Goal: Transaction & Acquisition: Purchase product/service

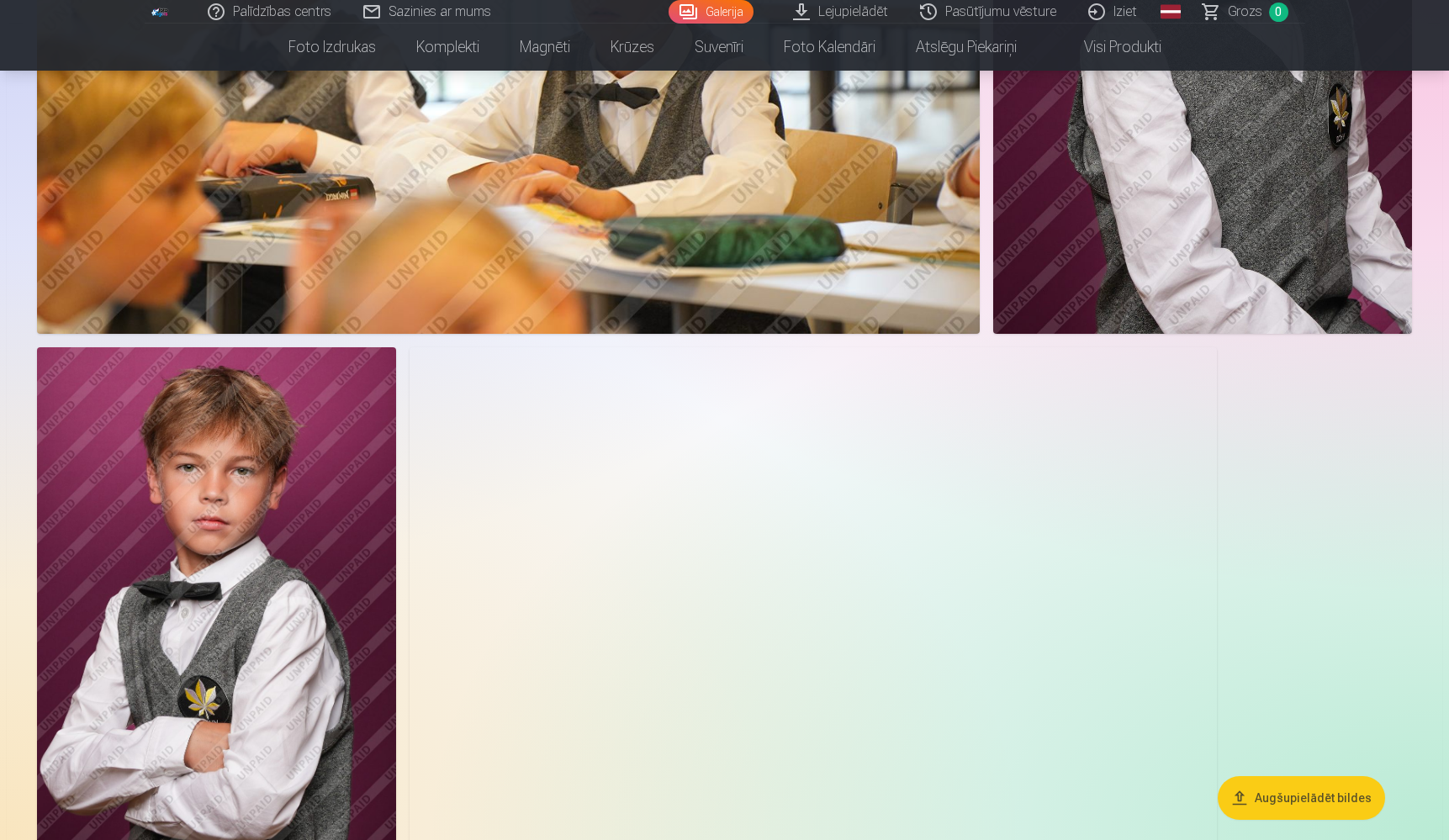
scroll to position [3738, 0]
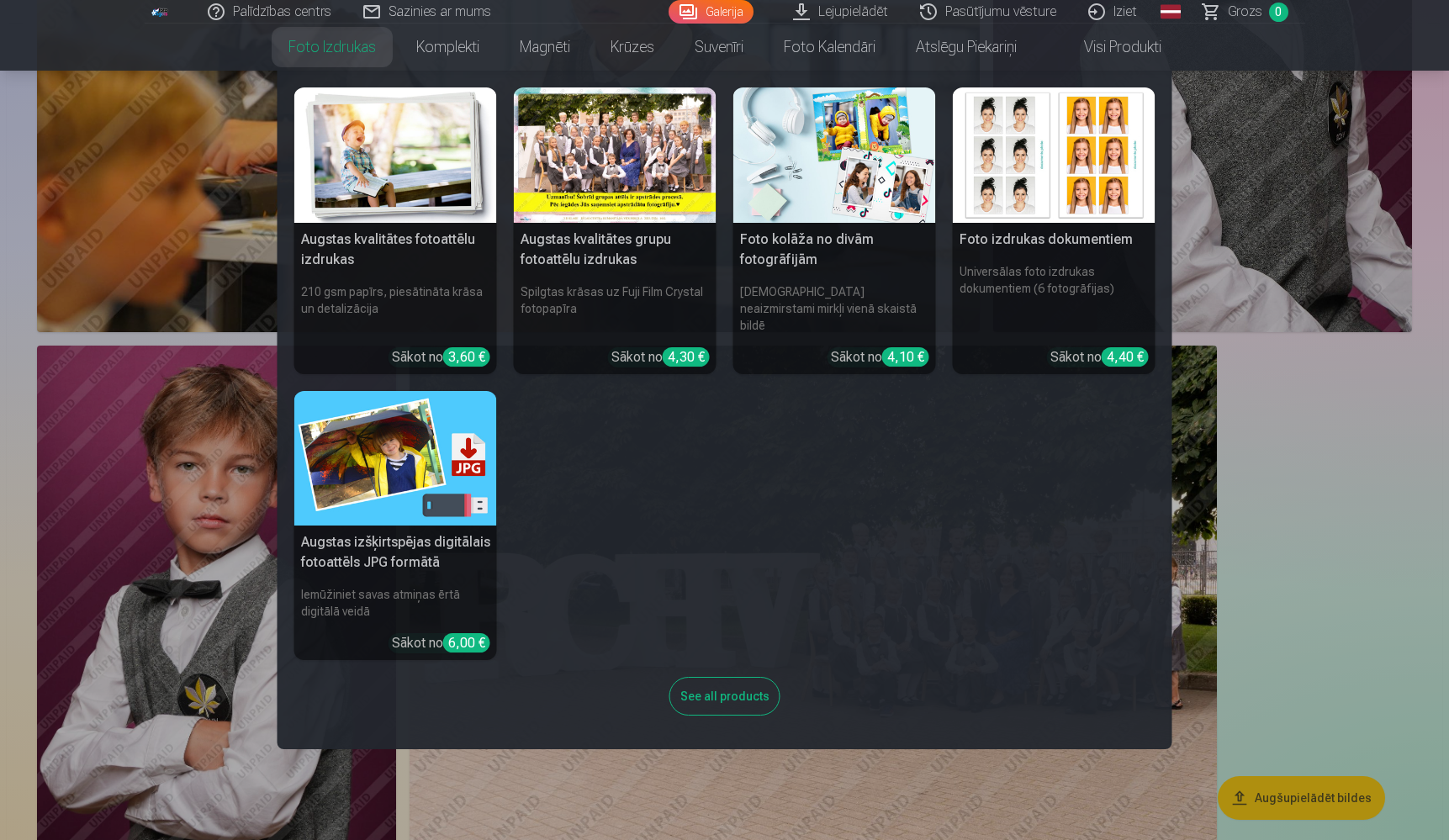
click at [599, 170] on div at bounding box center [615, 155] width 203 height 135
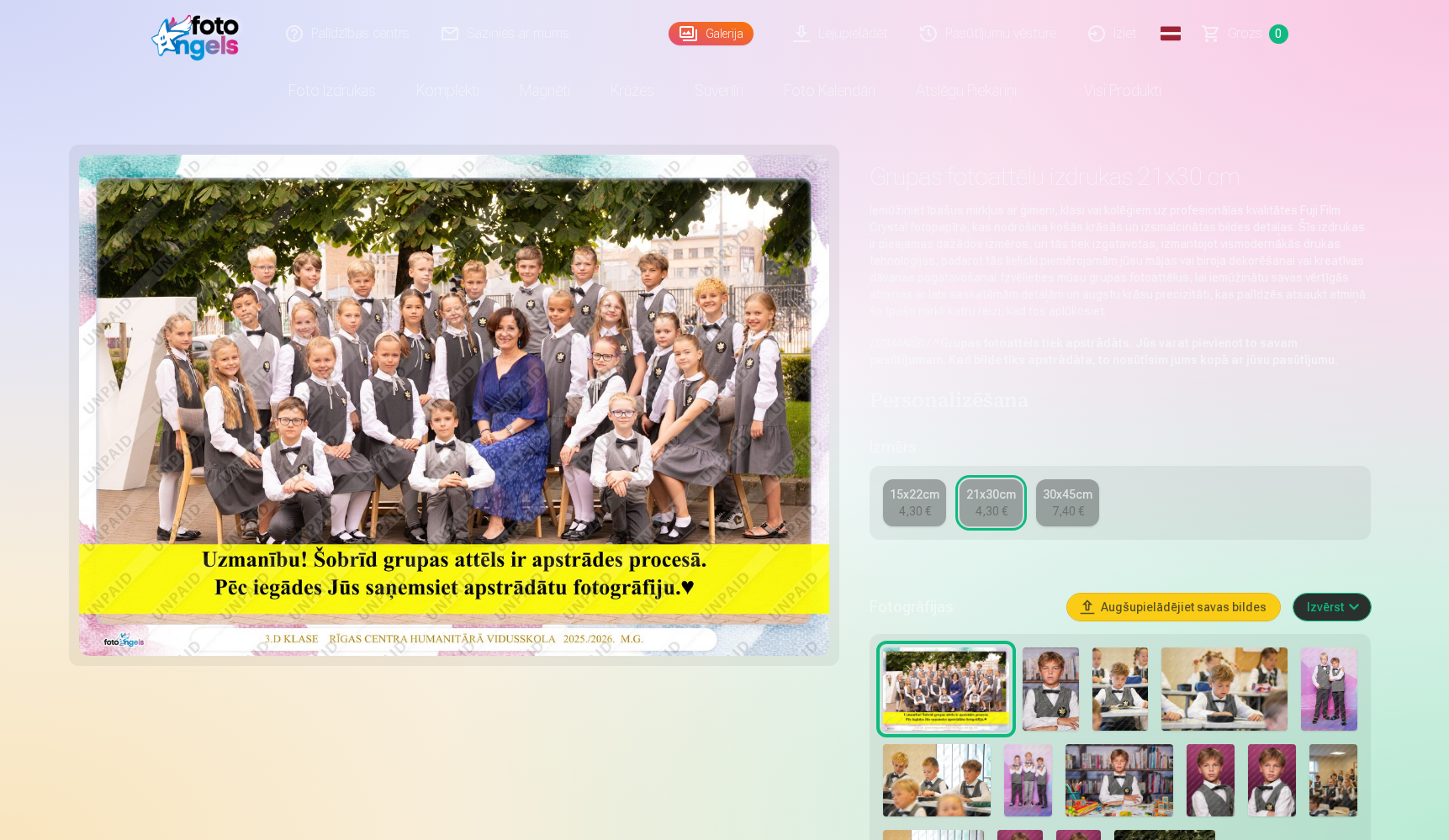
click at [1065, 510] on div "7,40 €" at bounding box center [1068, 511] width 32 height 17
click at [984, 494] on div "21x30cm" at bounding box center [991, 494] width 49 height 17
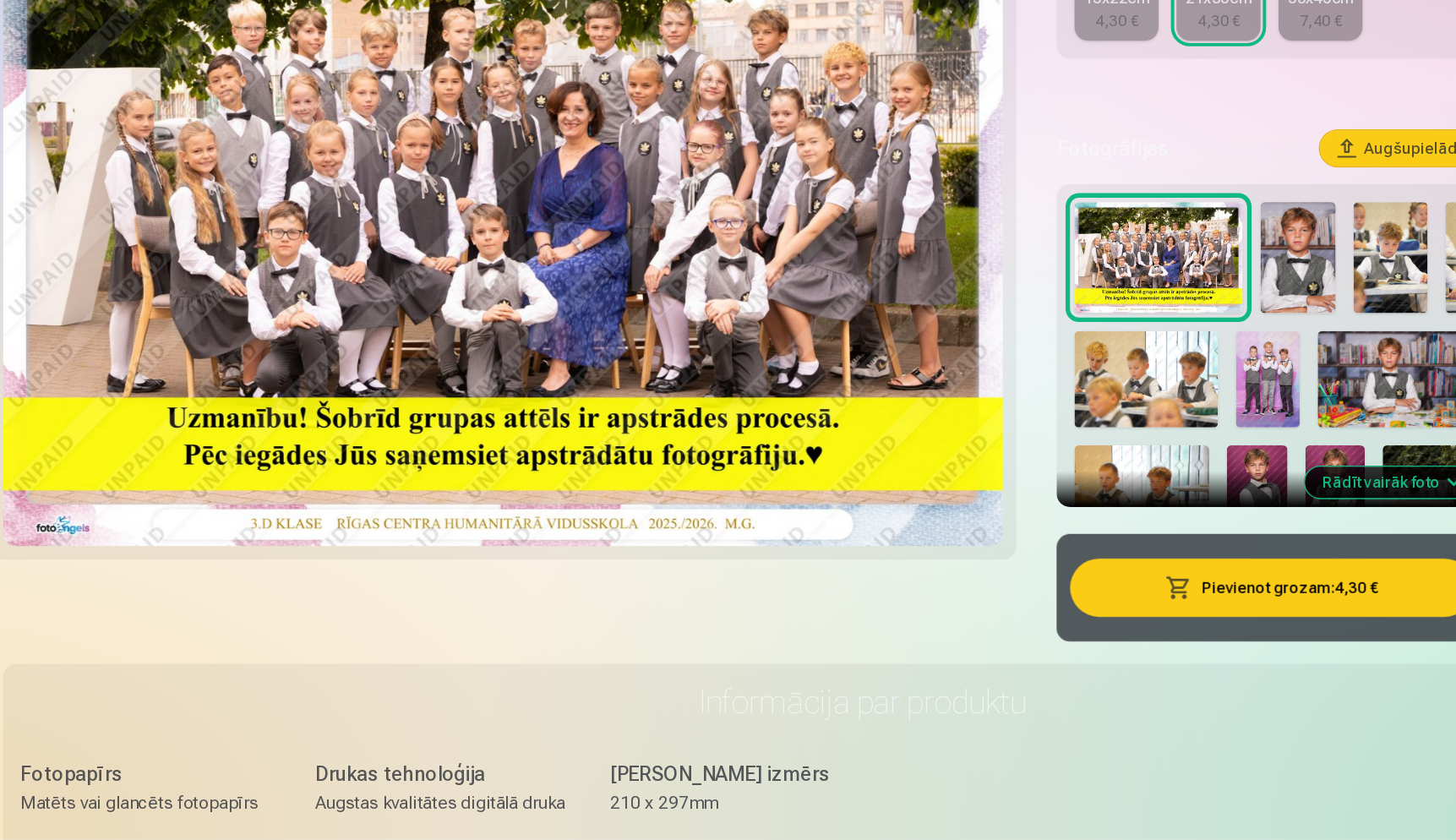
scroll to position [296, 0]
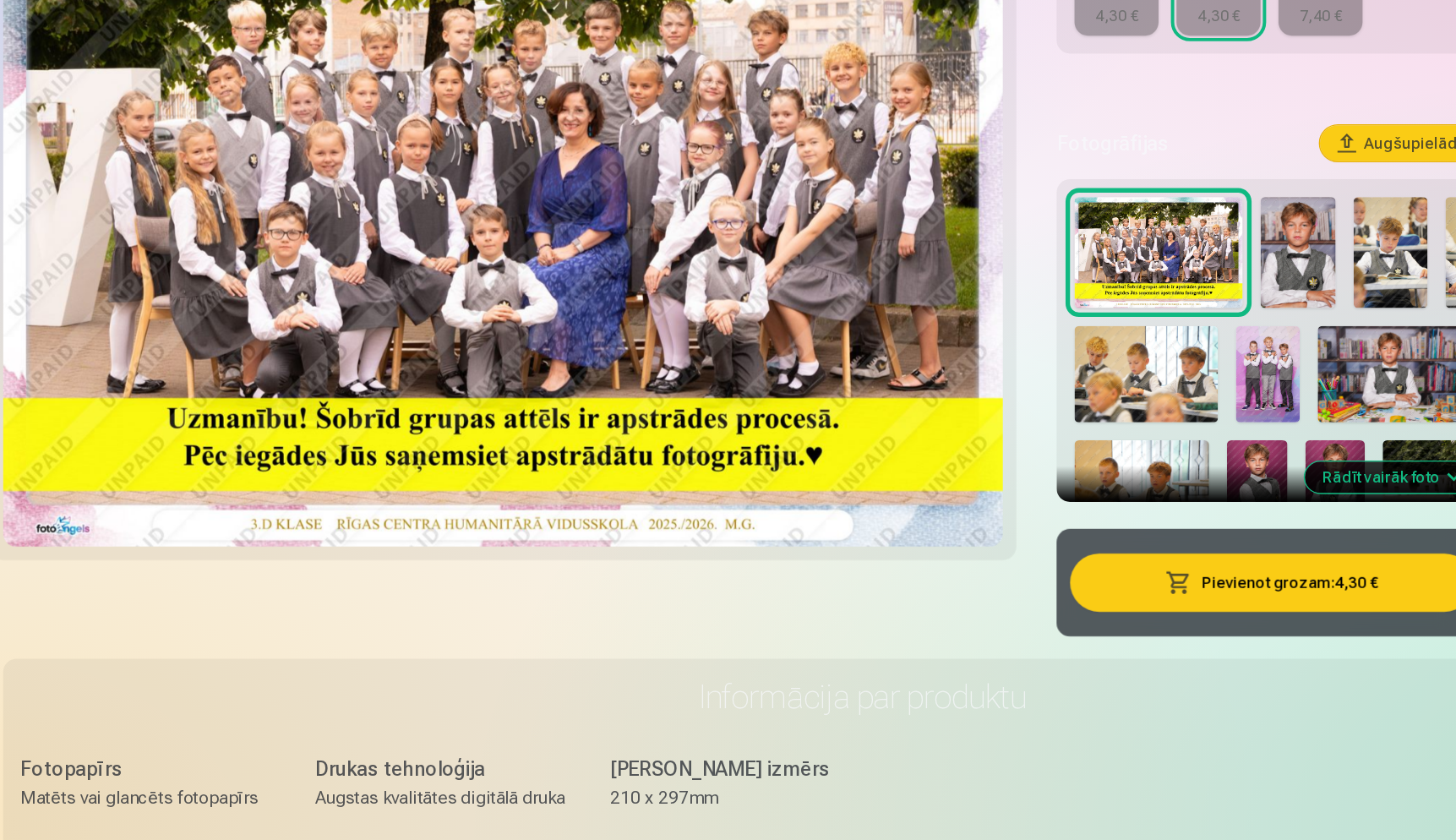
click at [973, 624] on button "Pievienot grozam : 4,30 €" at bounding box center [1036, 645] width 304 height 44
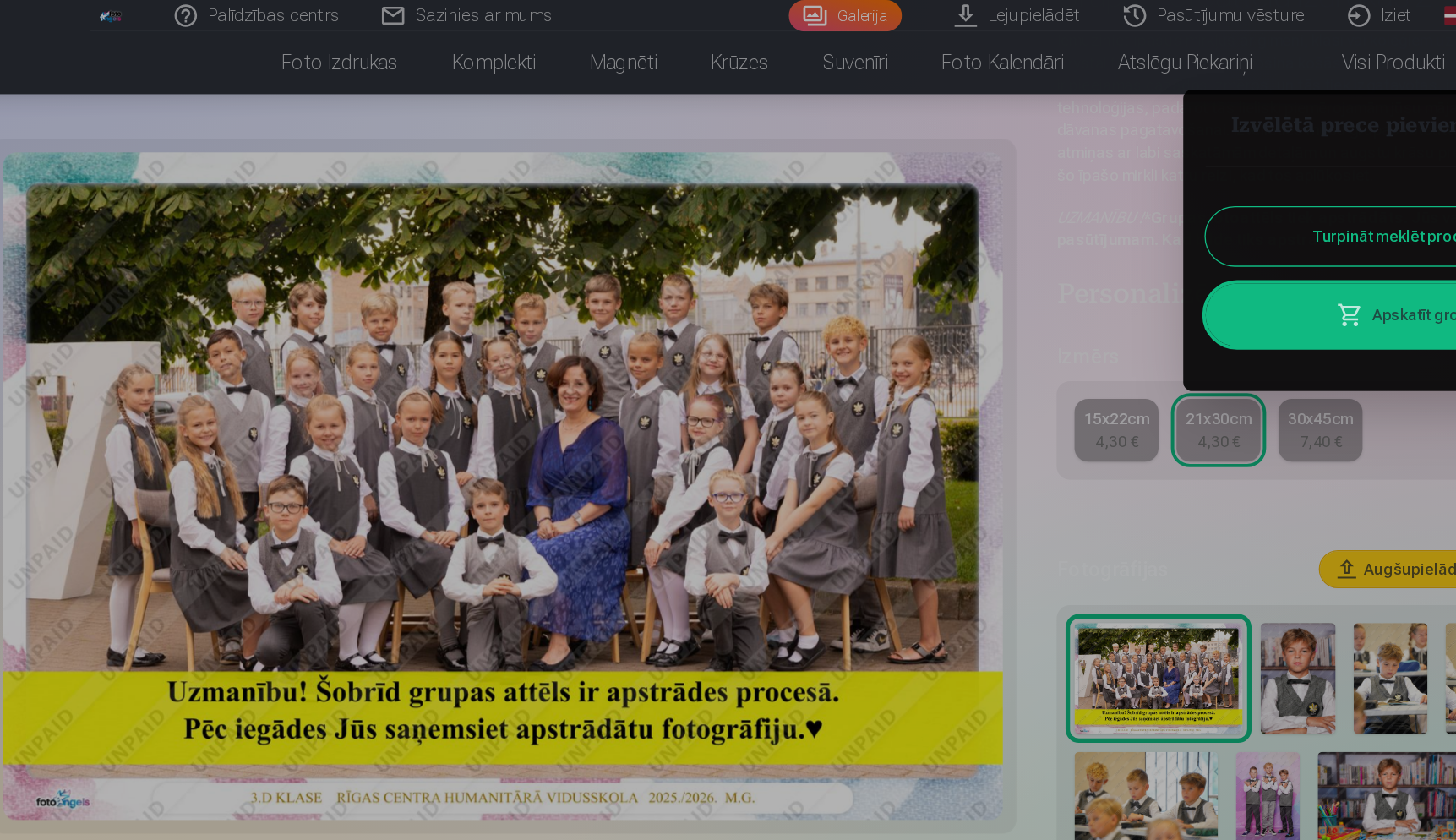
scroll to position [170, 0]
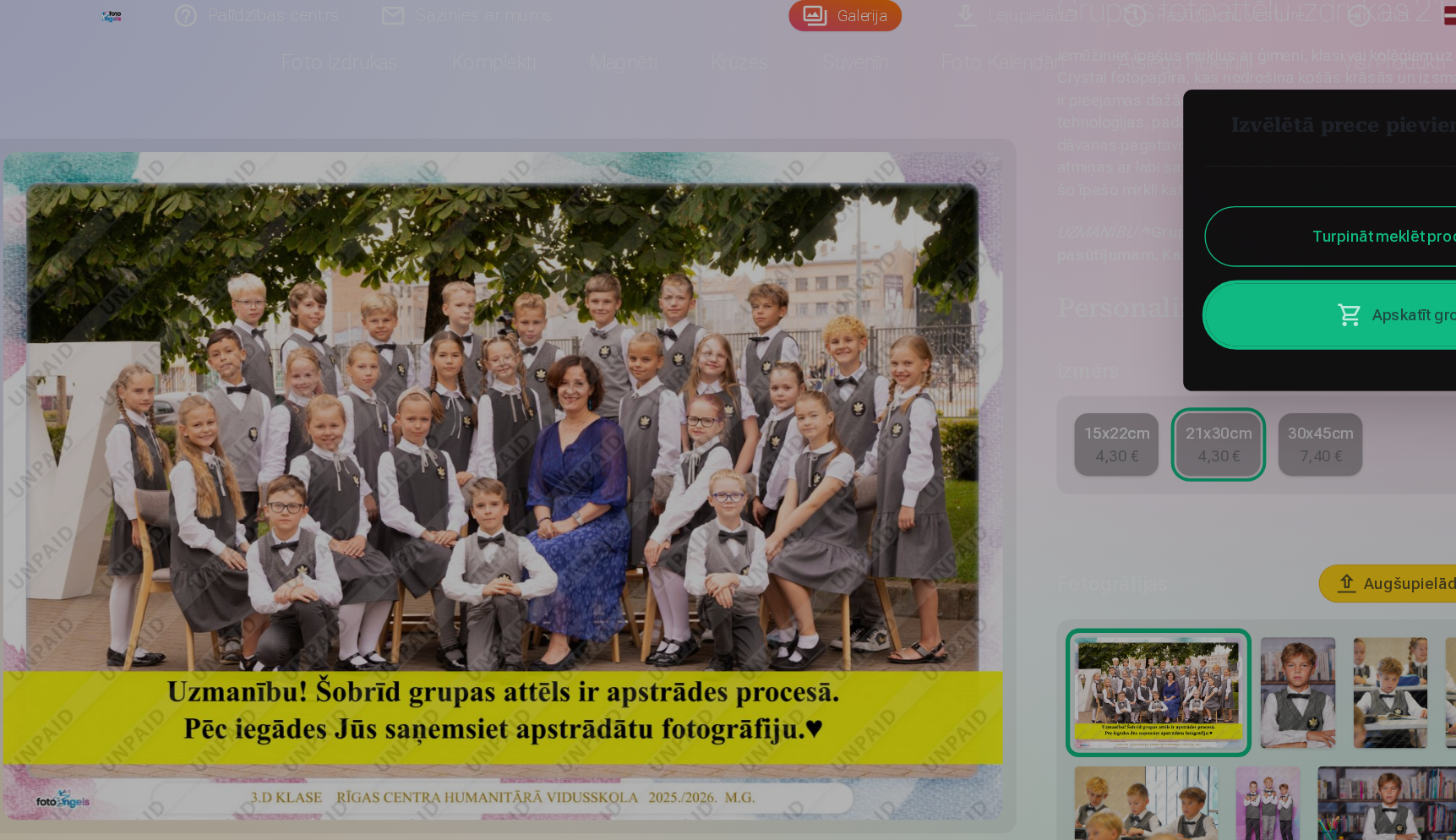
click at [237, 46] on div at bounding box center [728, 420] width 1456 height 840
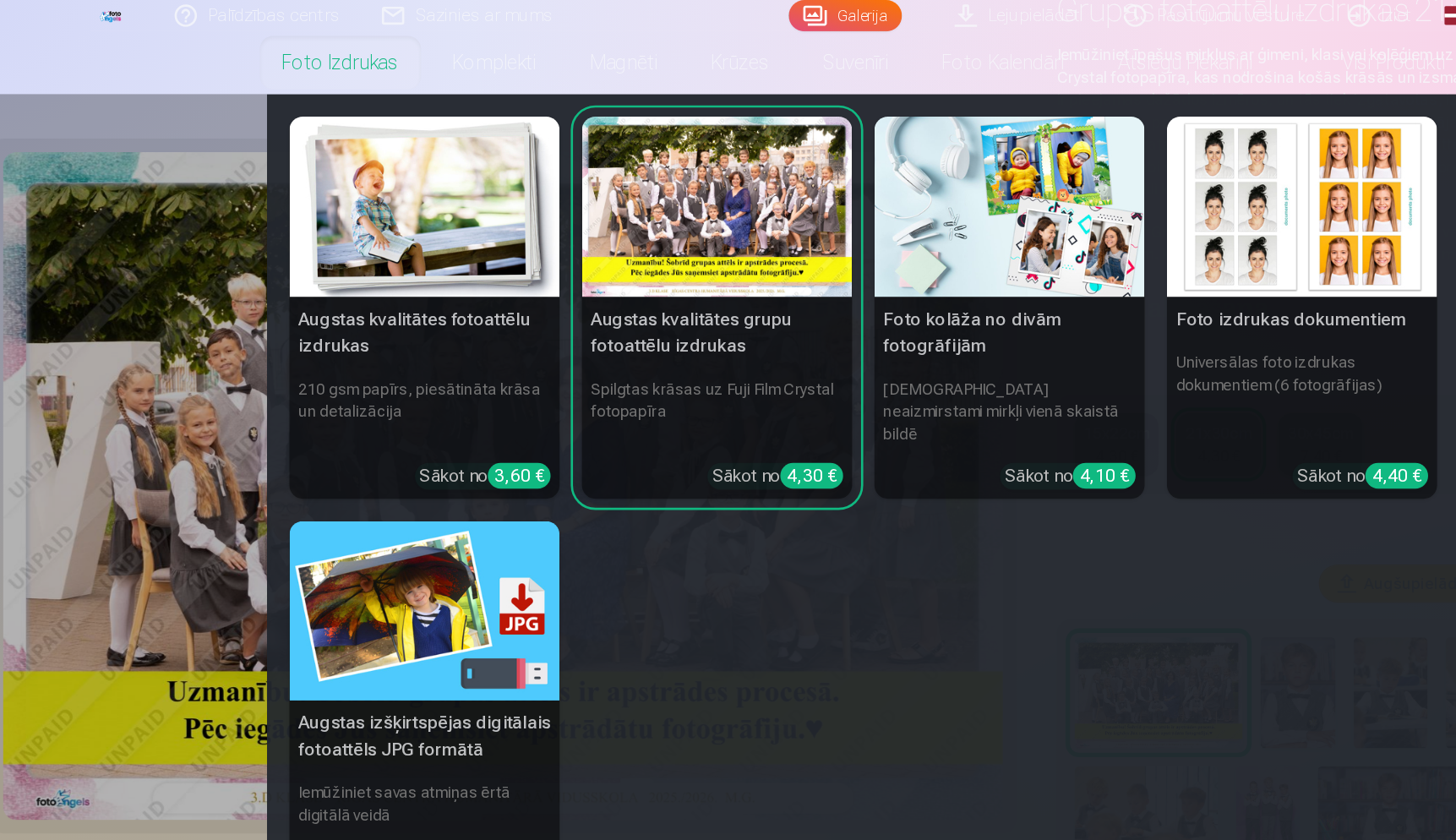
click at [269, 49] on link "Foto izdrukas" at bounding box center [333, 48] width 128 height 48
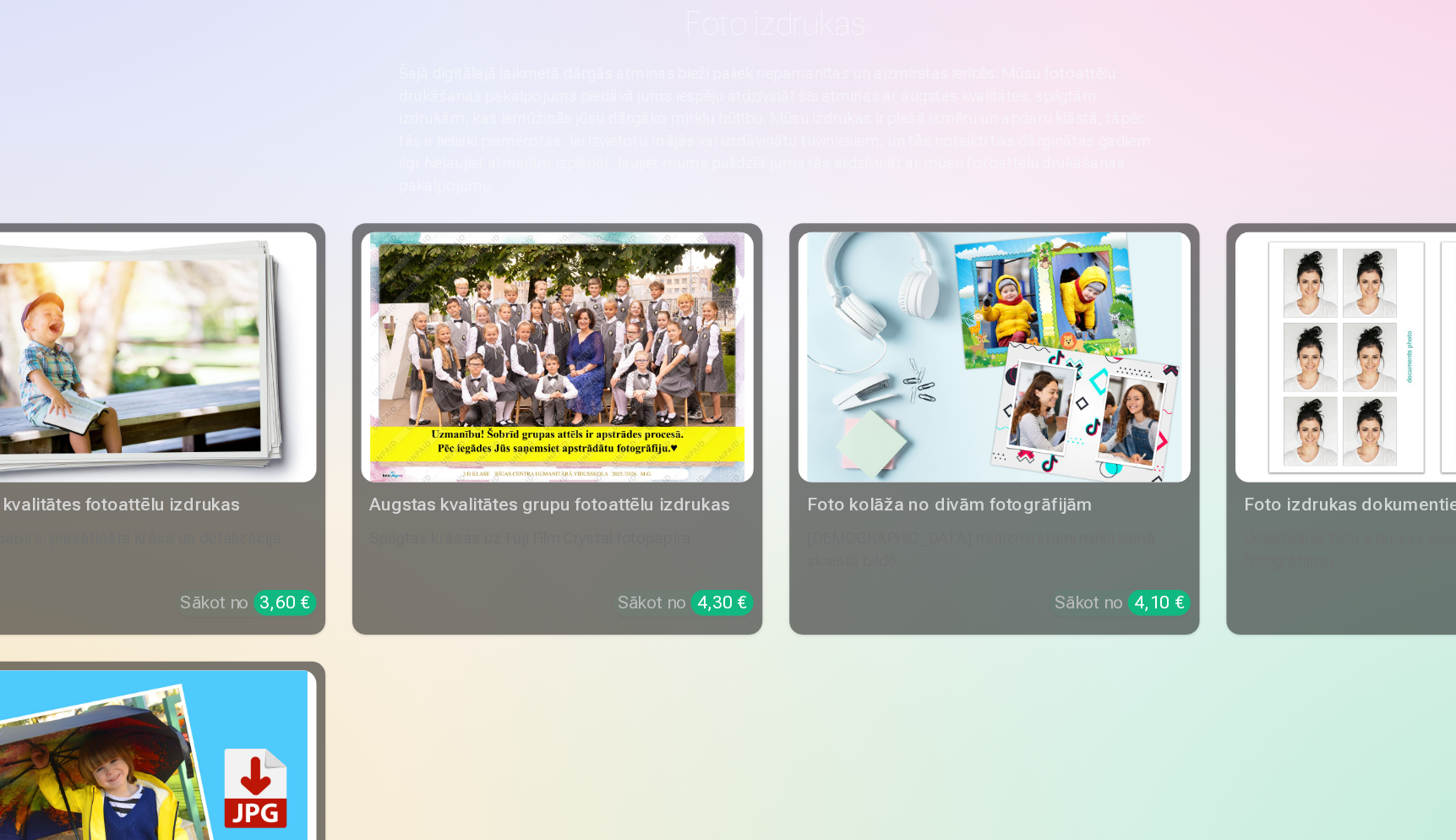
click at [131, 342] on img at bounding box center [234, 436] width 282 height 189
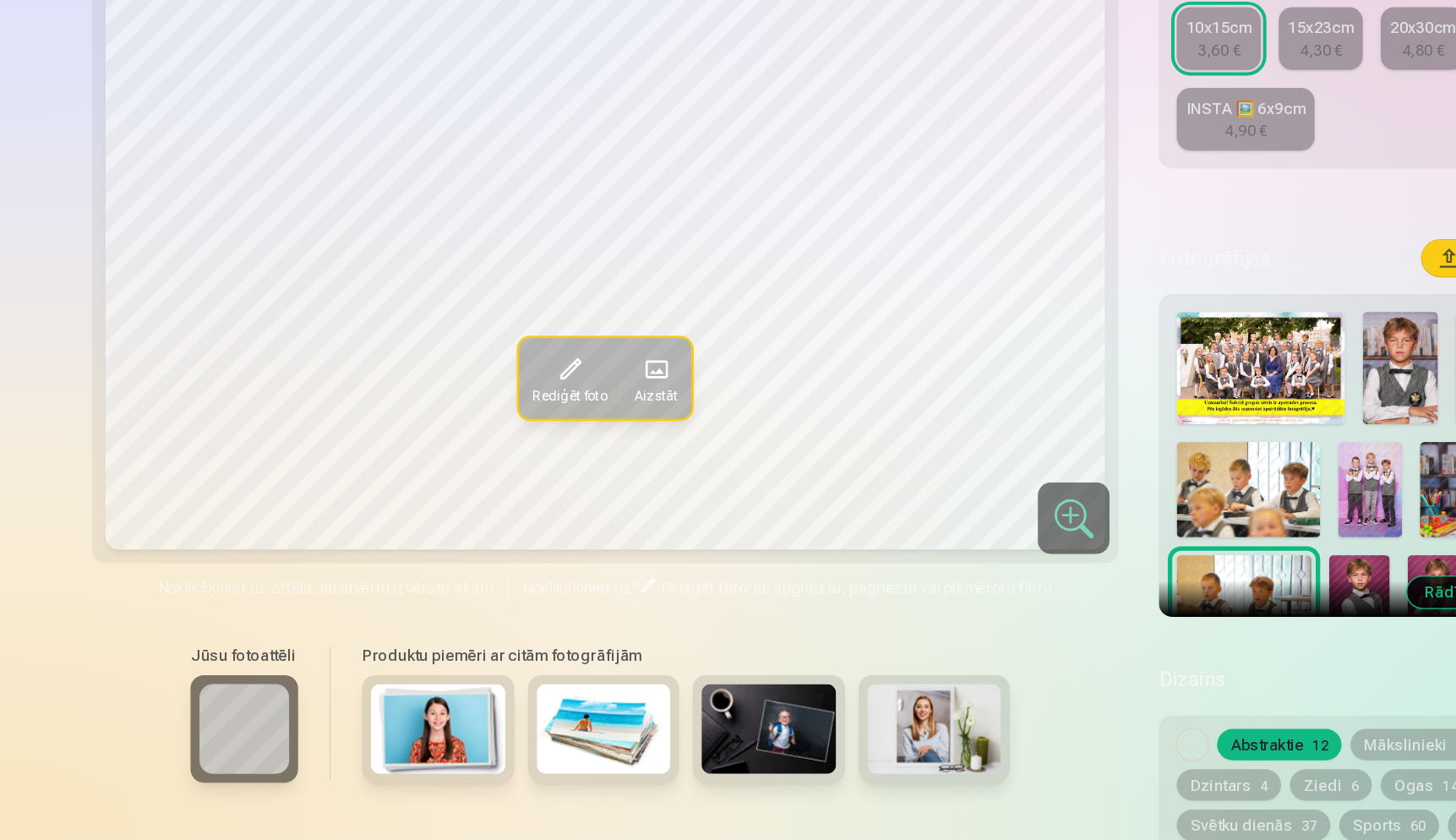
scroll to position [207, 0]
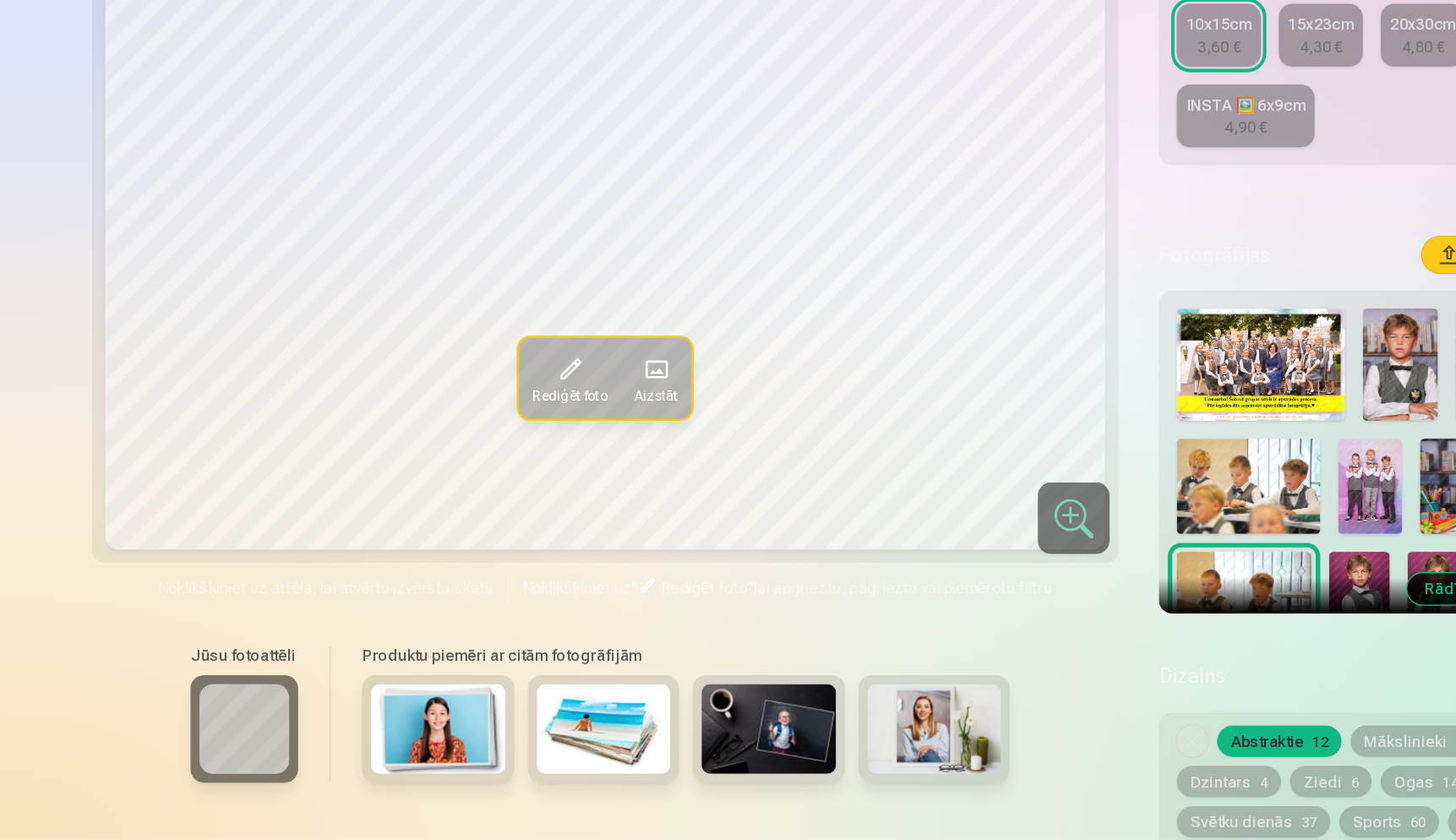
click at [1039, 537] on img at bounding box center [1033, 573] width 49 height 71
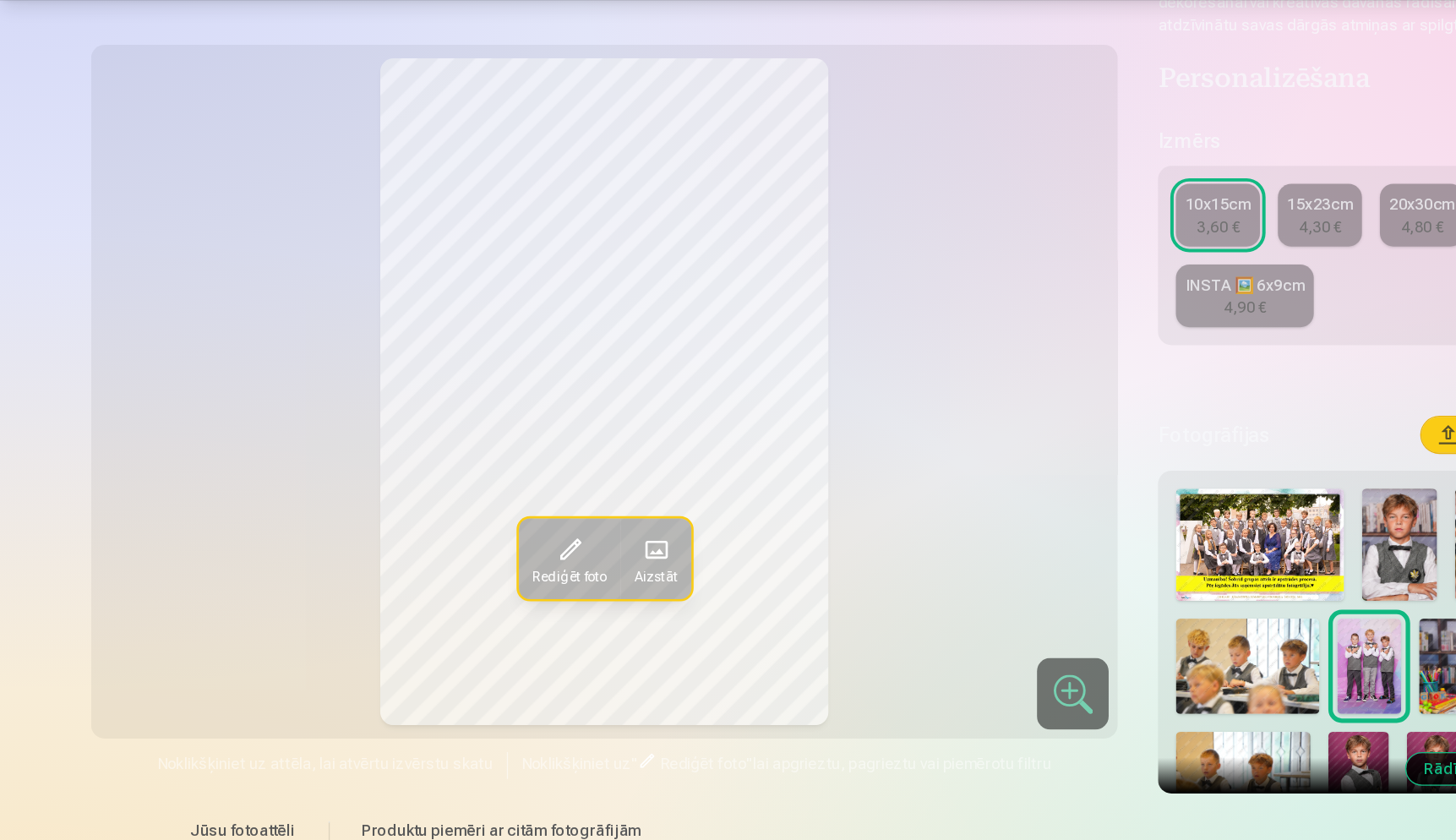
click at [1005, 233] on div "4,30 €" at bounding box center [996, 241] width 32 height 17
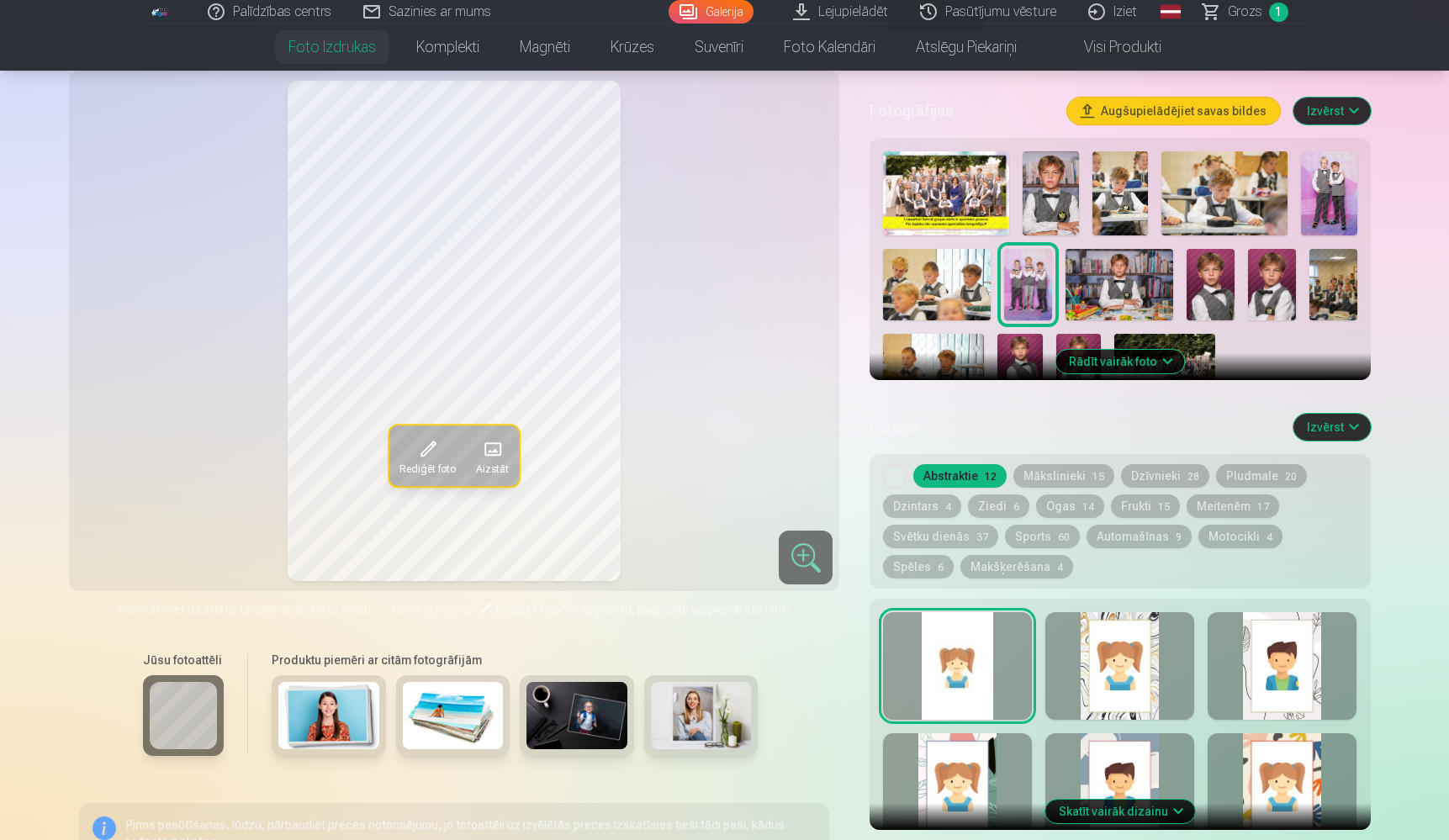
scroll to position [500, 0]
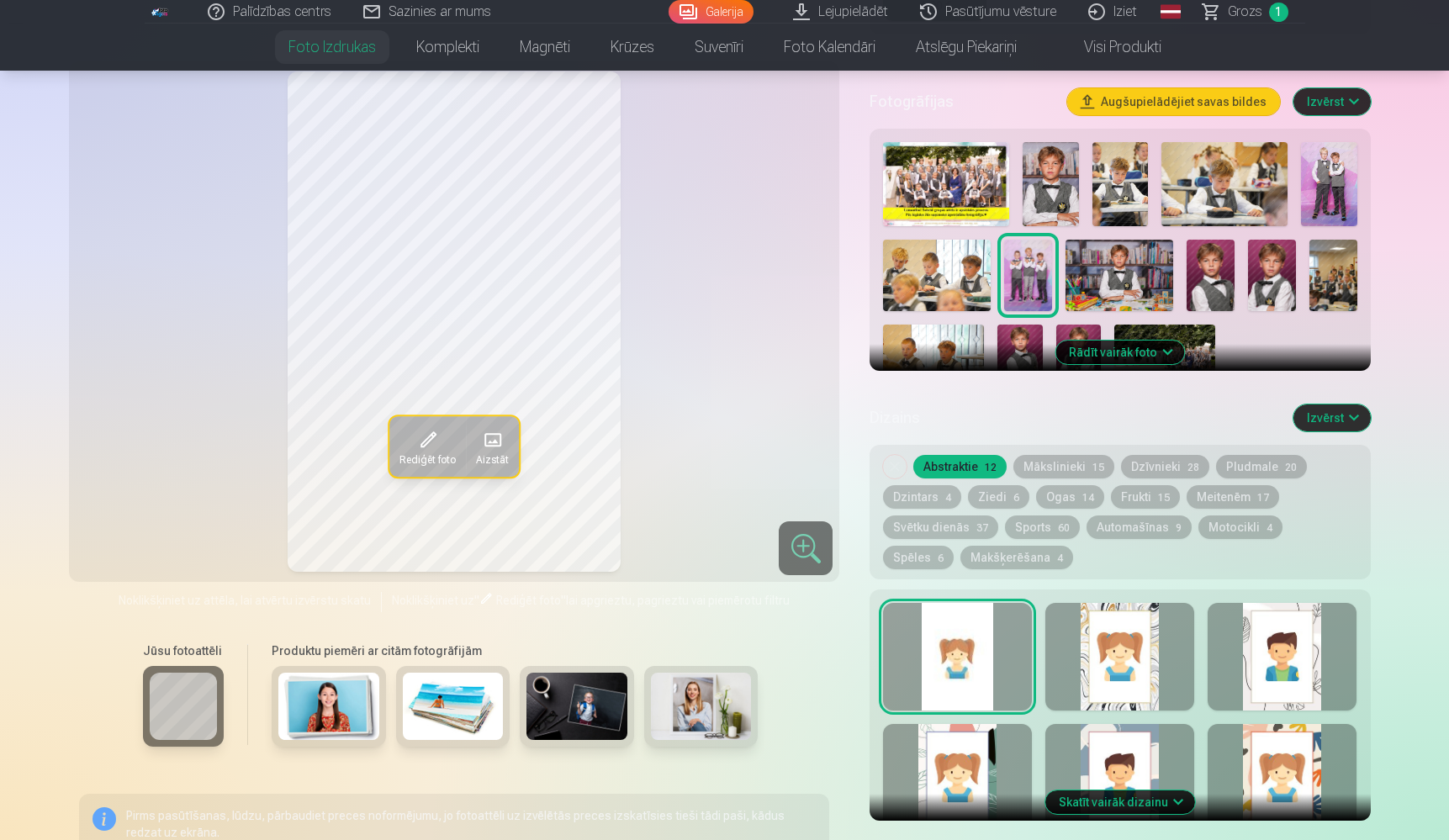
click at [1055, 471] on button "Mākslinieki 15" at bounding box center [1065, 466] width 101 height 24
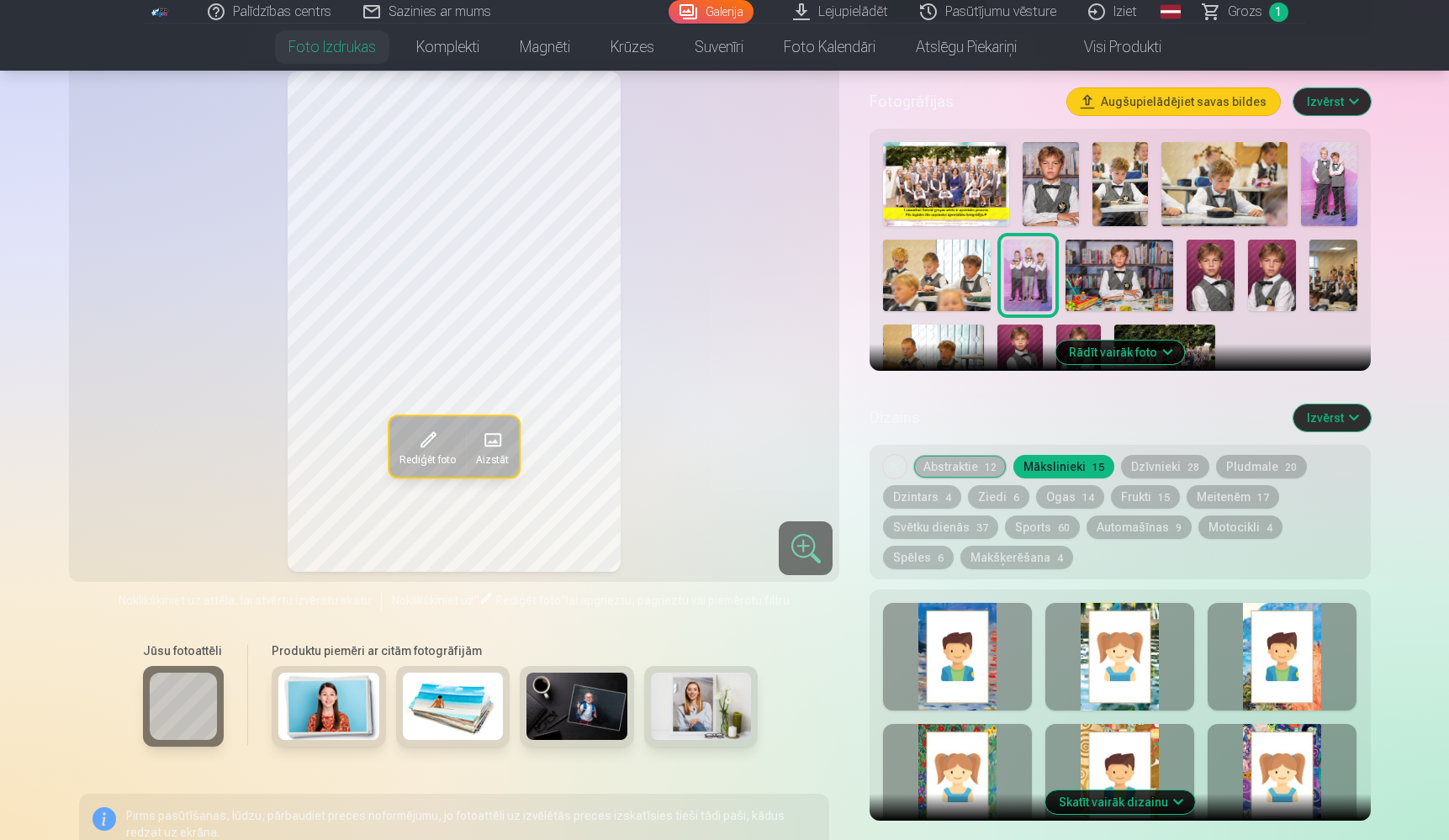
click at [959, 470] on button "Abstraktie 12" at bounding box center [960, 466] width 93 height 24
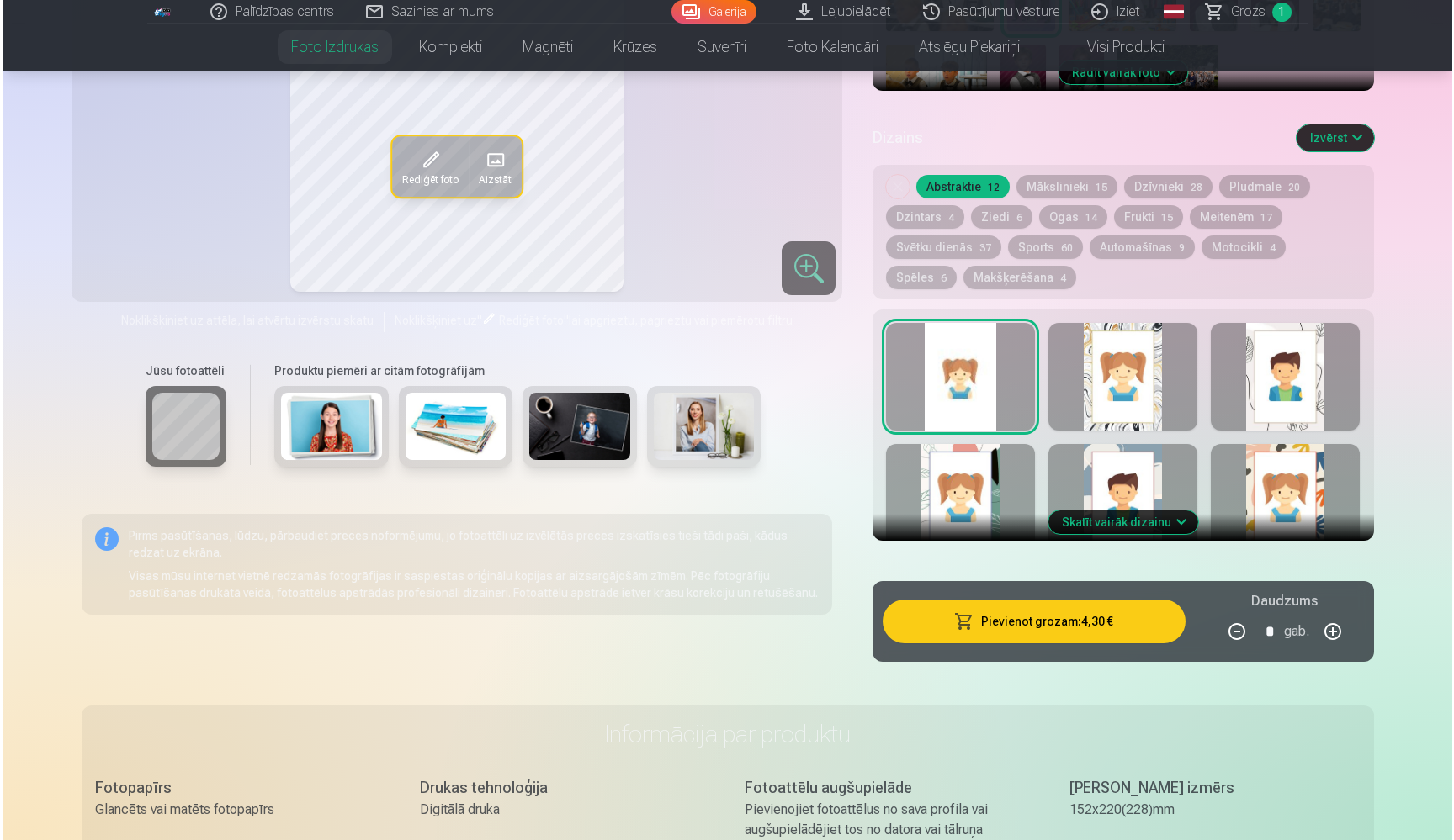
scroll to position [789, 0]
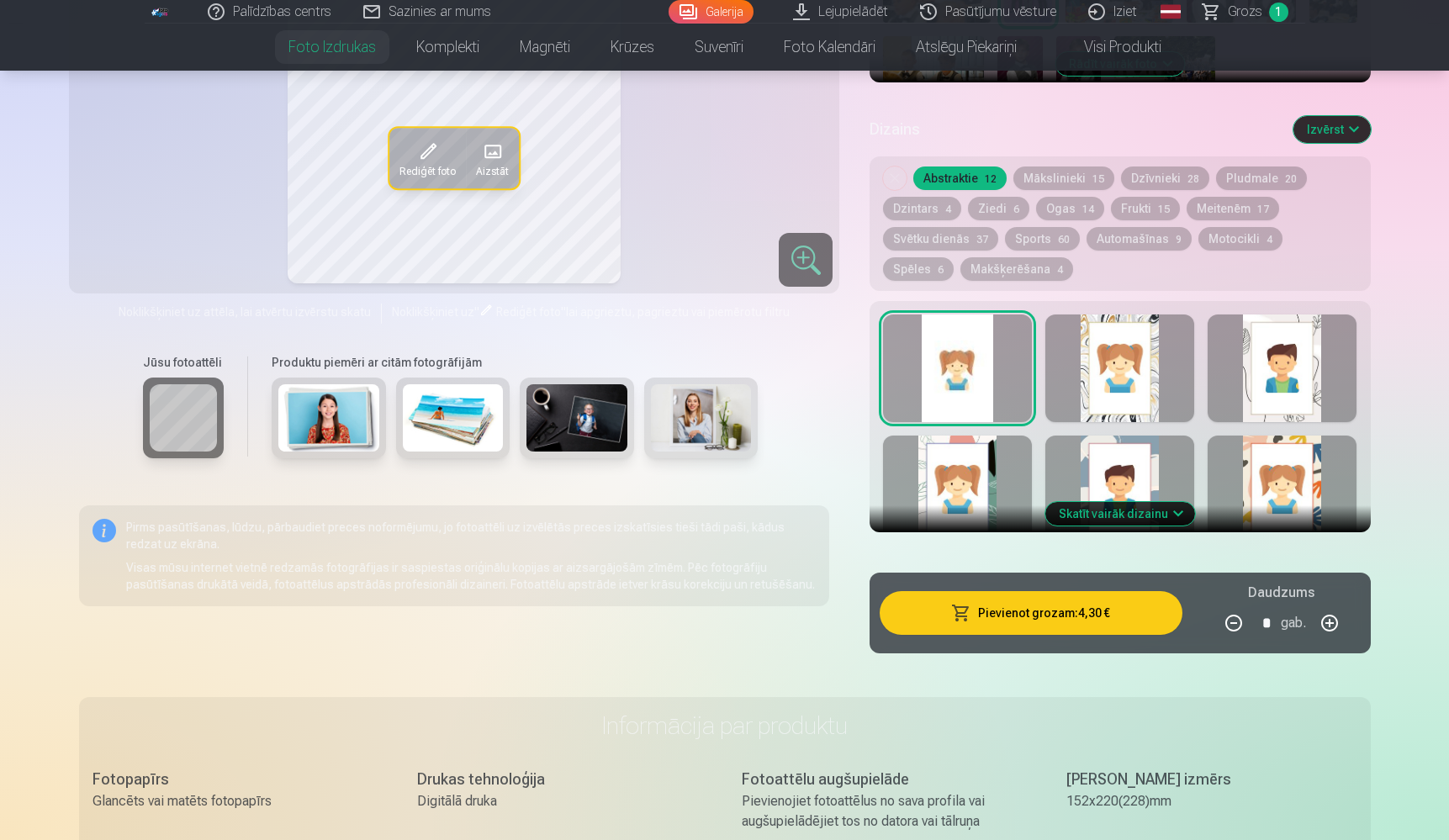
click at [1040, 619] on button "Pievienot grozam : 4,30 €" at bounding box center [1031, 613] width 302 height 43
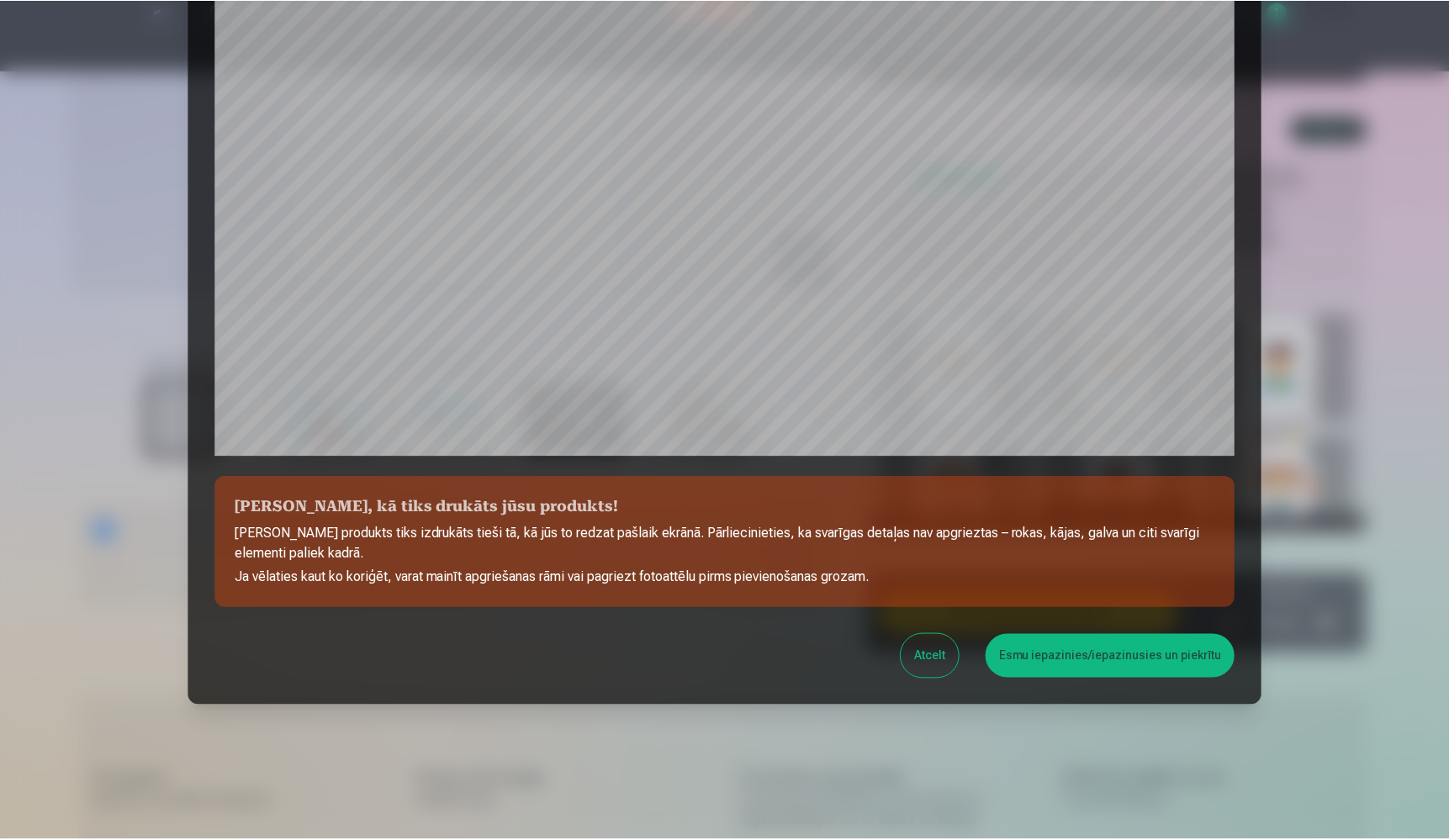
scroll to position [371, 0]
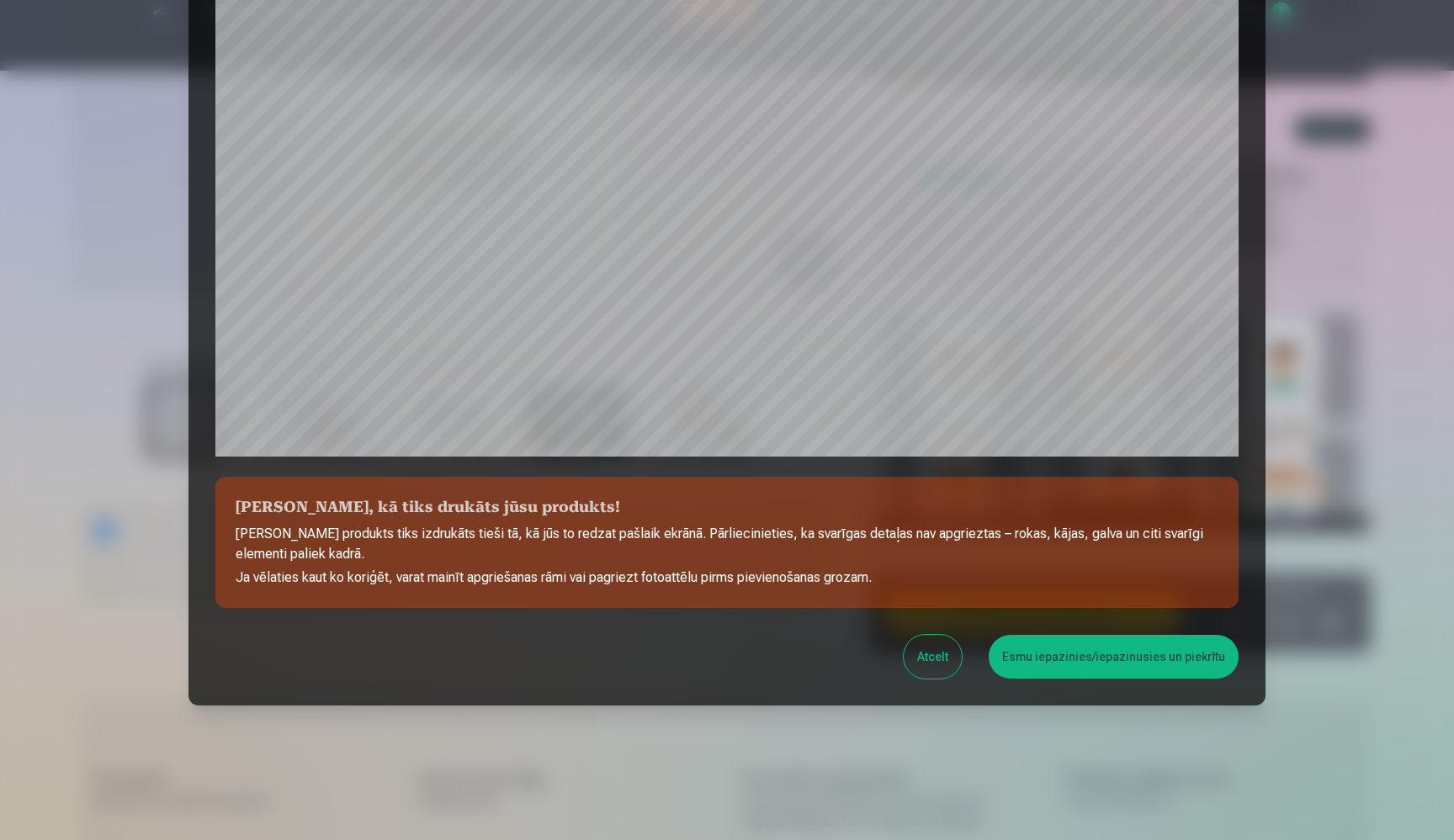
click at [930, 662] on button "Atcelt" at bounding box center [932, 657] width 58 height 43
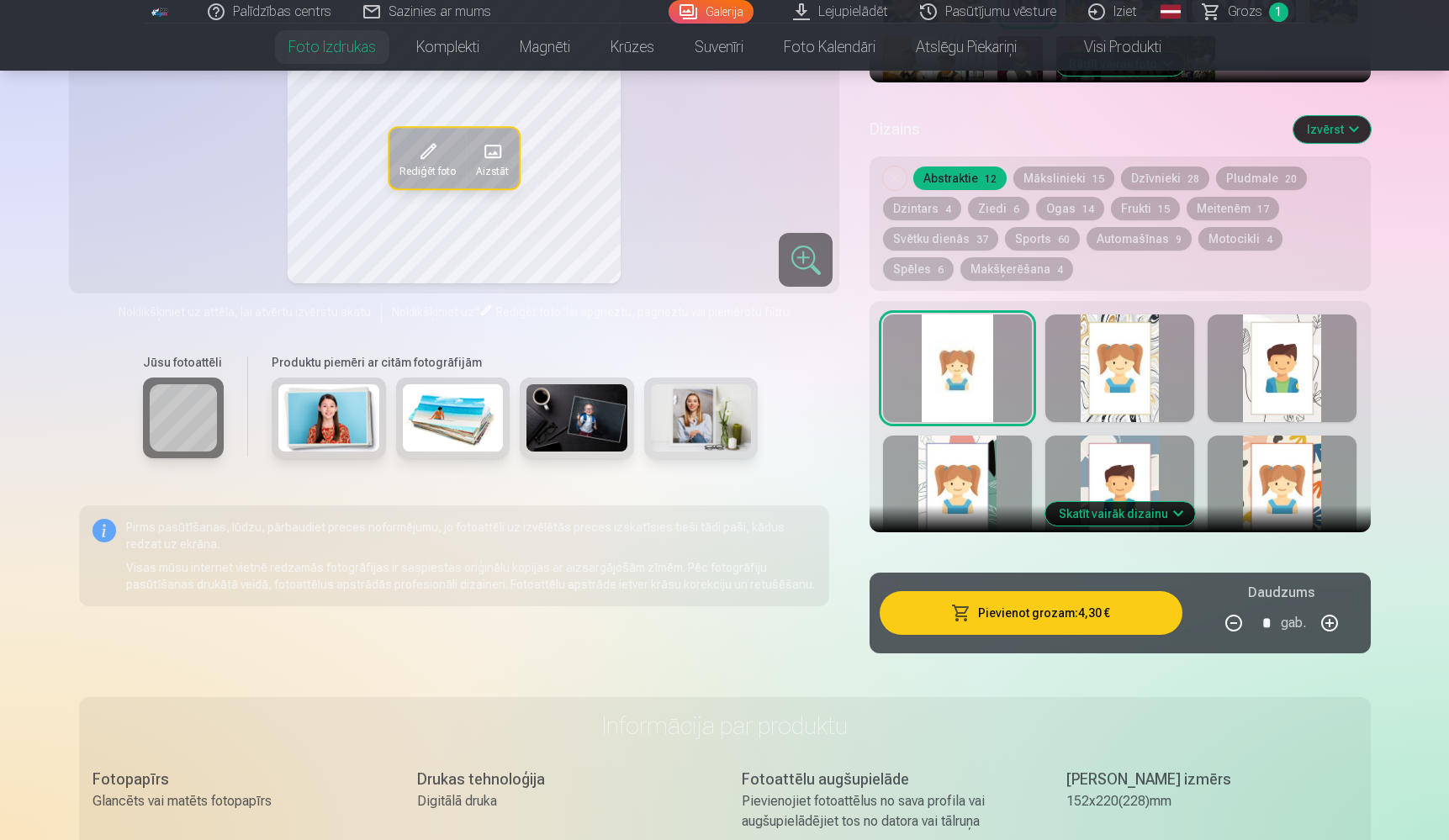
click at [1070, 372] on div at bounding box center [1120, 368] width 149 height 108
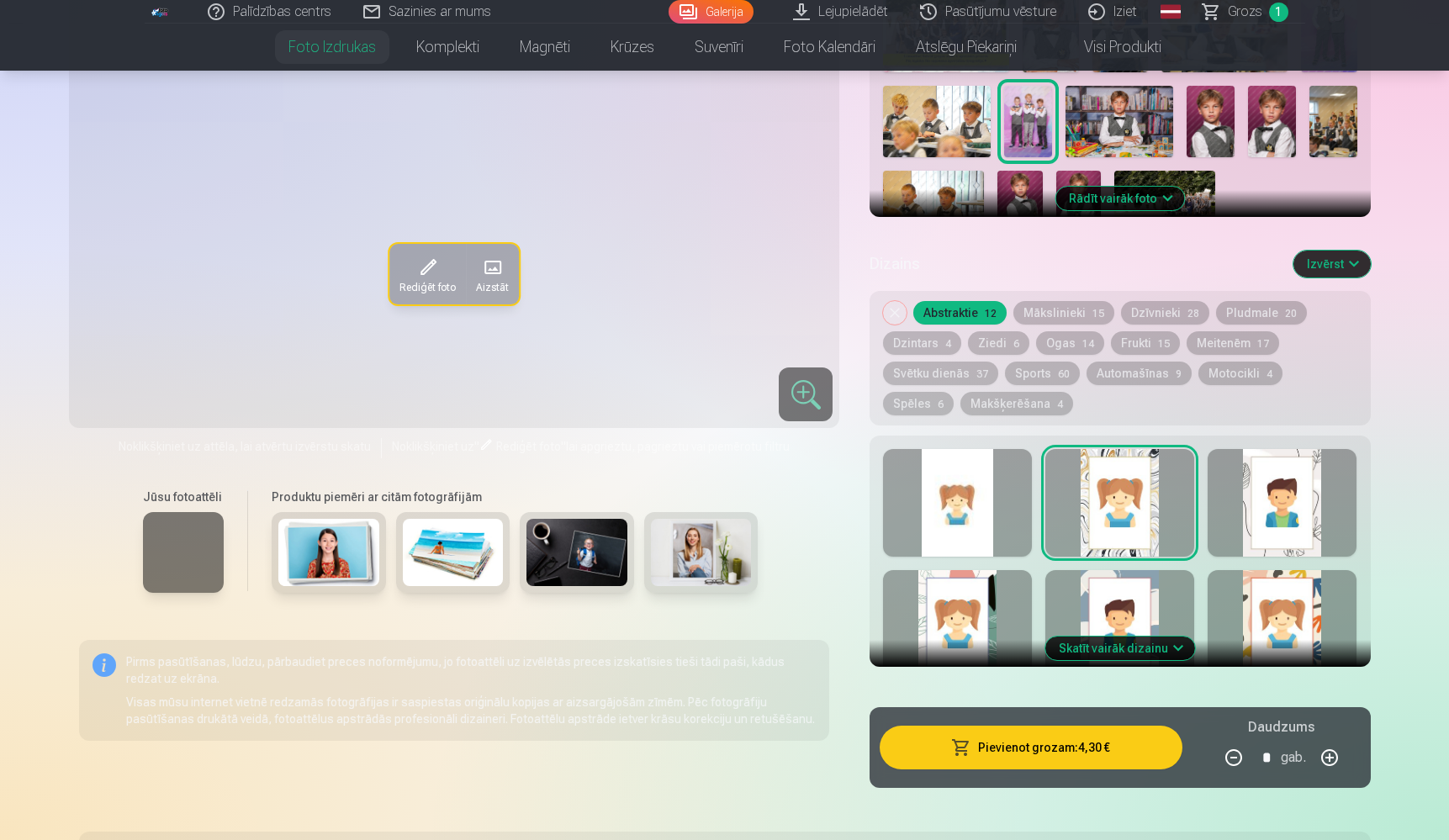
scroll to position [455, 0]
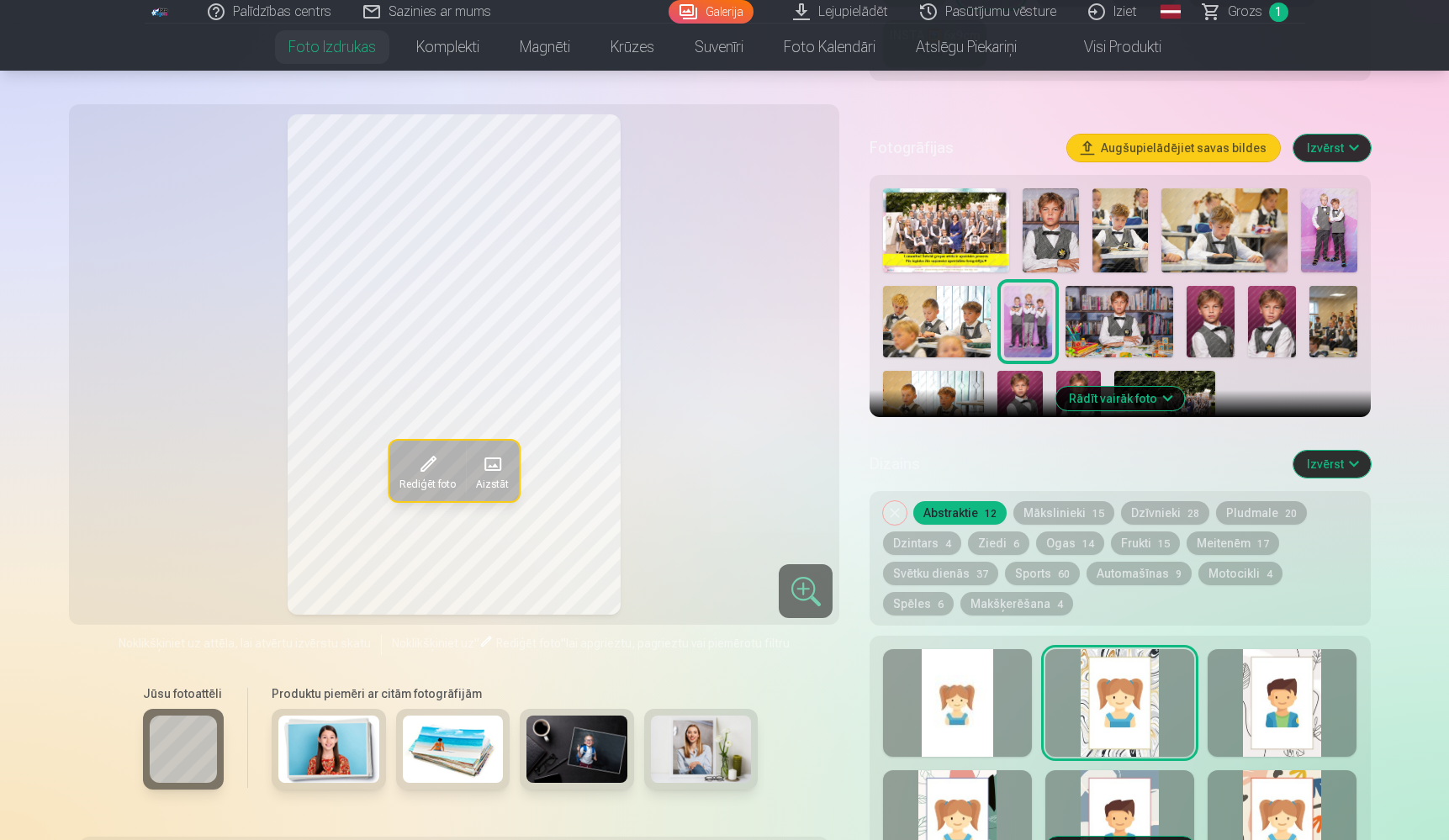
click at [883, 516] on div "Noņemiet dizainu Abstraktie 12 Mākslinieki 15 Dzīvnieki 28 Pludmale 20 Dzintars…" at bounding box center [1120, 558] width 500 height 134
click at [890, 517] on button "Noņemiet dizainu" at bounding box center [895, 513] width 24 height 24
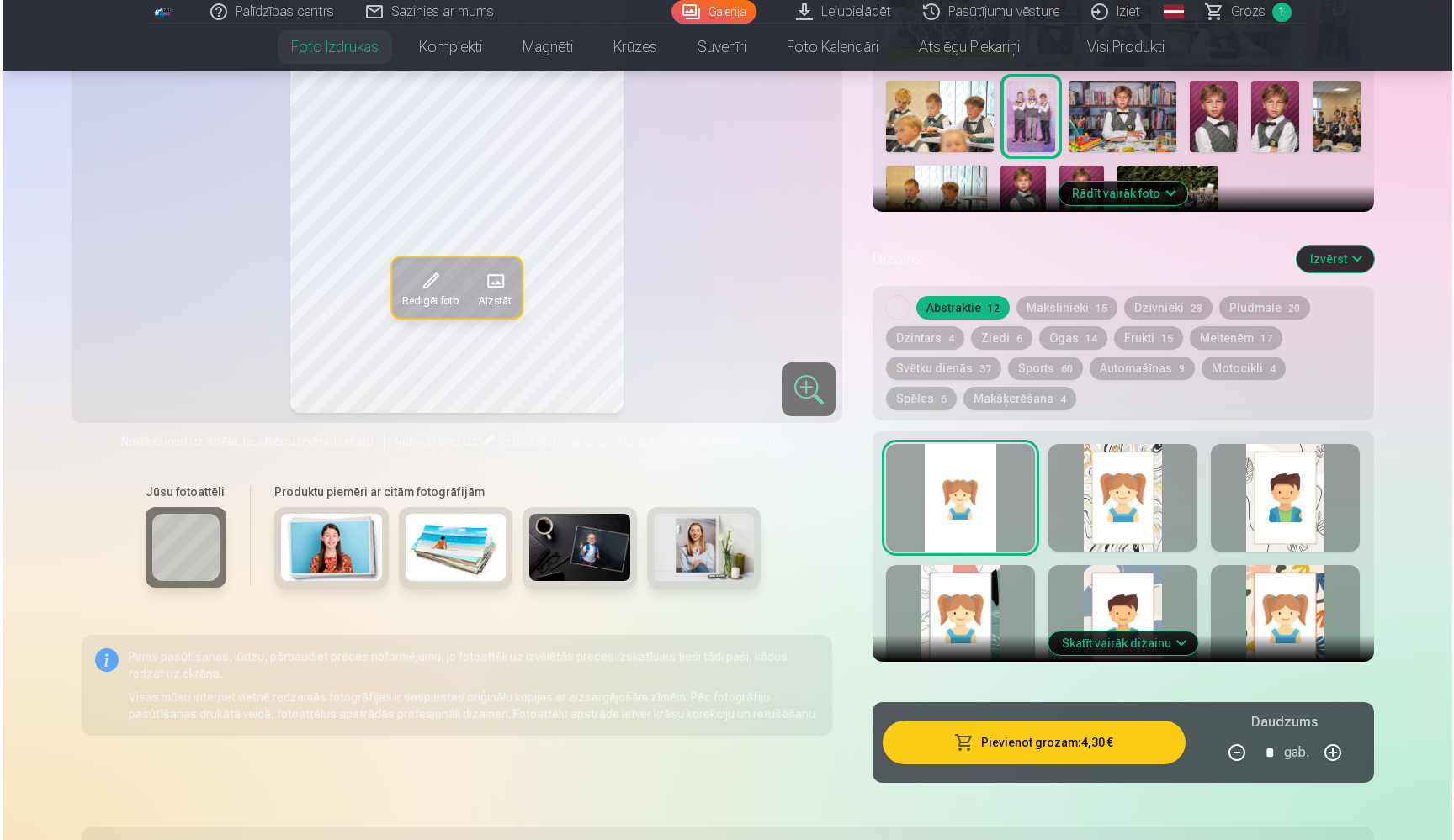
scroll to position [697, 0]
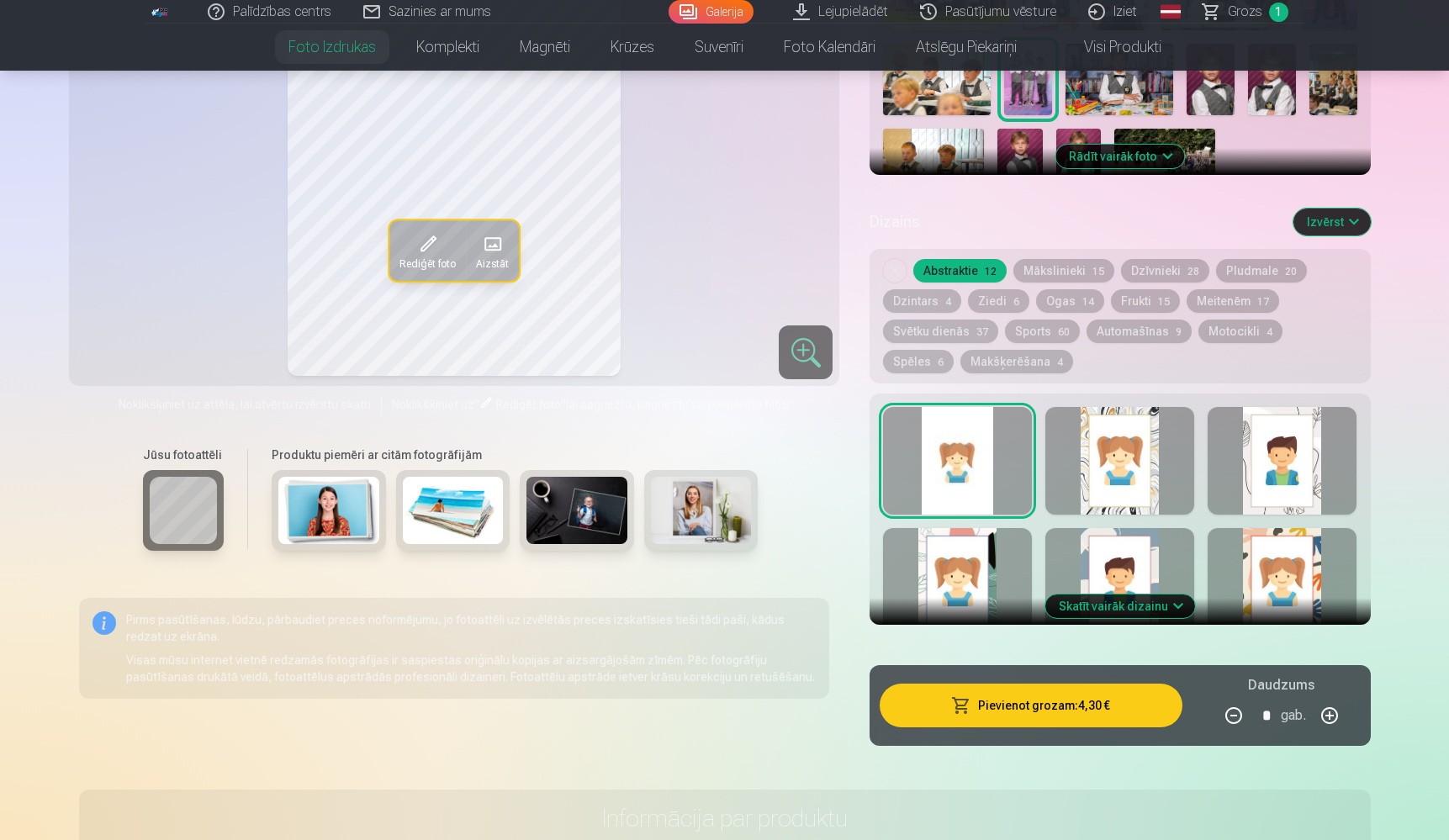
click at [1085, 706] on button "Pievienot grozam : 4,30 €" at bounding box center [1031, 706] width 302 height 43
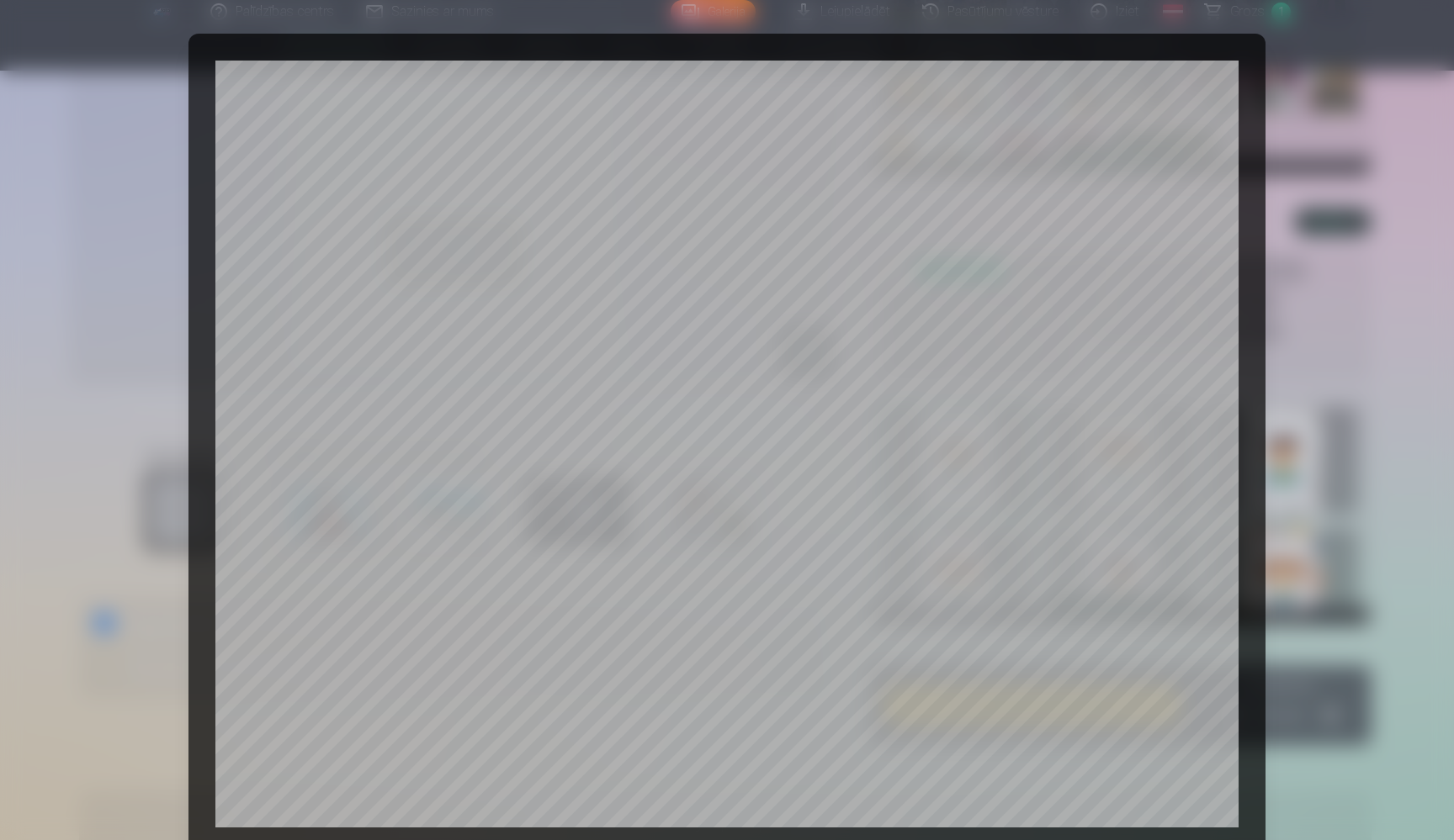
scroll to position [371, 0]
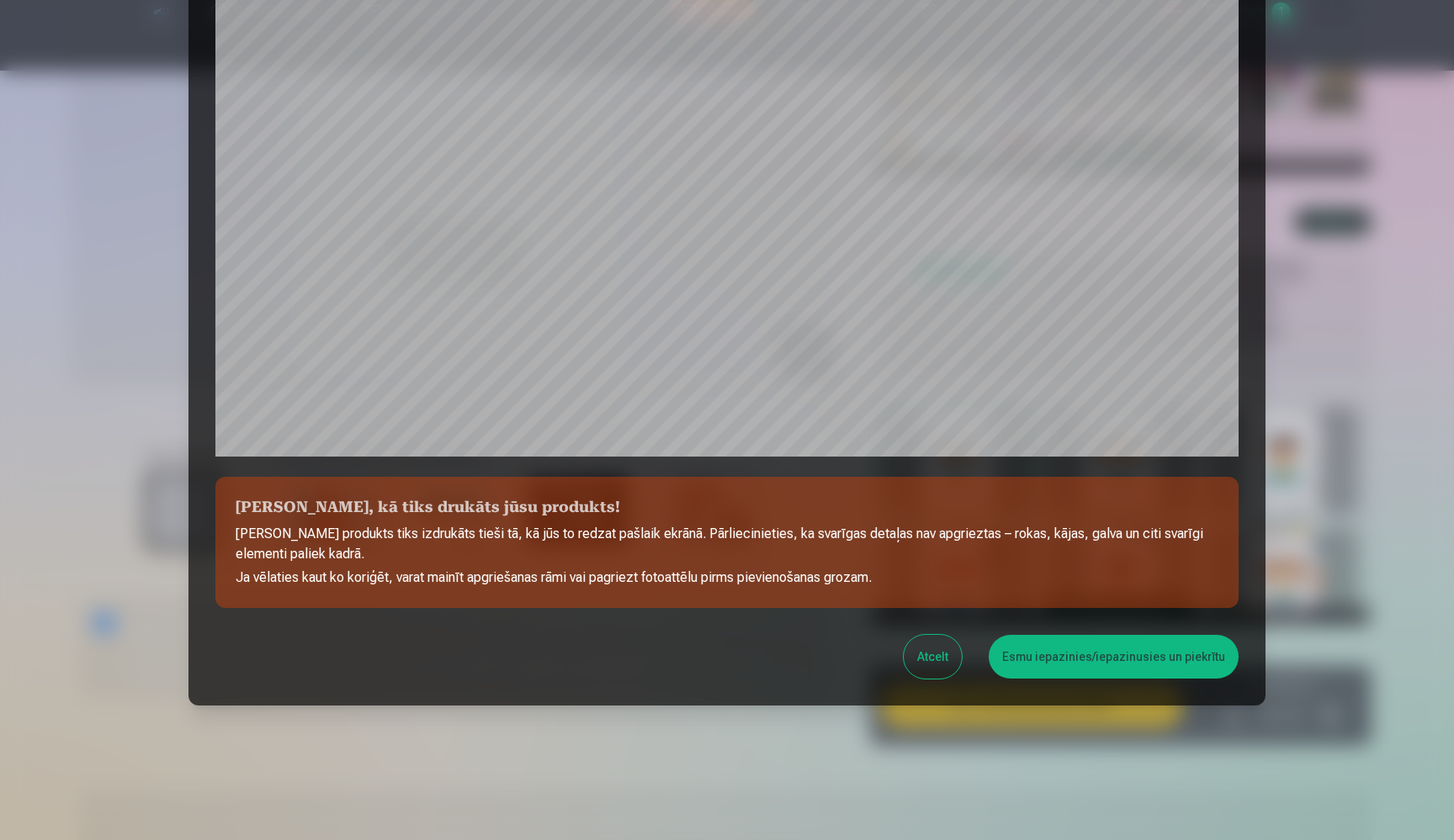
click at [1059, 661] on button "Esmu iepazinies/iepazinusies un piekrītu" at bounding box center [1113, 657] width 250 height 43
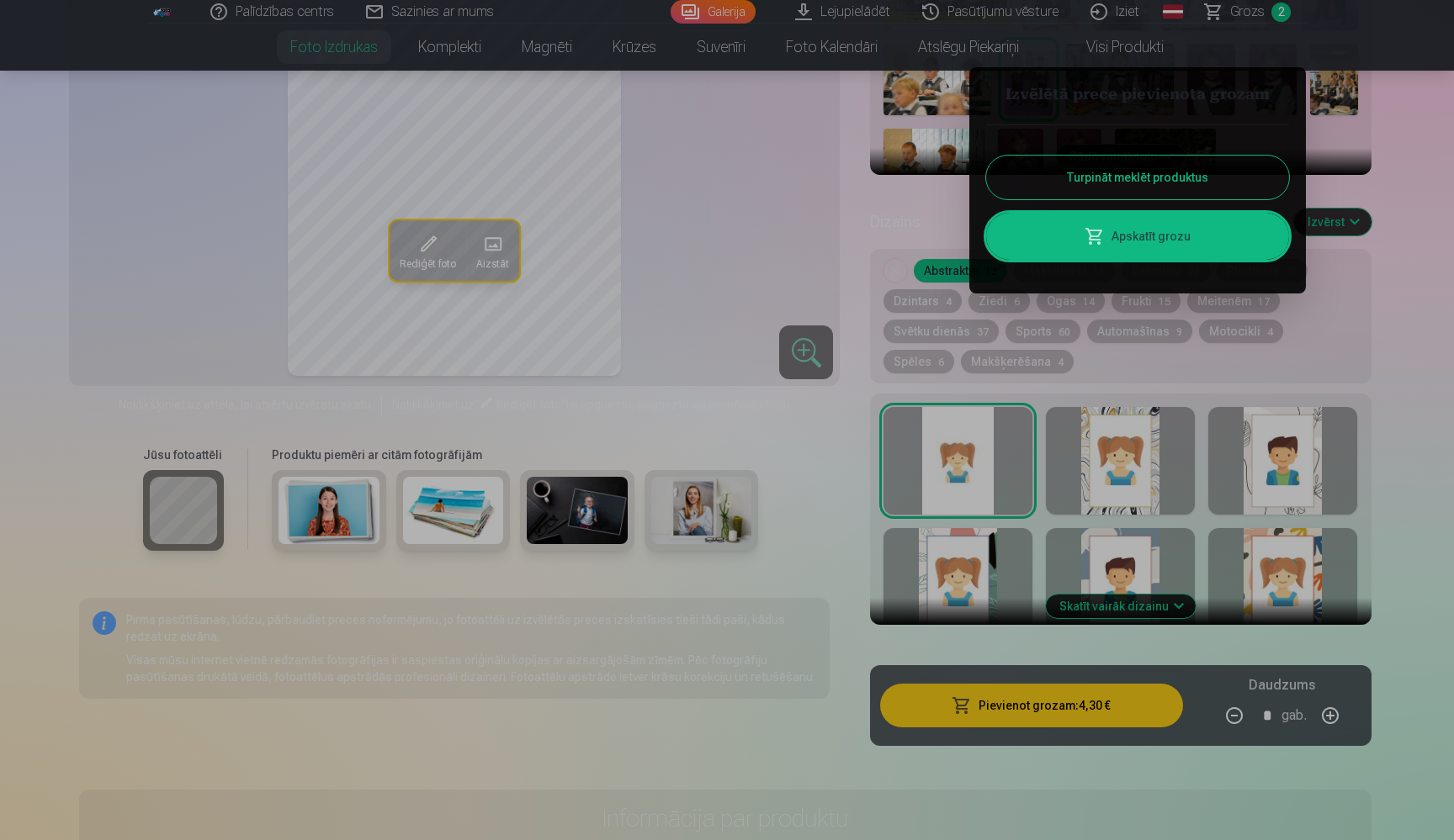
click at [1158, 236] on link "Apskatīt grozu" at bounding box center [1137, 236] width 302 height 47
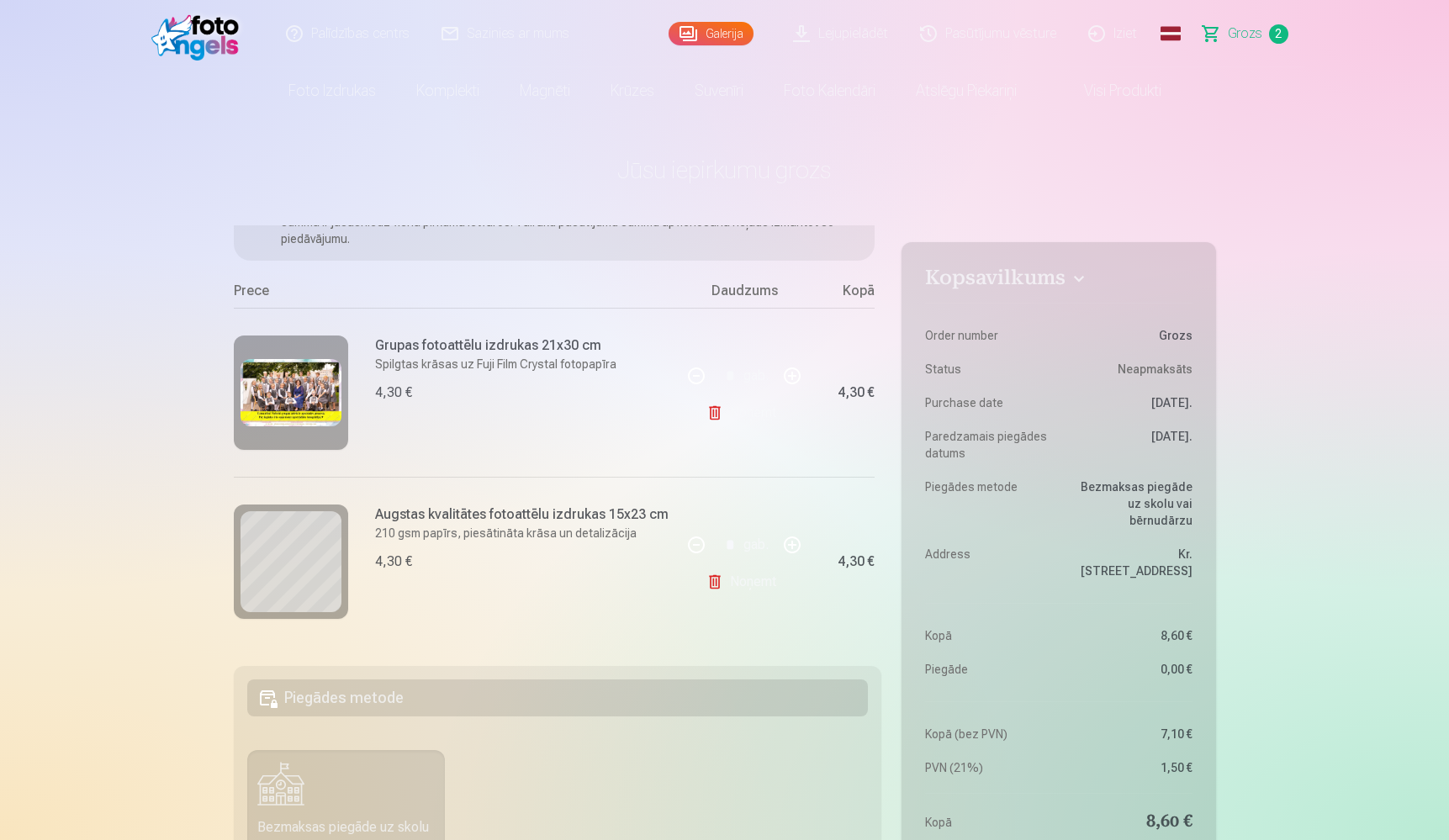
scroll to position [123, 0]
click at [741, 580] on link "Noņemt" at bounding box center [744, 582] width 76 height 34
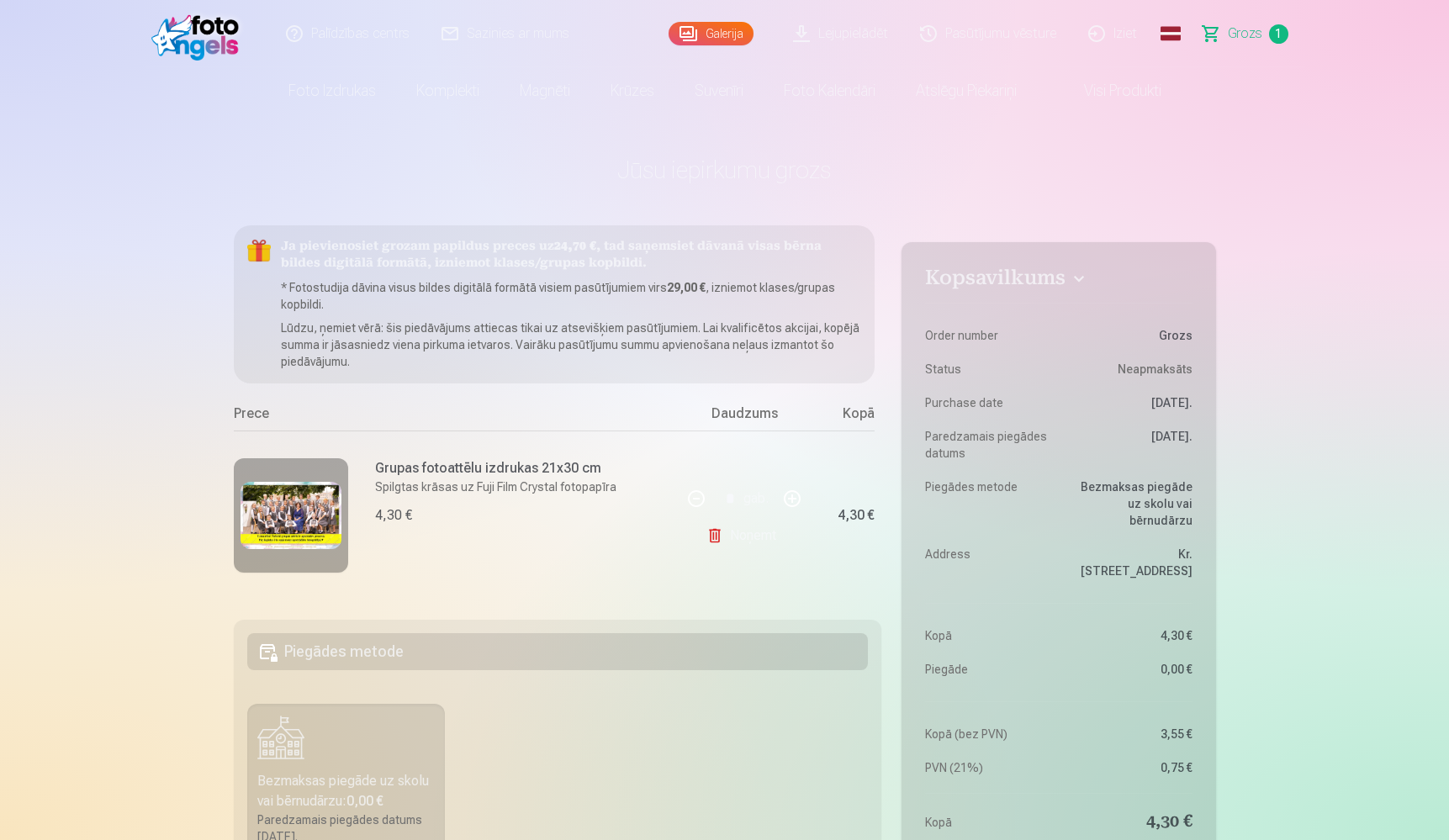
scroll to position [0, 0]
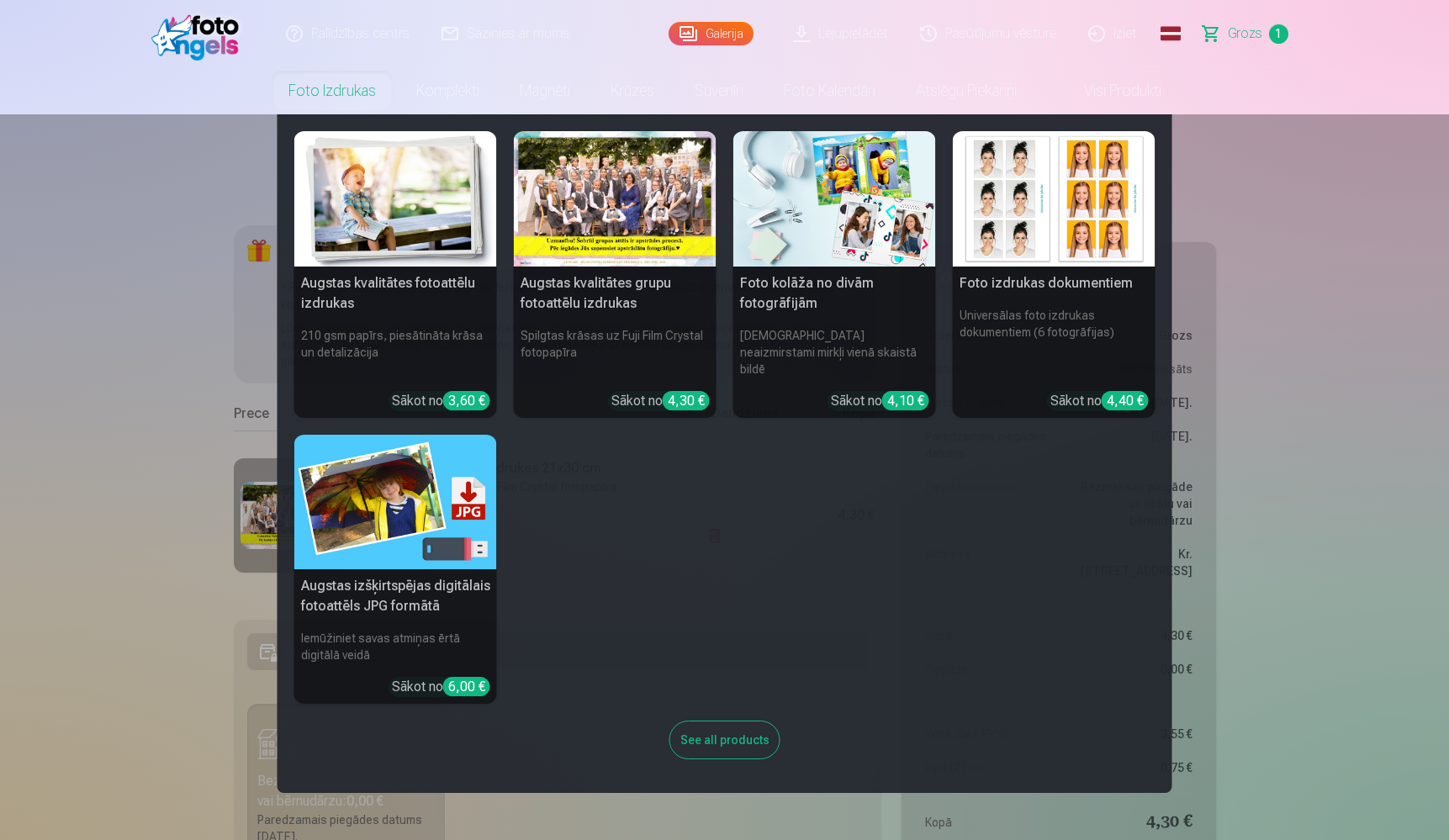
click at [330, 90] on link "Foto izdrukas" at bounding box center [331, 91] width 128 height 47
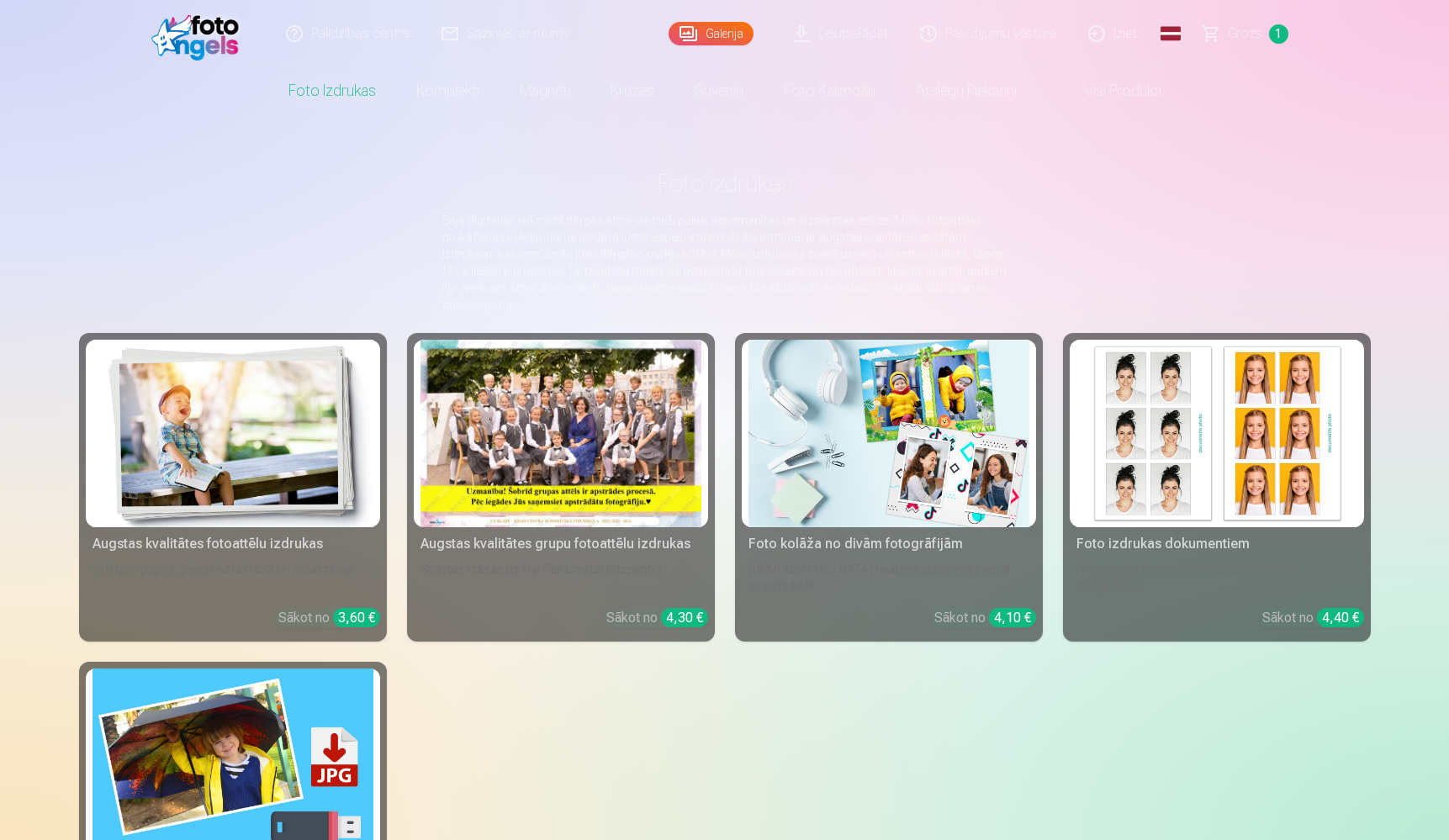
click at [234, 450] on img at bounding box center [233, 434] width 281 height 188
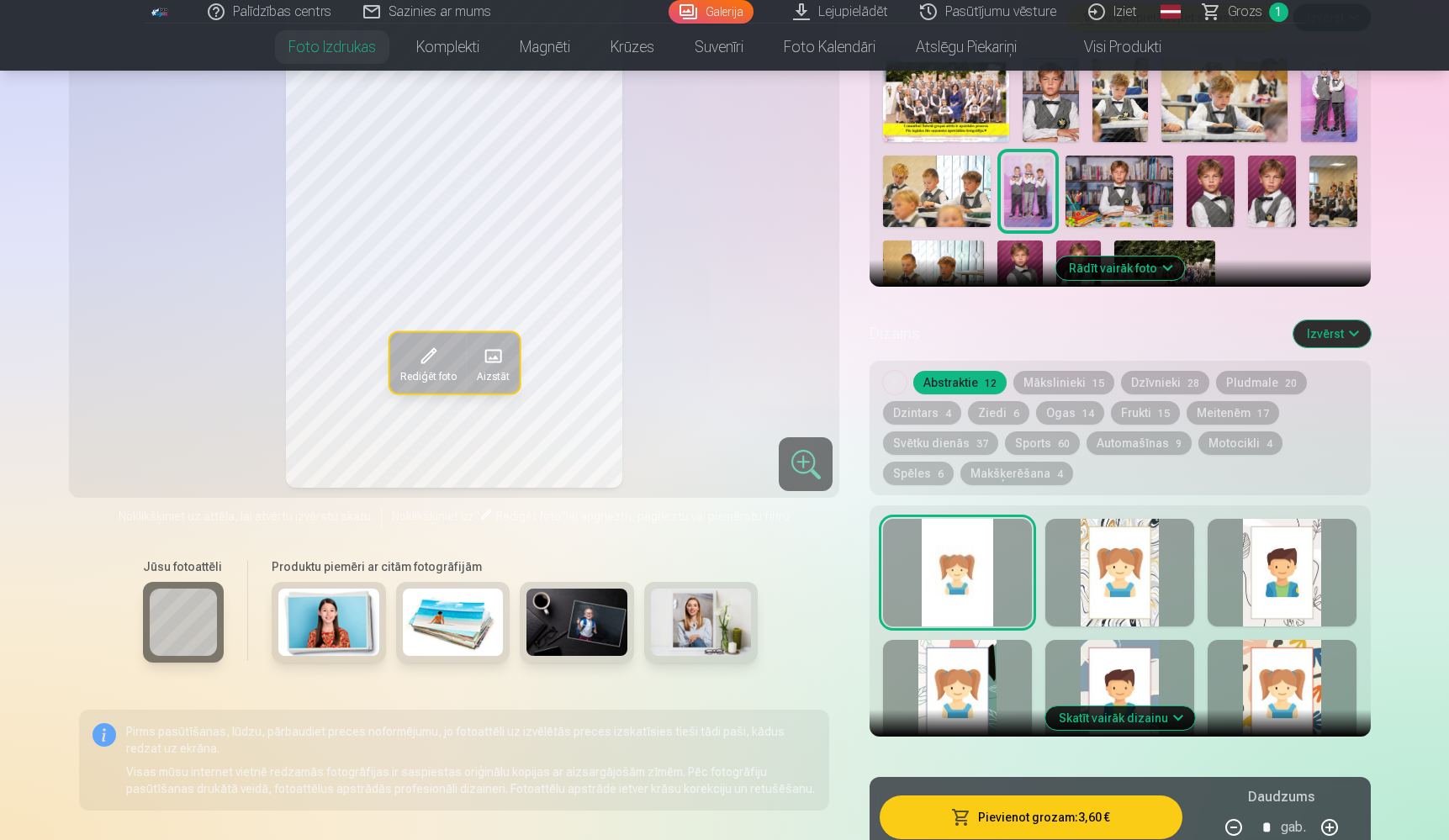
scroll to position [623, 0]
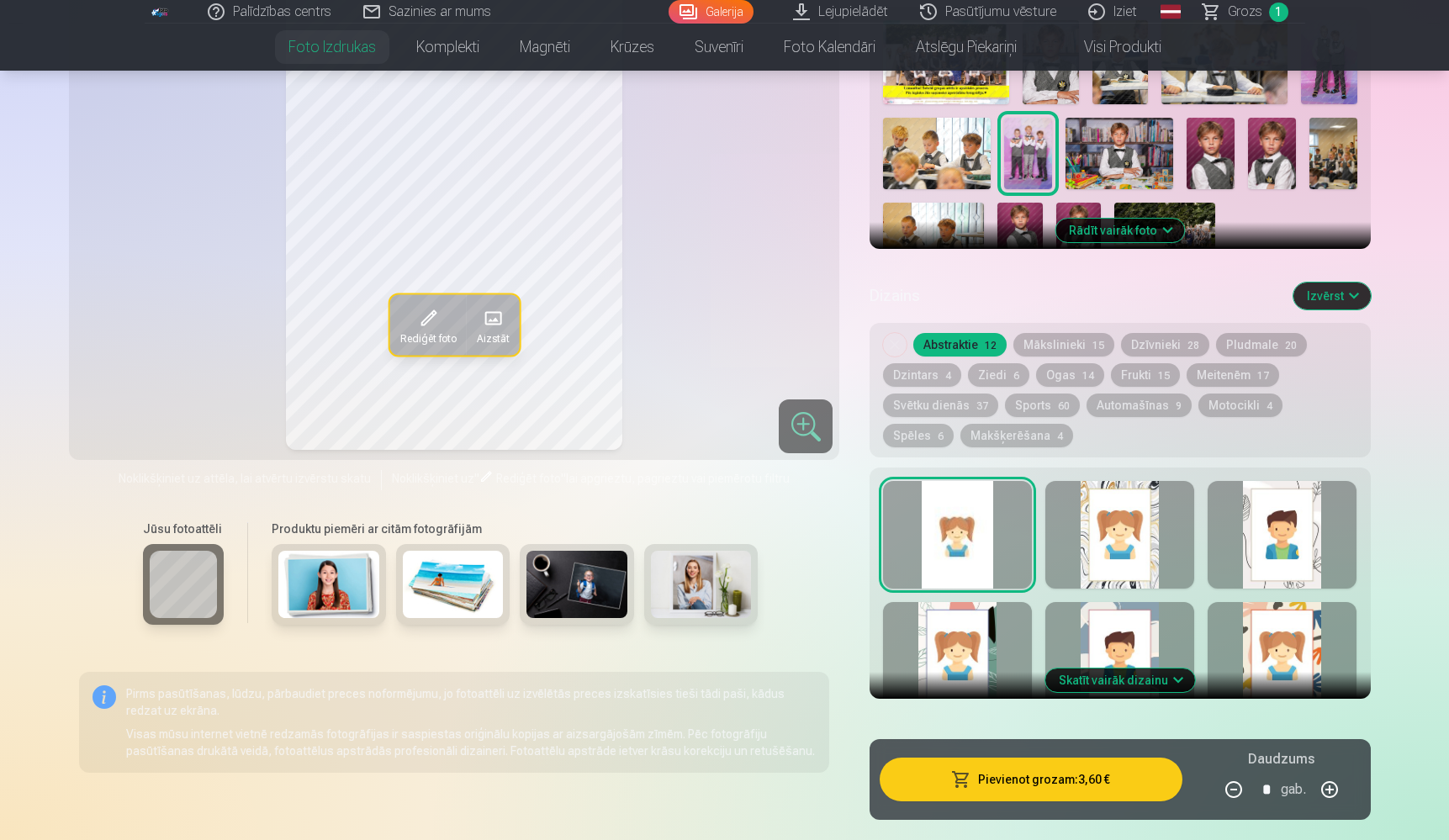
click at [1119, 684] on button "Skatīt vairāk dizainu" at bounding box center [1120, 681] width 149 height 24
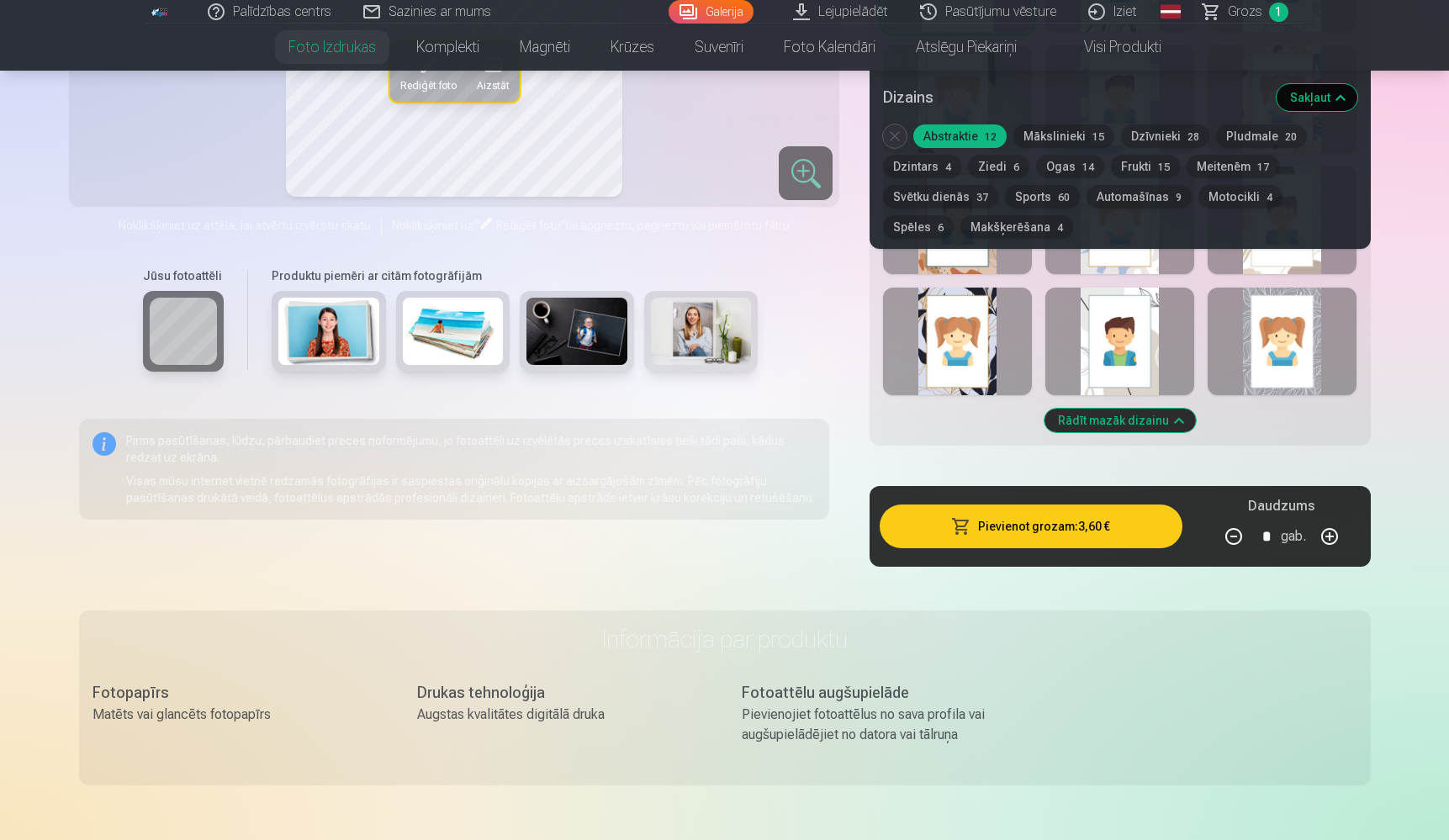
scroll to position [1172, 0]
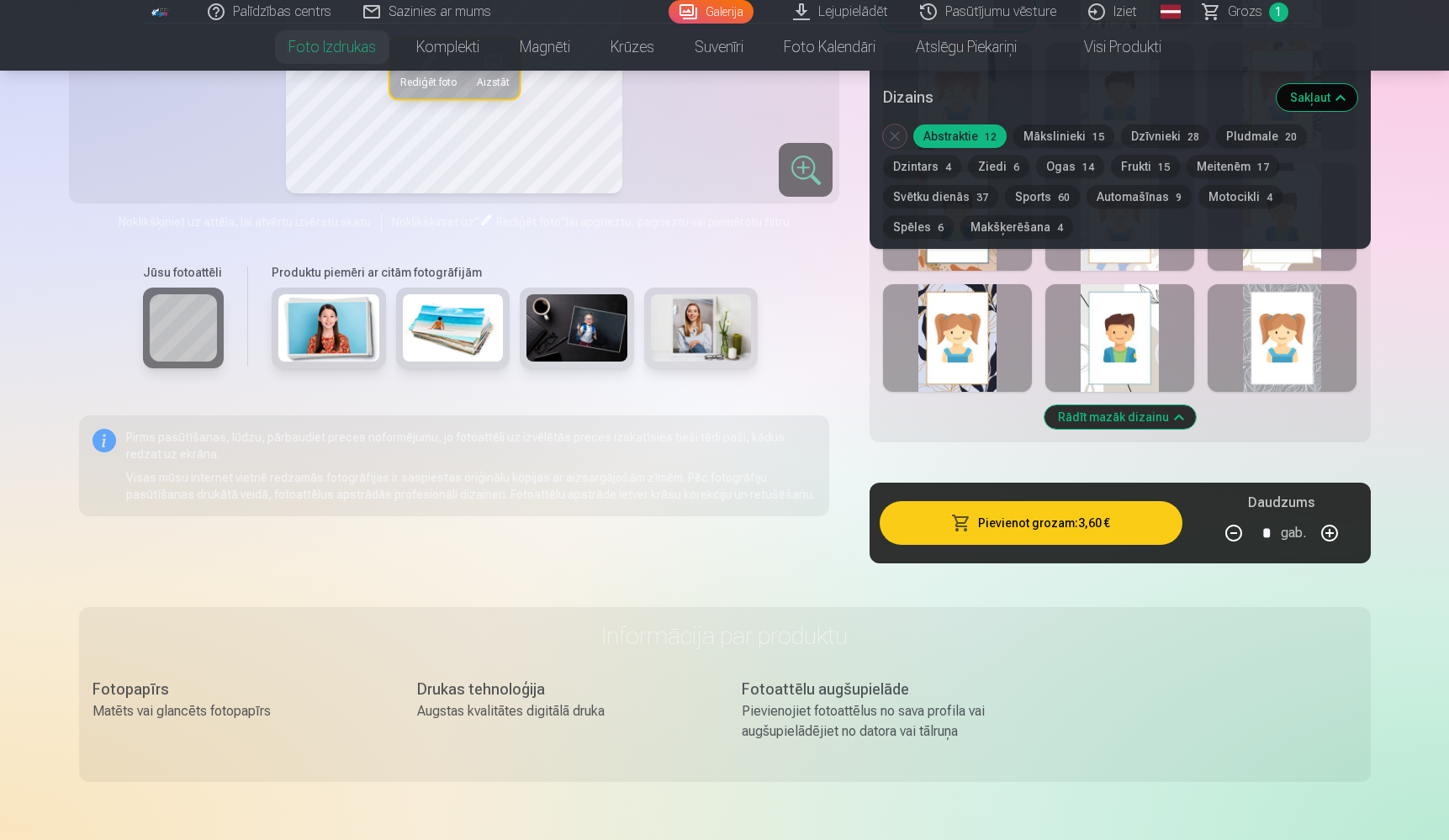
click at [1276, 341] on div at bounding box center [1282, 338] width 149 height 108
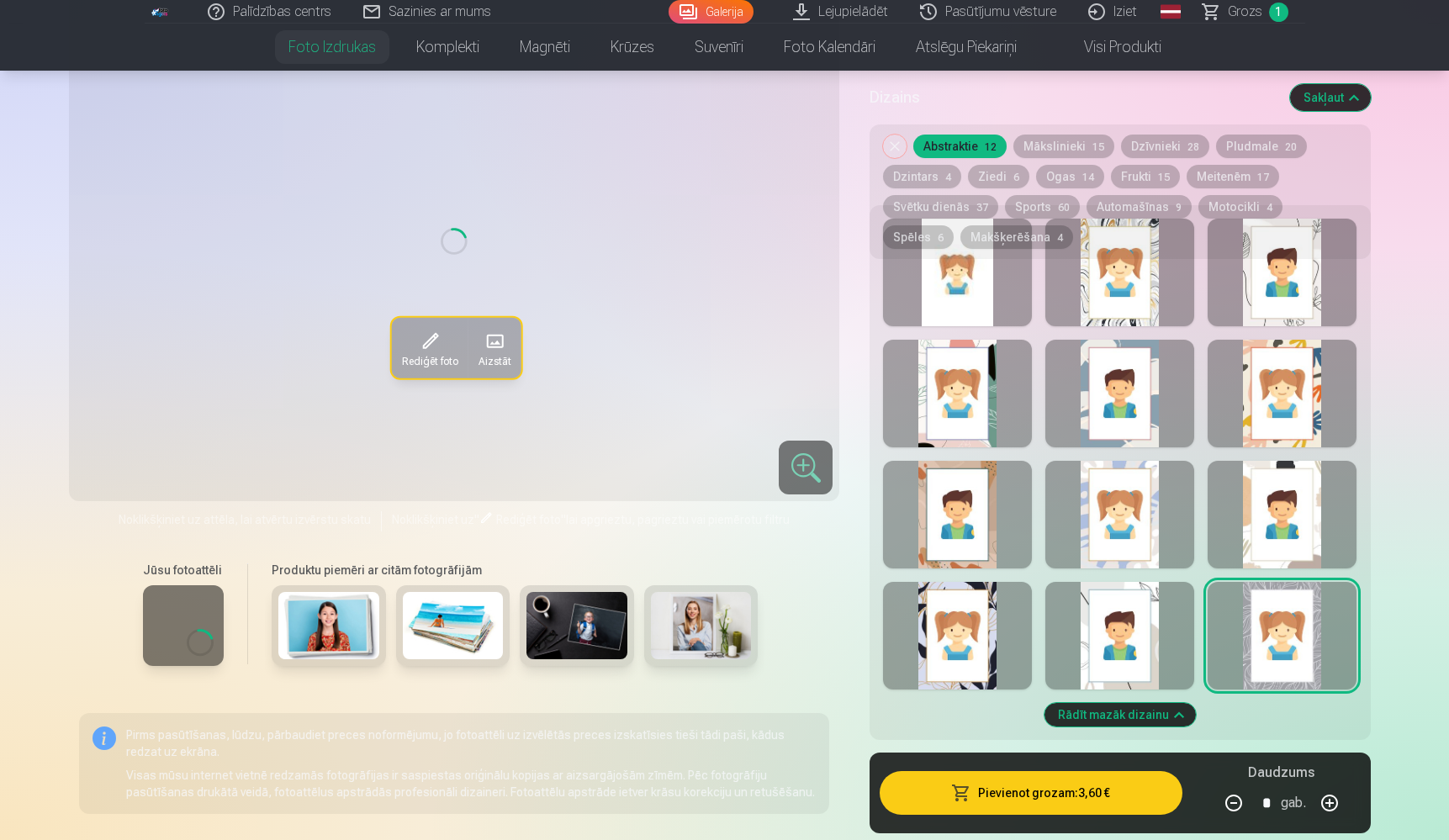
scroll to position [706, 0]
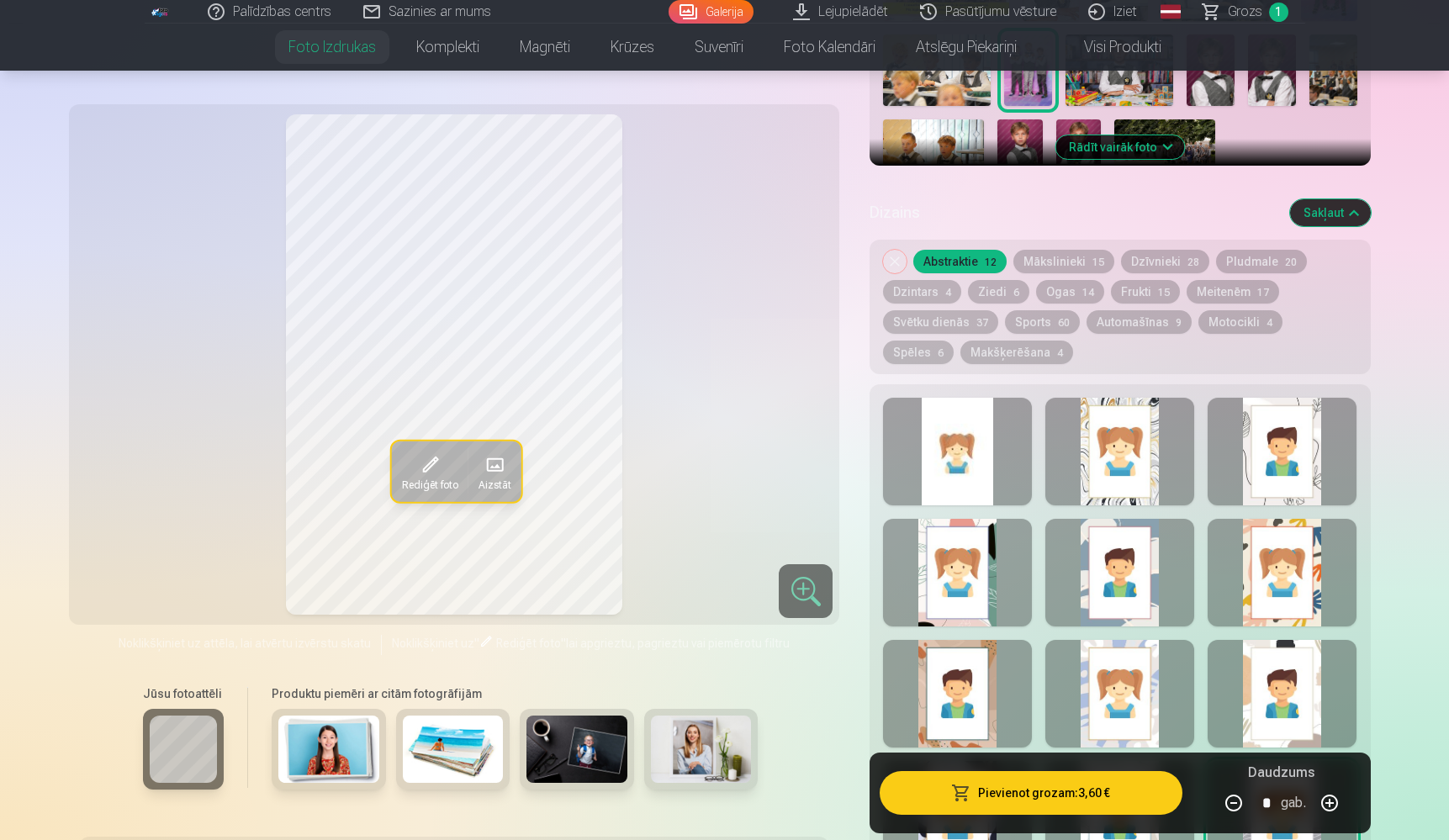
click at [1031, 320] on button "Sports 60" at bounding box center [1043, 322] width 75 height 24
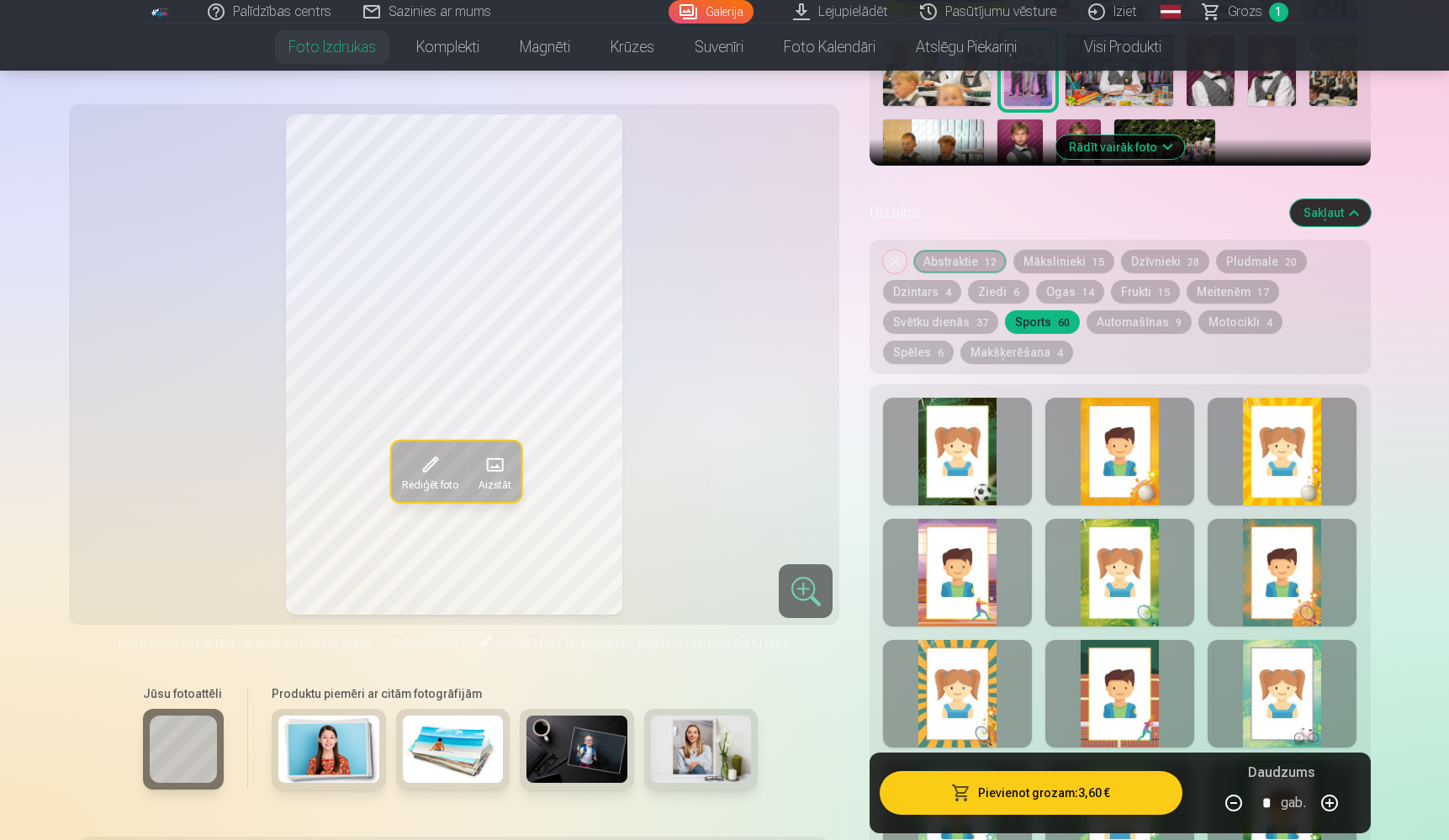
click at [951, 427] on div at bounding box center [958, 452] width 149 height 108
click at [1136, 484] on div at bounding box center [1120, 452] width 149 height 108
click at [972, 457] on div at bounding box center [958, 452] width 149 height 108
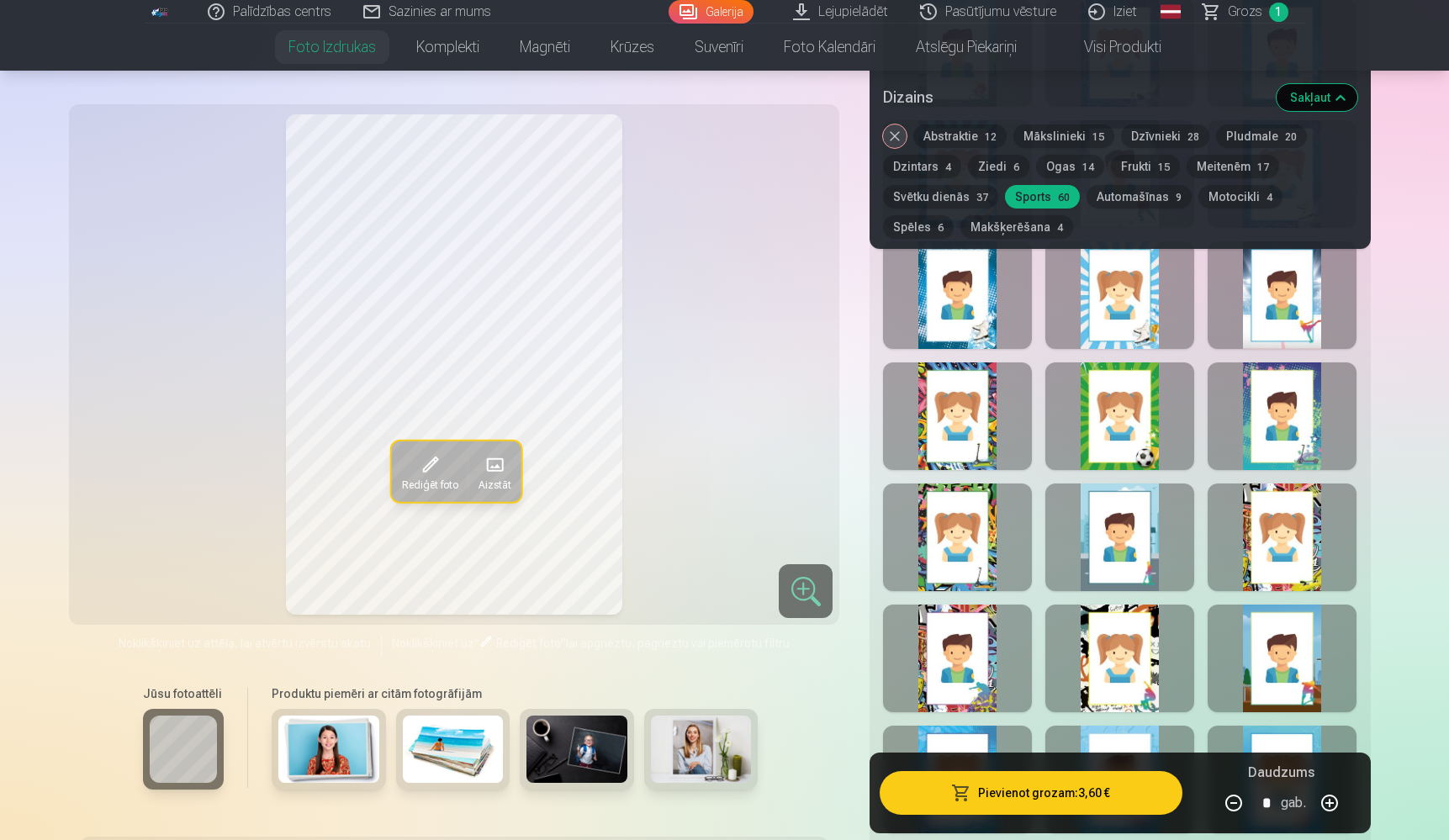
scroll to position [1577, 0]
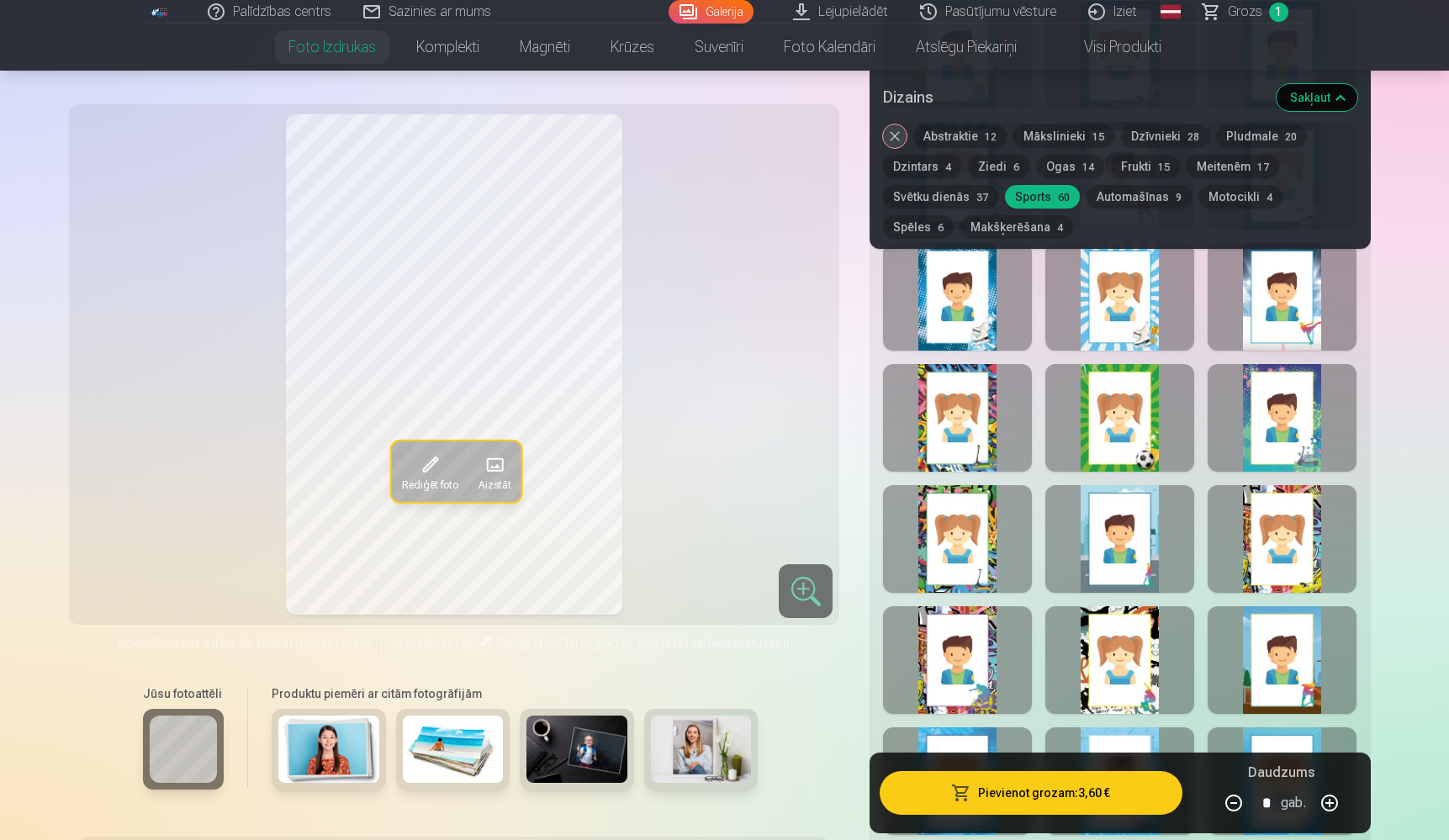
click at [1122, 430] on div at bounding box center [1120, 418] width 149 height 108
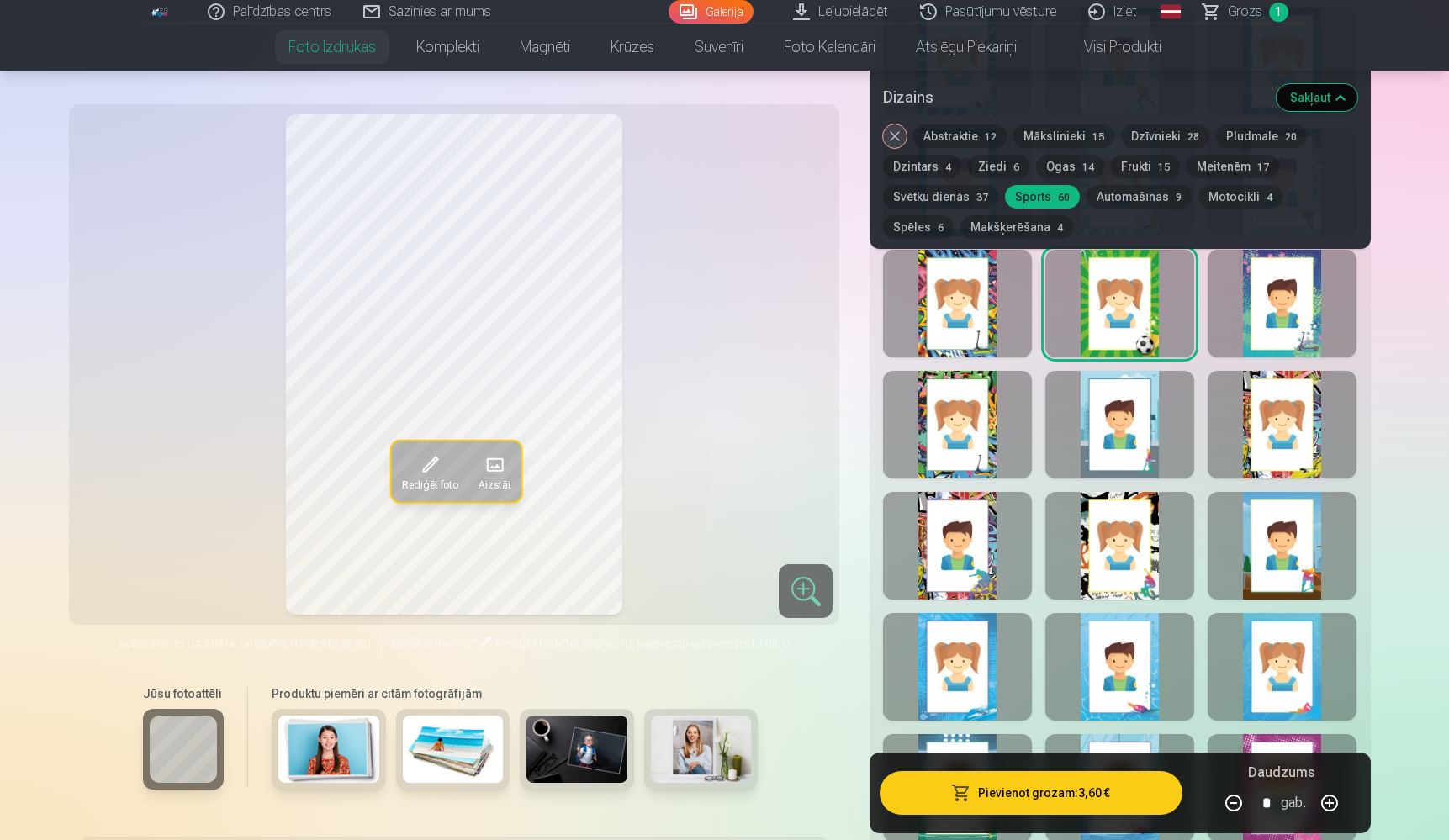
scroll to position [1695, 0]
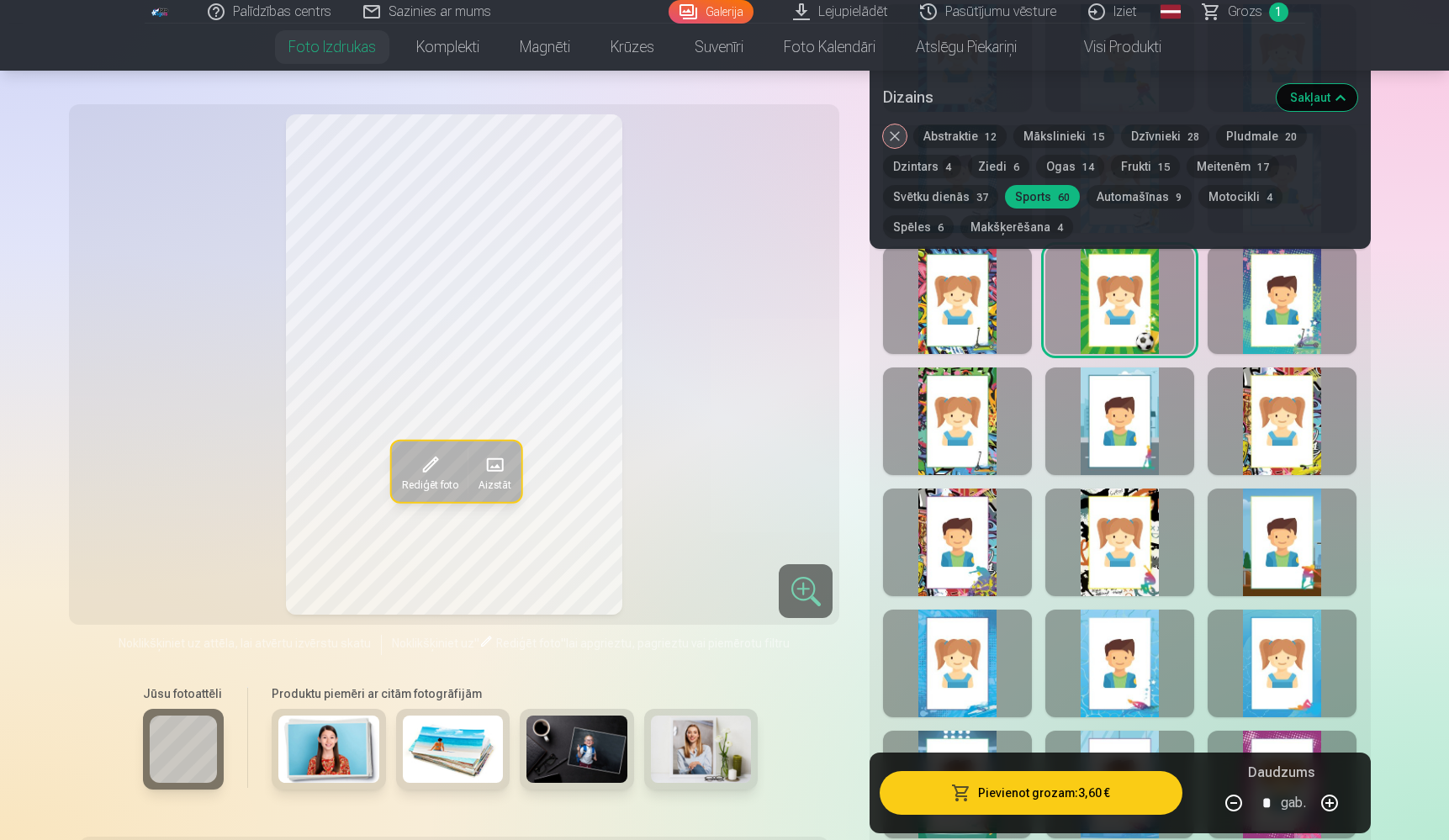
click at [934, 566] on div at bounding box center [958, 542] width 149 height 108
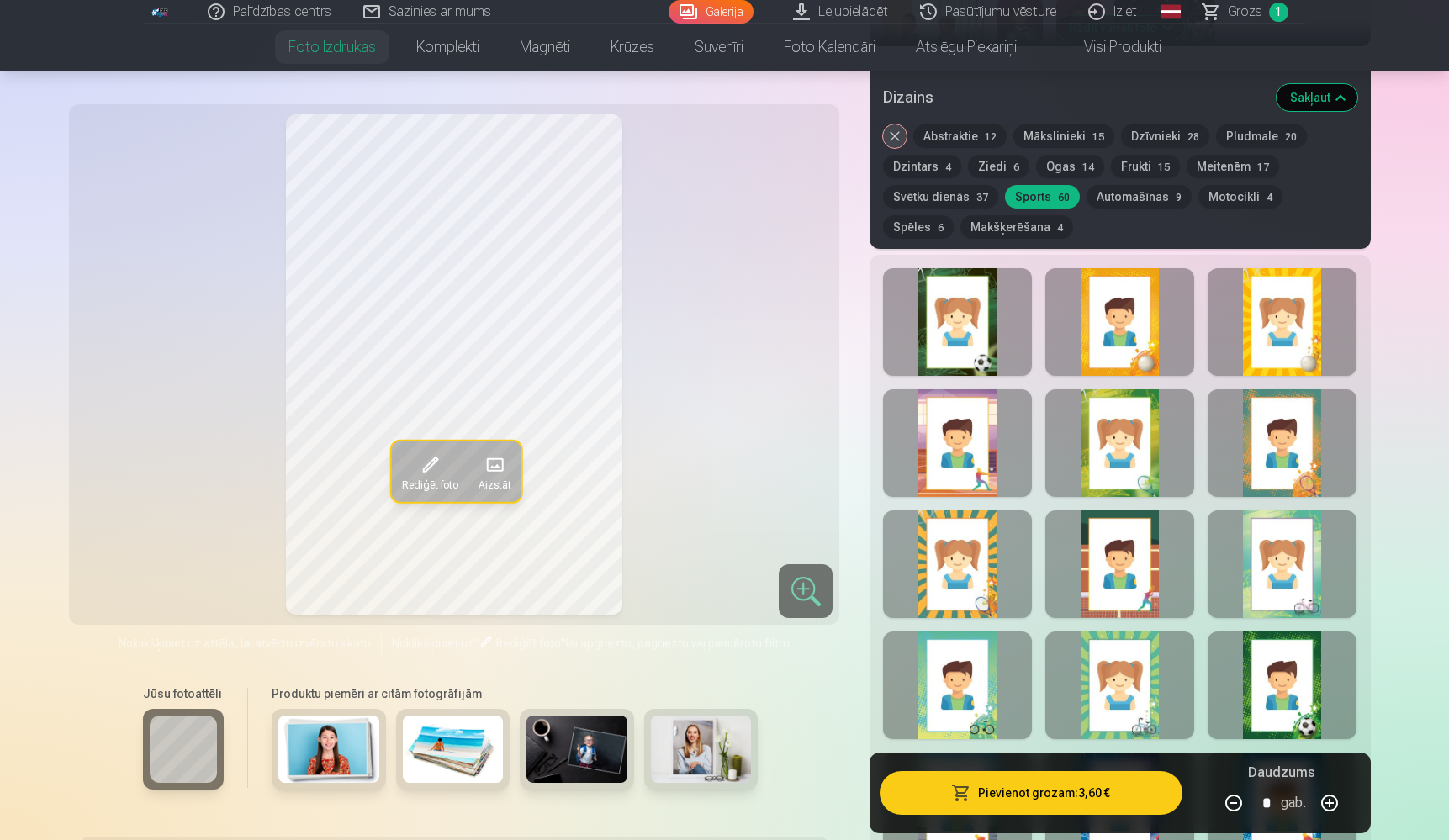
scroll to position [690, 0]
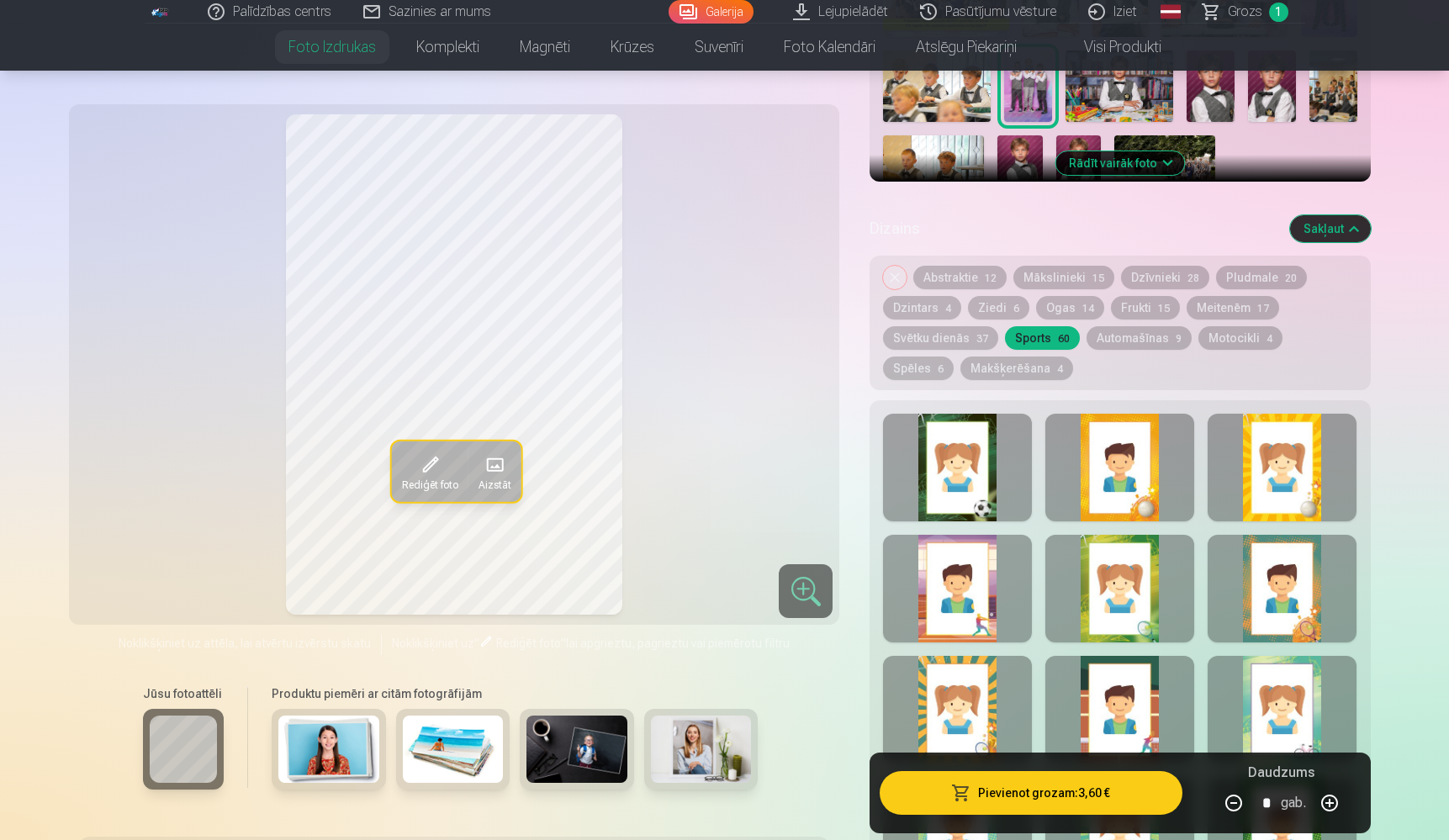
click at [943, 431] on div at bounding box center [958, 467] width 149 height 108
click at [1121, 477] on div at bounding box center [1120, 467] width 149 height 108
click at [1294, 480] on div at bounding box center [1282, 467] width 149 height 108
click at [968, 590] on div at bounding box center [958, 588] width 149 height 108
click at [1102, 591] on div at bounding box center [1120, 588] width 149 height 108
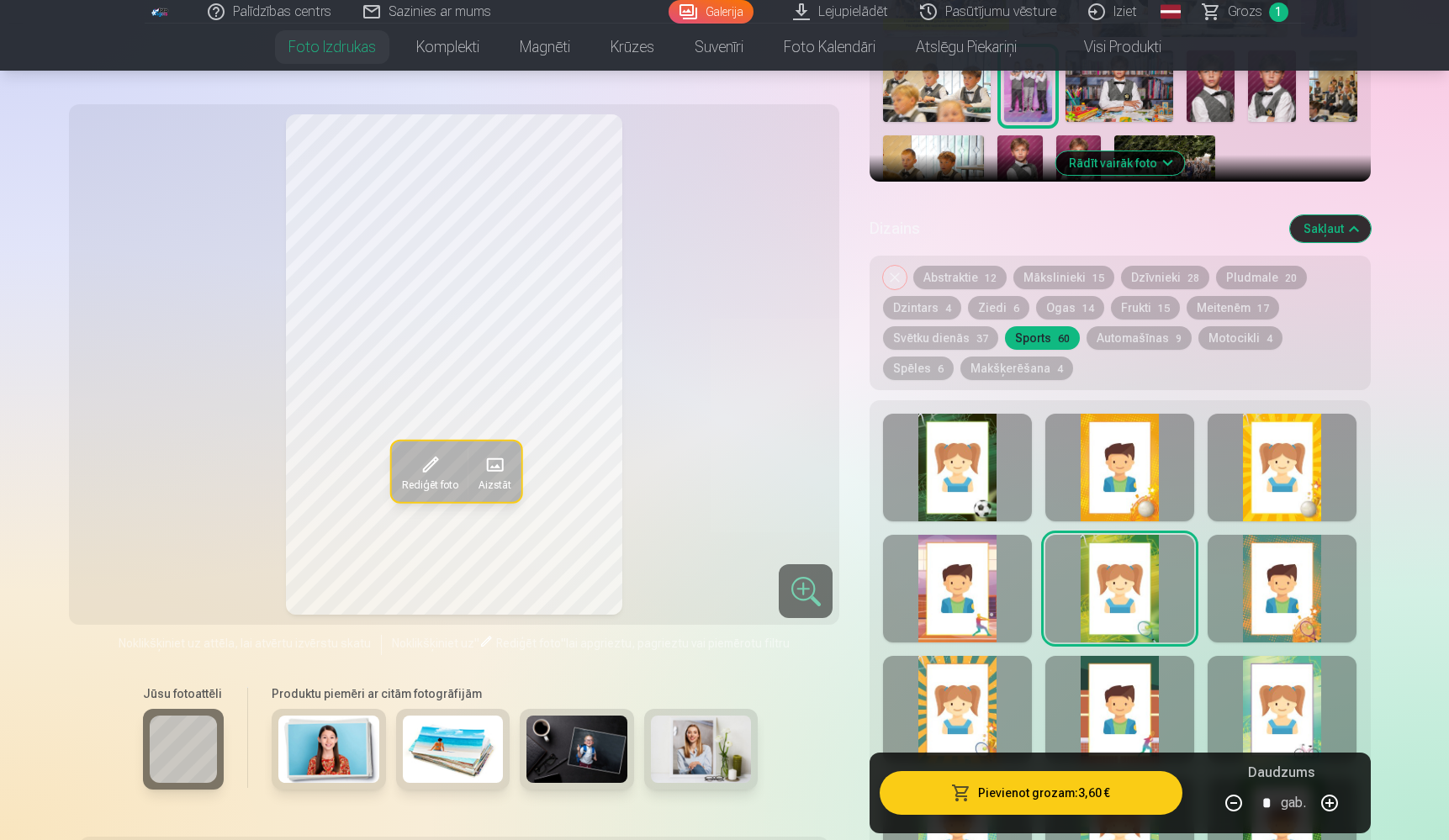
click at [1276, 605] on div at bounding box center [1282, 588] width 149 height 108
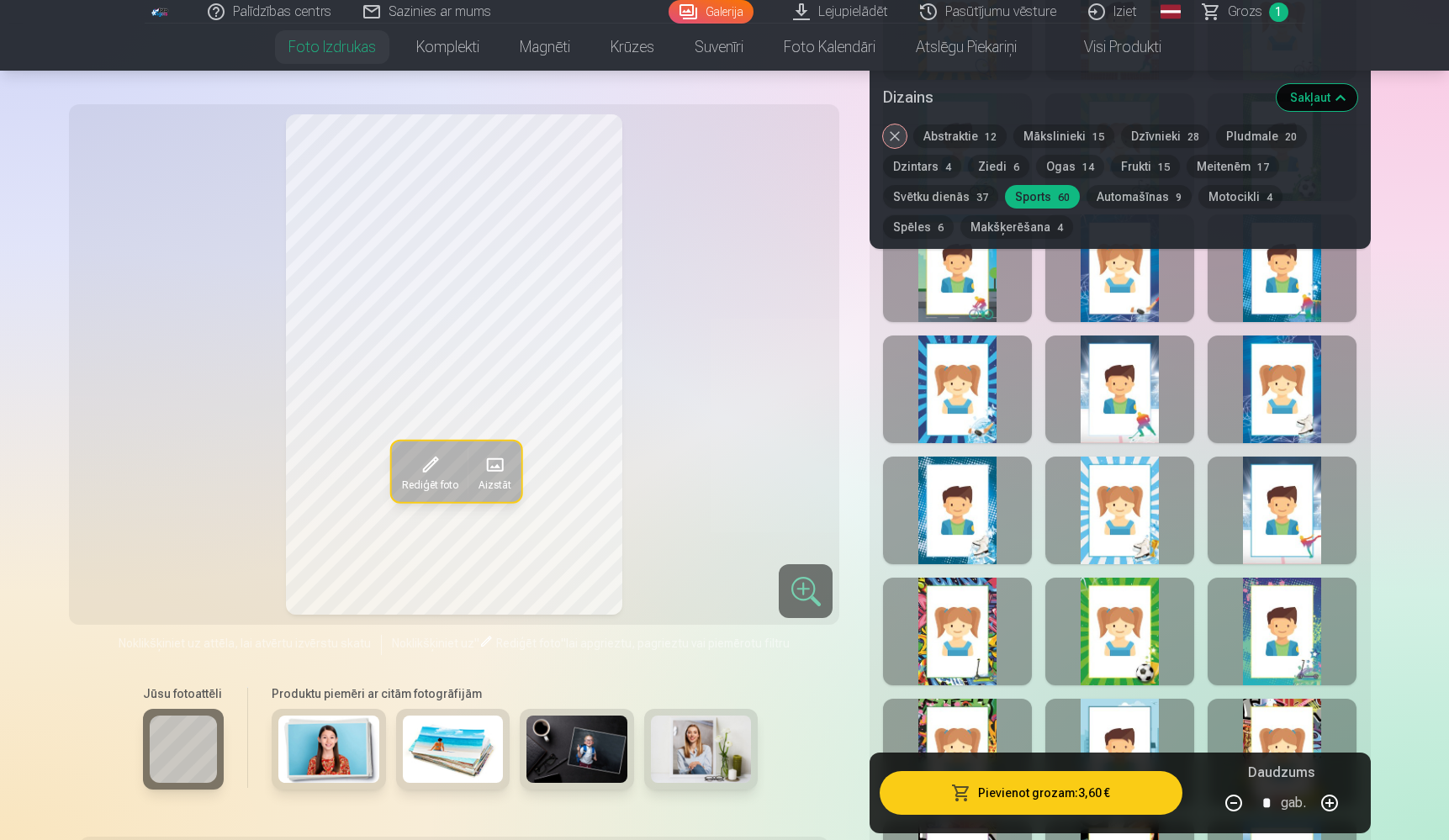
scroll to position [1370, 0]
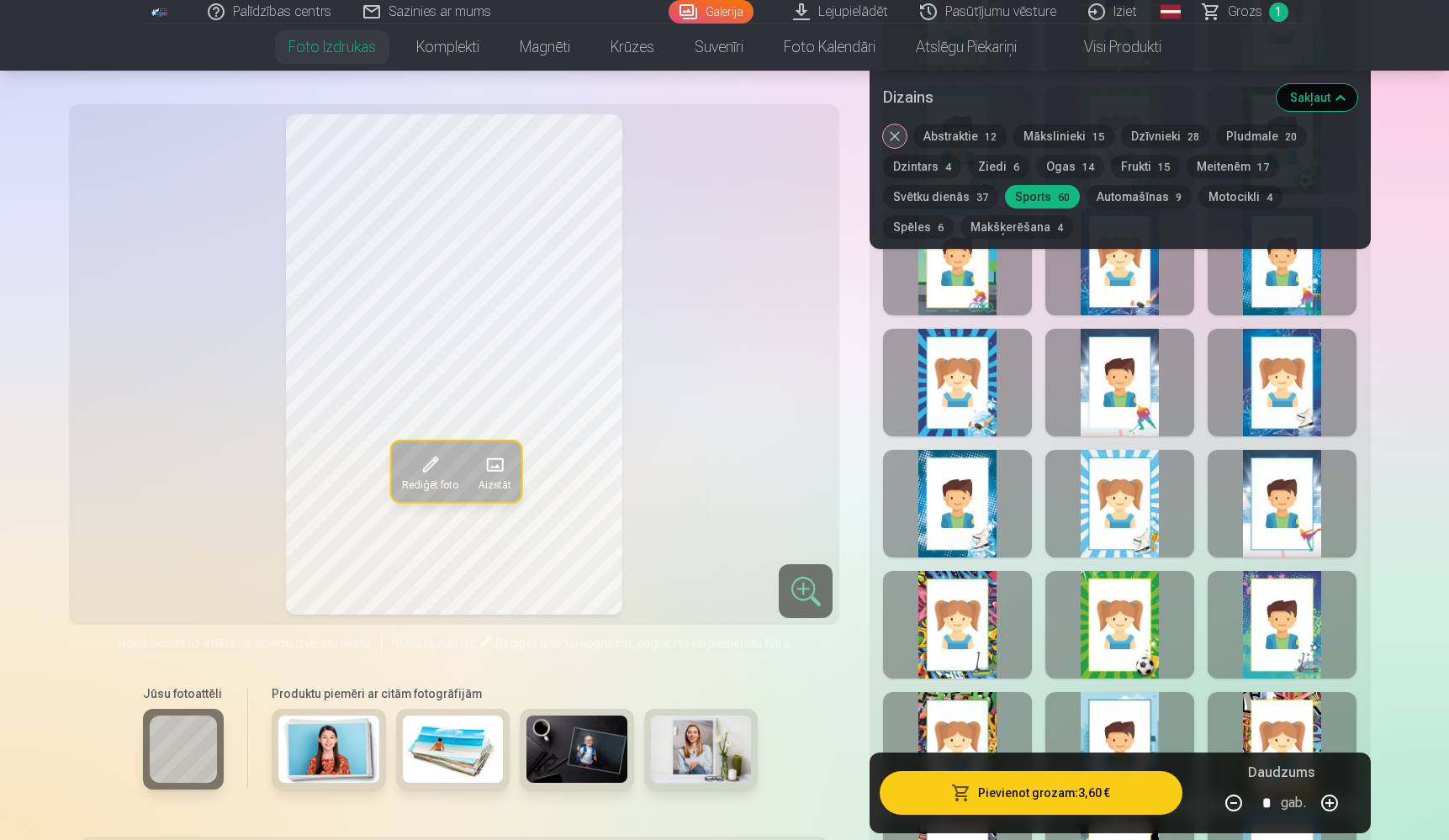
click at [963, 432] on div at bounding box center [958, 382] width 149 height 108
click at [1288, 405] on div at bounding box center [1282, 382] width 149 height 108
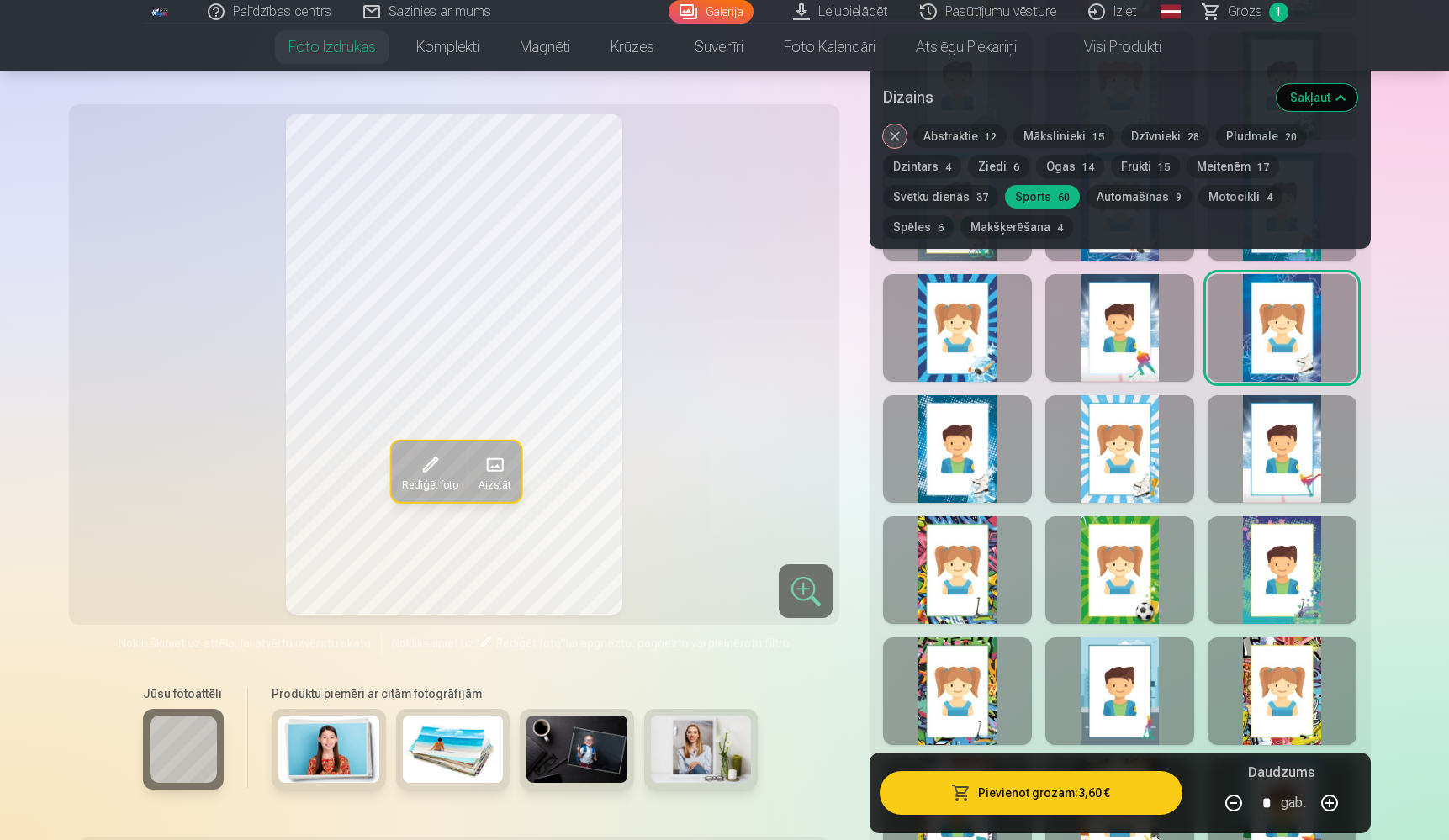
scroll to position [1426, 0]
click at [978, 571] on div at bounding box center [958, 569] width 149 height 108
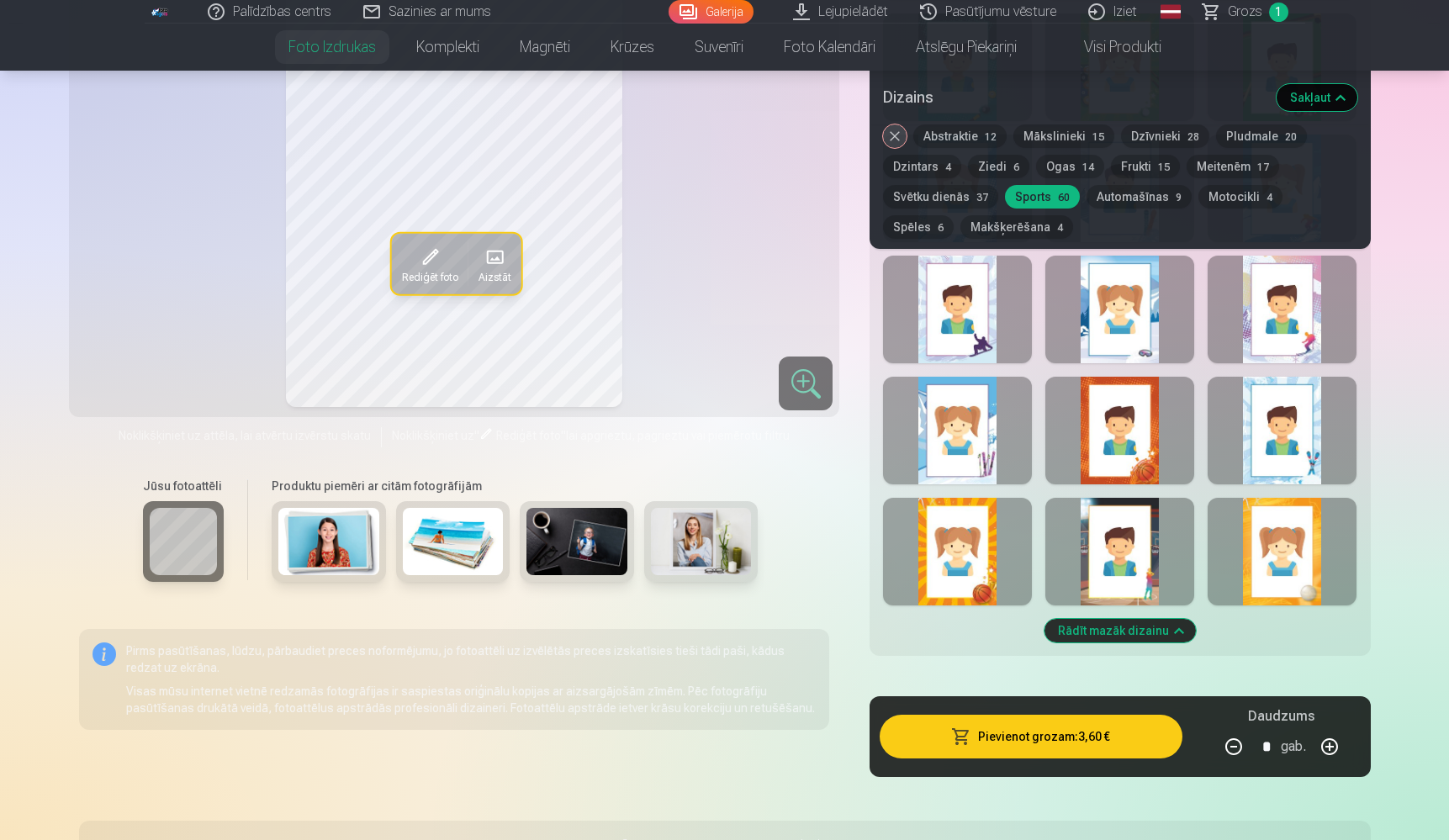
scroll to position [2898, 0]
click at [1116, 634] on button "Rādīt mazāk dizainu" at bounding box center [1120, 630] width 151 height 24
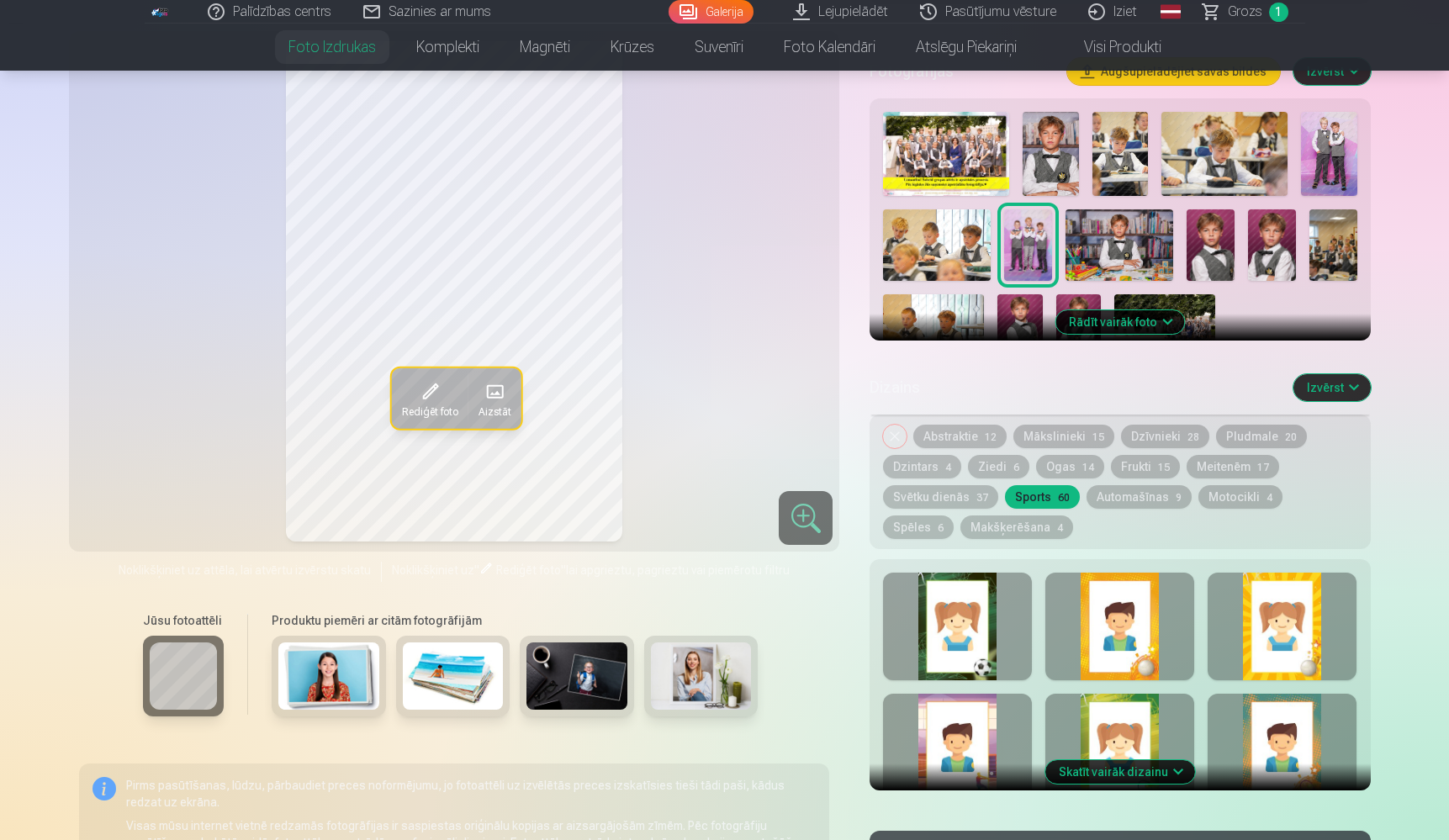
click at [897, 432] on button "Noņemiet dizainu" at bounding box center [895, 437] width 24 height 24
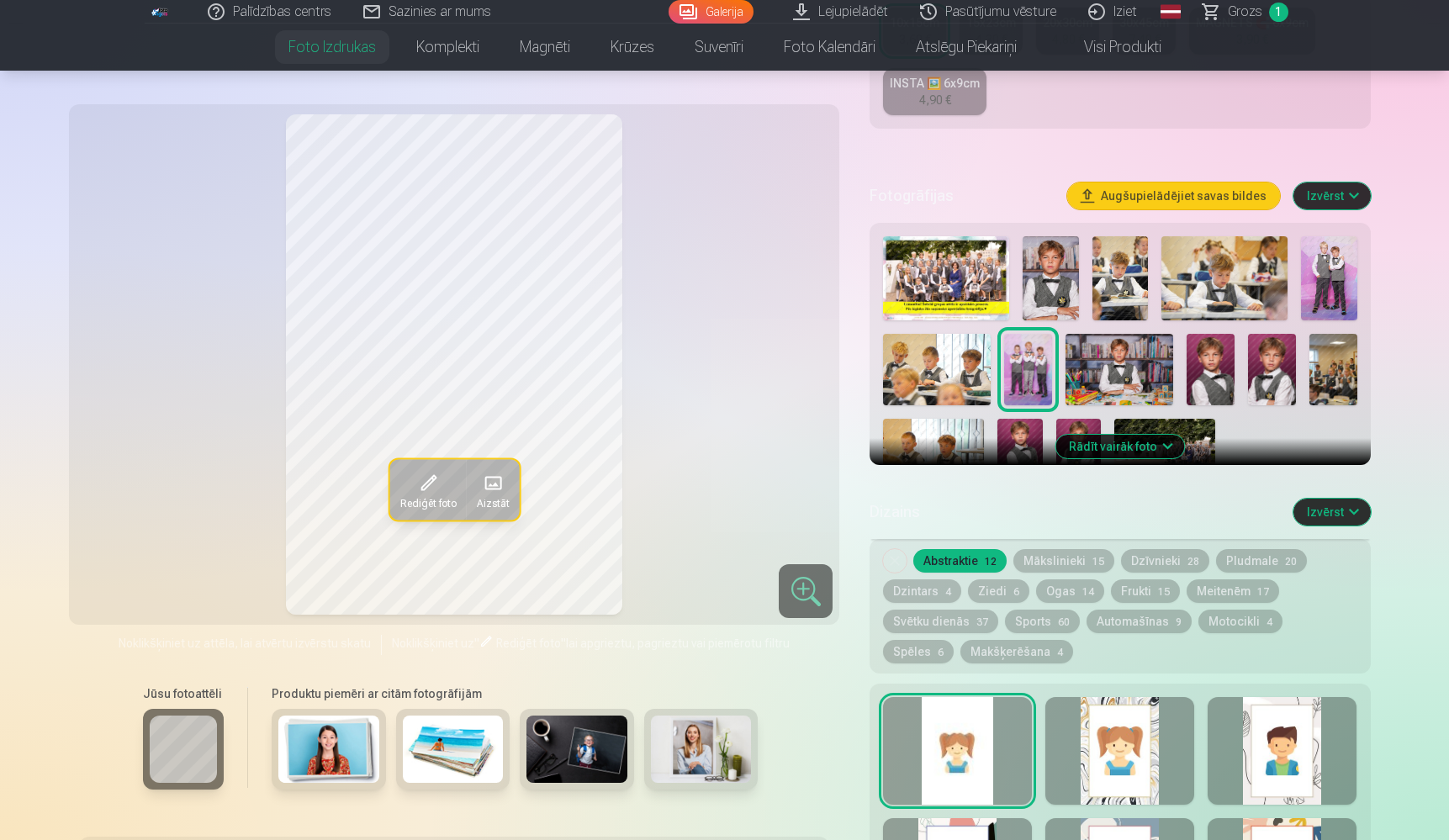
scroll to position [397, 0]
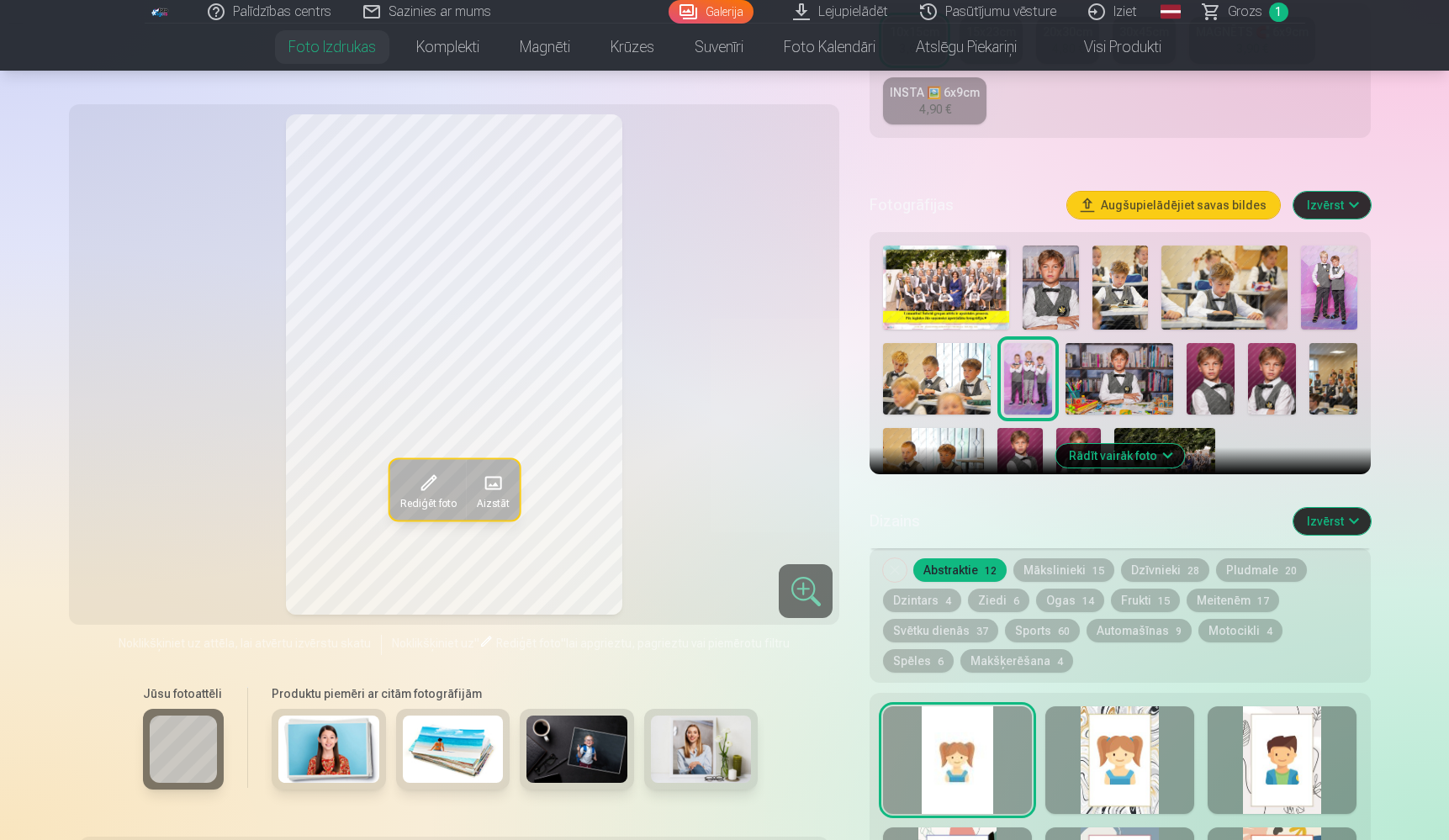
click at [1324, 519] on button "Izvērst" at bounding box center [1332, 521] width 77 height 27
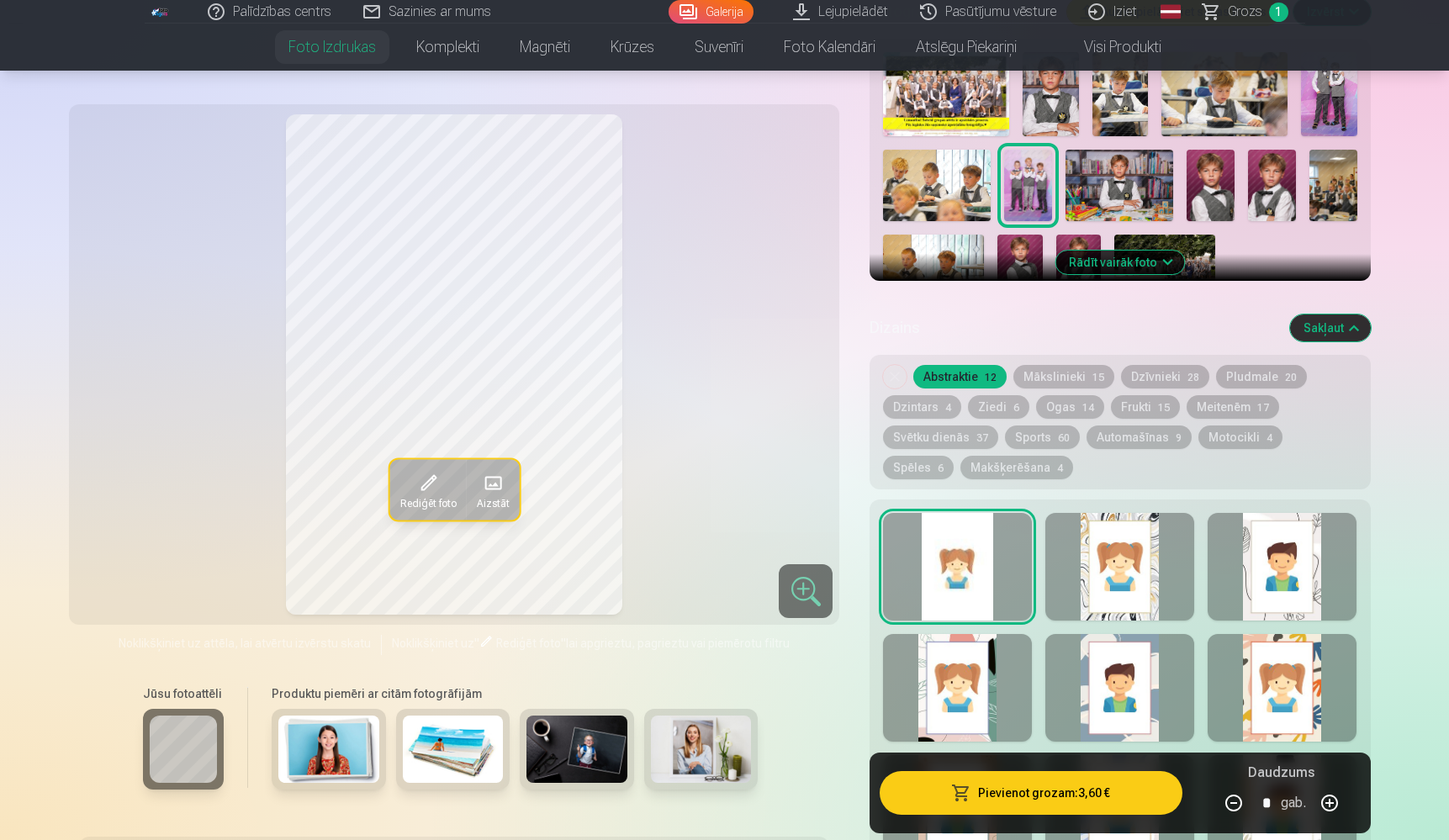
scroll to position [596, 0]
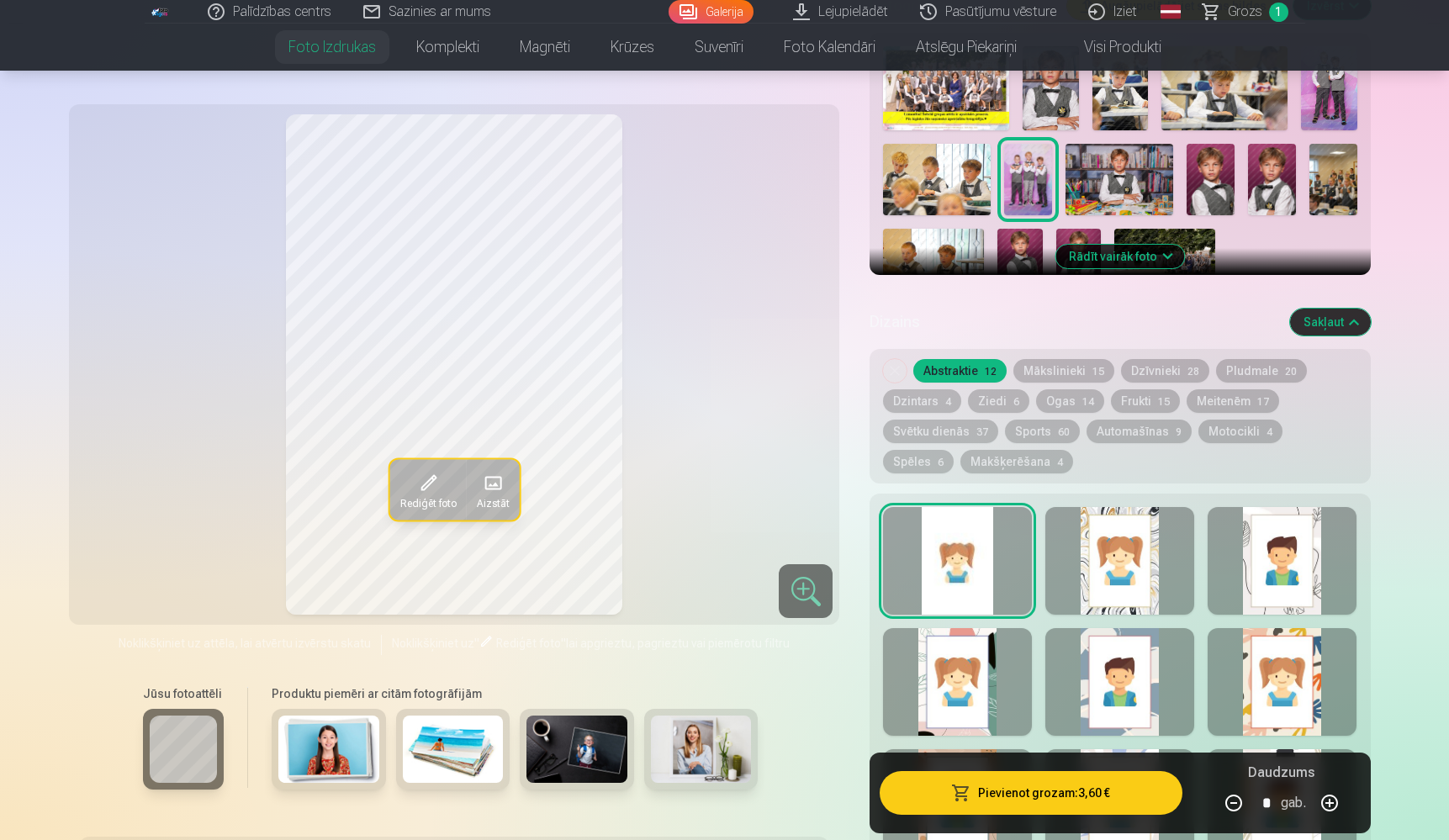
click at [977, 570] on div at bounding box center [958, 560] width 149 height 108
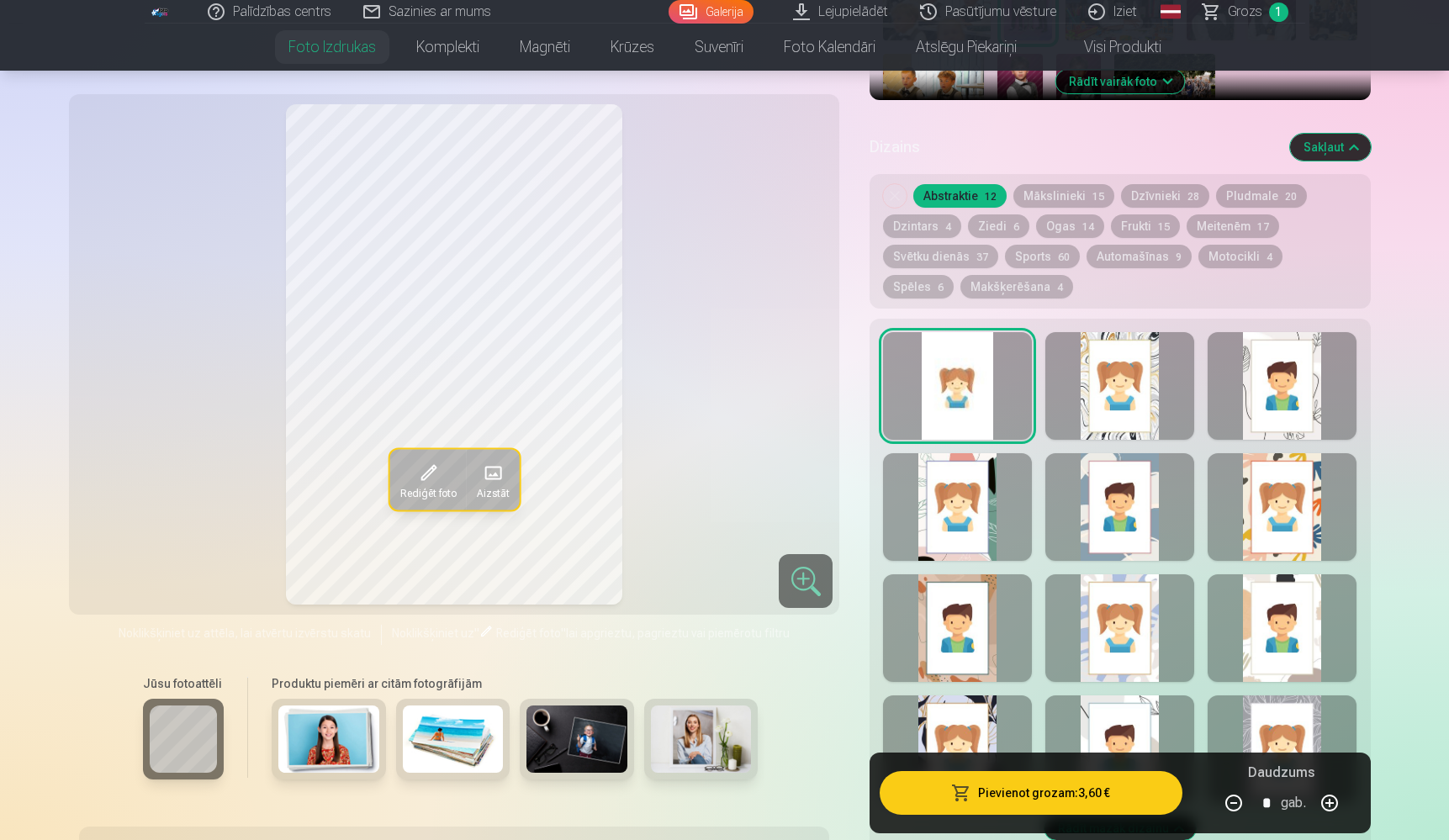
scroll to position [778, 0]
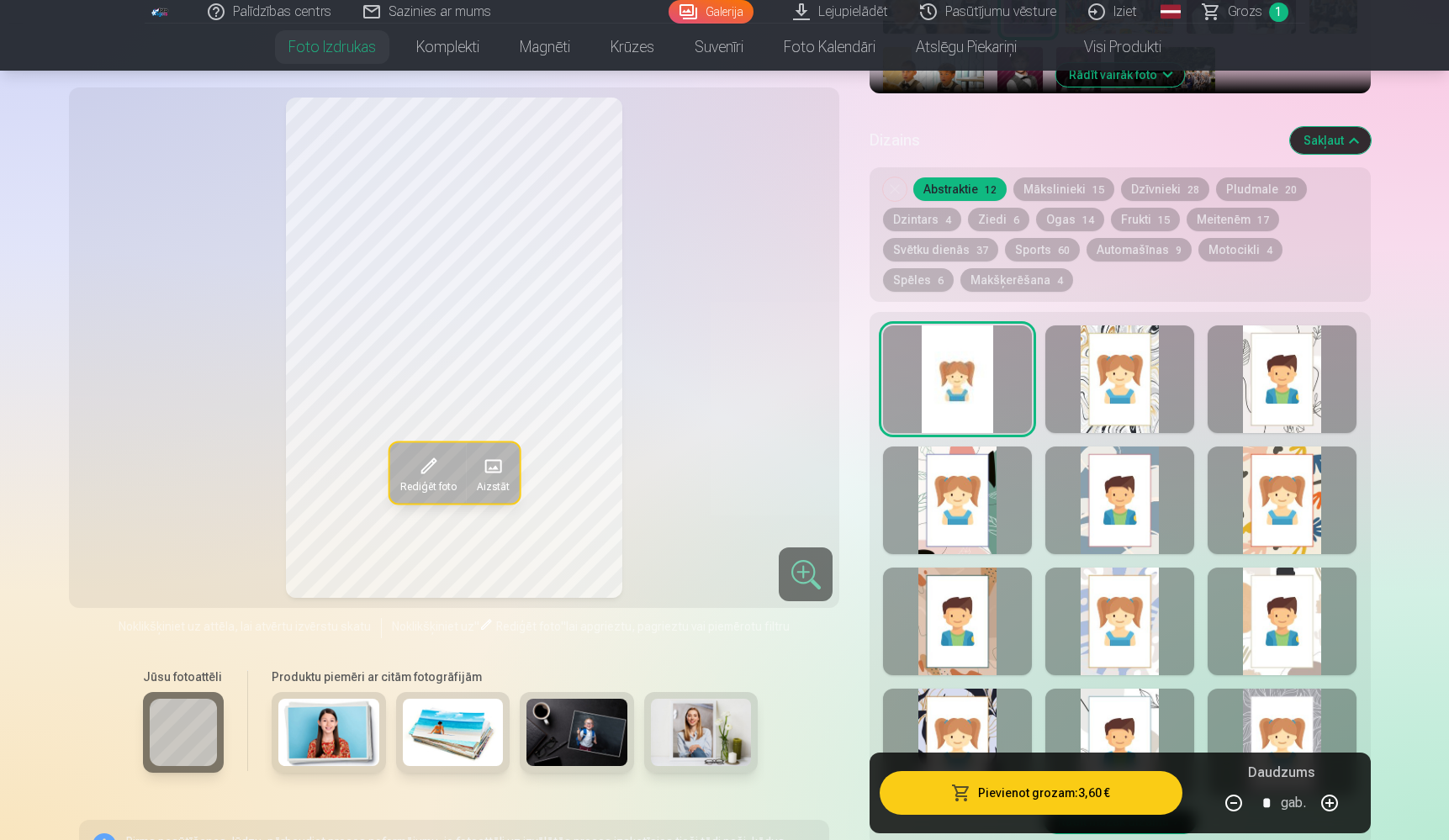
click at [1110, 247] on button "Automašīnas 9" at bounding box center [1140, 250] width 105 height 24
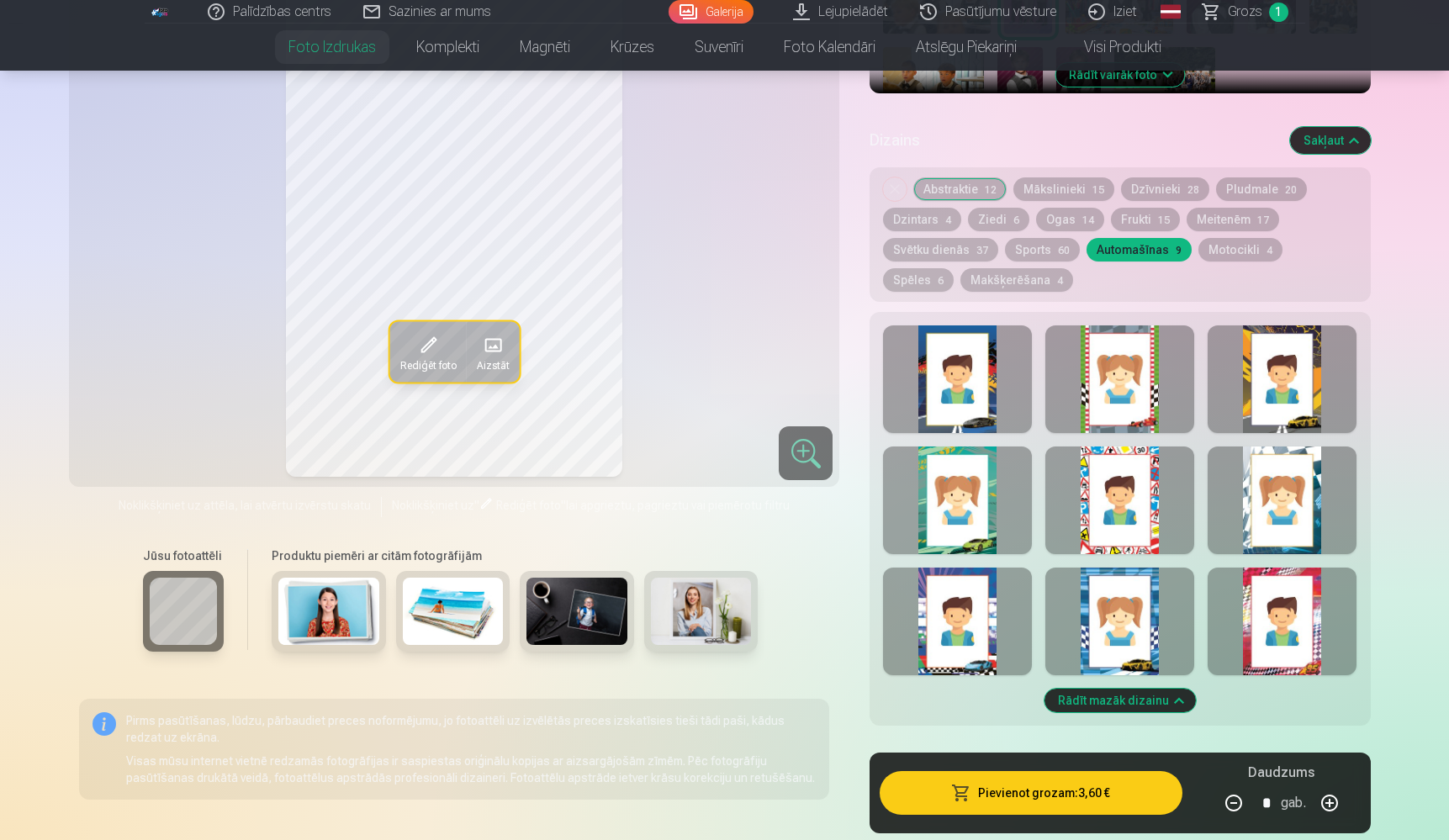
click at [1200, 244] on button "Motocikli 4" at bounding box center [1240, 250] width 84 height 24
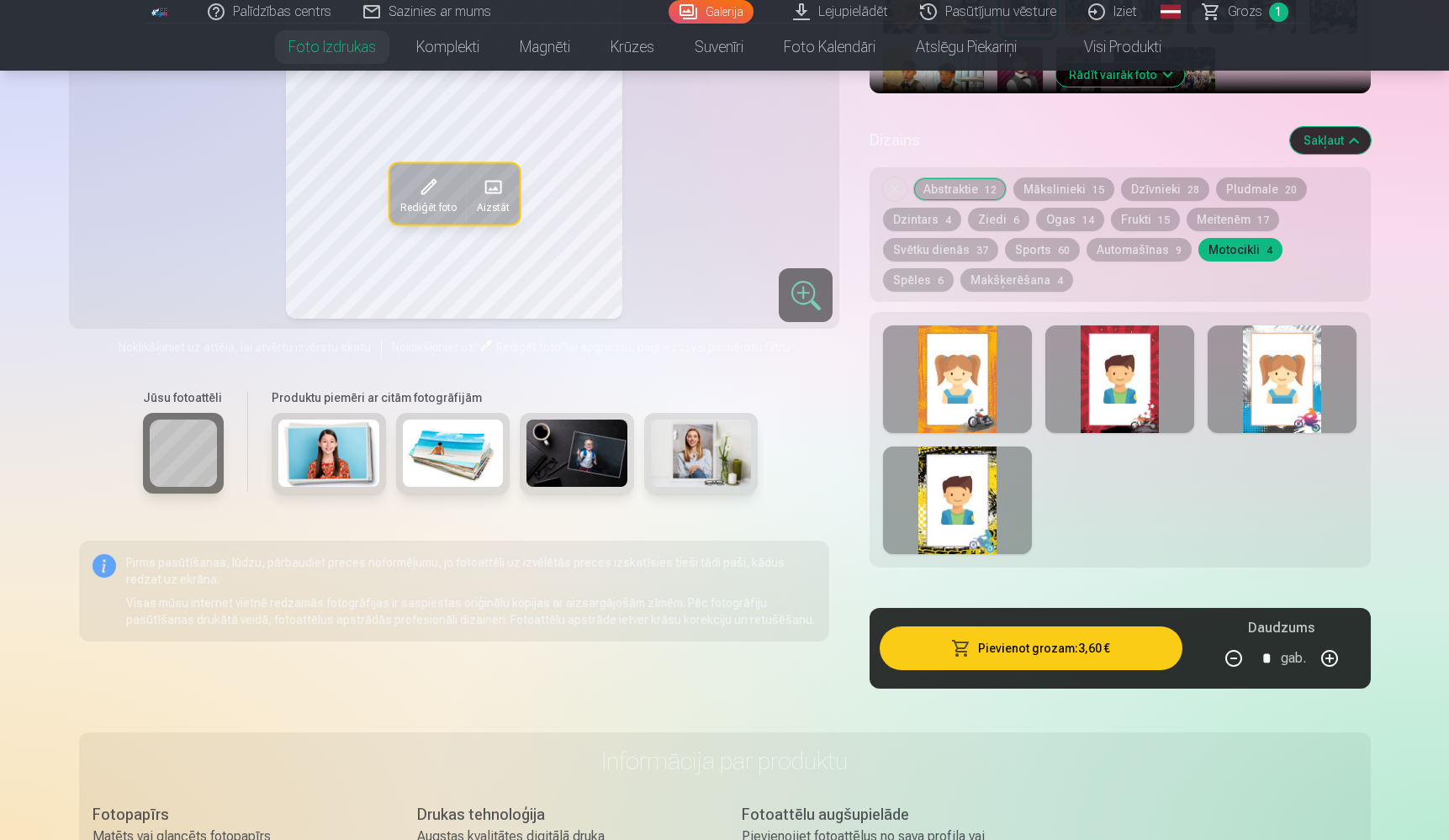
click at [954, 268] on button "Spēles 6" at bounding box center [918, 280] width 70 height 24
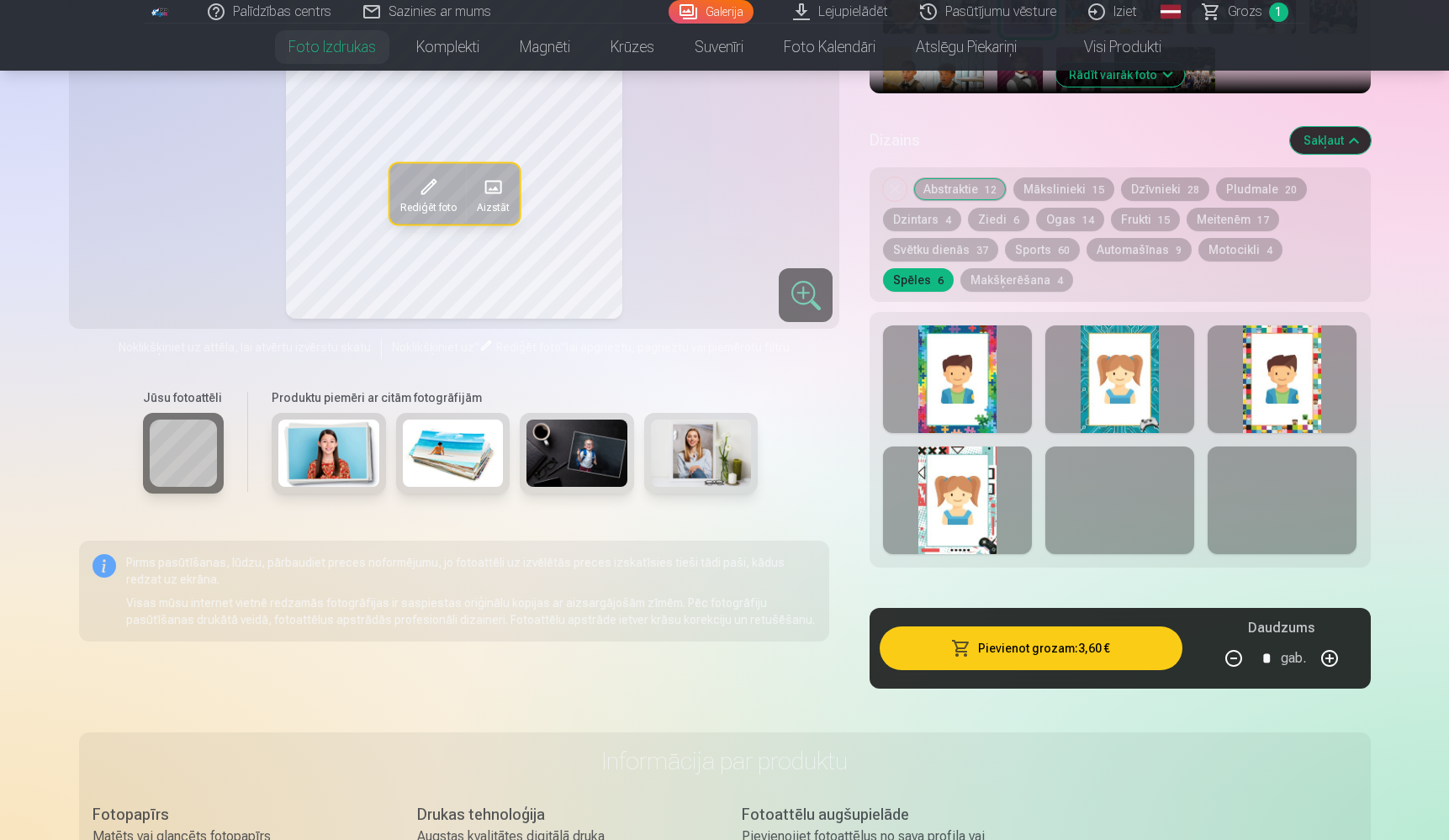
click at [1141, 394] on div at bounding box center [1120, 378] width 149 height 108
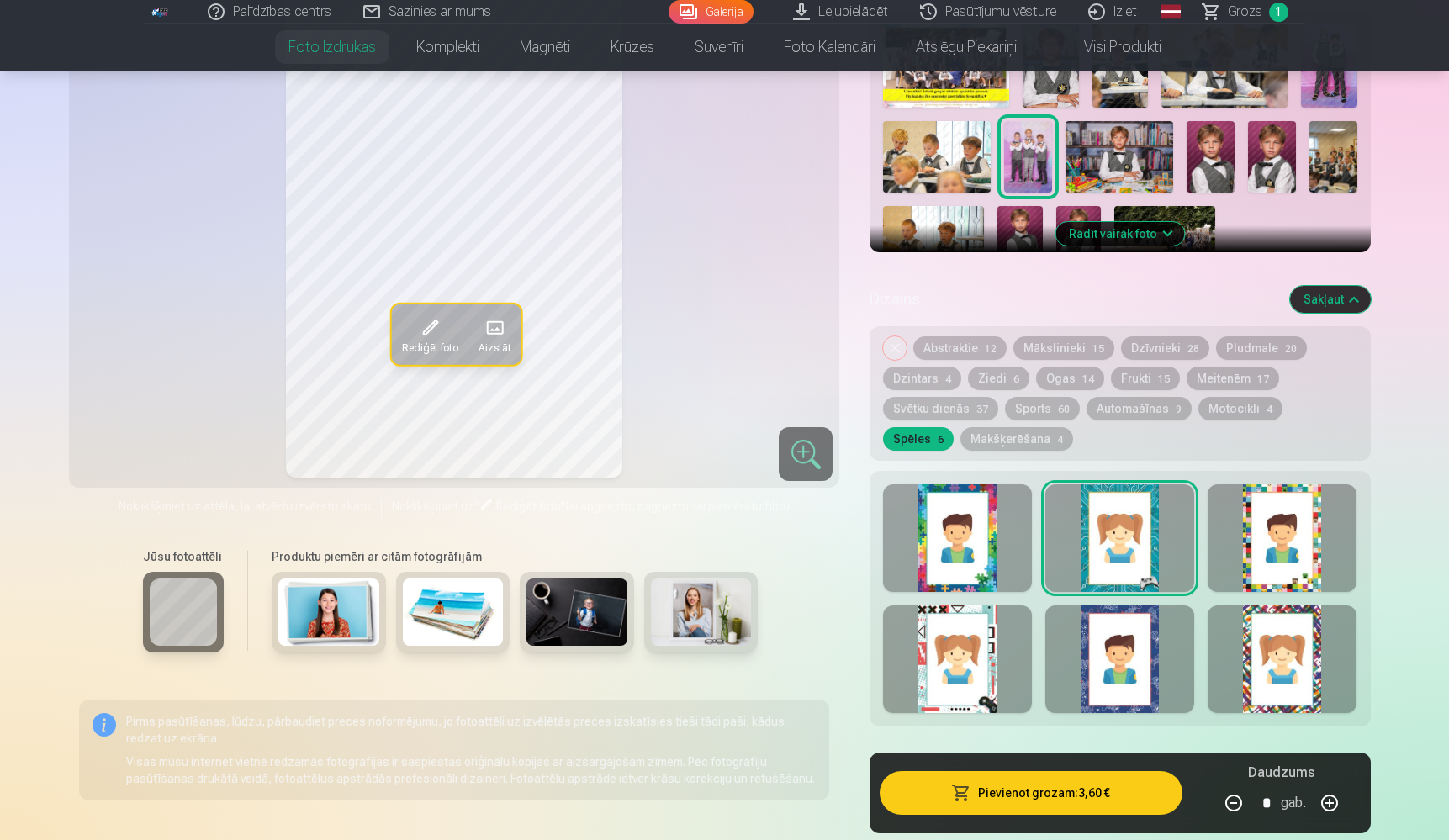
scroll to position [602, 0]
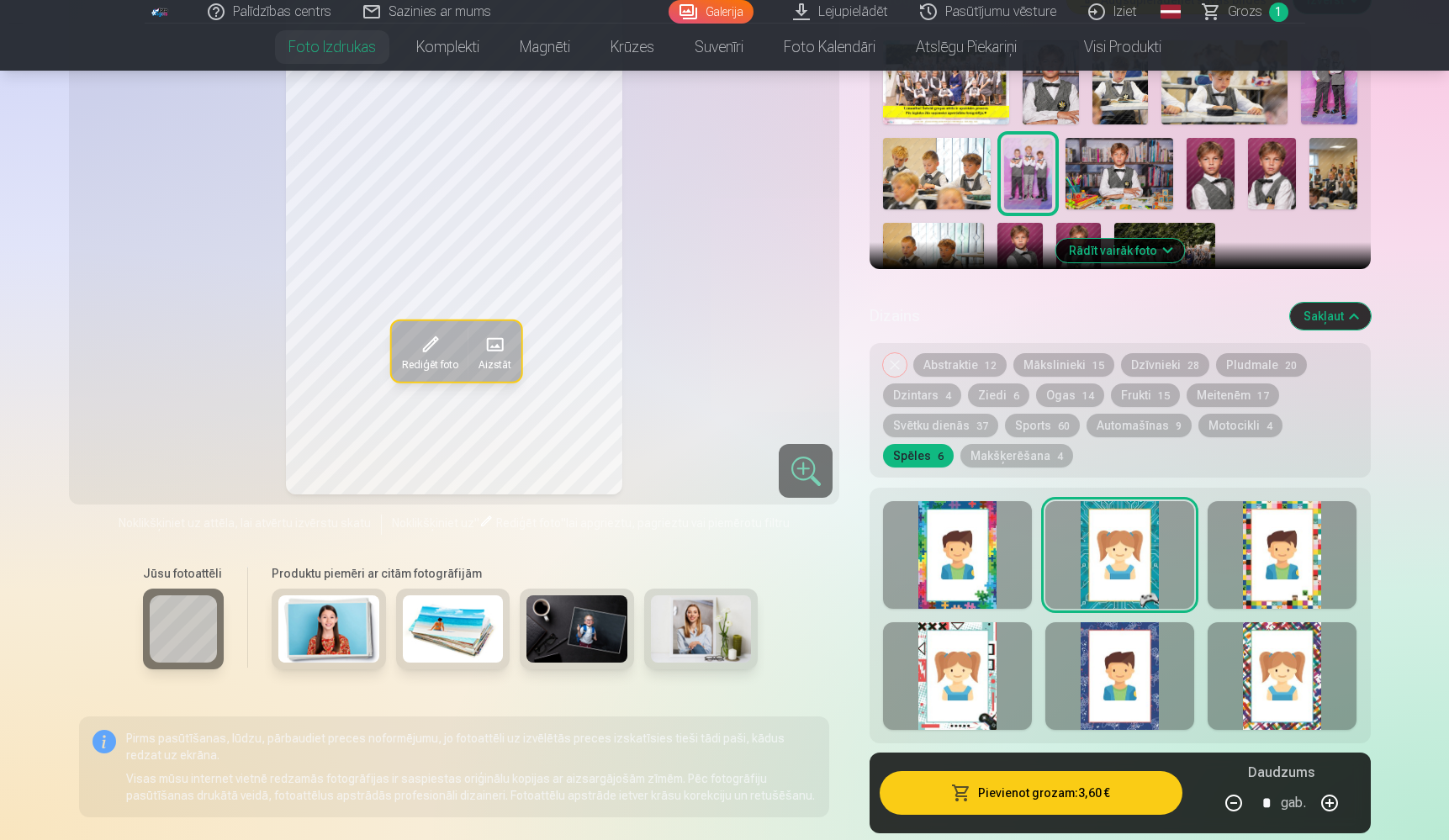
click at [971, 662] on div at bounding box center [958, 676] width 149 height 108
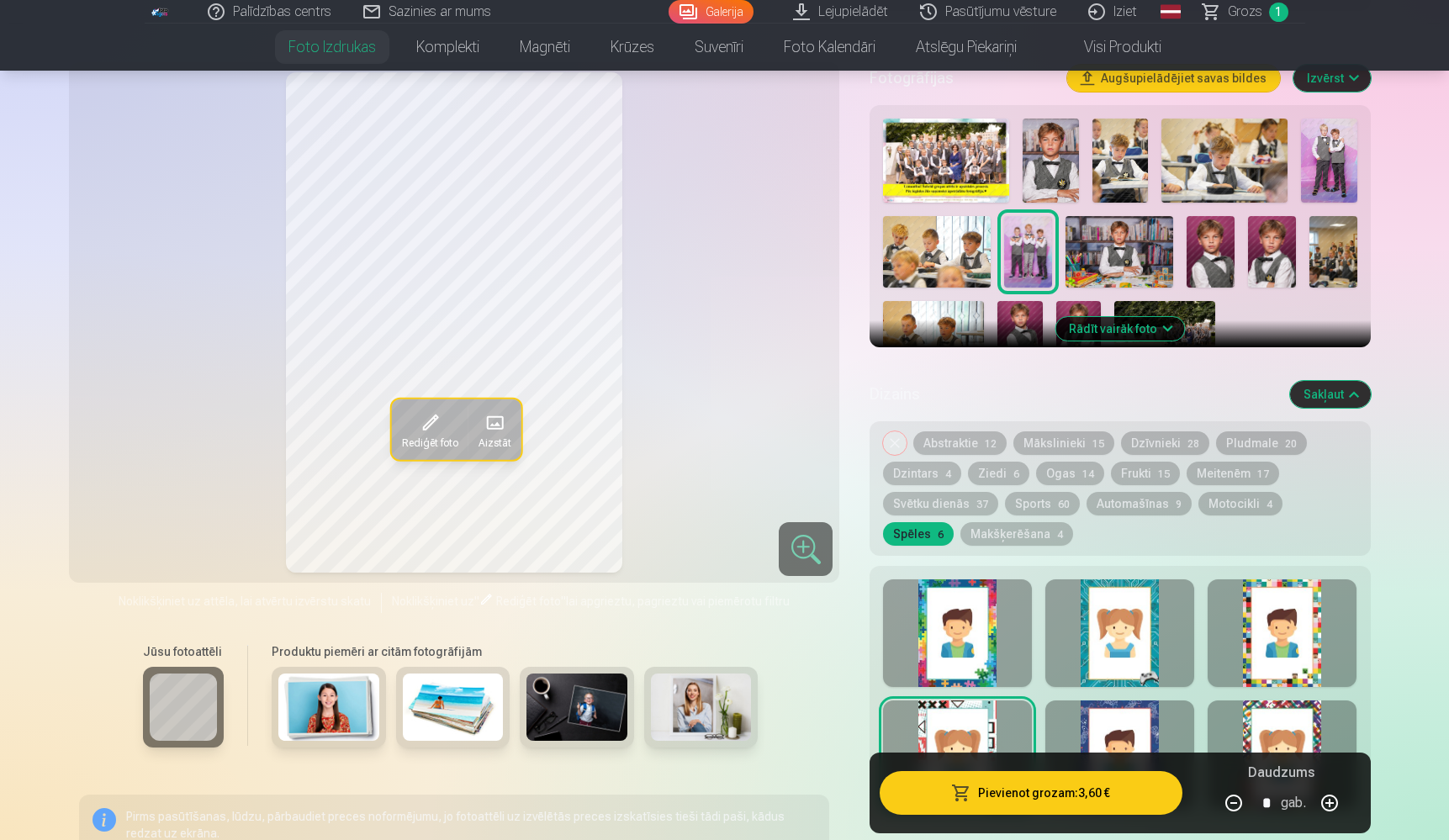
scroll to position [524, 0]
click at [1125, 658] on div at bounding box center [1120, 632] width 149 height 108
click at [976, 709] on div at bounding box center [958, 754] width 149 height 108
click at [980, 628] on div at bounding box center [958, 632] width 149 height 108
click at [1081, 629] on div at bounding box center [1120, 632] width 149 height 108
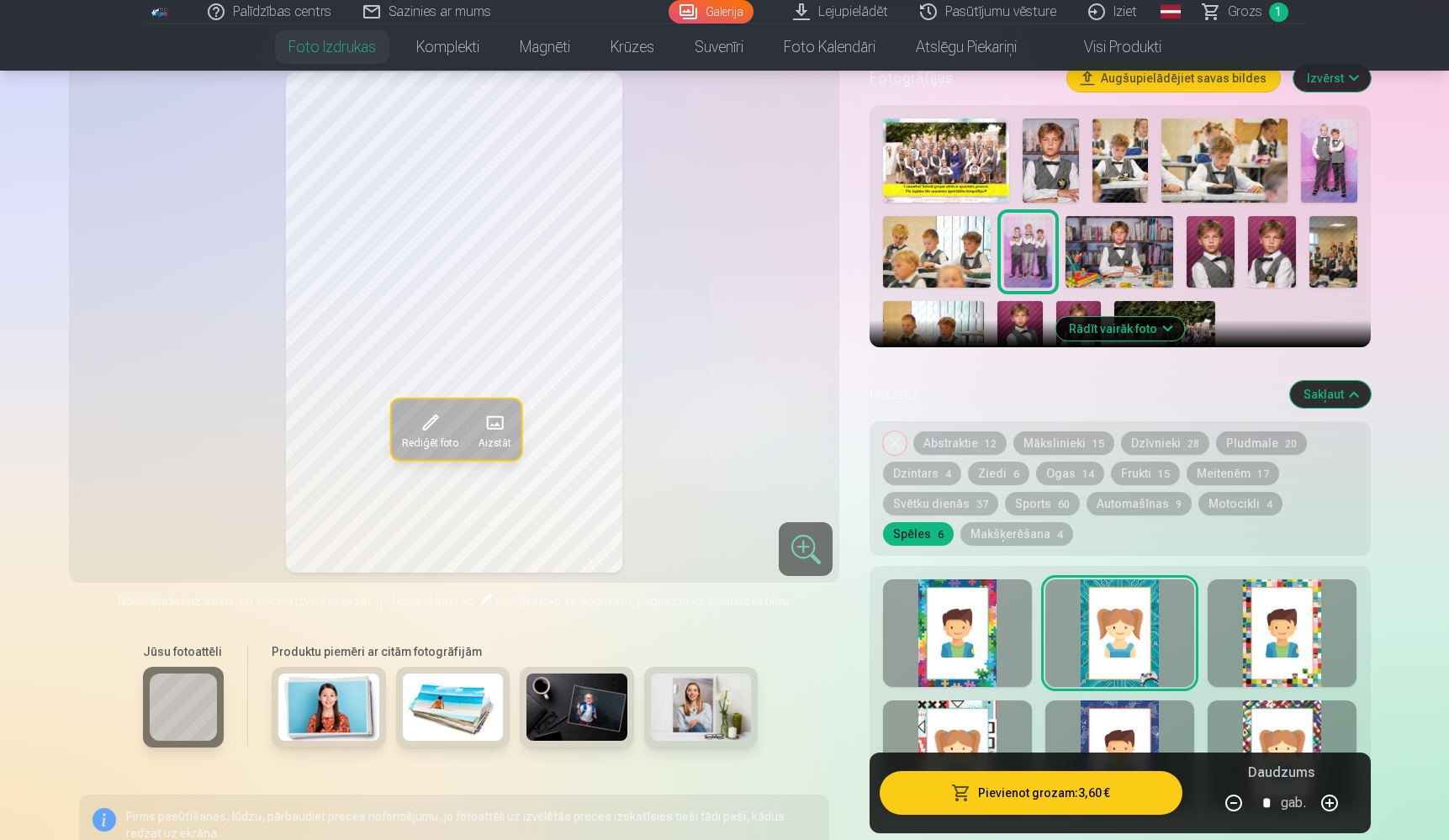
click at [978, 716] on div at bounding box center [958, 754] width 149 height 108
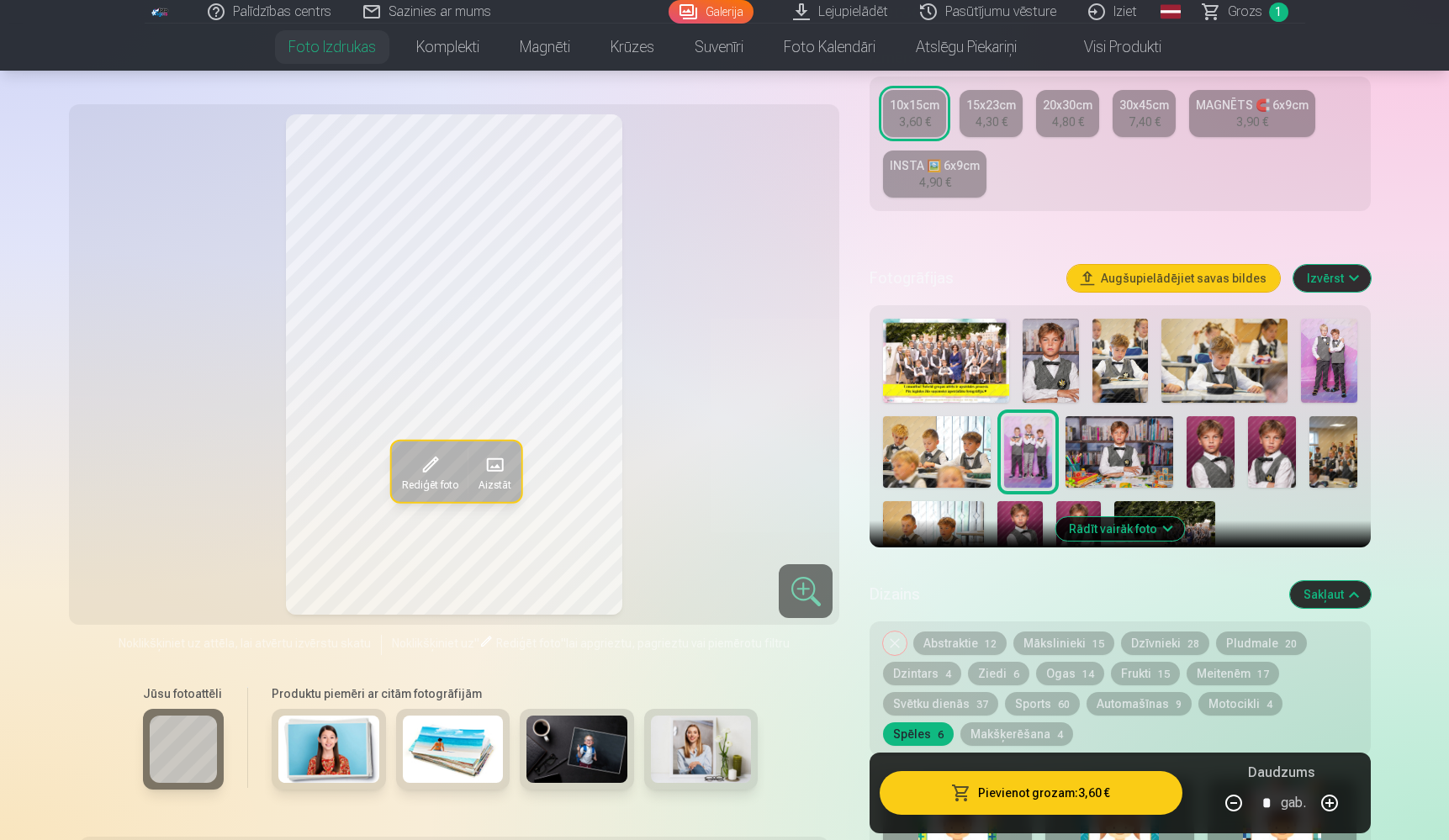
scroll to position [319, 0]
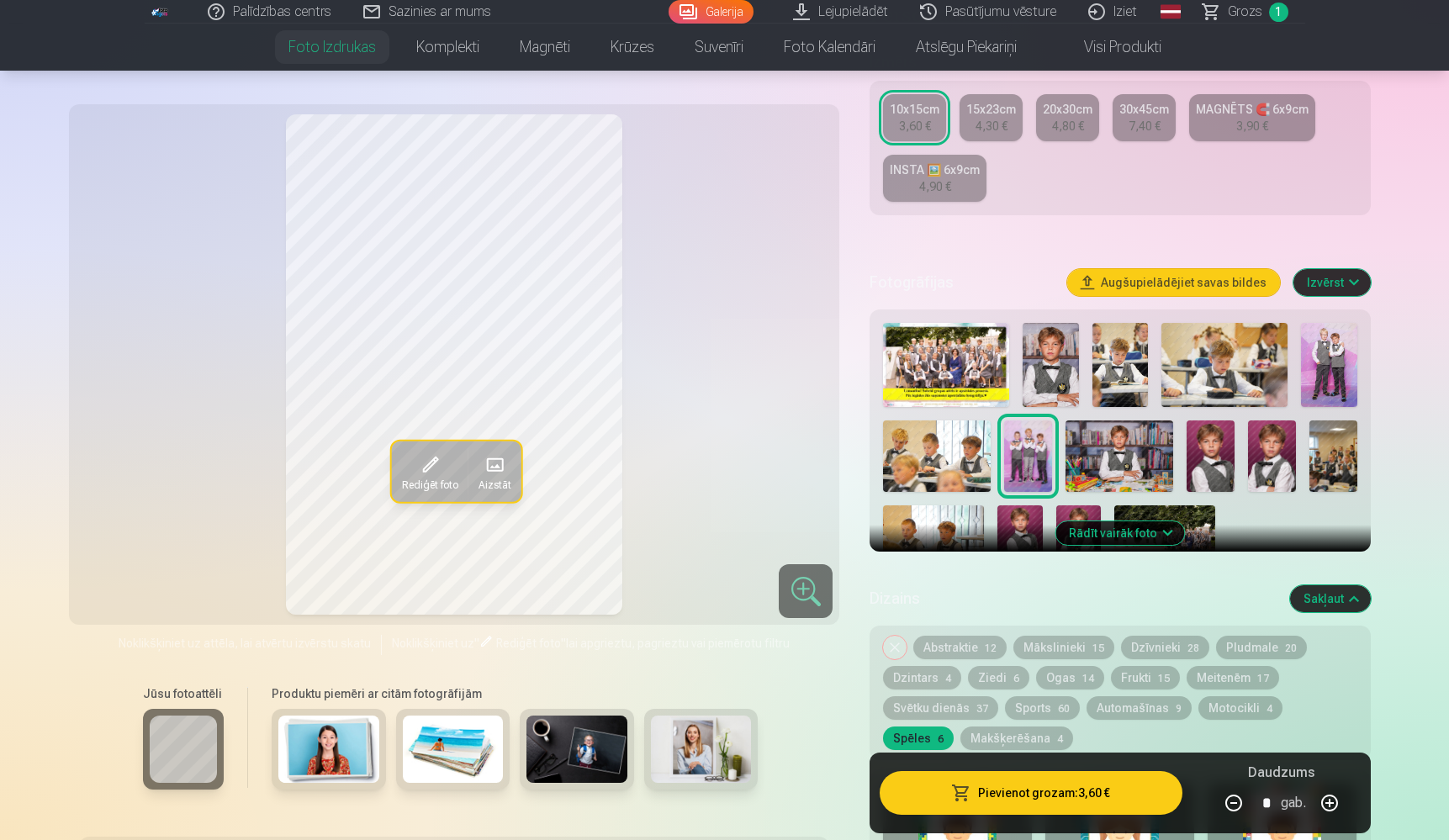
click at [1000, 126] on div "4,30 €" at bounding box center [991, 126] width 32 height 17
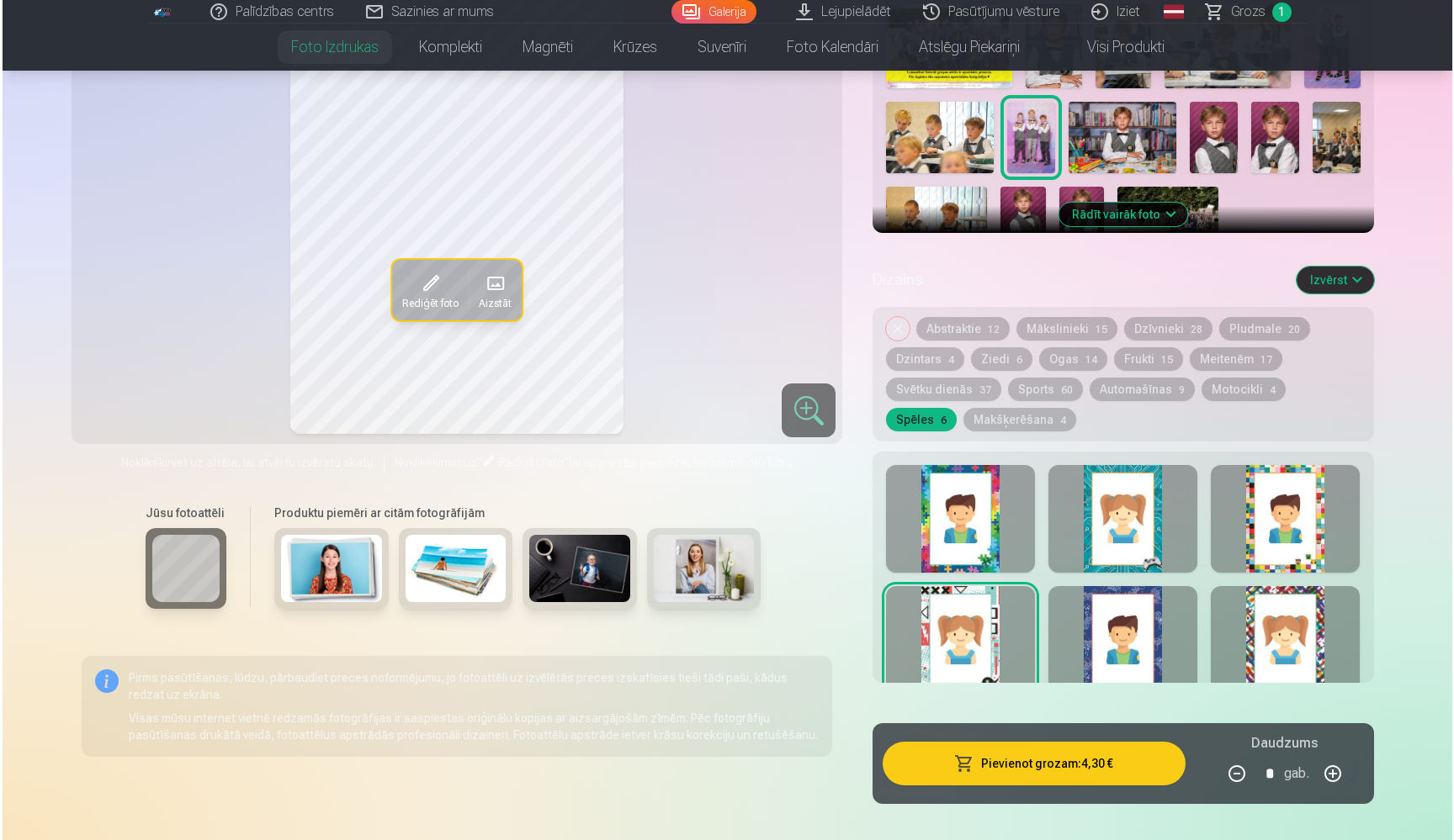
scroll to position [650, 0]
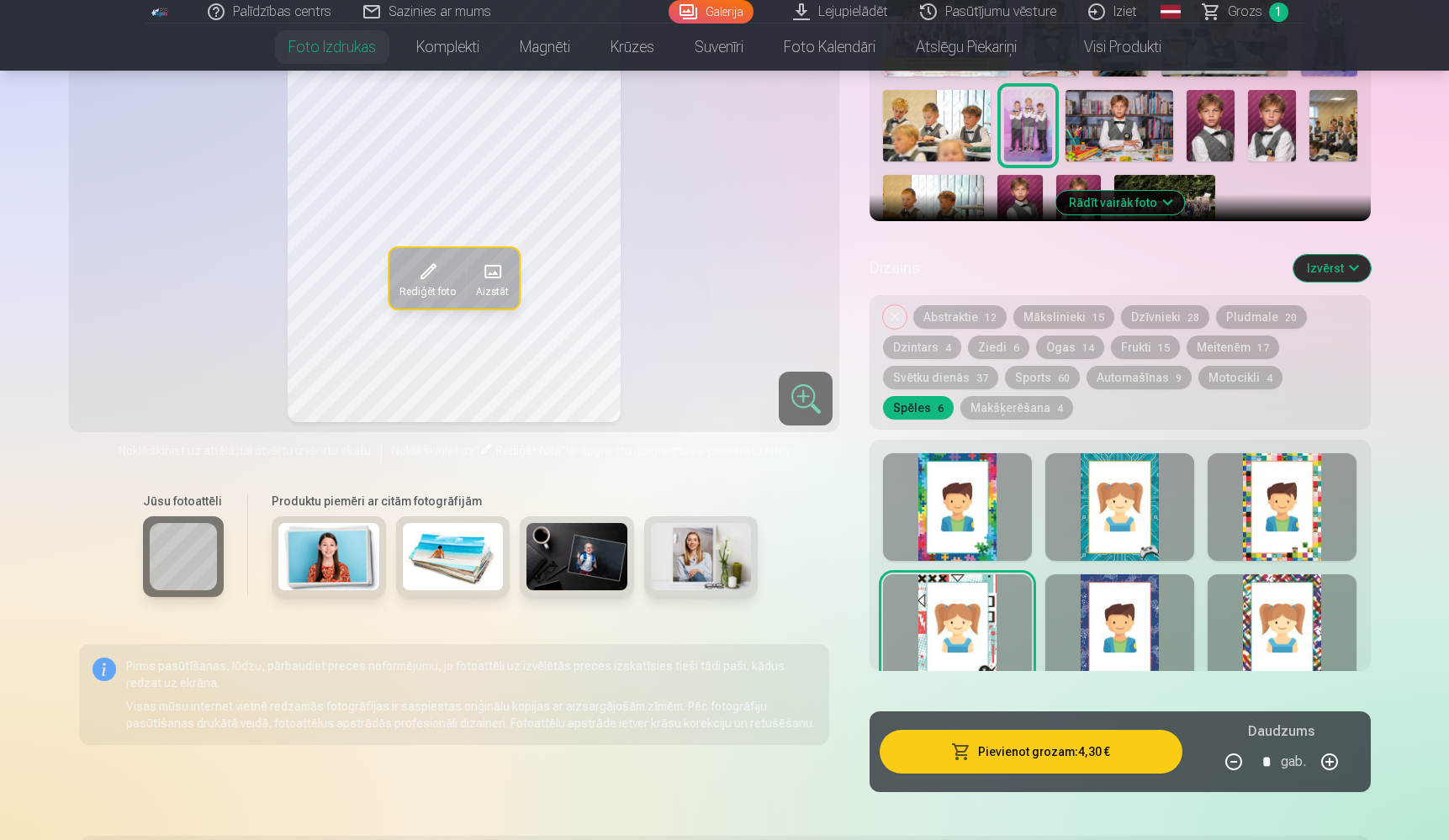
click at [1077, 748] on button "Pievienot grozam : 4,30 €" at bounding box center [1031, 752] width 302 height 43
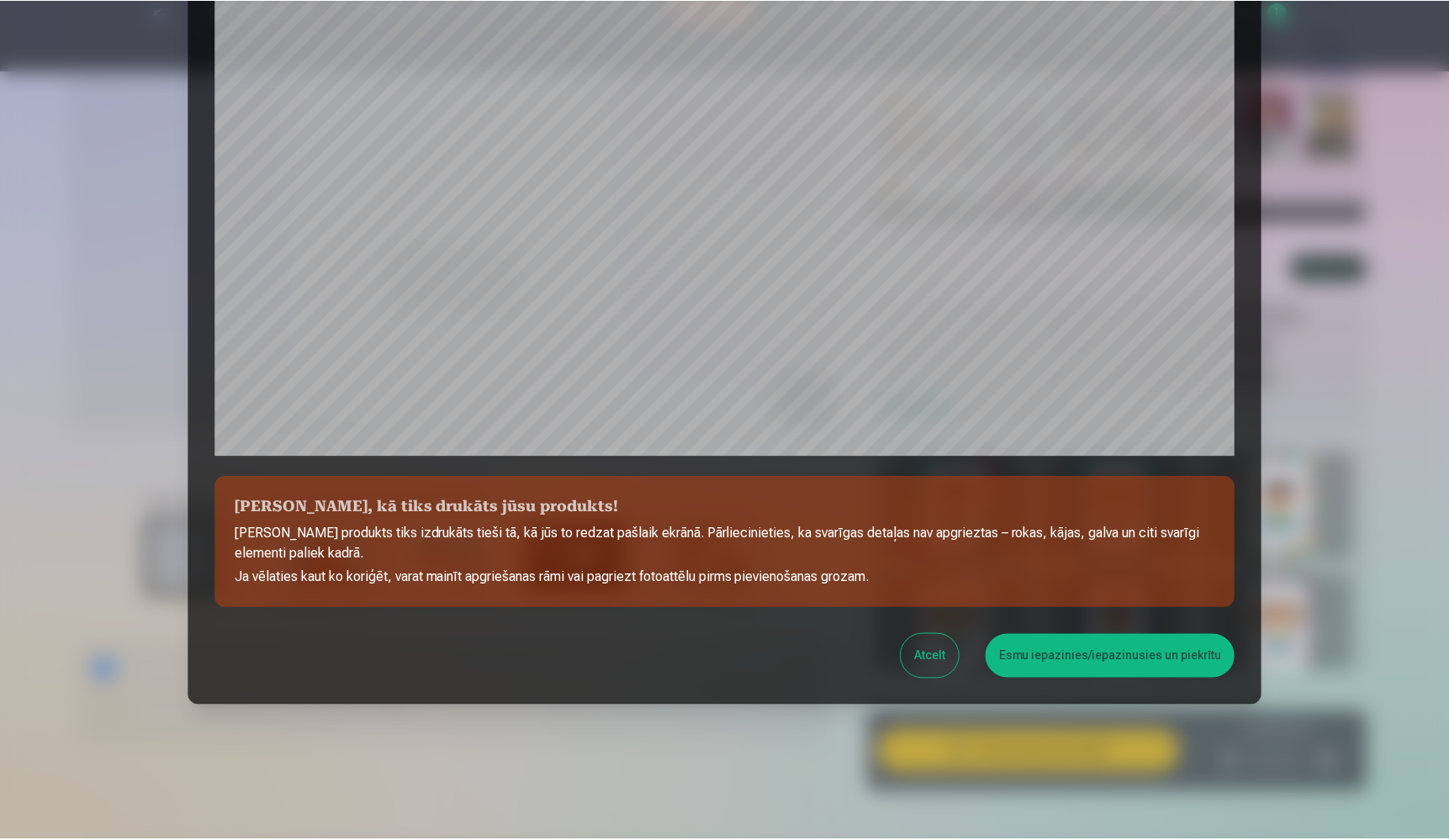
scroll to position [371, 0]
click at [1050, 659] on button "Esmu iepazinies/iepazinusies un piekrītu" at bounding box center [1113, 657] width 250 height 43
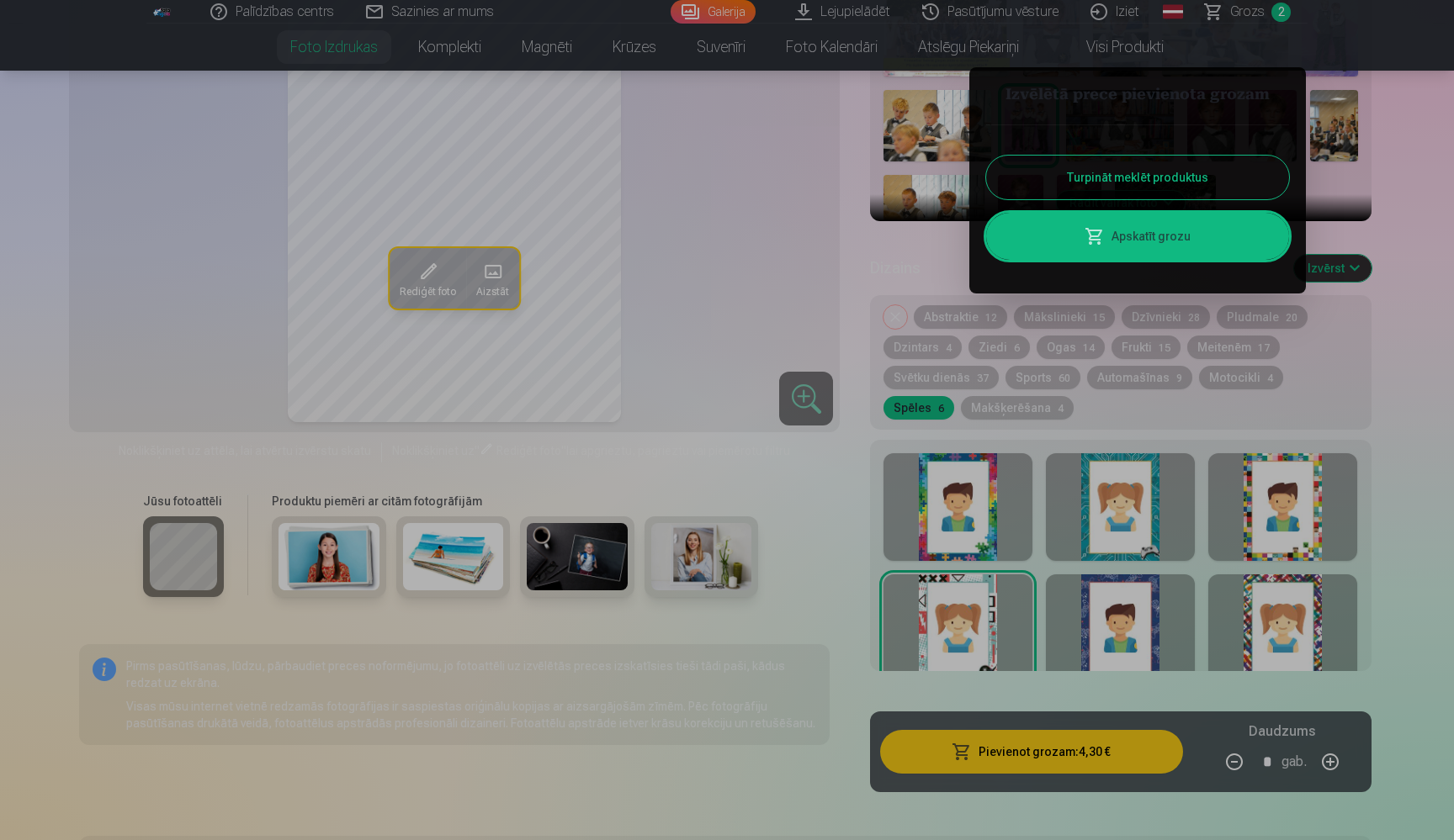
click at [1106, 179] on button "Turpināt meklēt produktus" at bounding box center [1137, 177] width 302 height 43
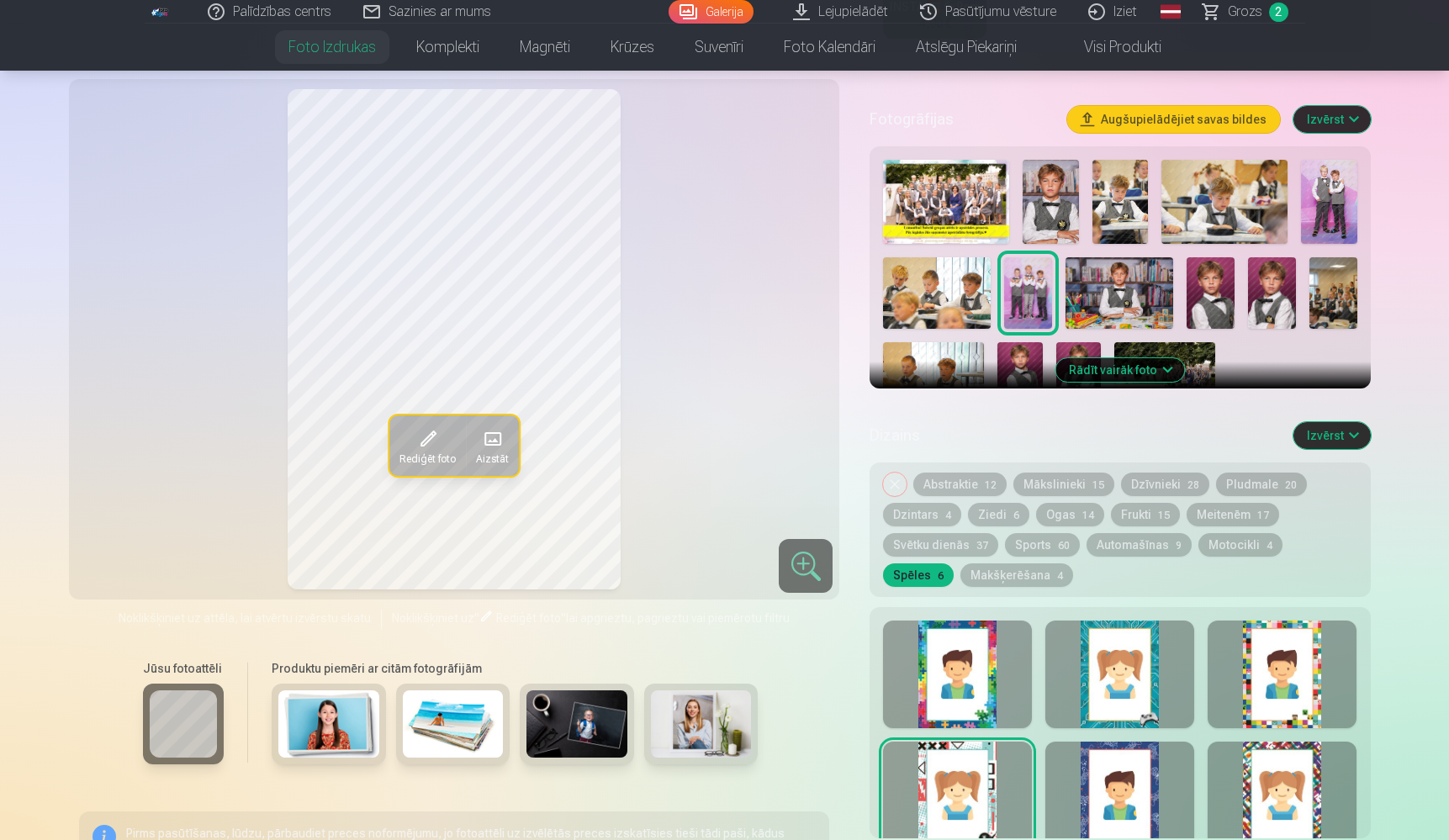
scroll to position [478, 0]
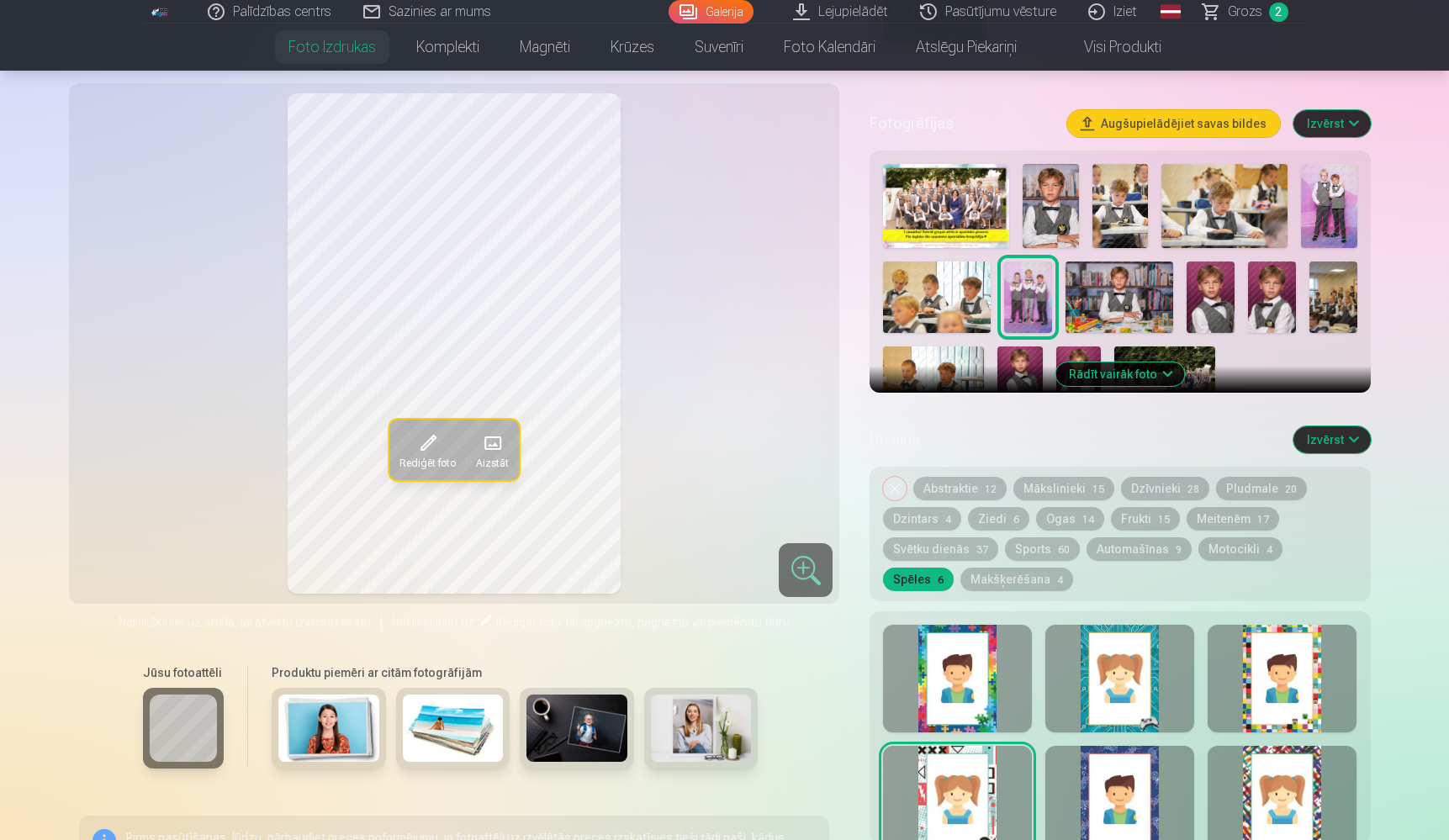
click at [1135, 293] on img at bounding box center [1119, 297] width 108 height 71
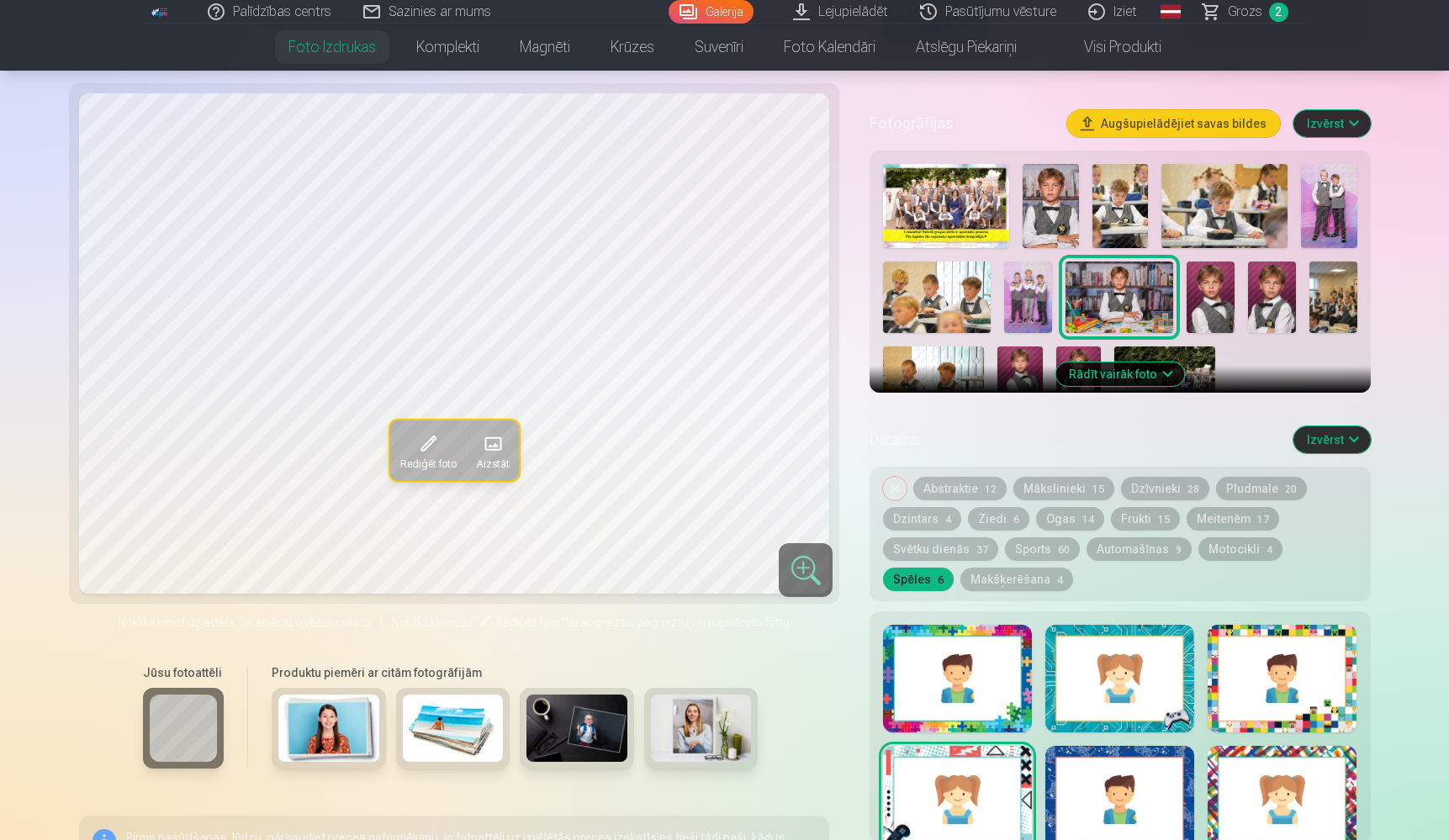
click at [1216, 295] on img at bounding box center [1211, 297] width 48 height 71
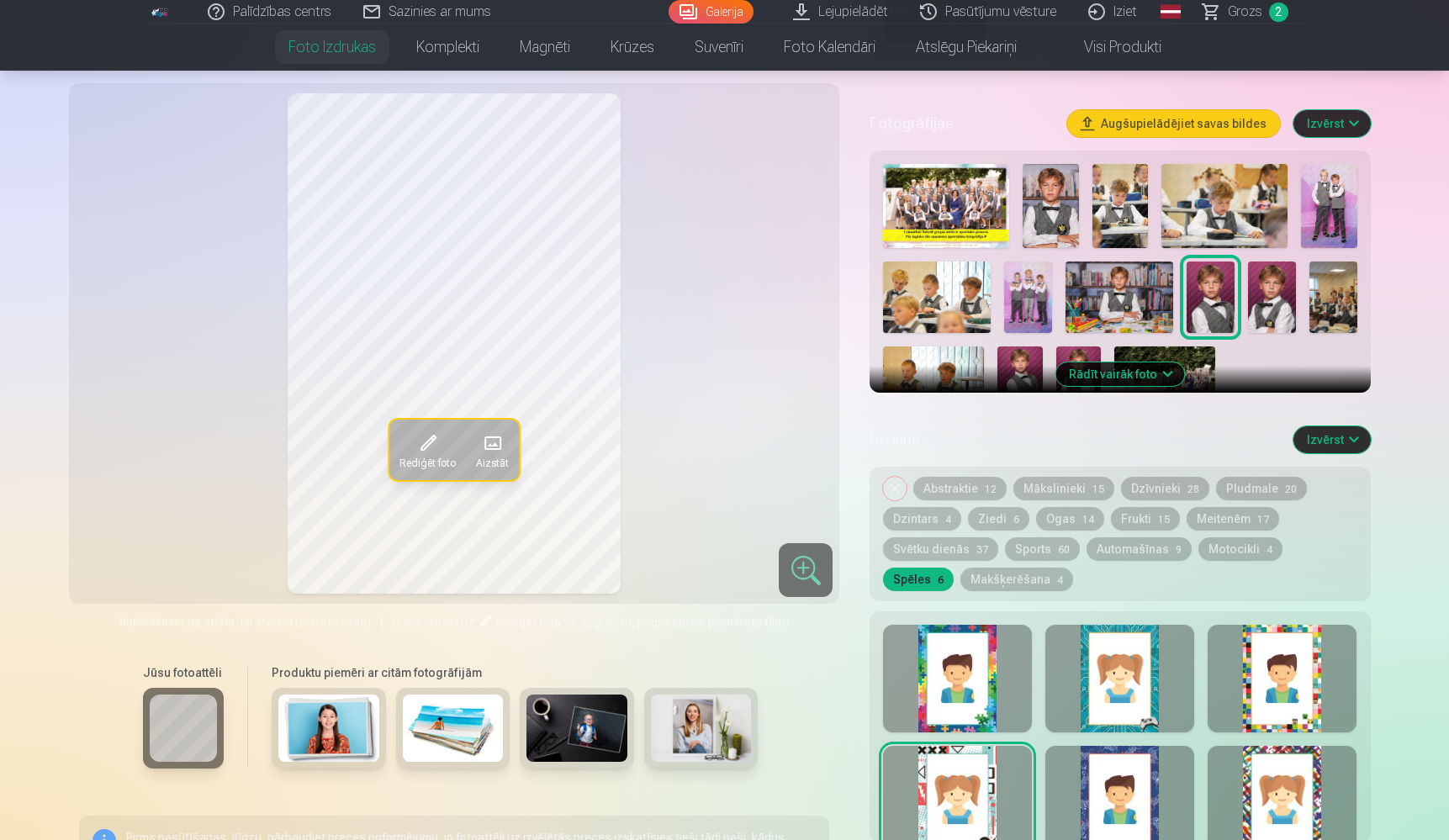
click at [1255, 304] on img at bounding box center [1272, 297] width 48 height 71
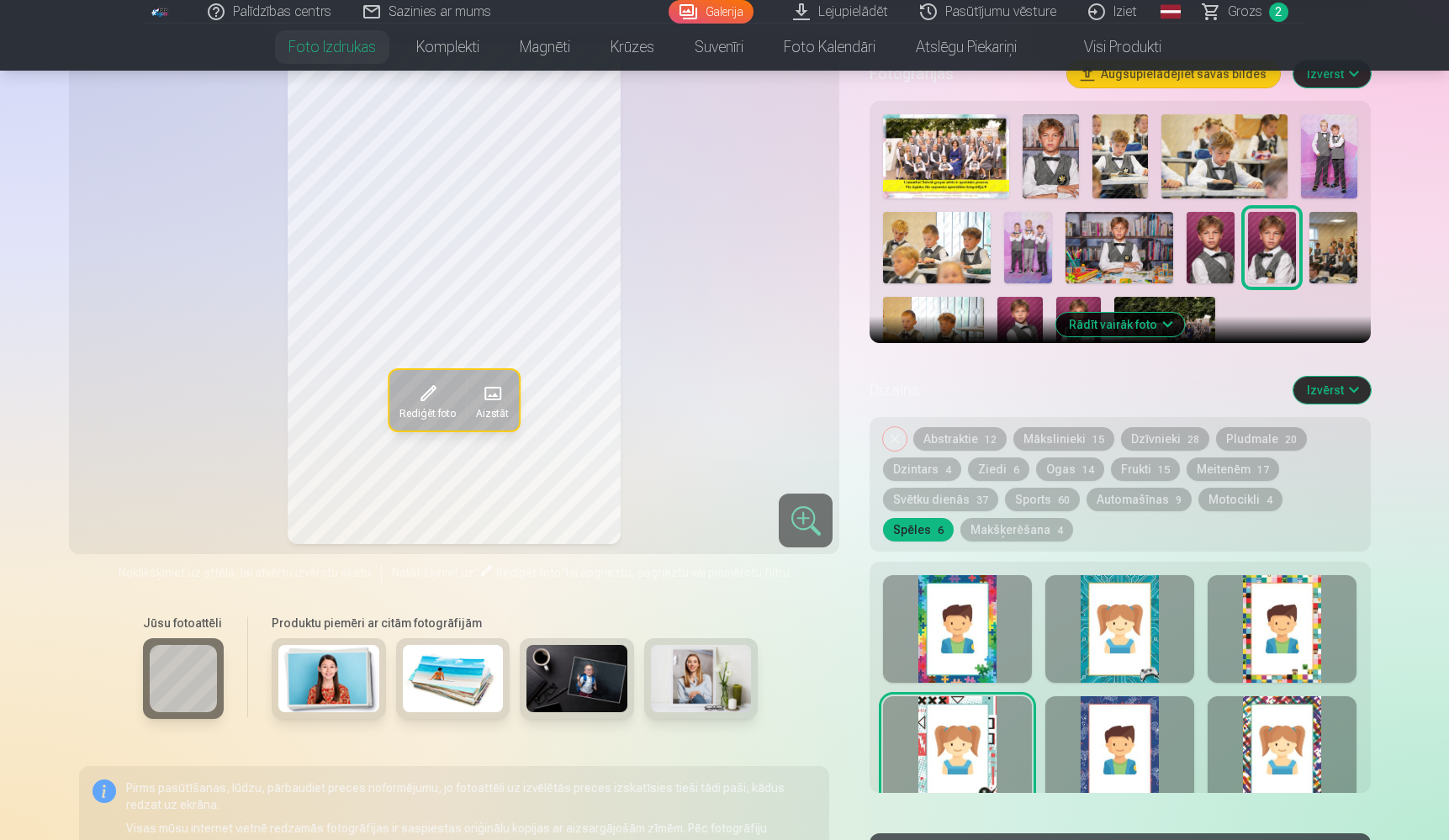
scroll to position [562, 0]
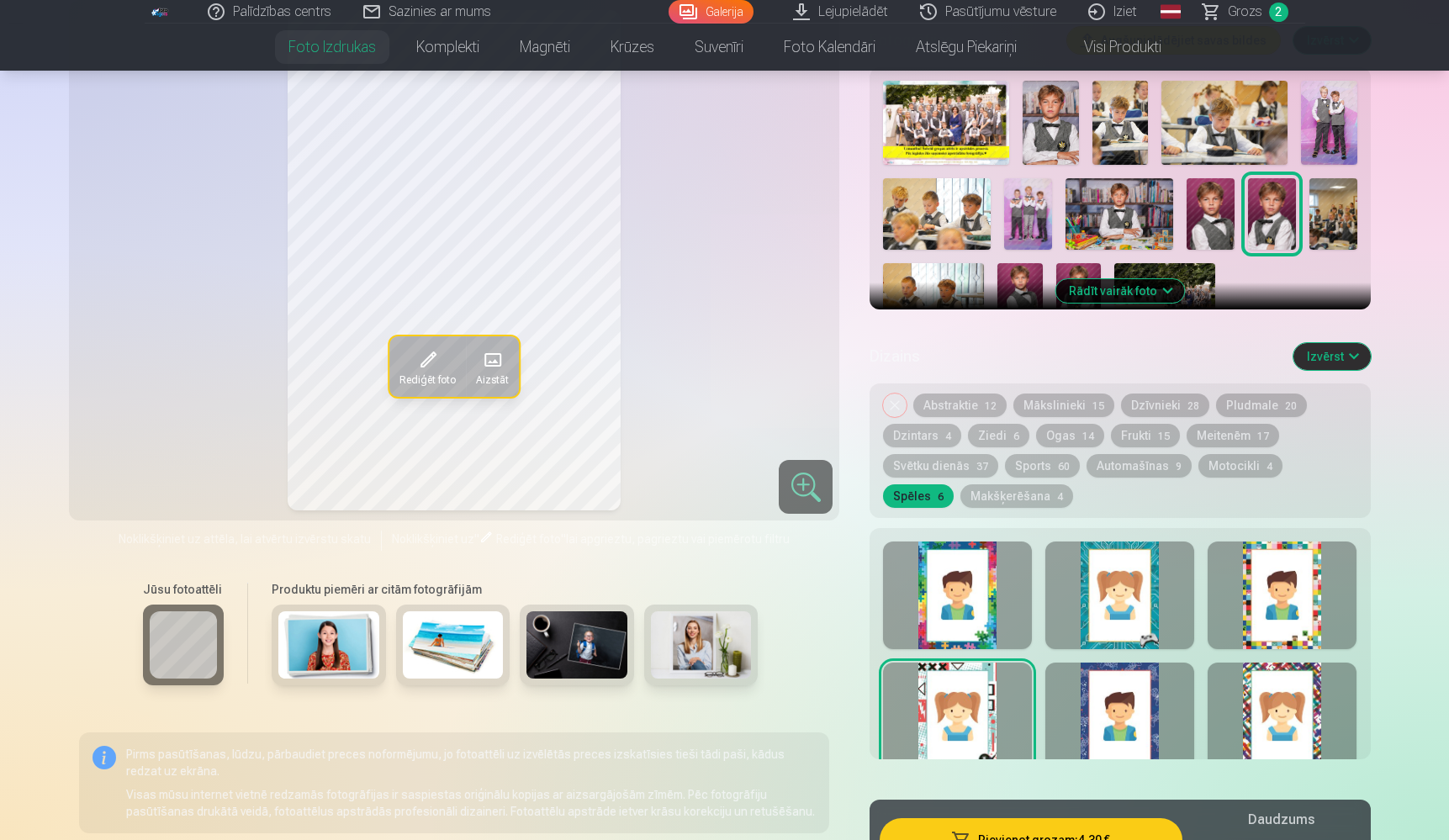
click at [1117, 289] on button "Rādīt vairāk foto" at bounding box center [1120, 292] width 128 height 24
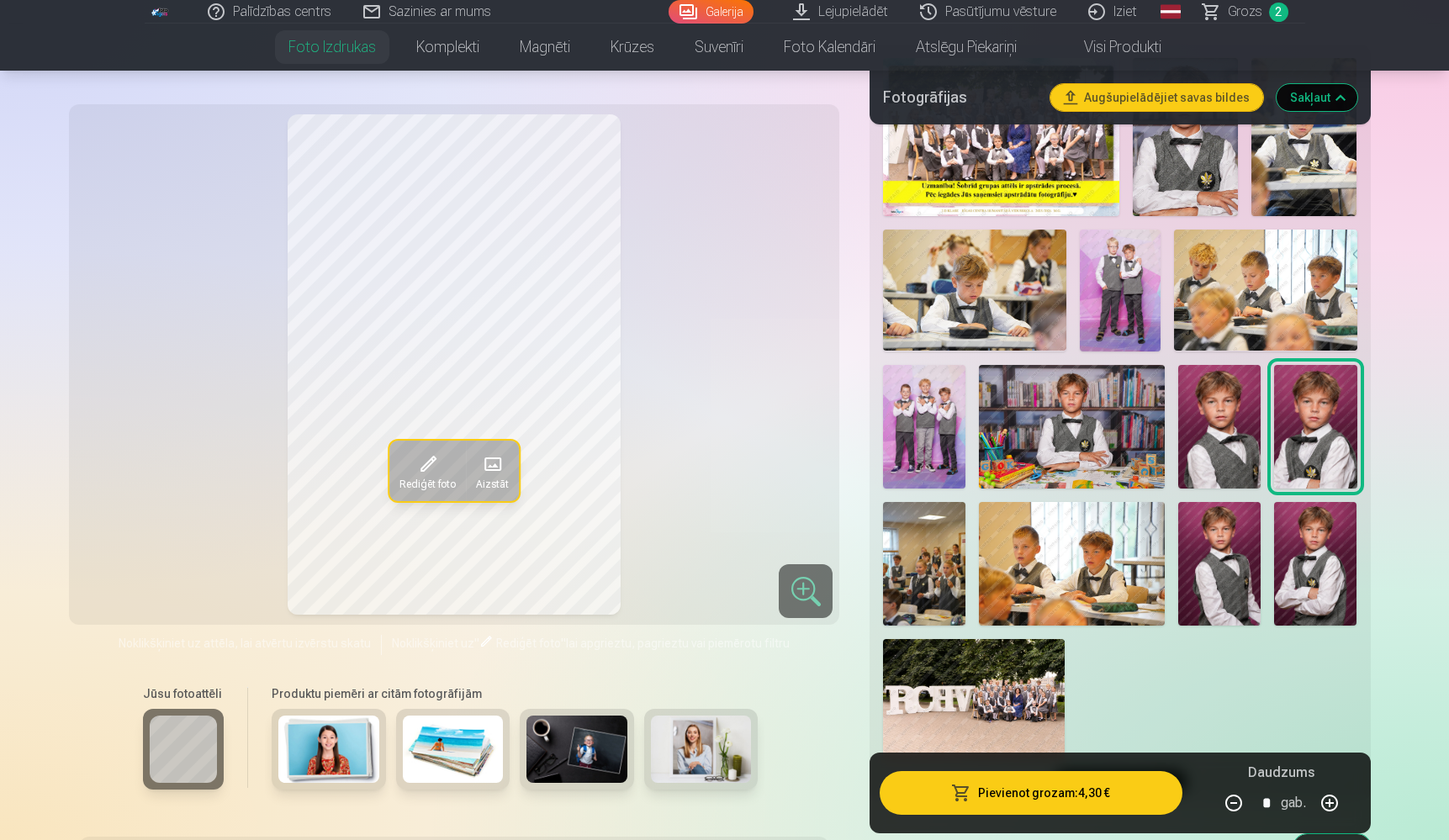
scroll to position [584, 0]
click at [1320, 426] on img at bounding box center [1315, 427] width 82 height 124
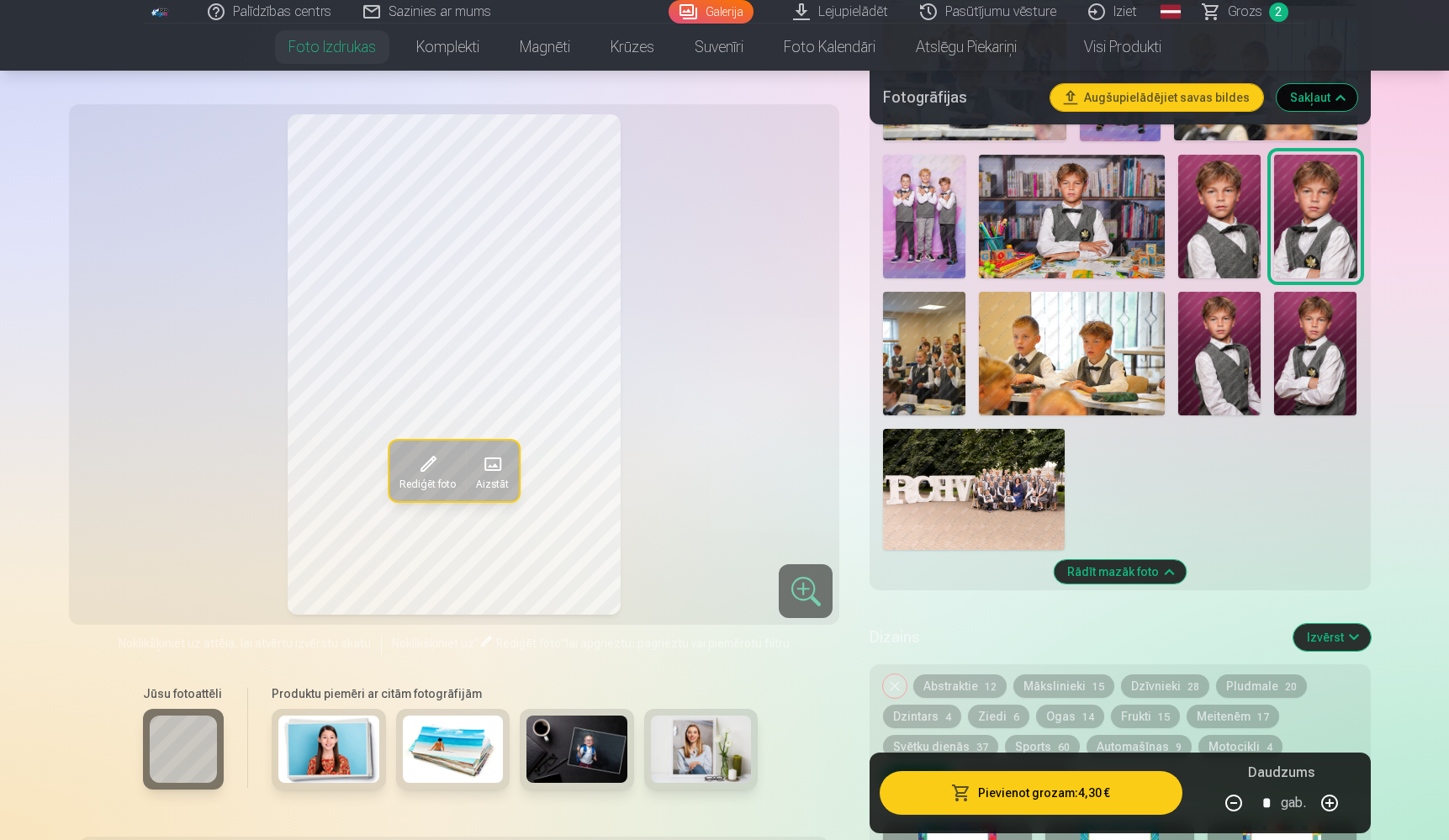
scroll to position [828, 0]
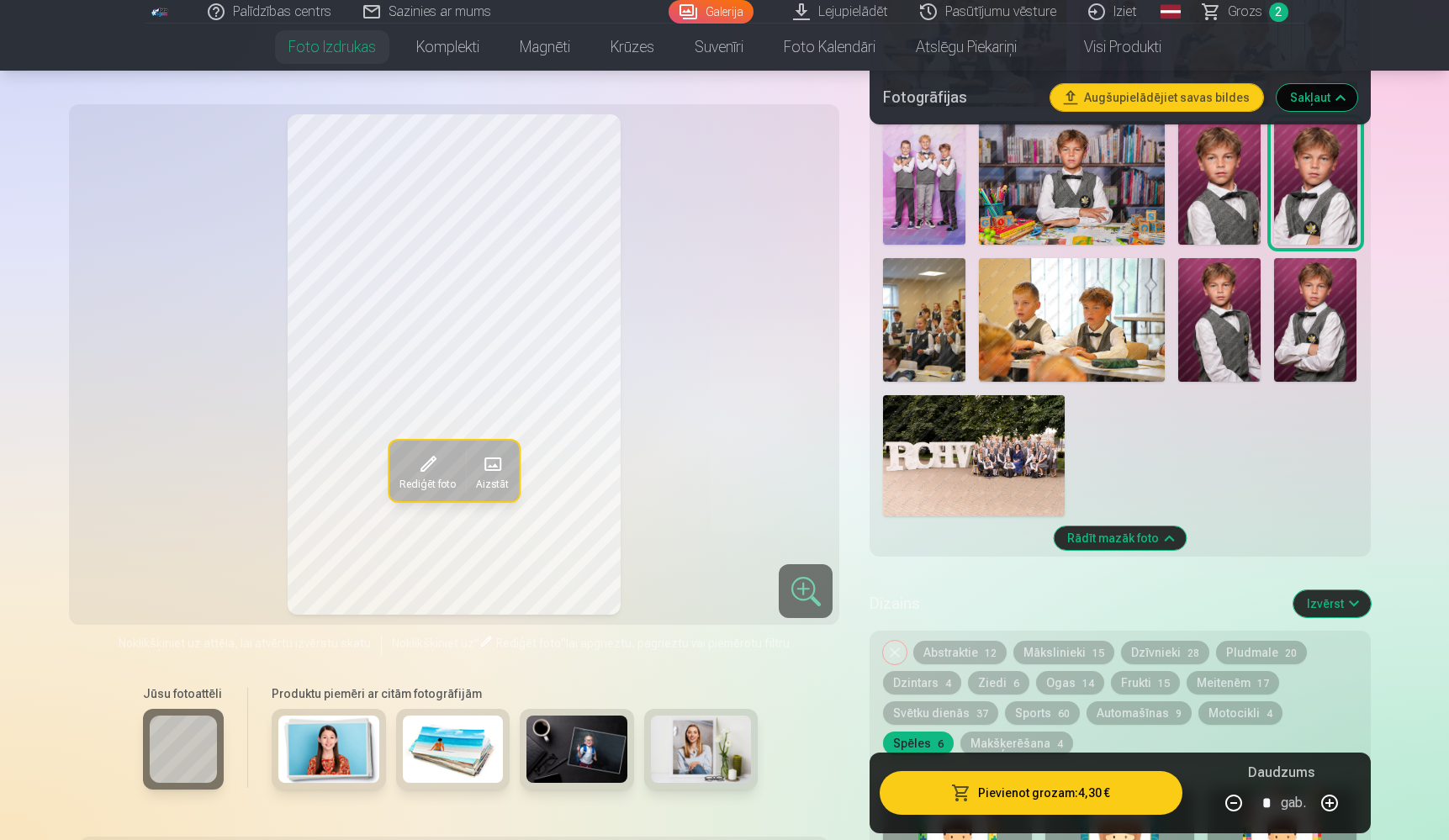
click at [954, 652] on button "Abstraktie 12" at bounding box center [960, 653] width 93 height 24
click at [904, 656] on button "Noņemiet dizainu" at bounding box center [895, 653] width 24 height 24
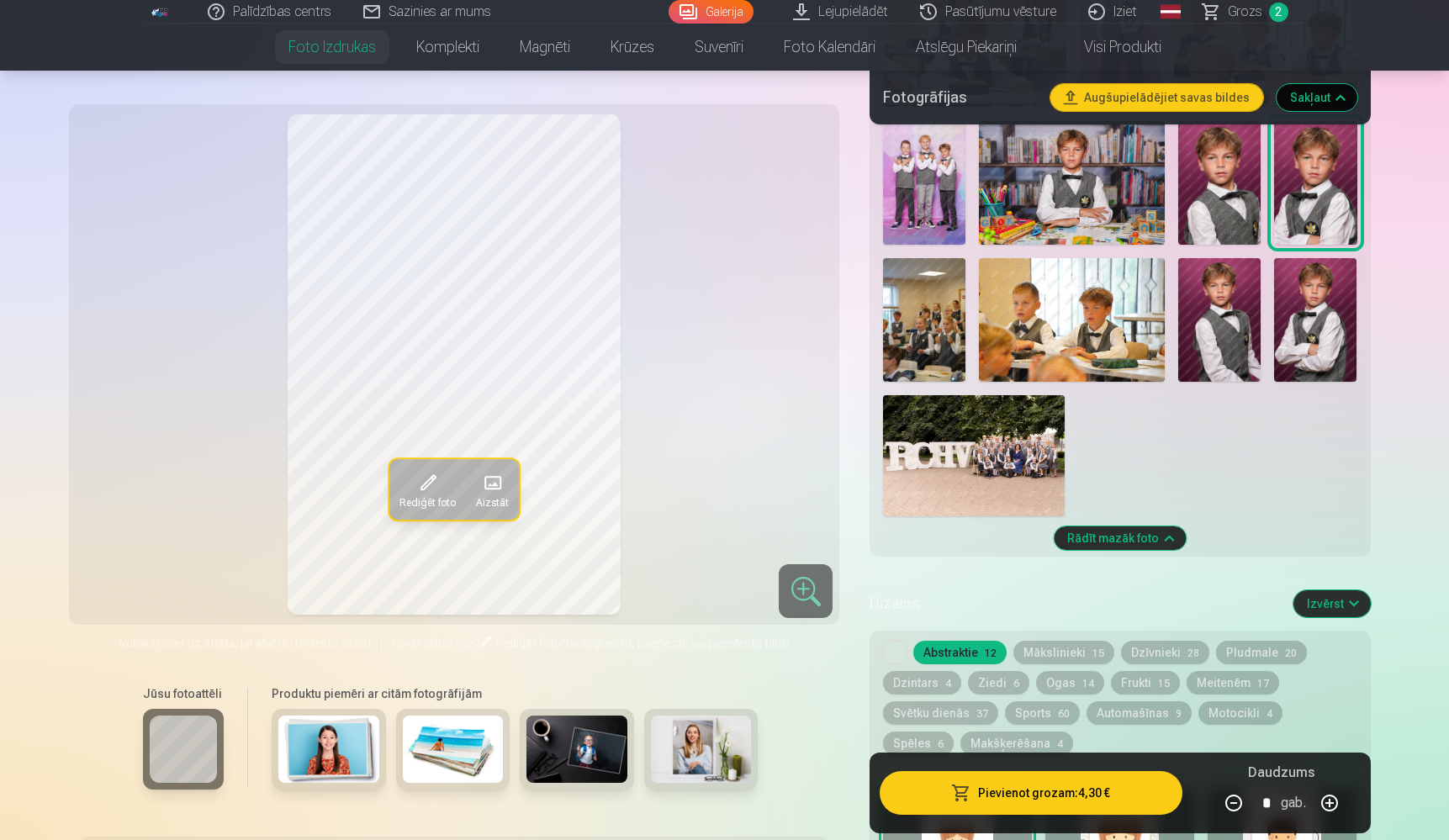
click at [904, 656] on div "Personalizēšana Izmērs 10x15cm 3,60 € 15x23cm 4,30 € 20x30cm 4,80 € 30x45cm 7,4…" at bounding box center [1120, 311] width 500 height 1634
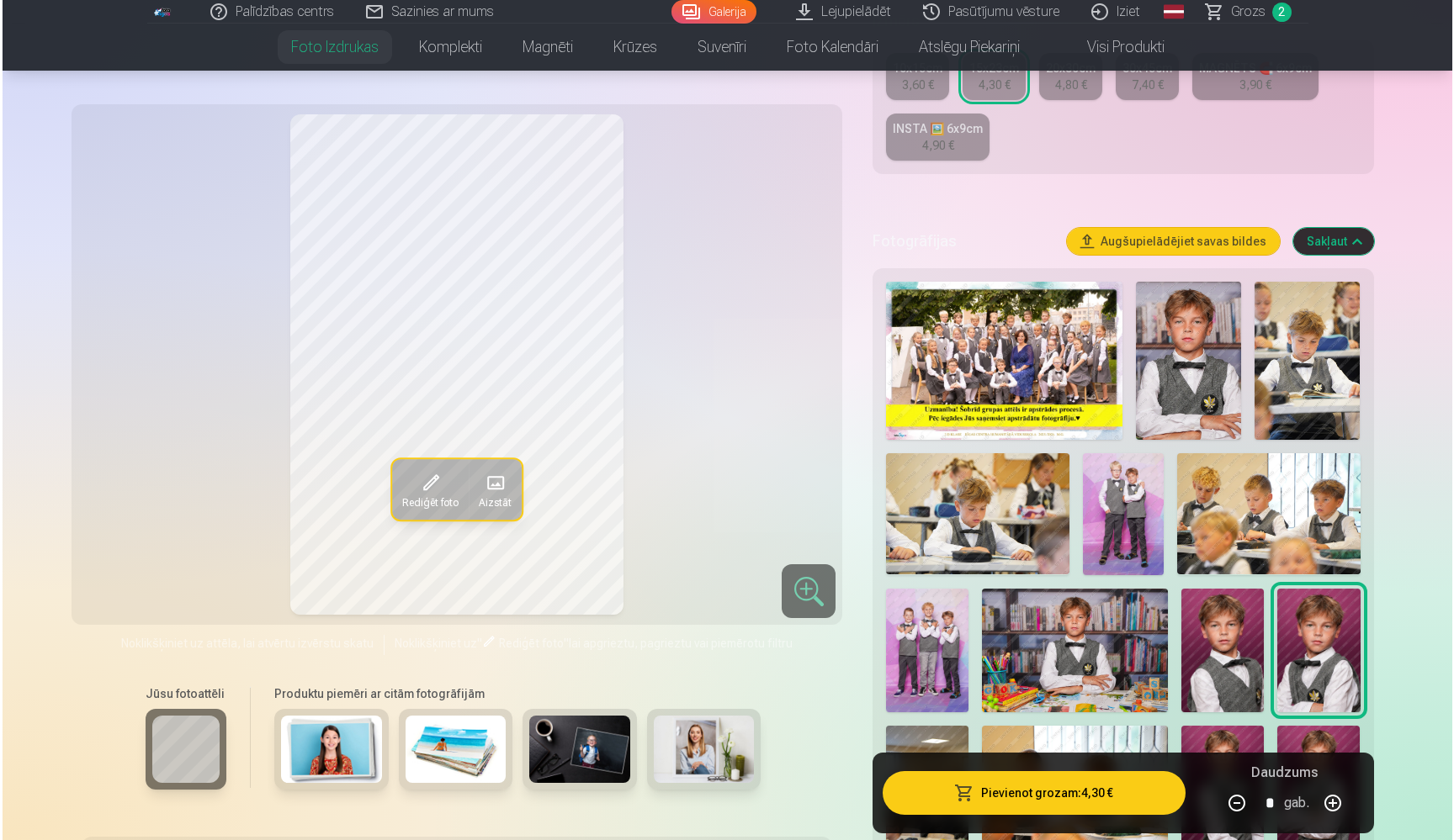
scroll to position [234, 0]
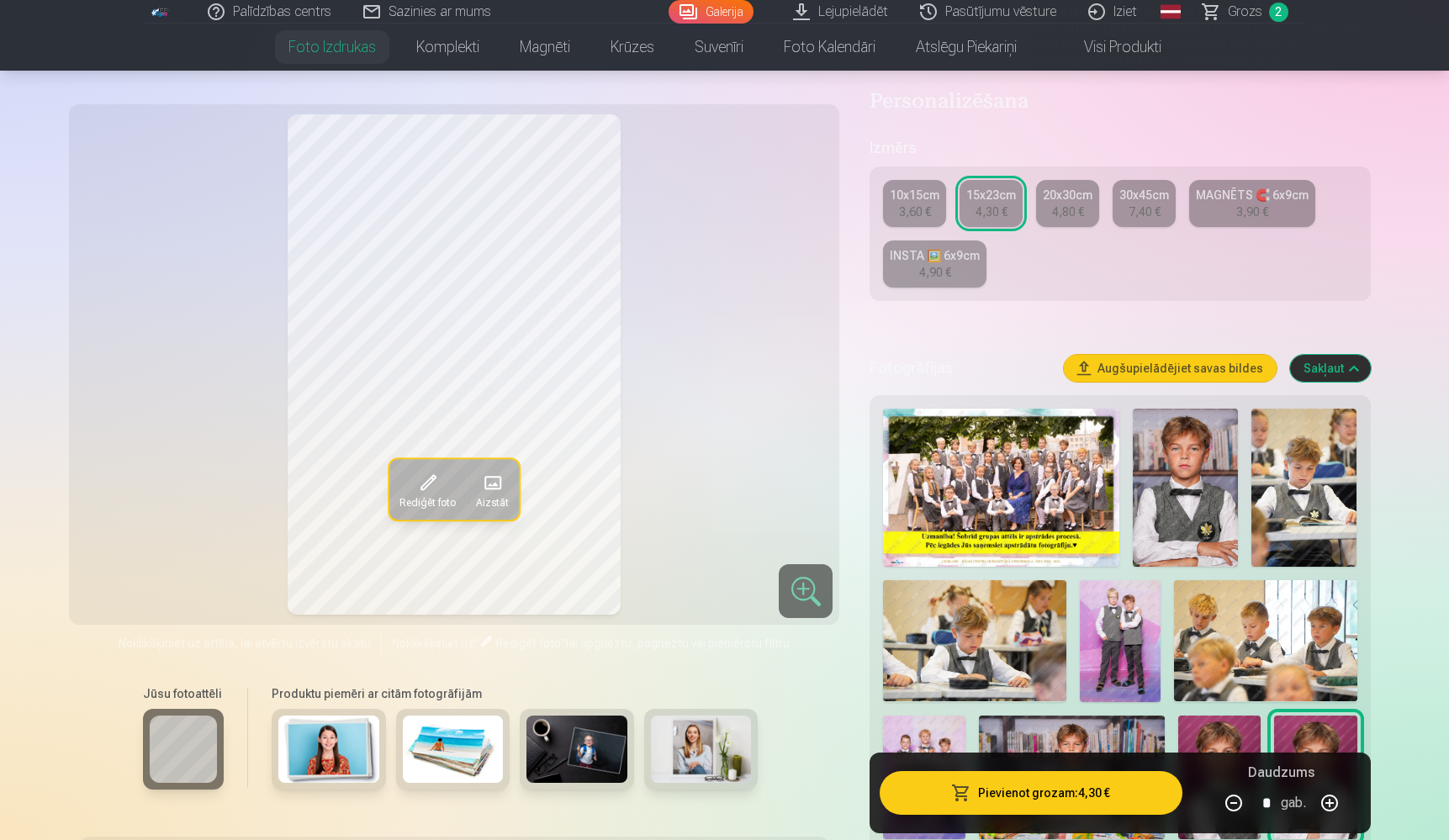
click at [1034, 797] on button "Pievienot grozam : 4,30 €" at bounding box center [1031, 793] width 302 height 43
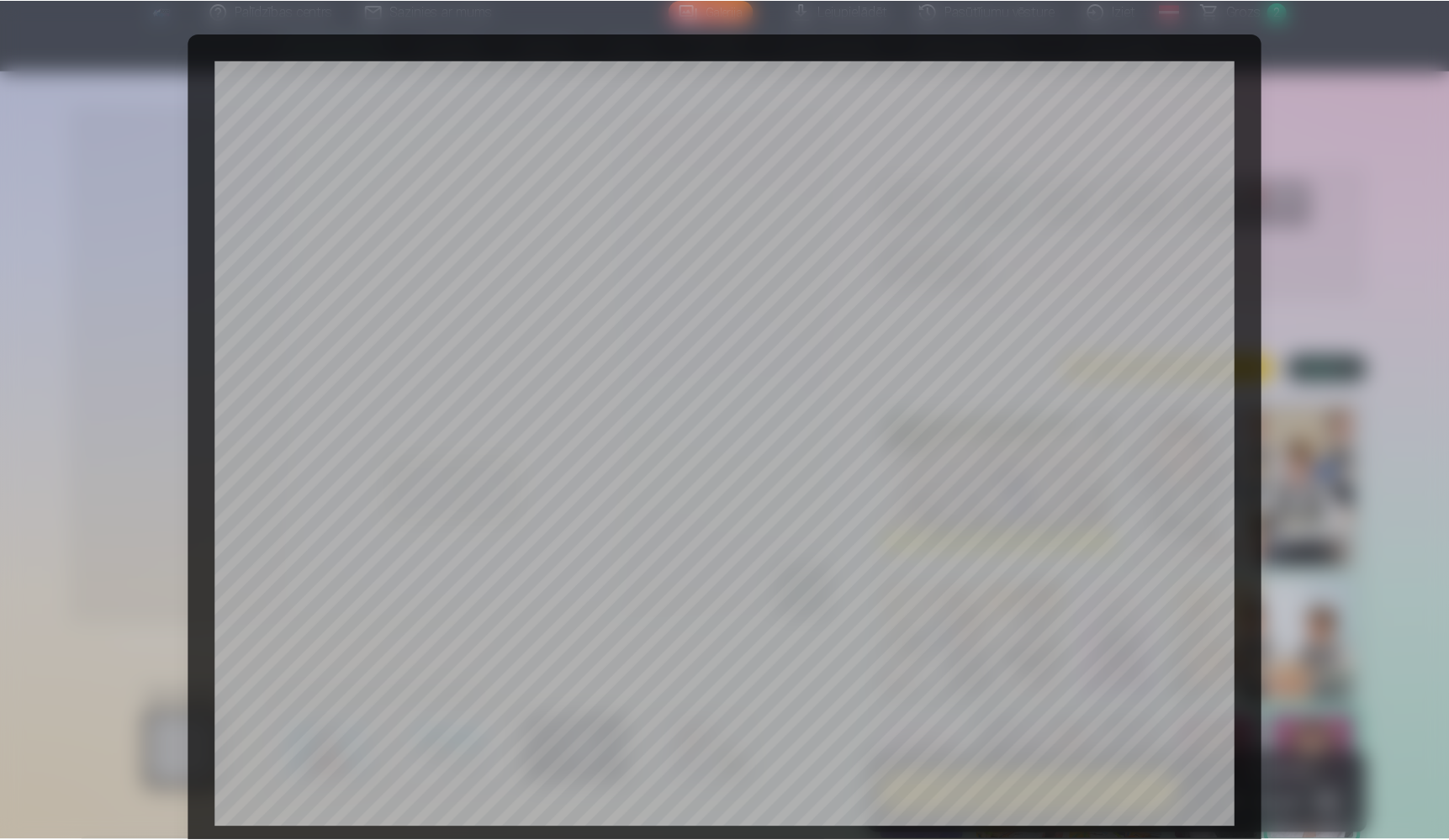
scroll to position [371, 0]
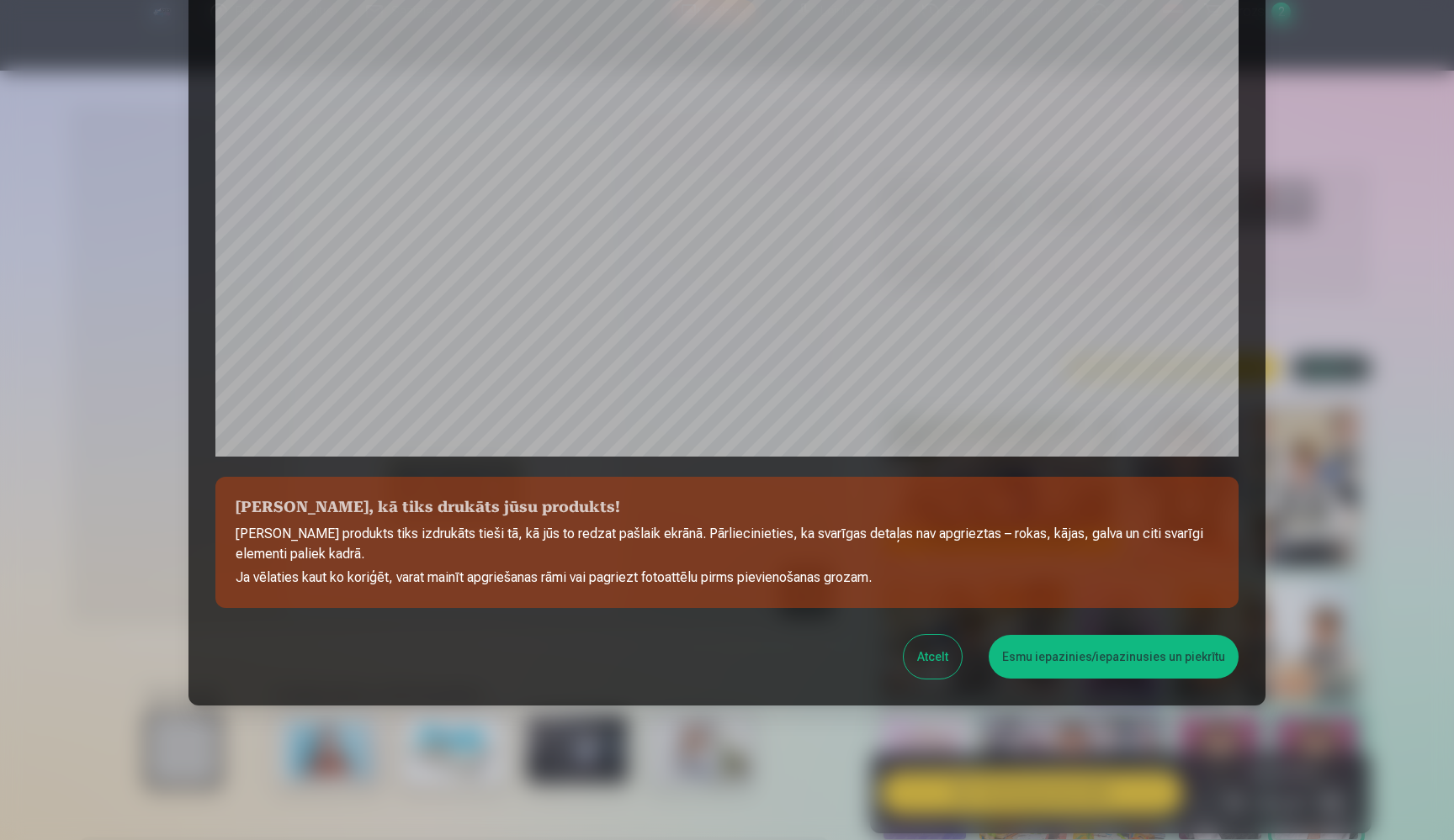
click at [1048, 660] on button "Esmu iepazinies/iepazinusies un piekrītu" at bounding box center [1113, 657] width 250 height 43
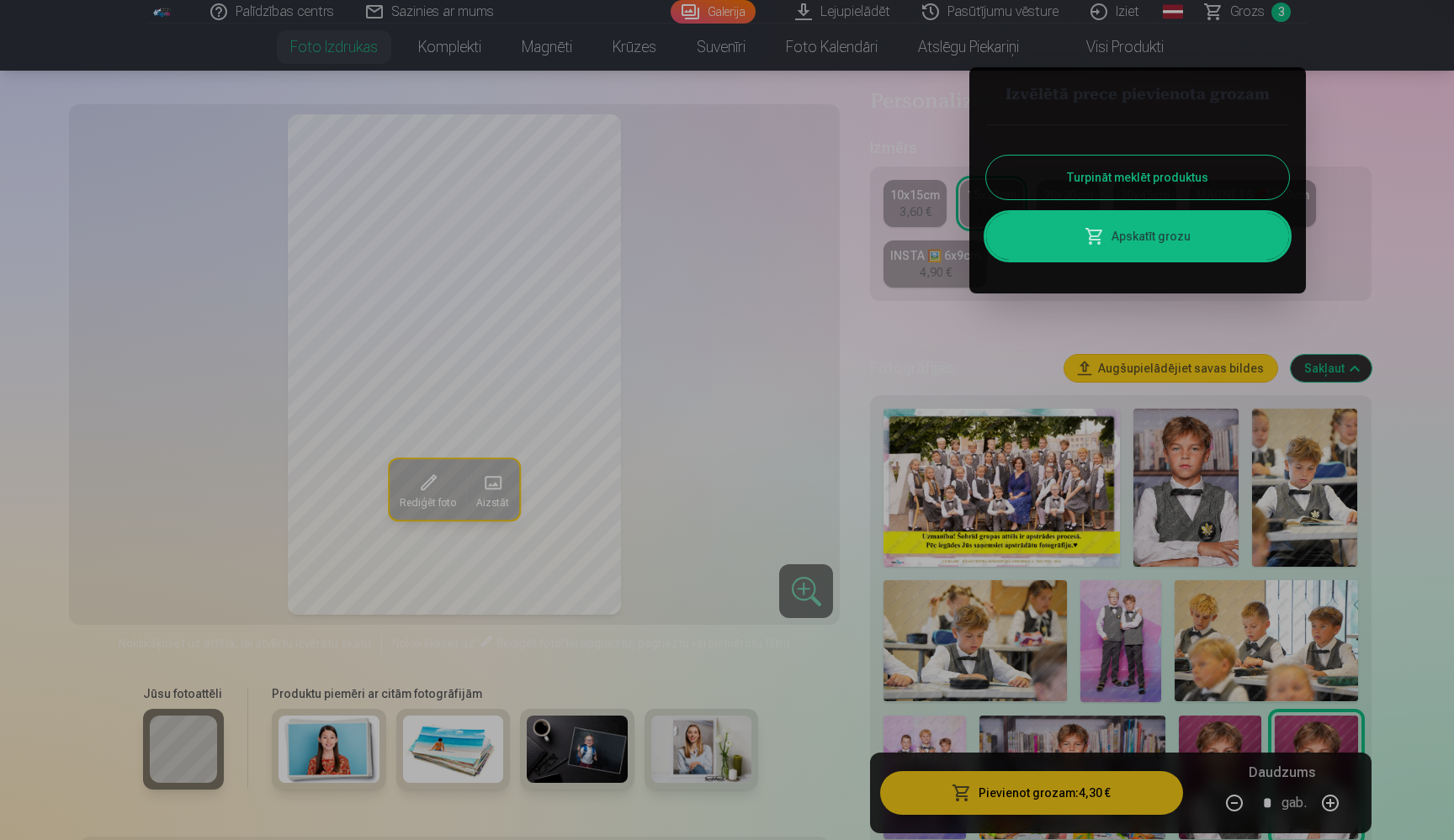
click at [1156, 180] on button "Turpināt meklēt produktus" at bounding box center [1137, 177] width 302 height 43
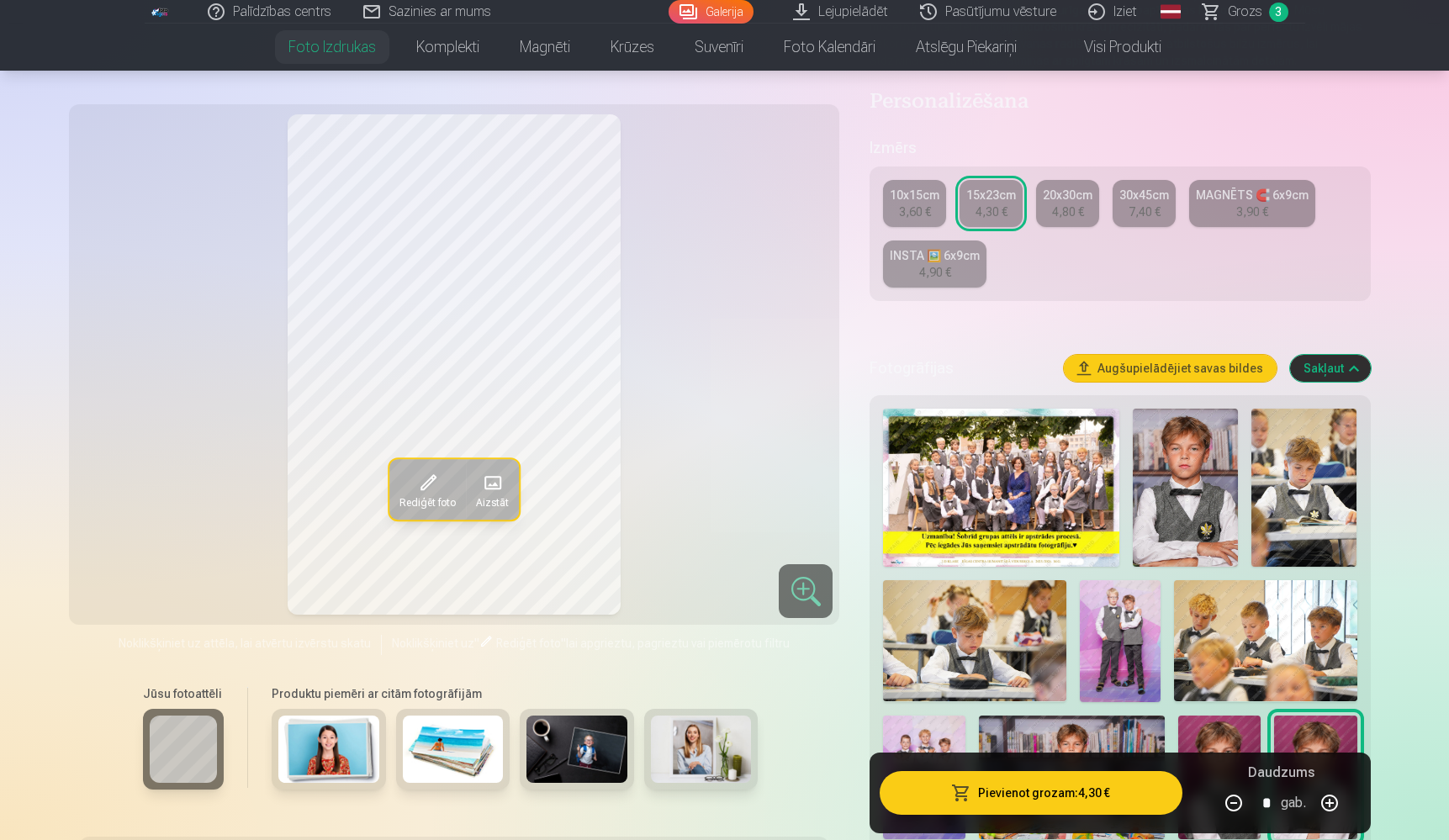
click at [1214, 204] on link "MAGNĒTS 🧲 6x9cm 3,90 €" at bounding box center [1252, 204] width 127 height 47
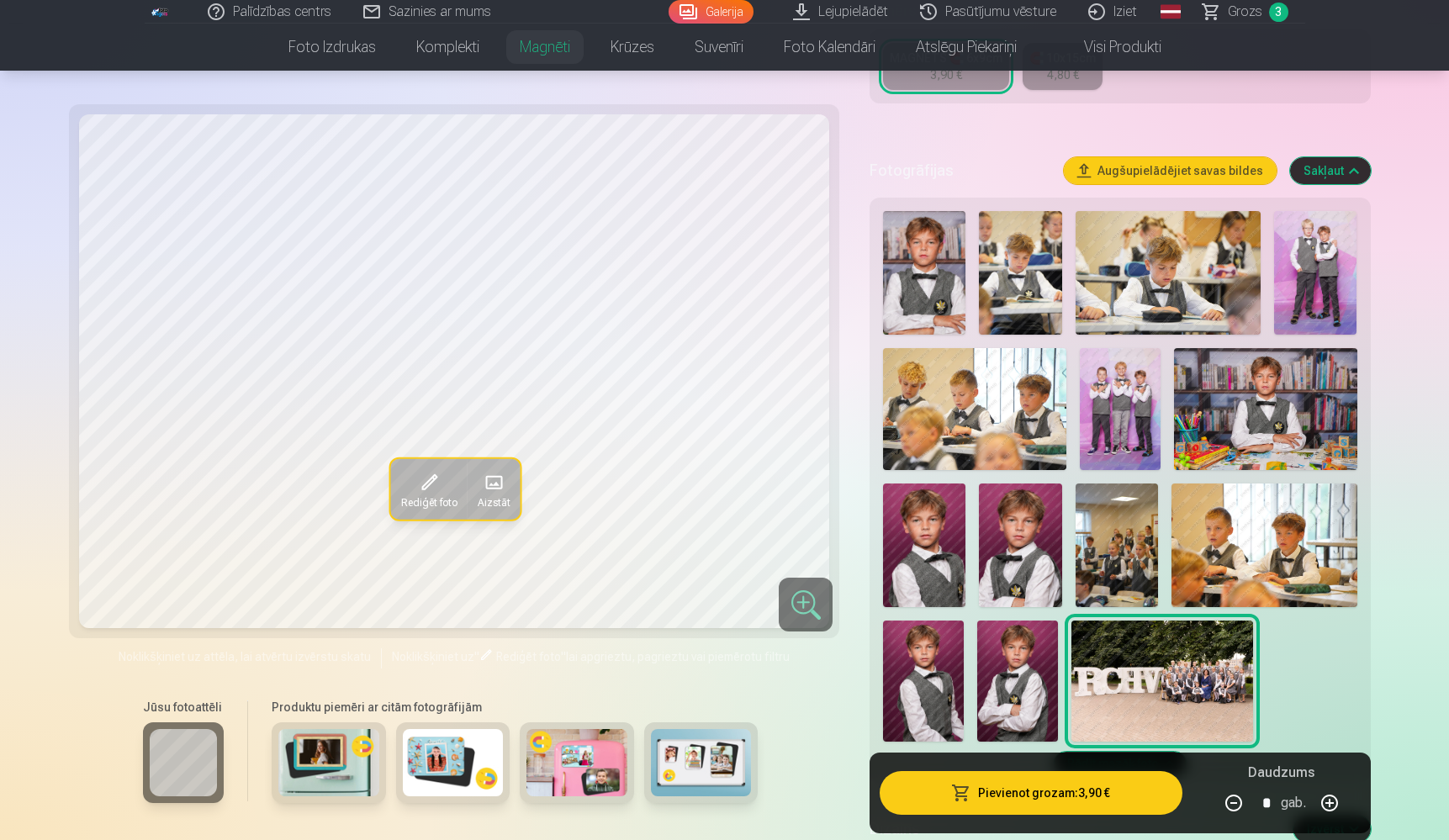
scroll to position [488, 0]
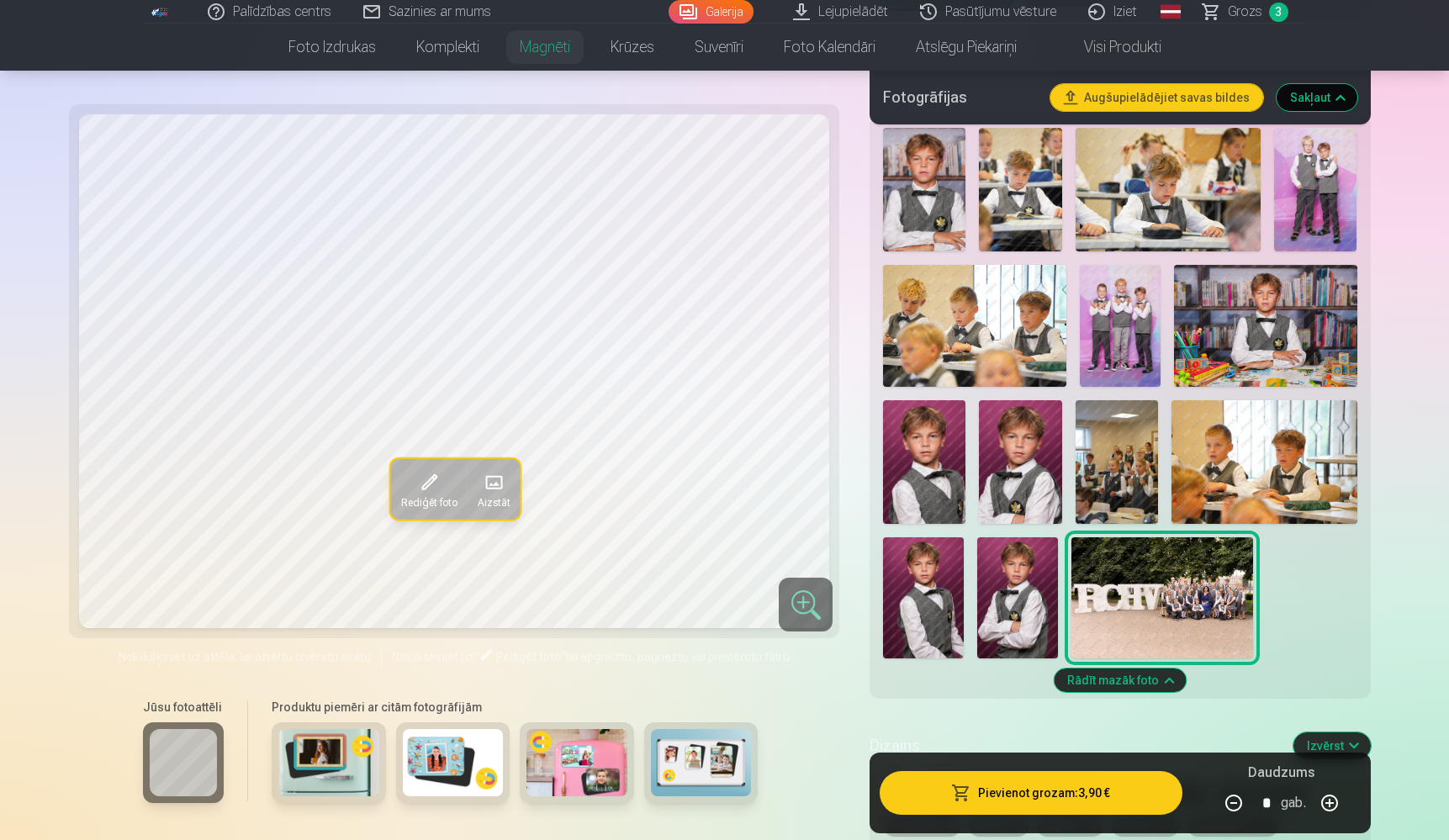
click at [1019, 440] on img at bounding box center [1020, 462] width 82 height 124
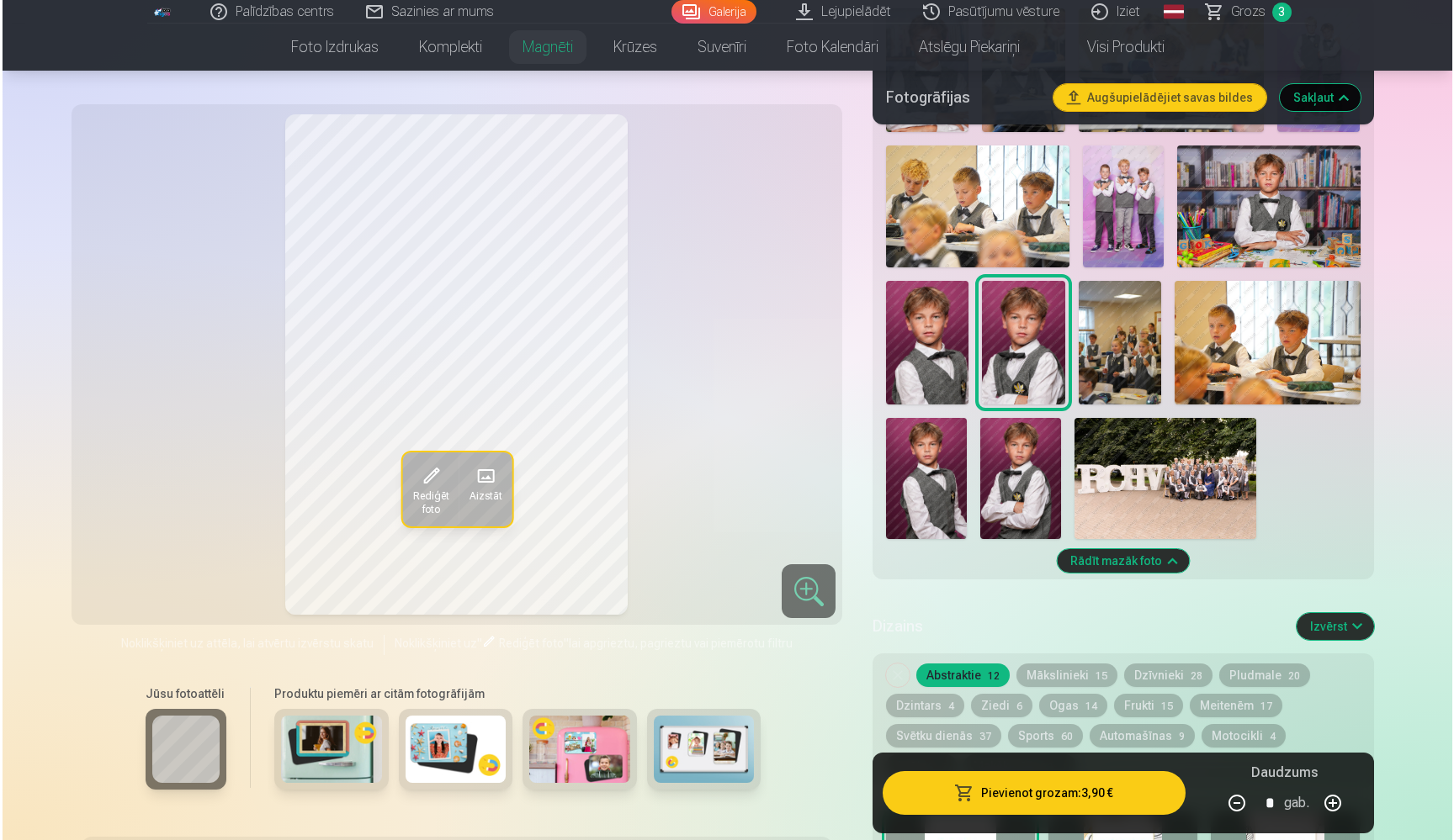
scroll to position [625, 0]
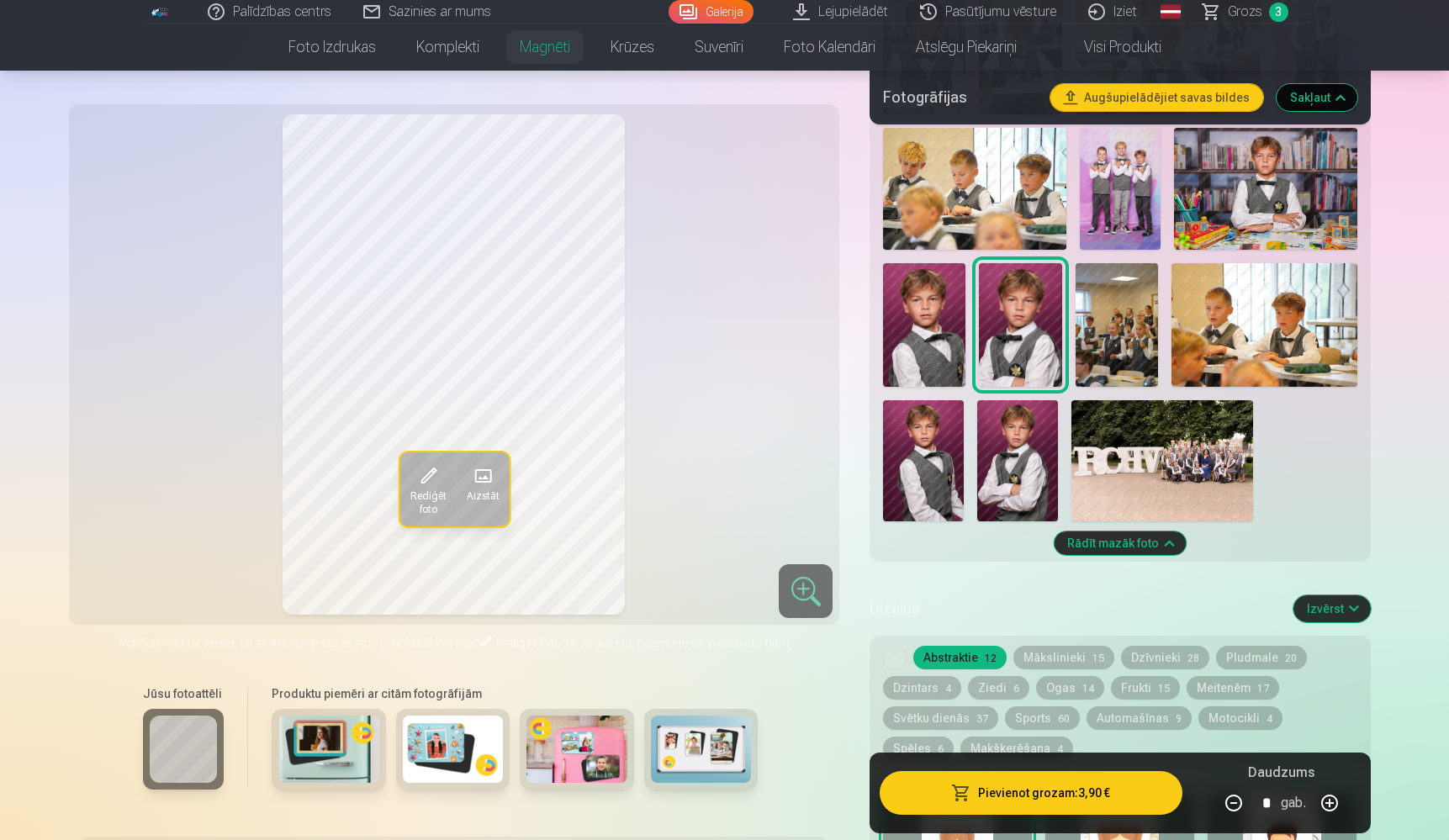
click at [1328, 805] on button "button" at bounding box center [1329, 802] width 41 height 41
type input "*"
click at [1088, 794] on button "Pievienot grozam : 7,80 €" at bounding box center [1031, 793] width 302 height 43
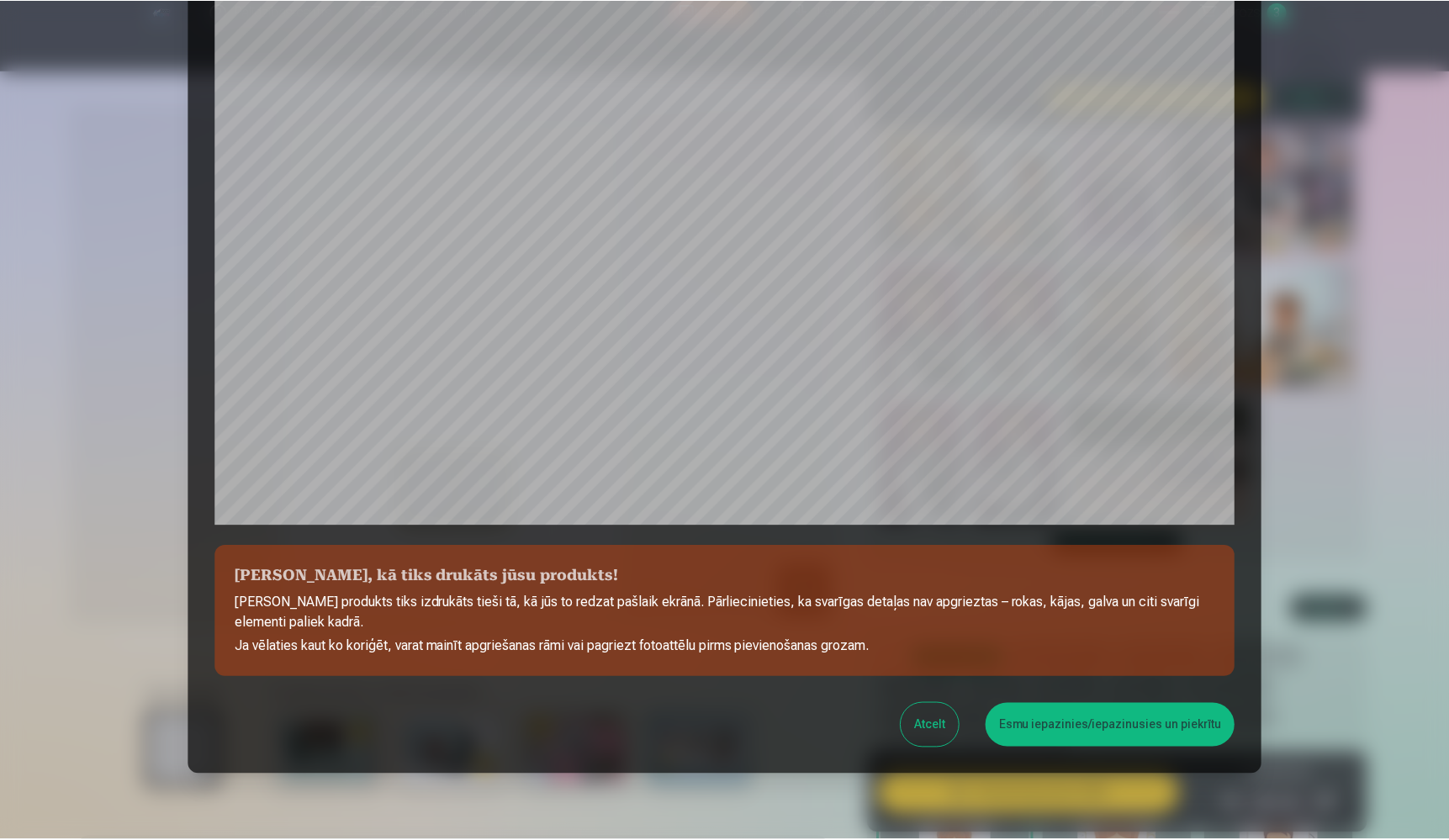
scroll to position [371, 0]
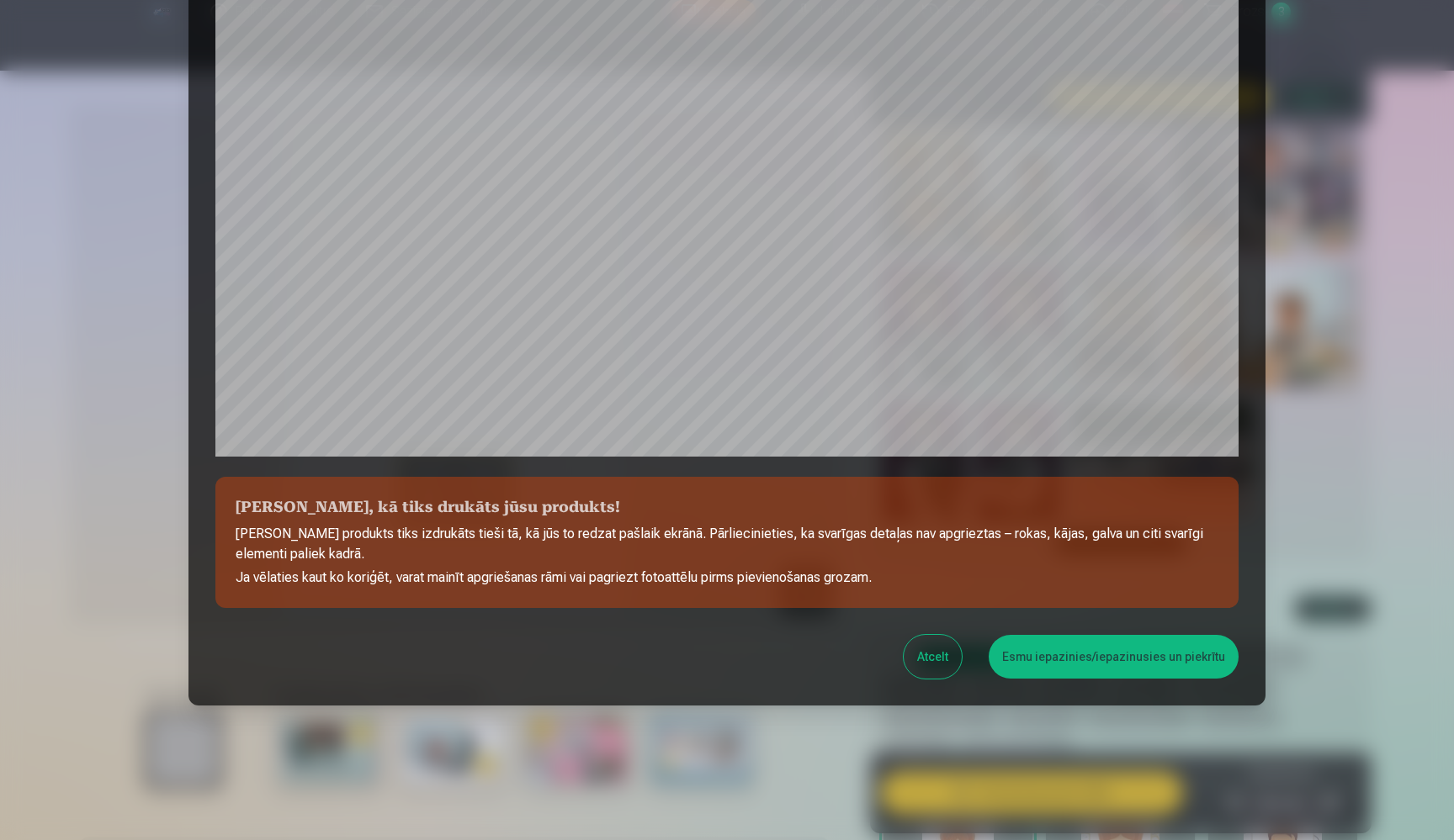
click at [1045, 662] on button "Esmu iepazinies/iepazinusies un piekrītu" at bounding box center [1113, 657] width 250 height 43
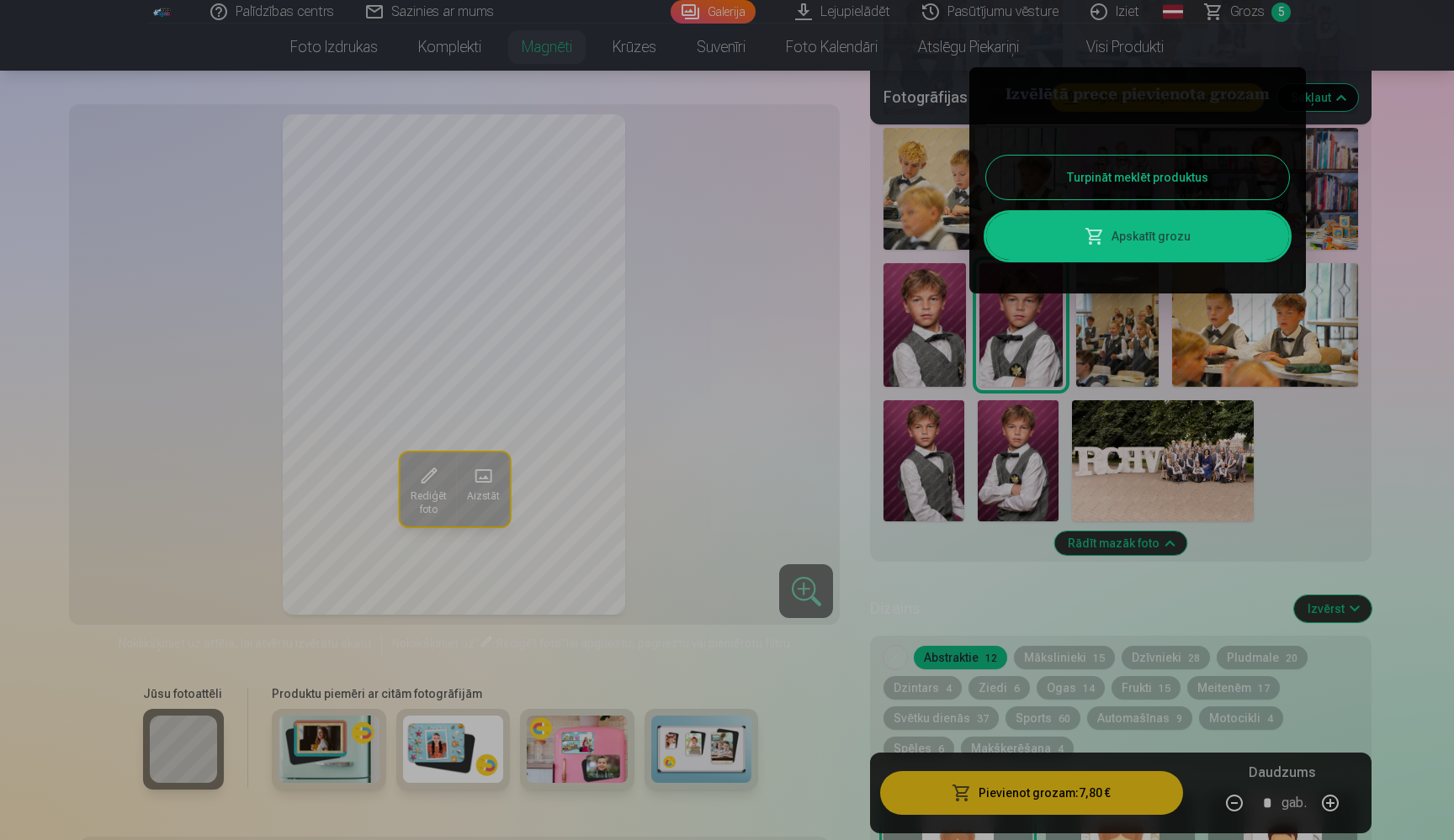
click at [703, 389] on div at bounding box center [727, 420] width 1454 height 840
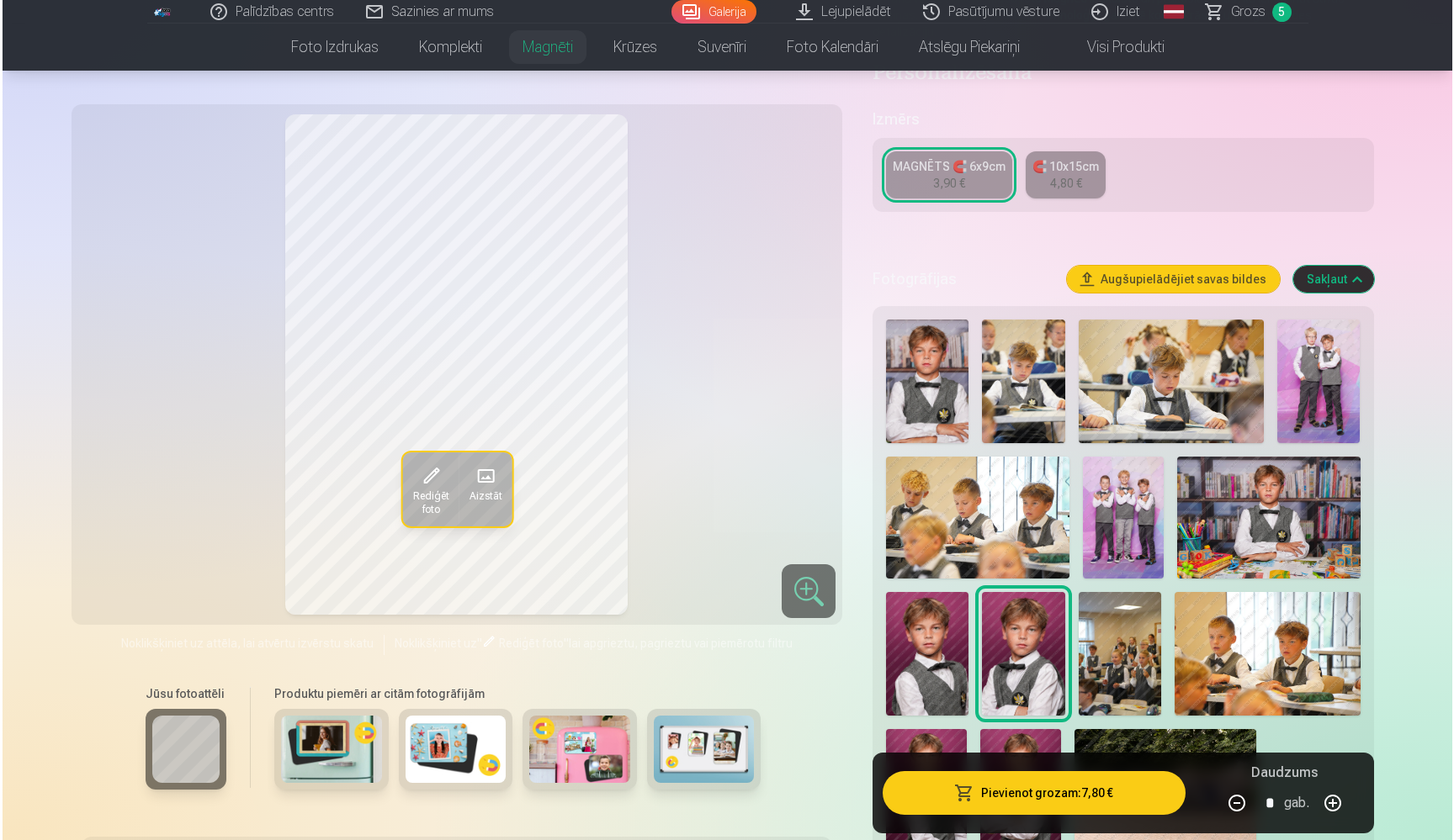
scroll to position [296, 0]
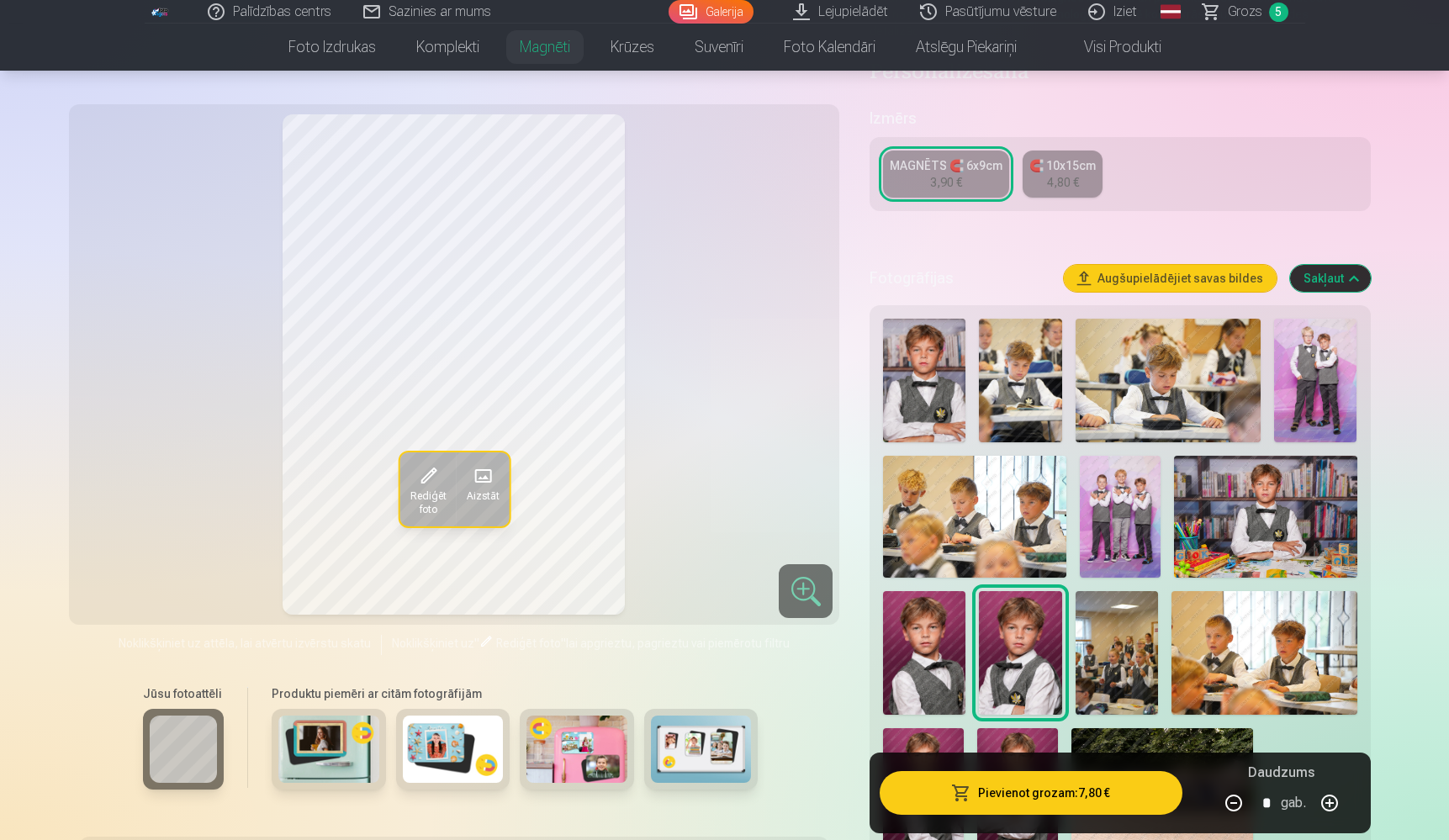
click at [1016, 787] on button "Pievienot grozam : 7,80 €" at bounding box center [1031, 793] width 302 height 43
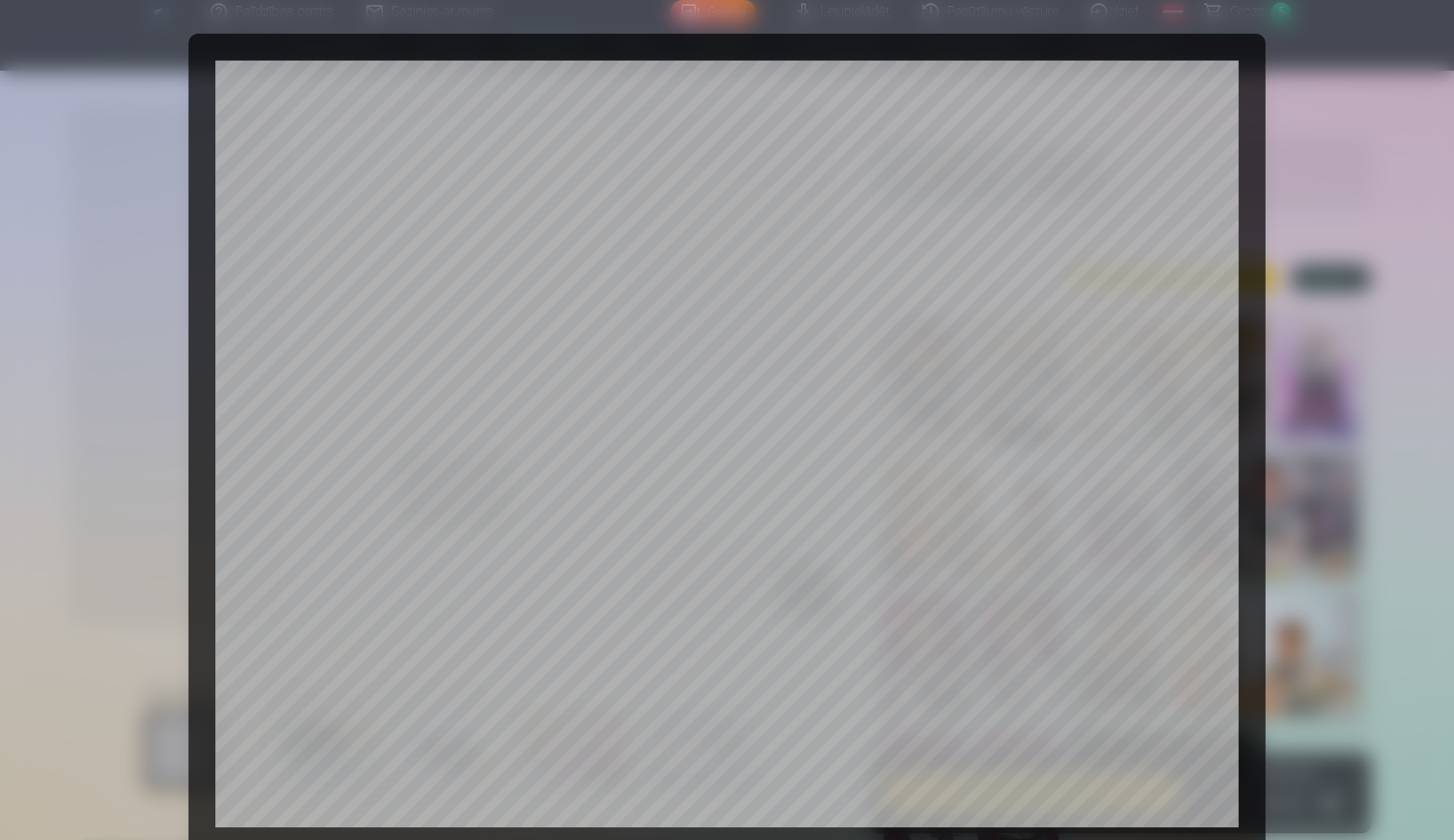
scroll to position [371, 0]
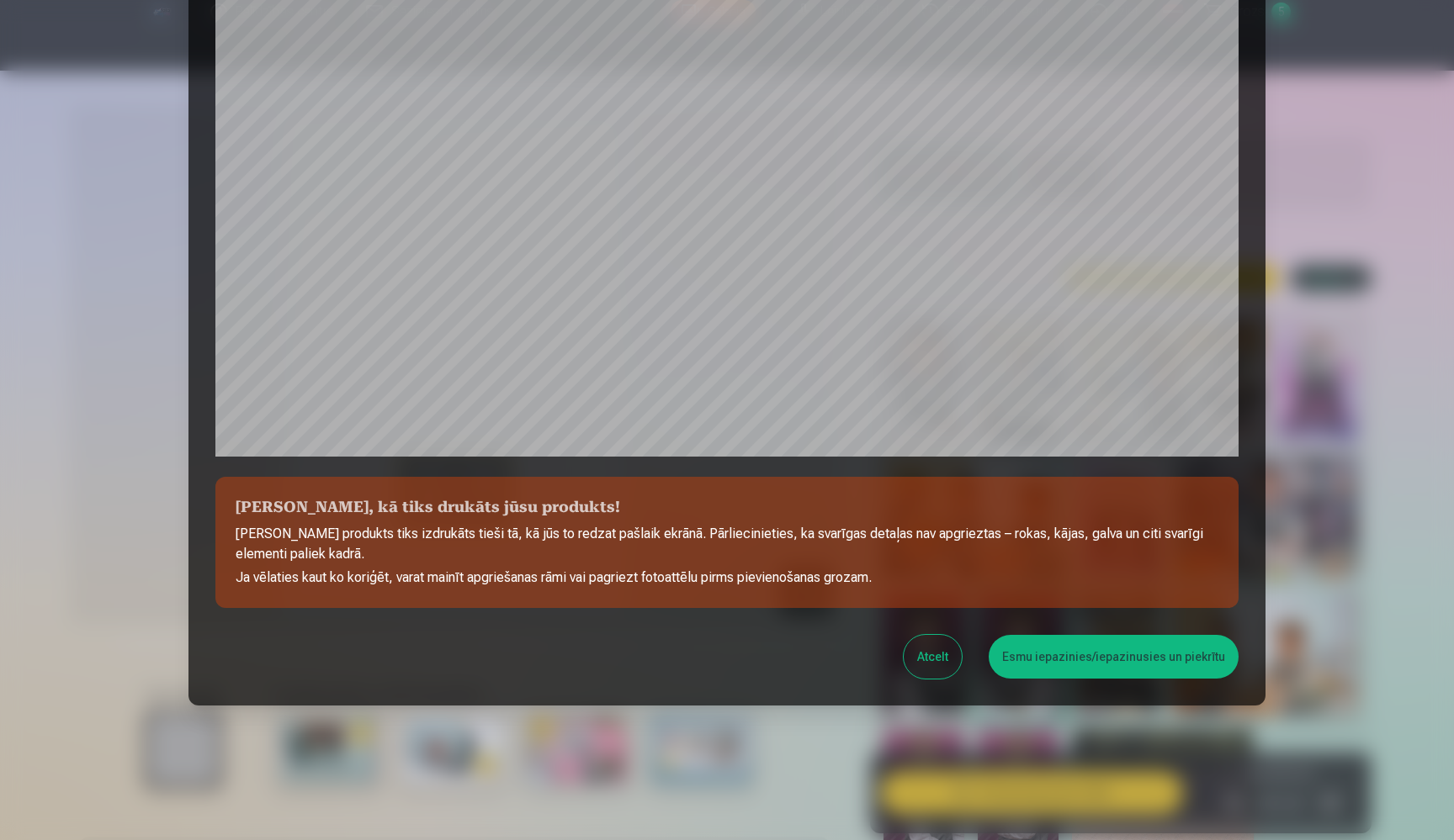
click at [1053, 645] on button "Esmu iepazinies/iepazinusies un piekrītu" at bounding box center [1113, 657] width 250 height 43
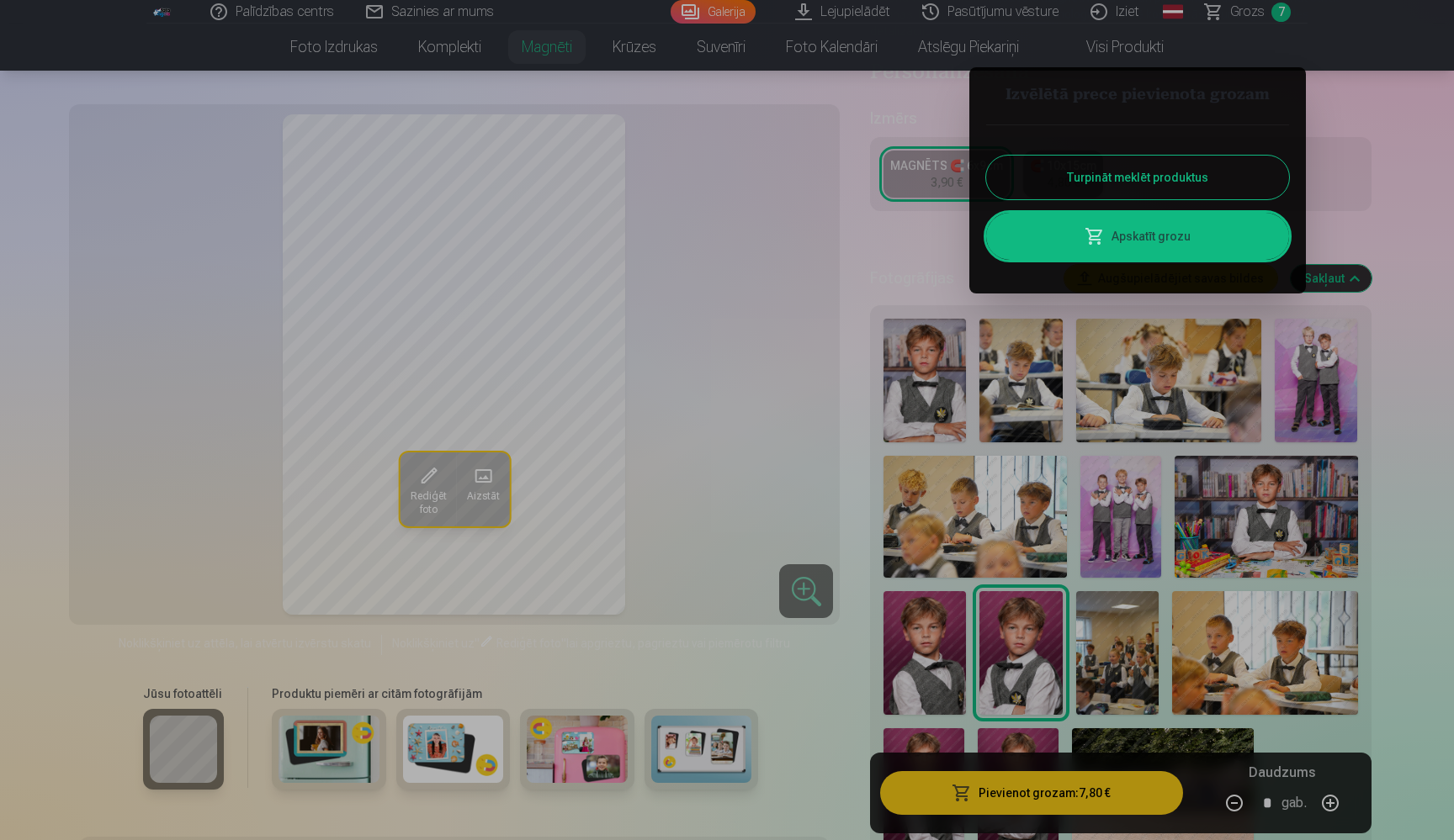
click at [1134, 234] on link "Apskatīt grozu" at bounding box center [1137, 236] width 302 height 47
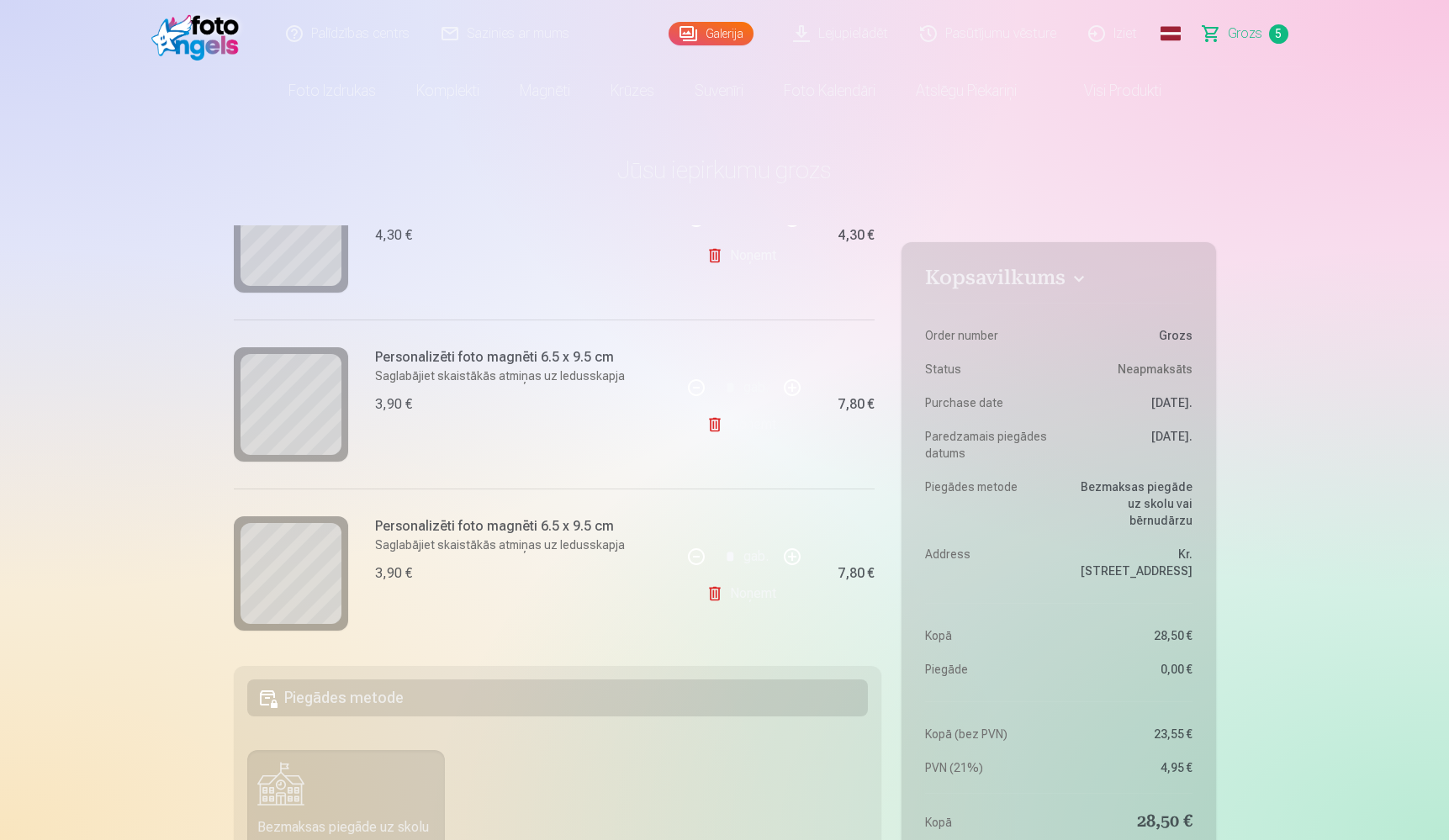
scroll to position [629, 0]
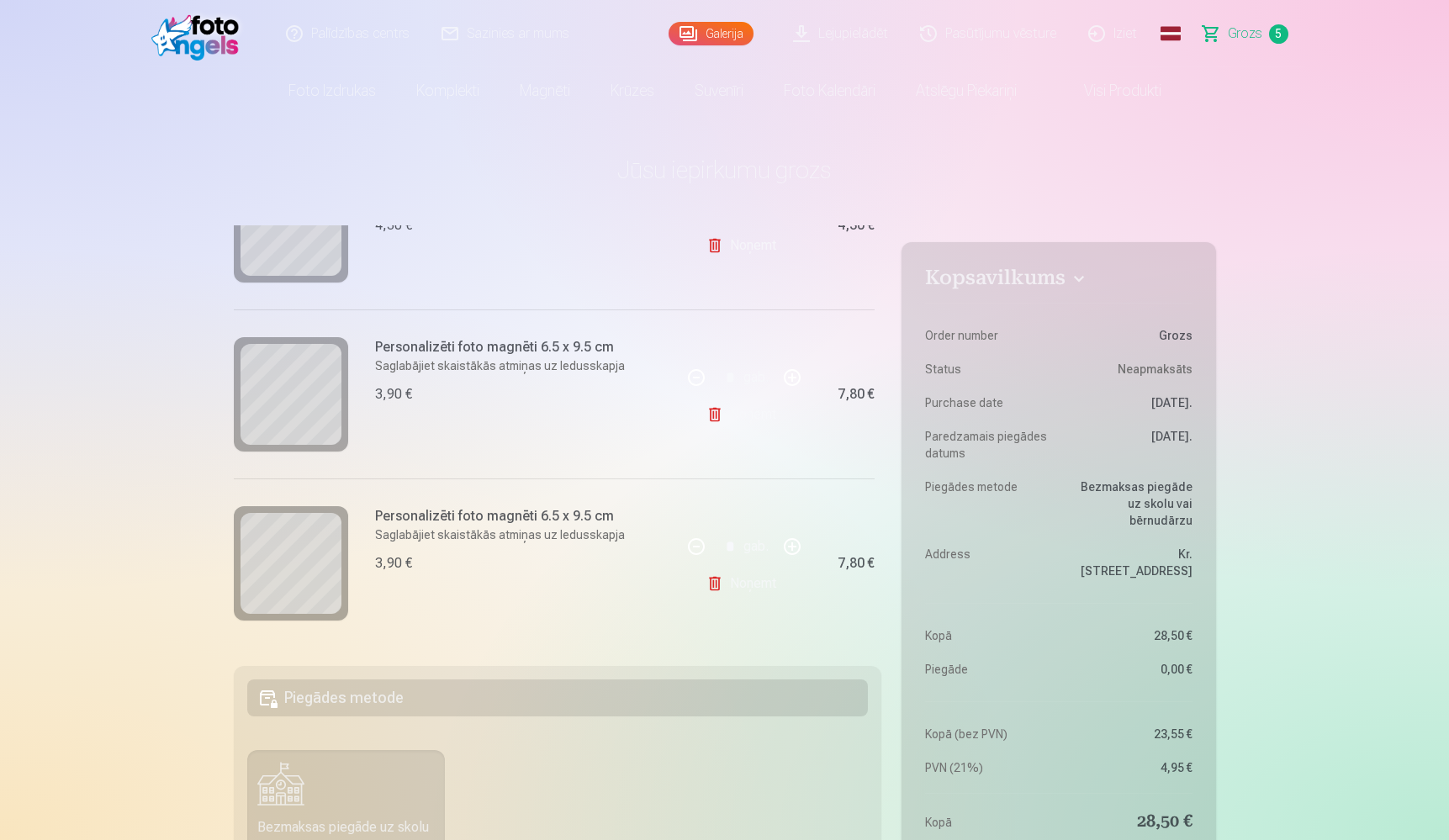
click at [748, 584] on link "Noņemt" at bounding box center [744, 584] width 76 height 34
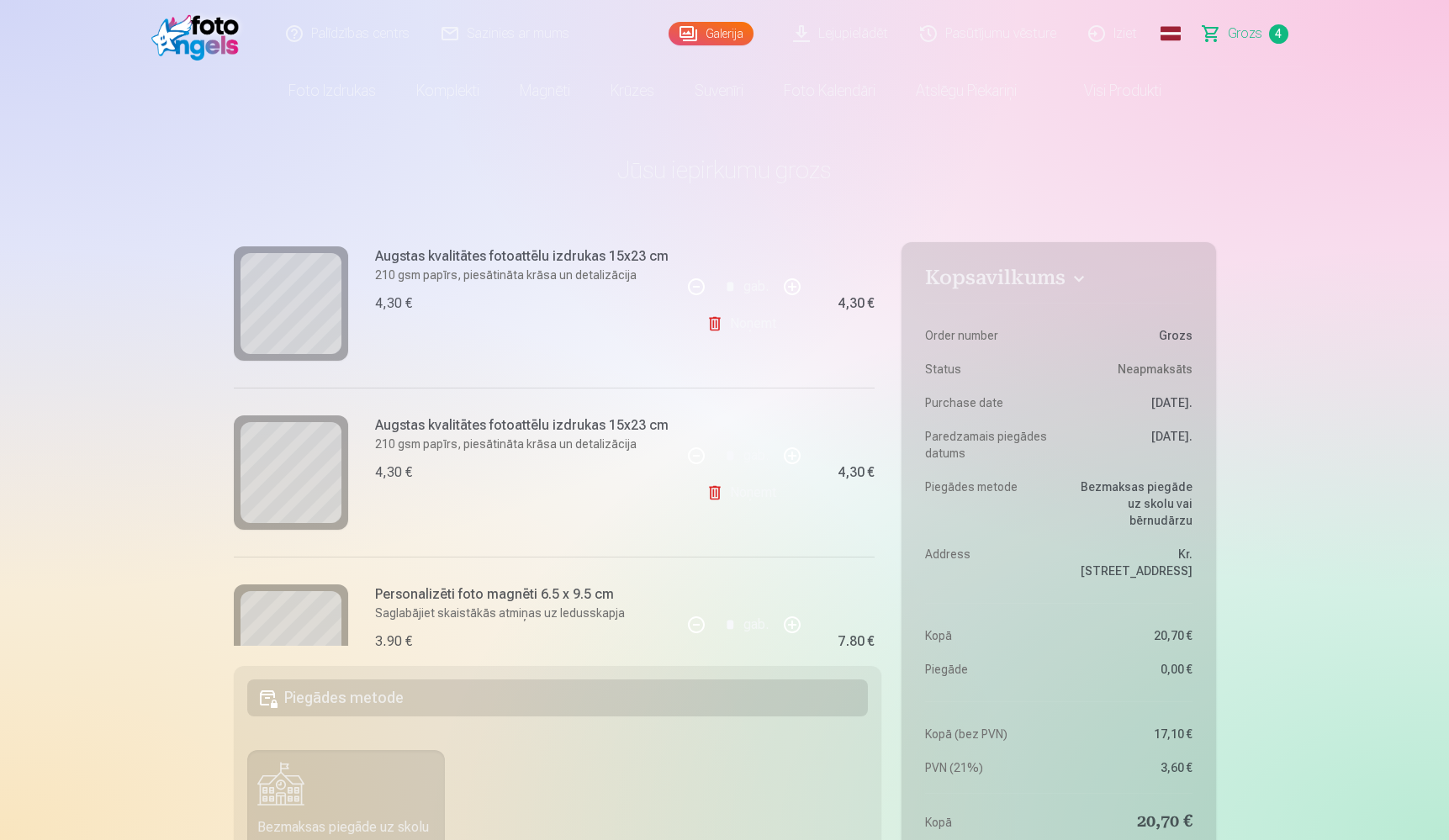
scroll to position [380, 0]
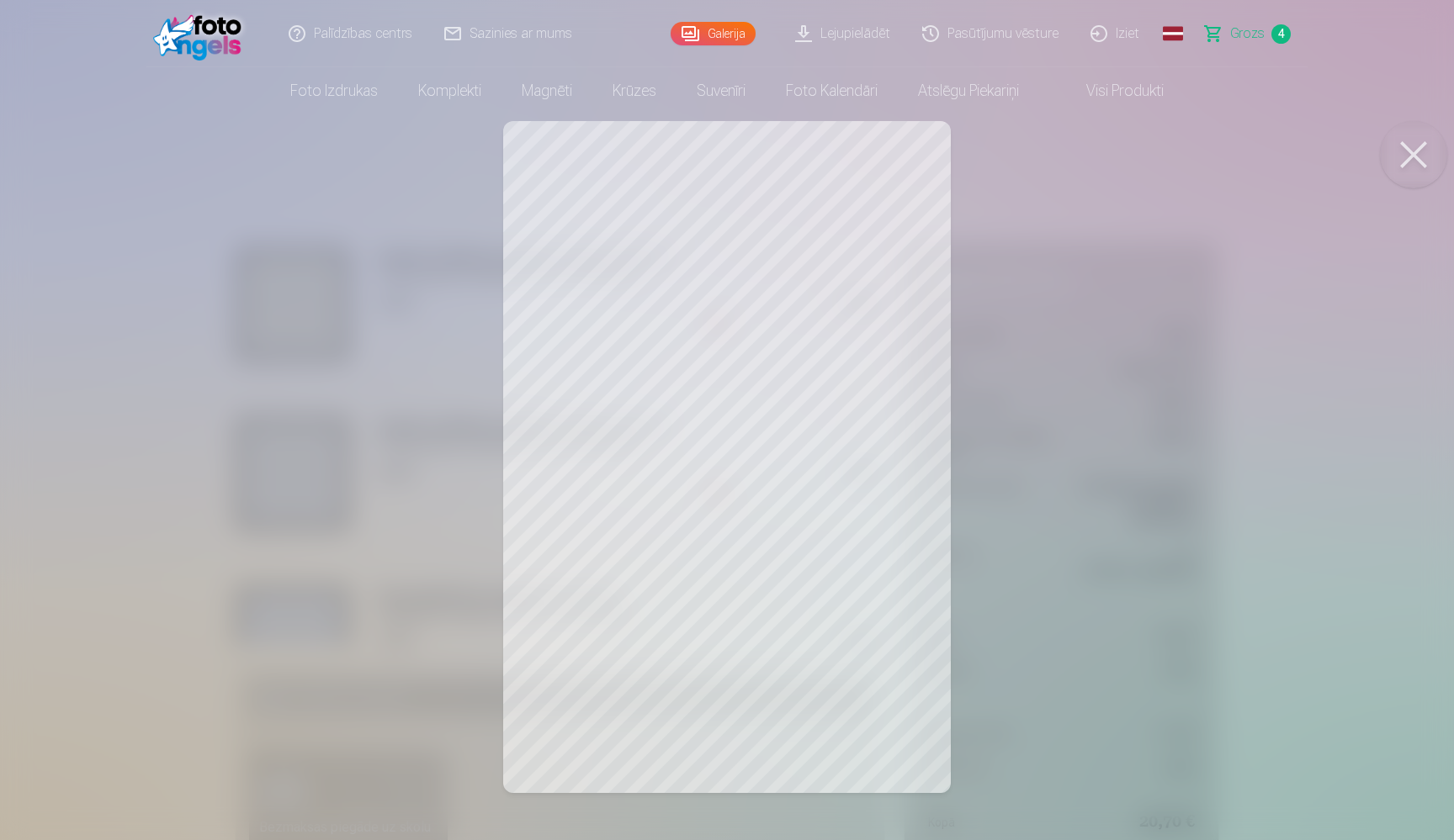
click at [1410, 154] on button at bounding box center [1413, 155] width 67 height 67
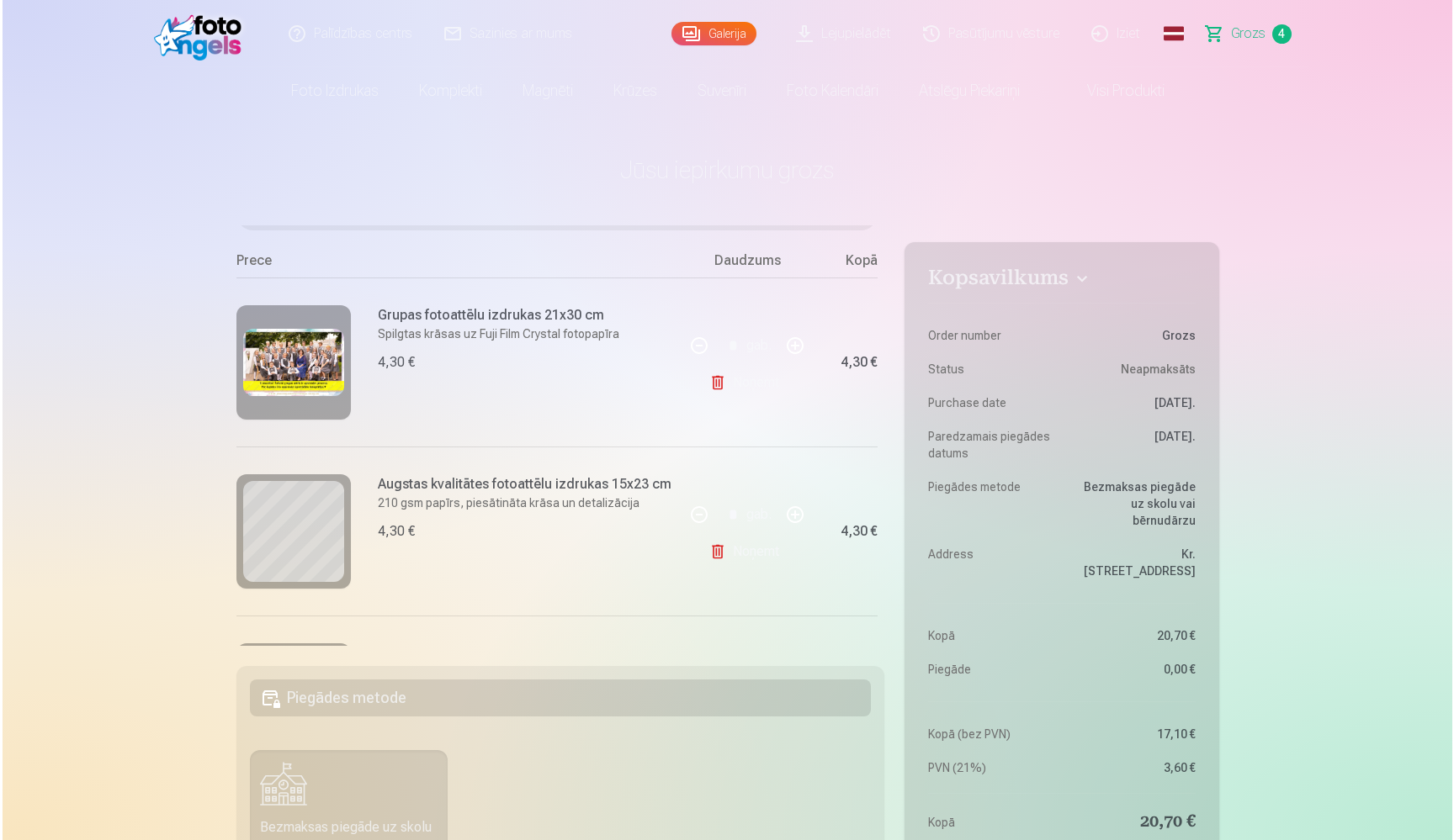
scroll to position [129, 0]
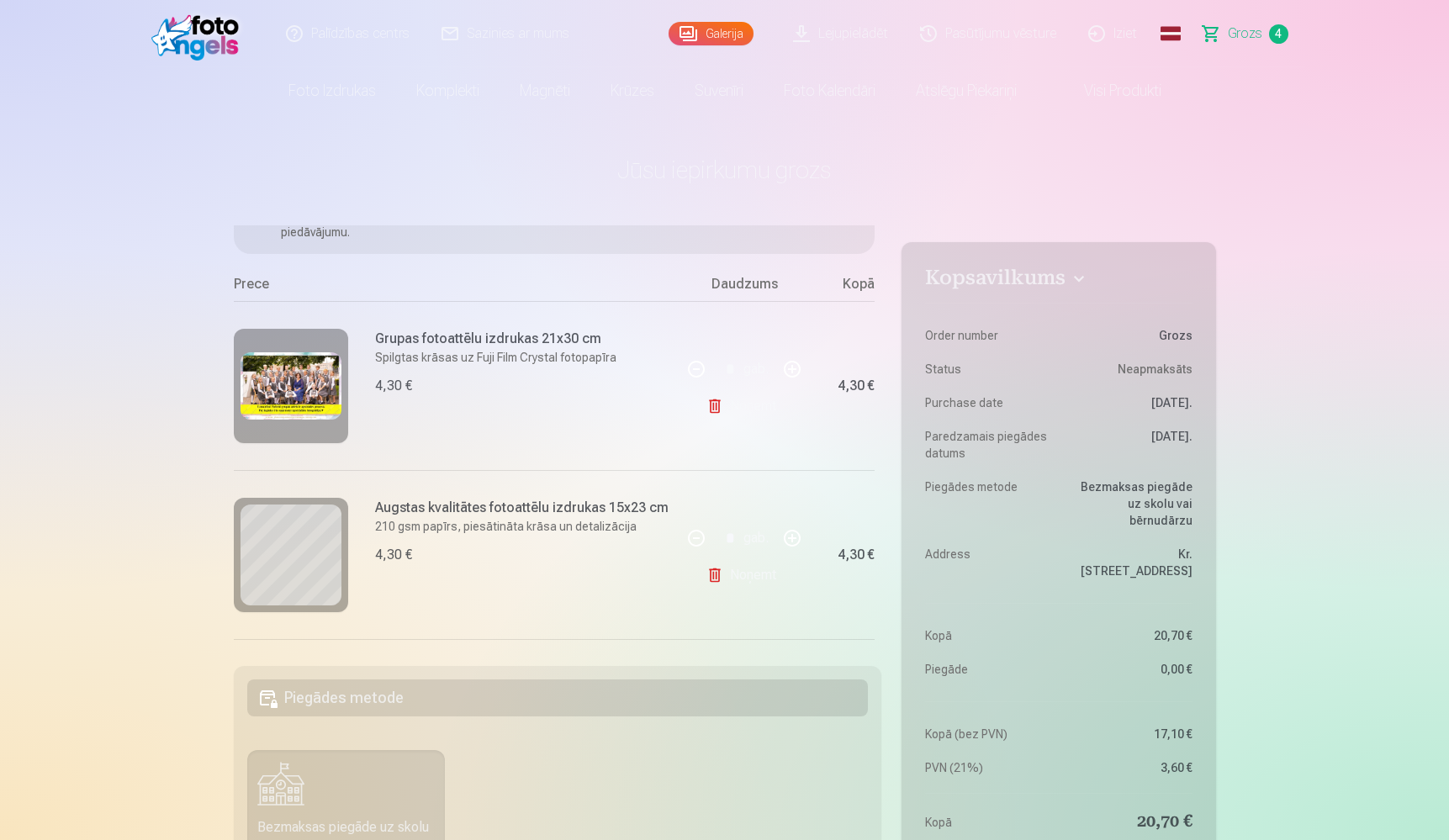
click at [300, 383] on img at bounding box center [291, 386] width 101 height 67
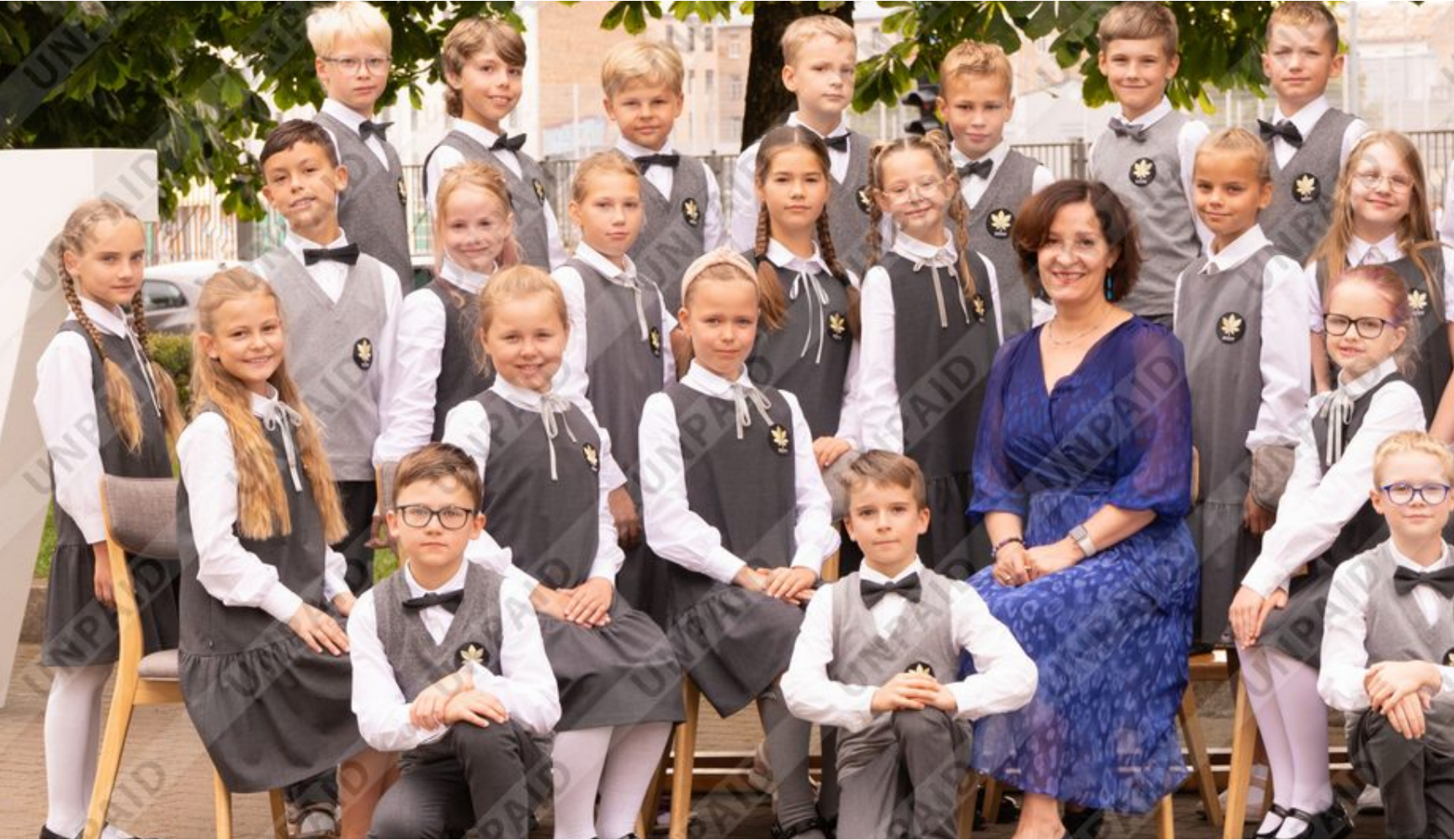
scroll to position [119, 0]
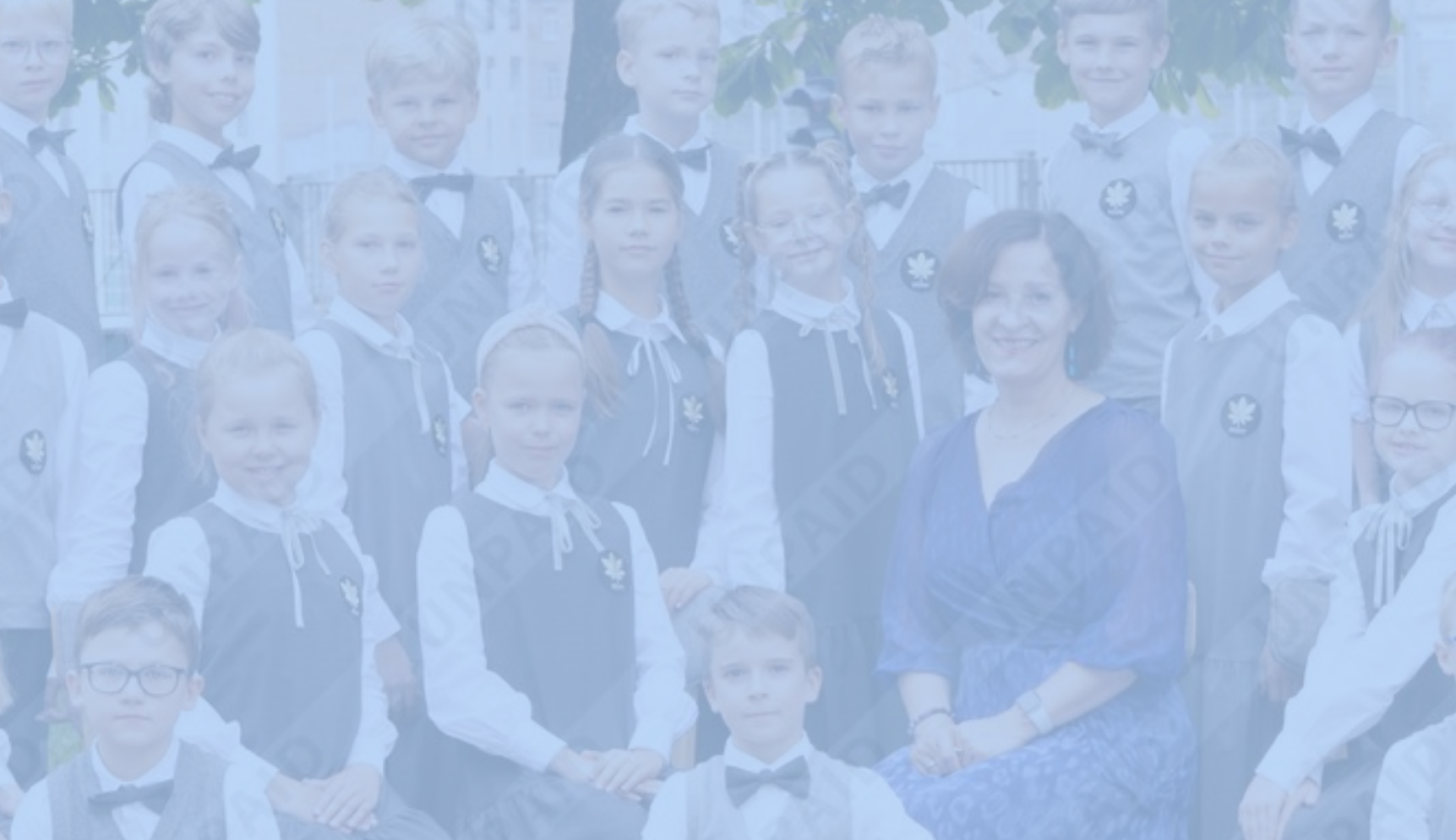
drag, startPoint x: 261, startPoint y: 252, endPoint x: 157, endPoint y: 152, distance: 144.3
click at [215, 152] on img at bounding box center [728, 312] width 1028 height 685
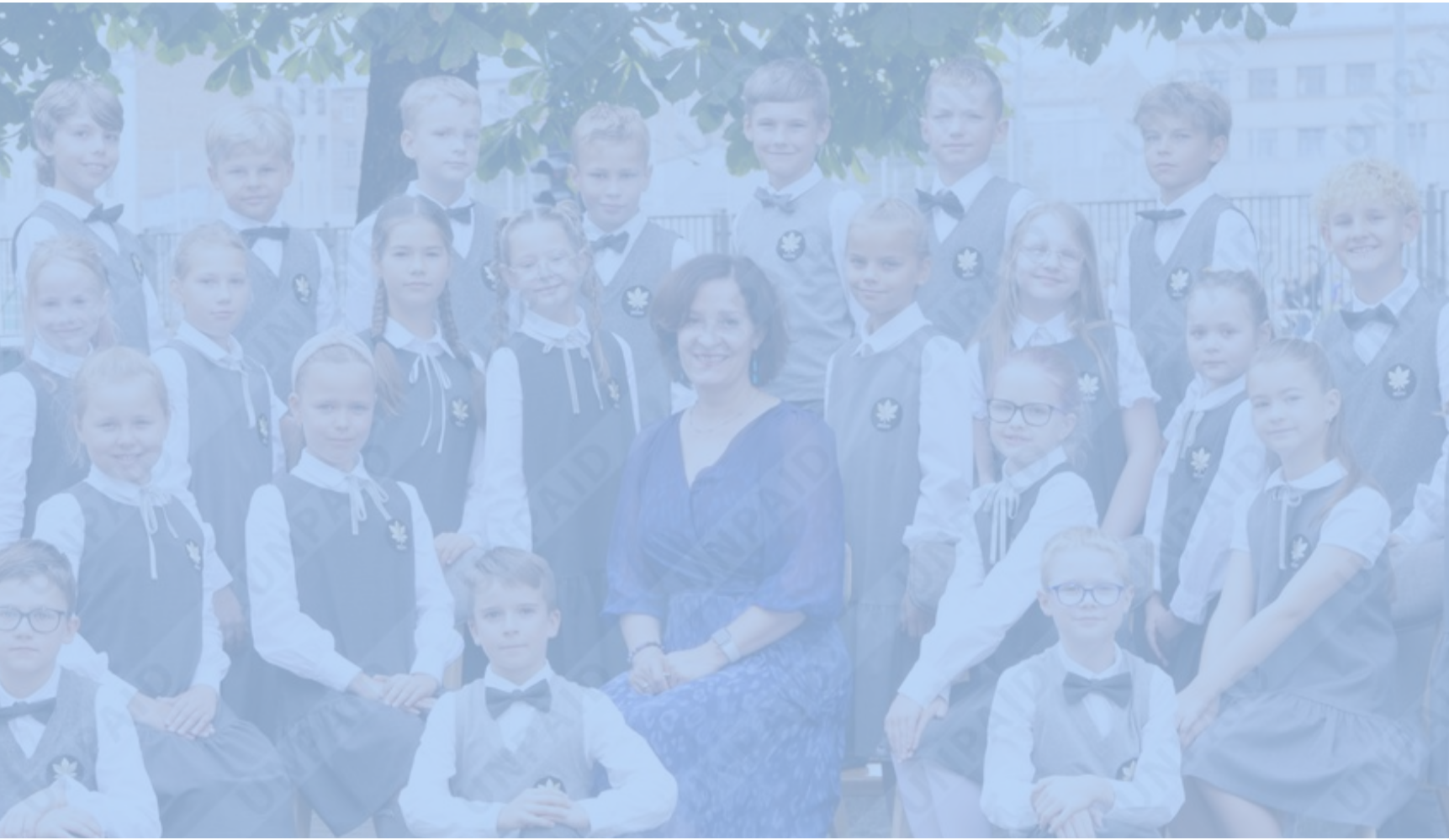
scroll to position [2, 0]
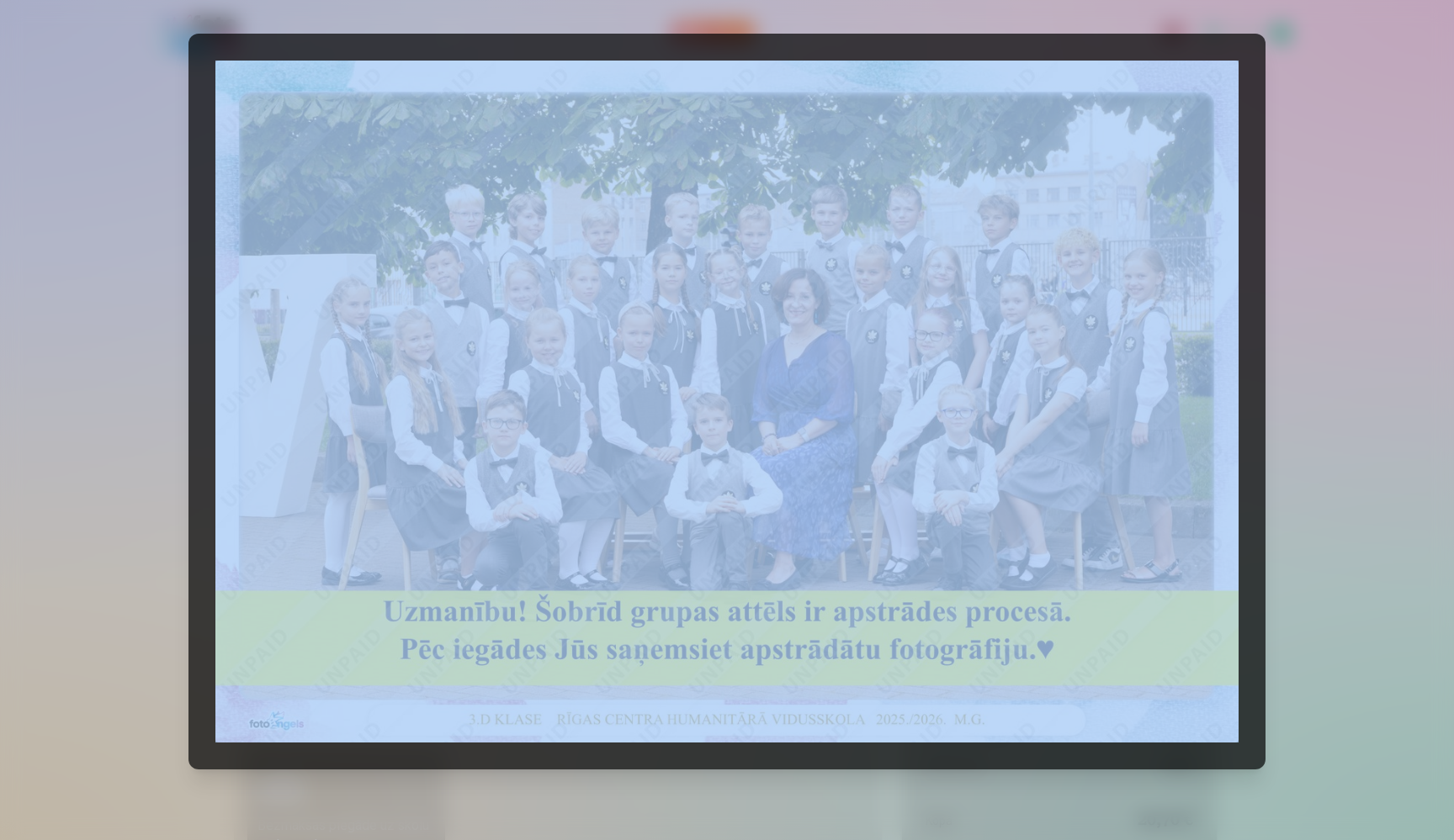
click at [489, 323] on img at bounding box center [727, 401] width 1023 height 682
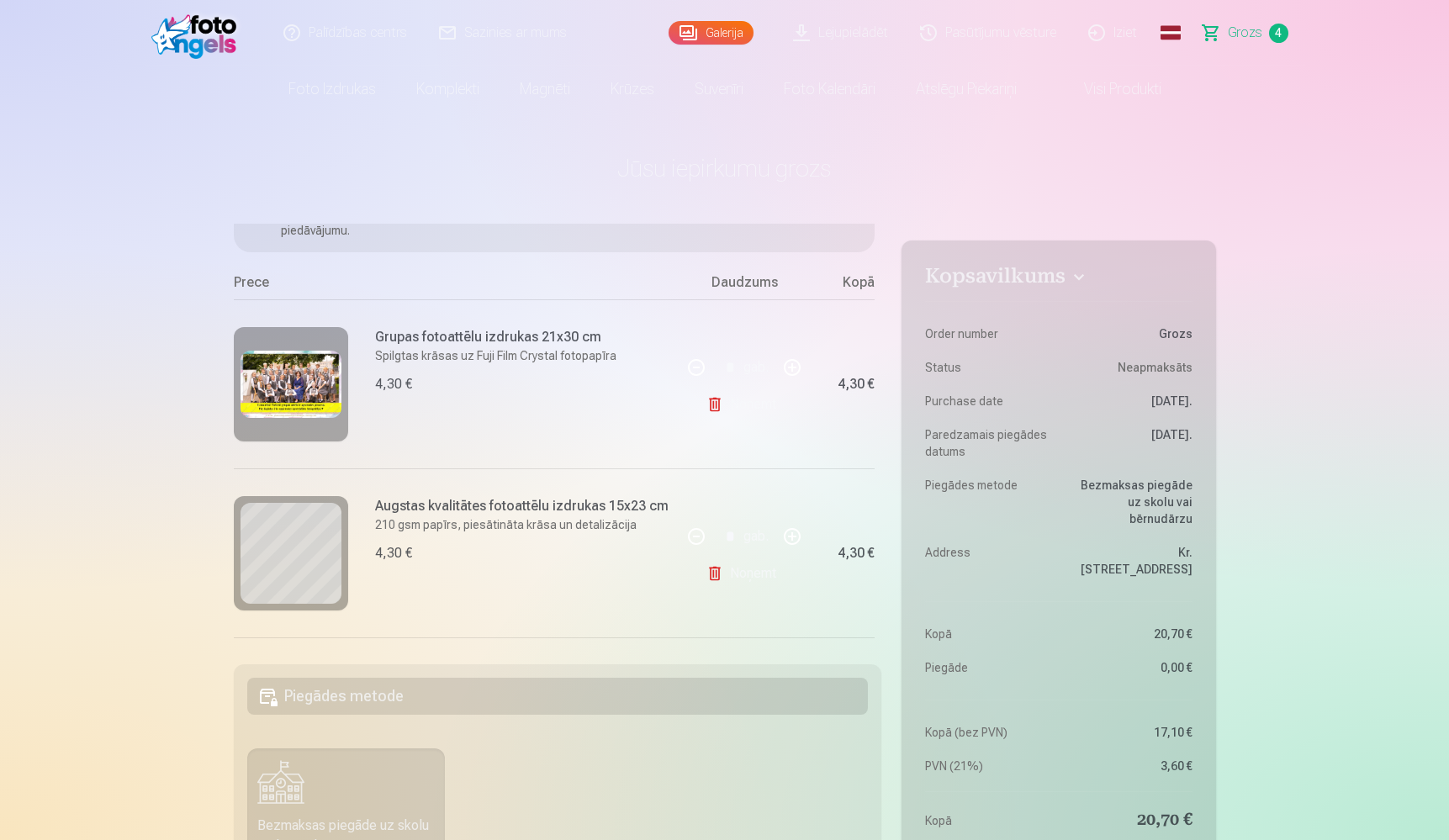
click at [743, 406] on link "Noņemt" at bounding box center [744, 404] width 76 height 34
type input "*"
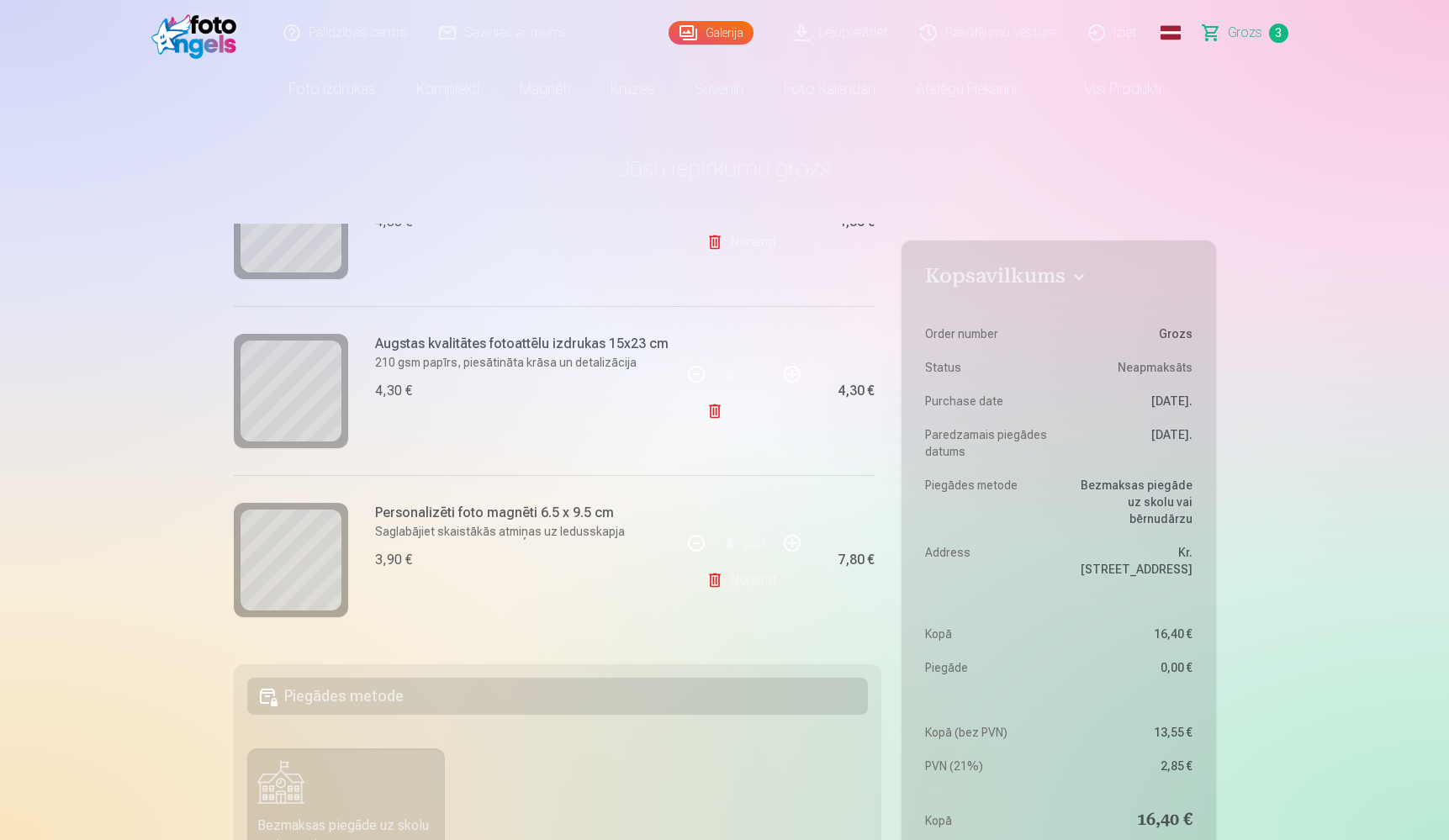
scroll to position [292, 0]
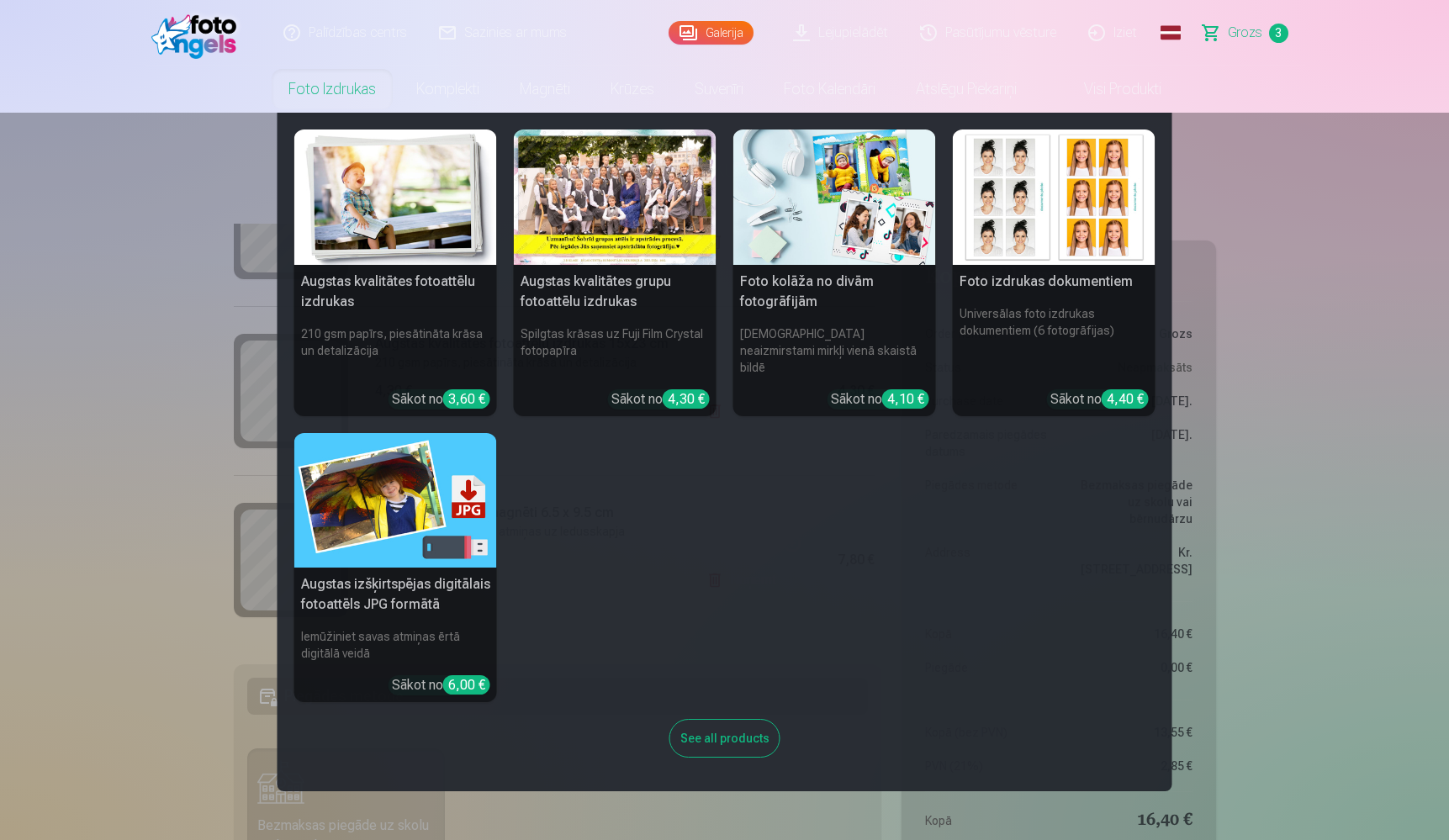
click at [571, 185] on div at bounding box center [615, 197] width 203 height 135
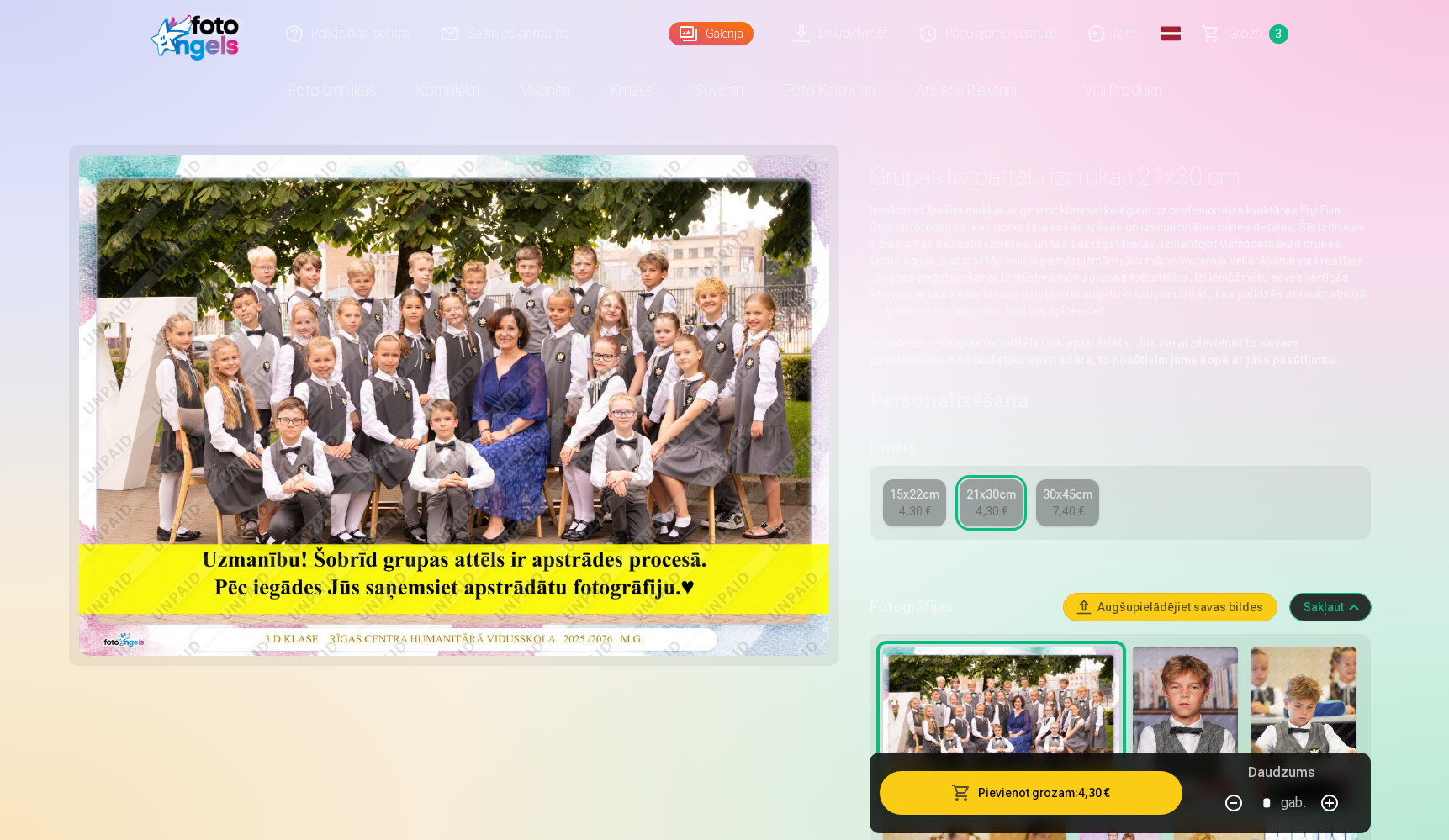
click at [1068, 496] on div "30x45cm" at bounding box center [1067, 494] width 49 height 17
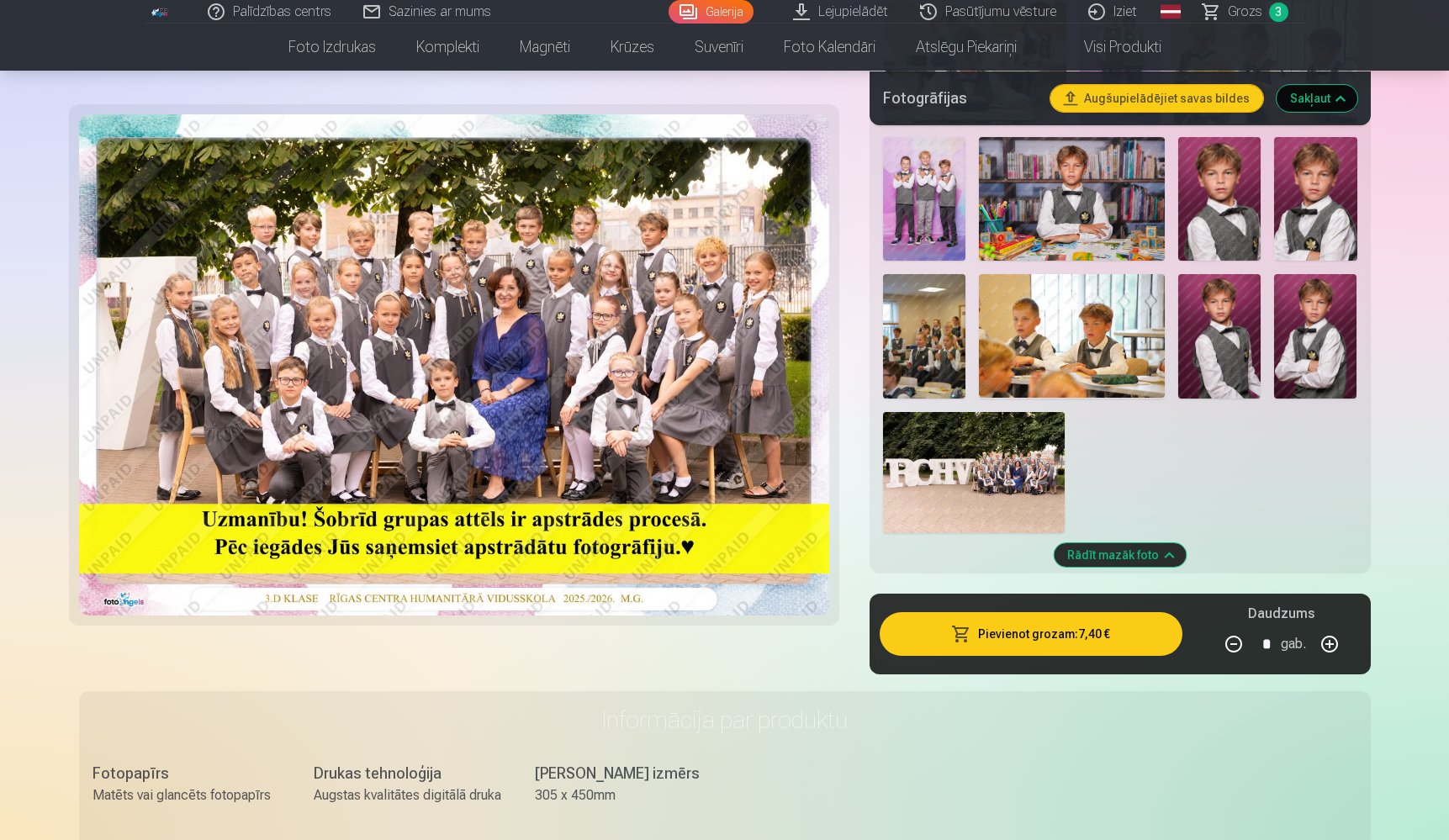
scroll to position [794, 0]
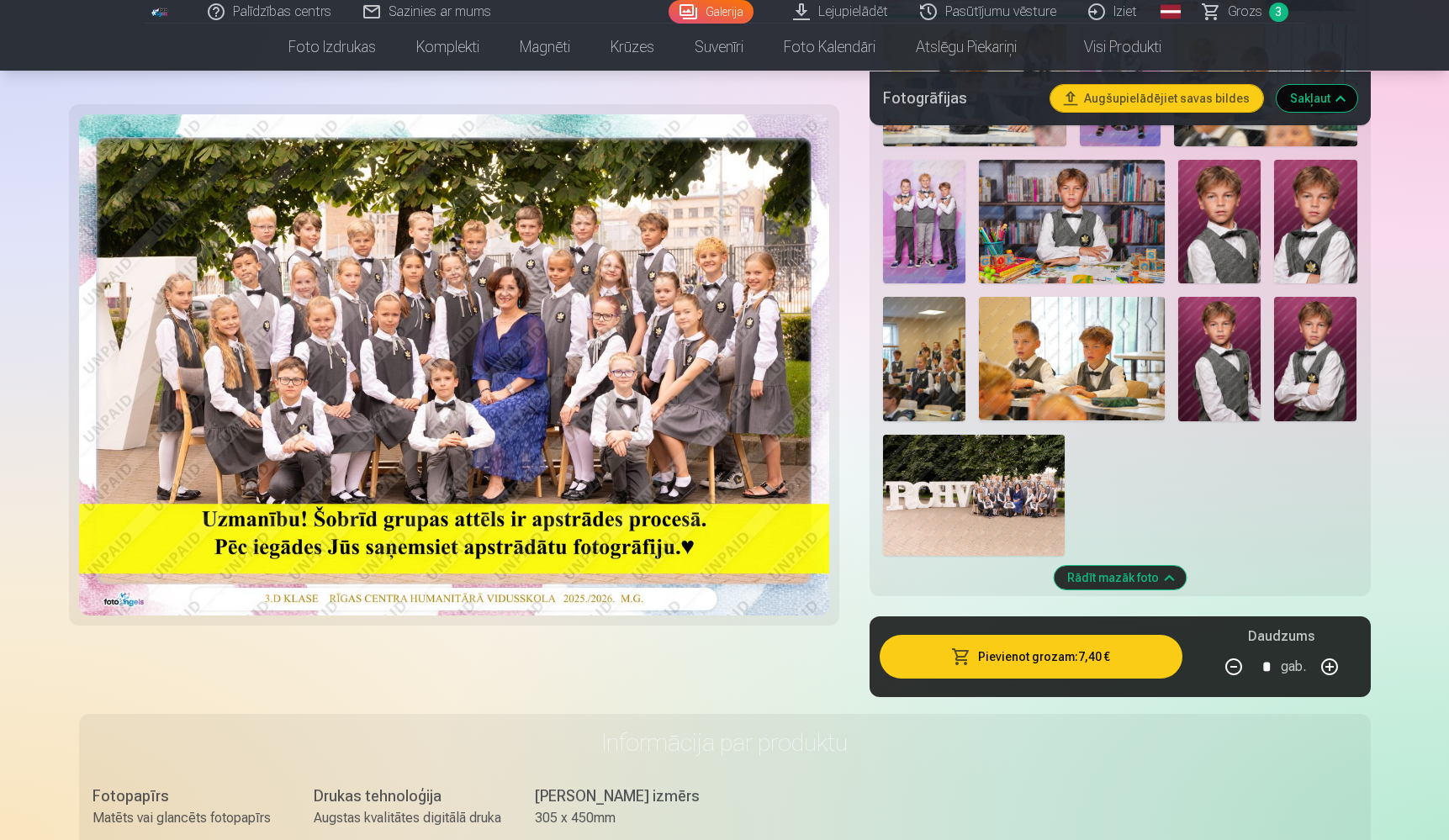
click at [1113, 582] on button "Rādīt mazāk foto" at bounding box center [1120, 578] width 132 height 24
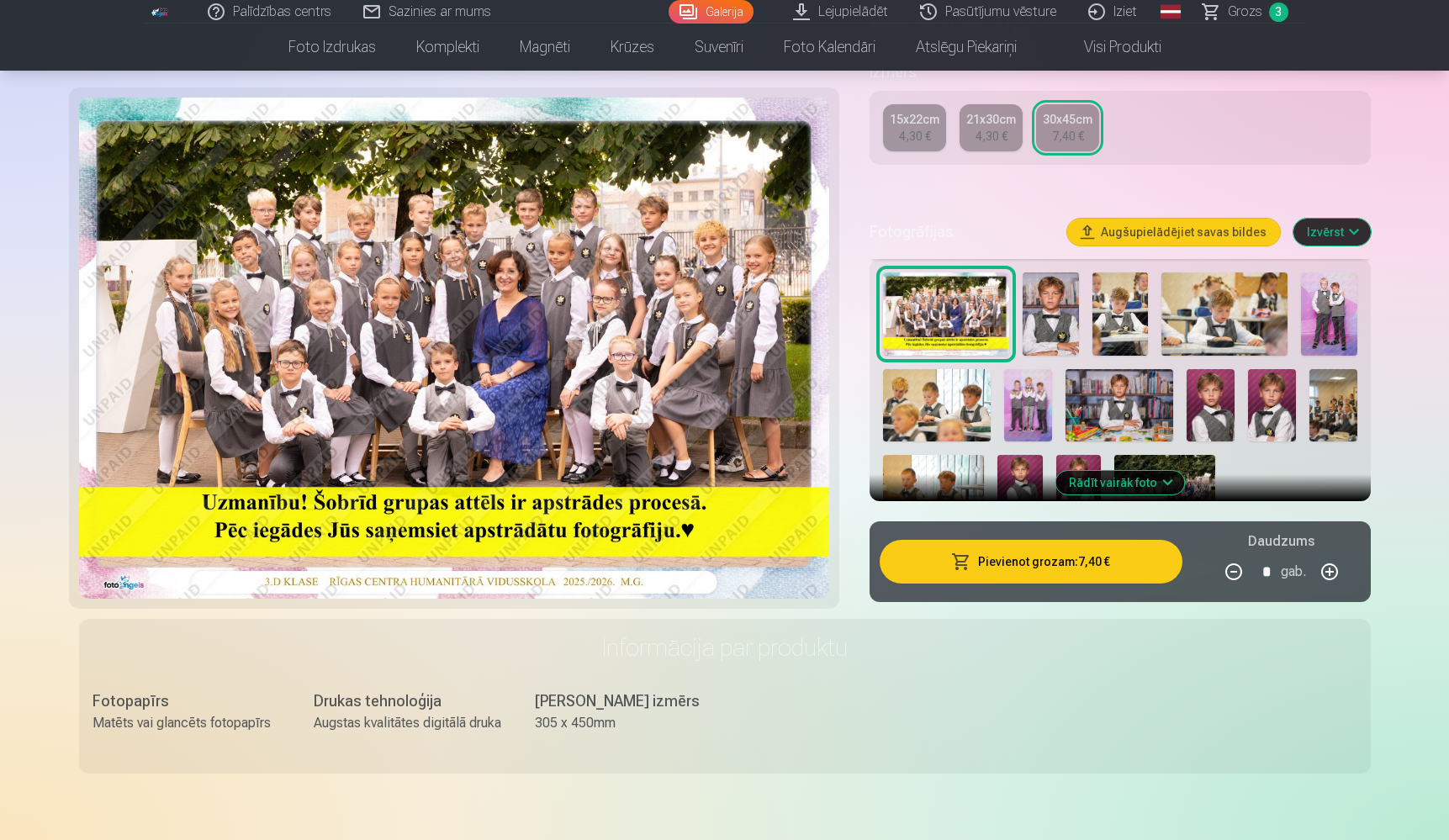
scroll to position [376, 0]
click at [1335, 232] on button "Izvērst" at bounding box center [1332, 230] width 77 height 27
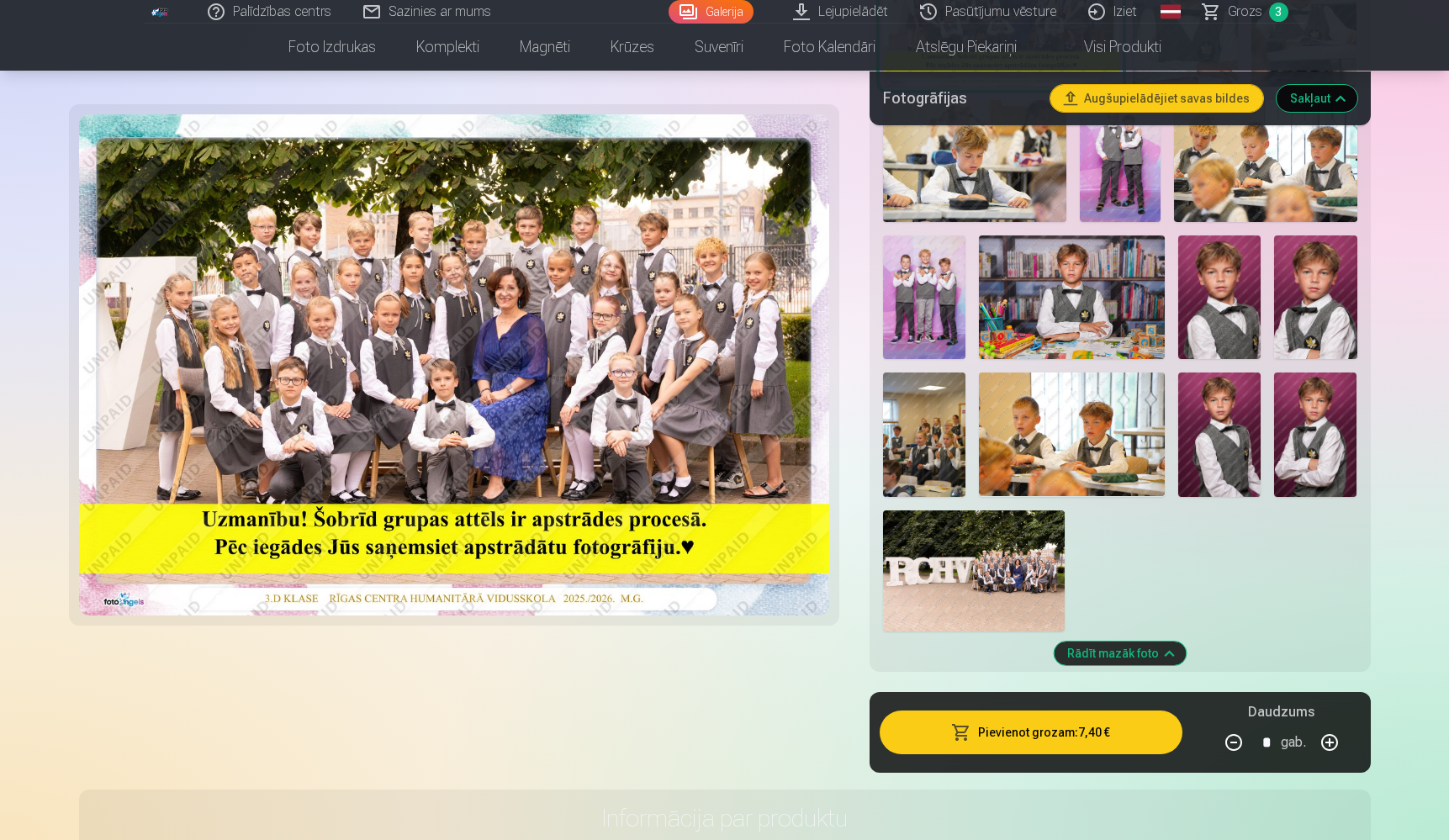
scroll to position [769, 0]
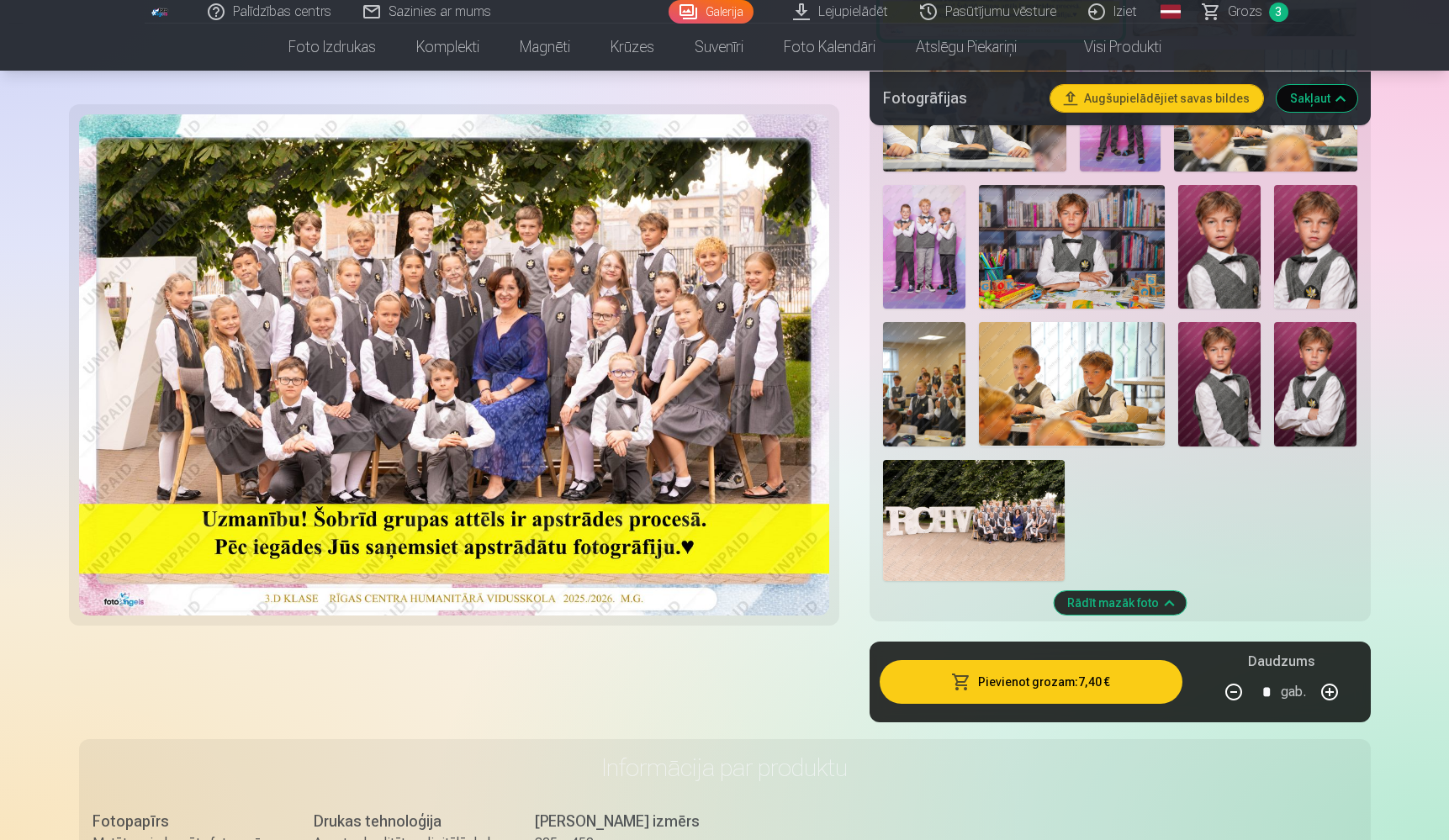
click at [1019, 679] on button "Pievienot grozam : 7,40 €" at bounding box center [1031, 682] width 302 height 43
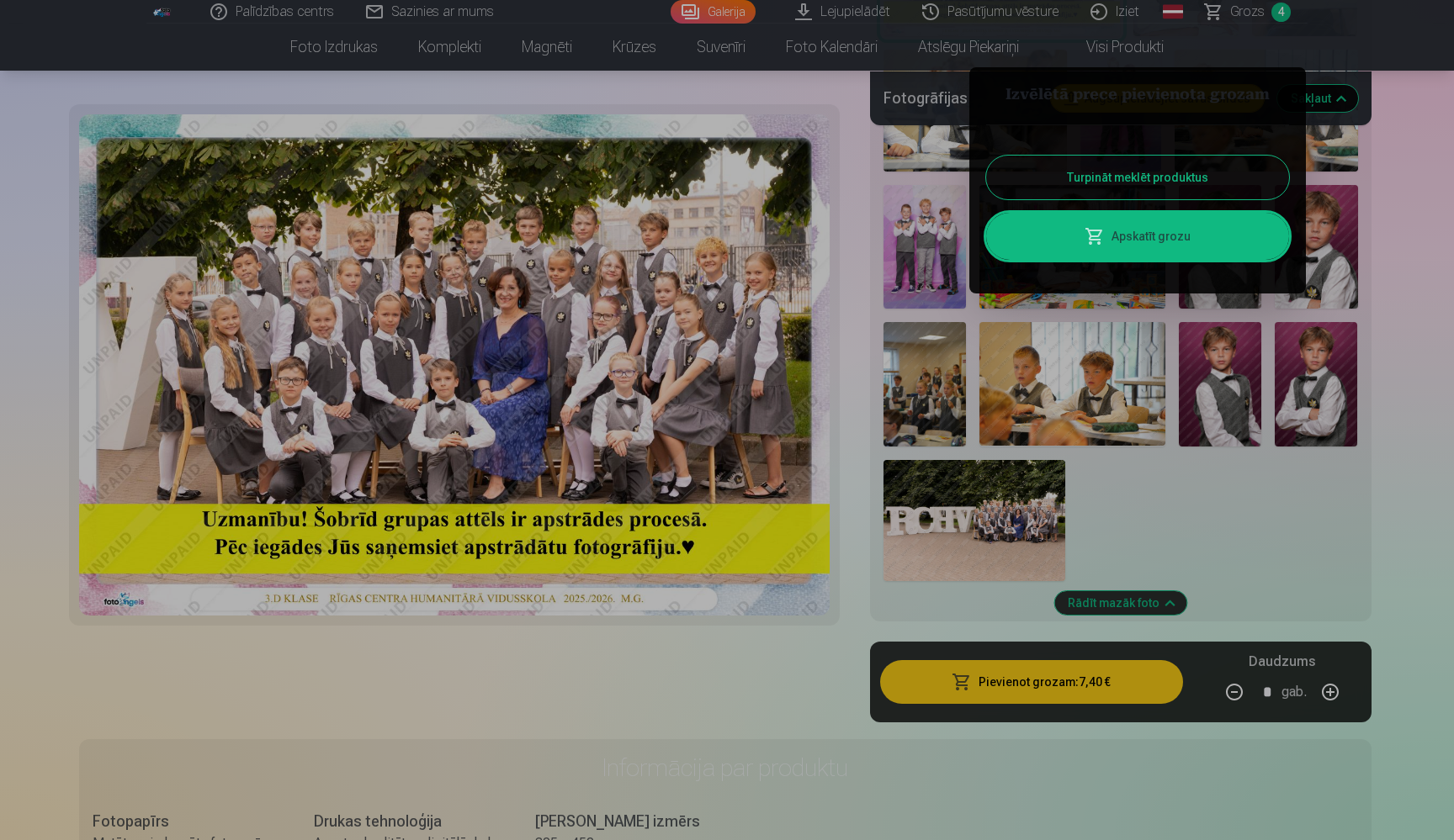
click at [1127, 184] on button "Turpināt meklēt produktus" at bounding box center [1137, 177] width 302 height 43
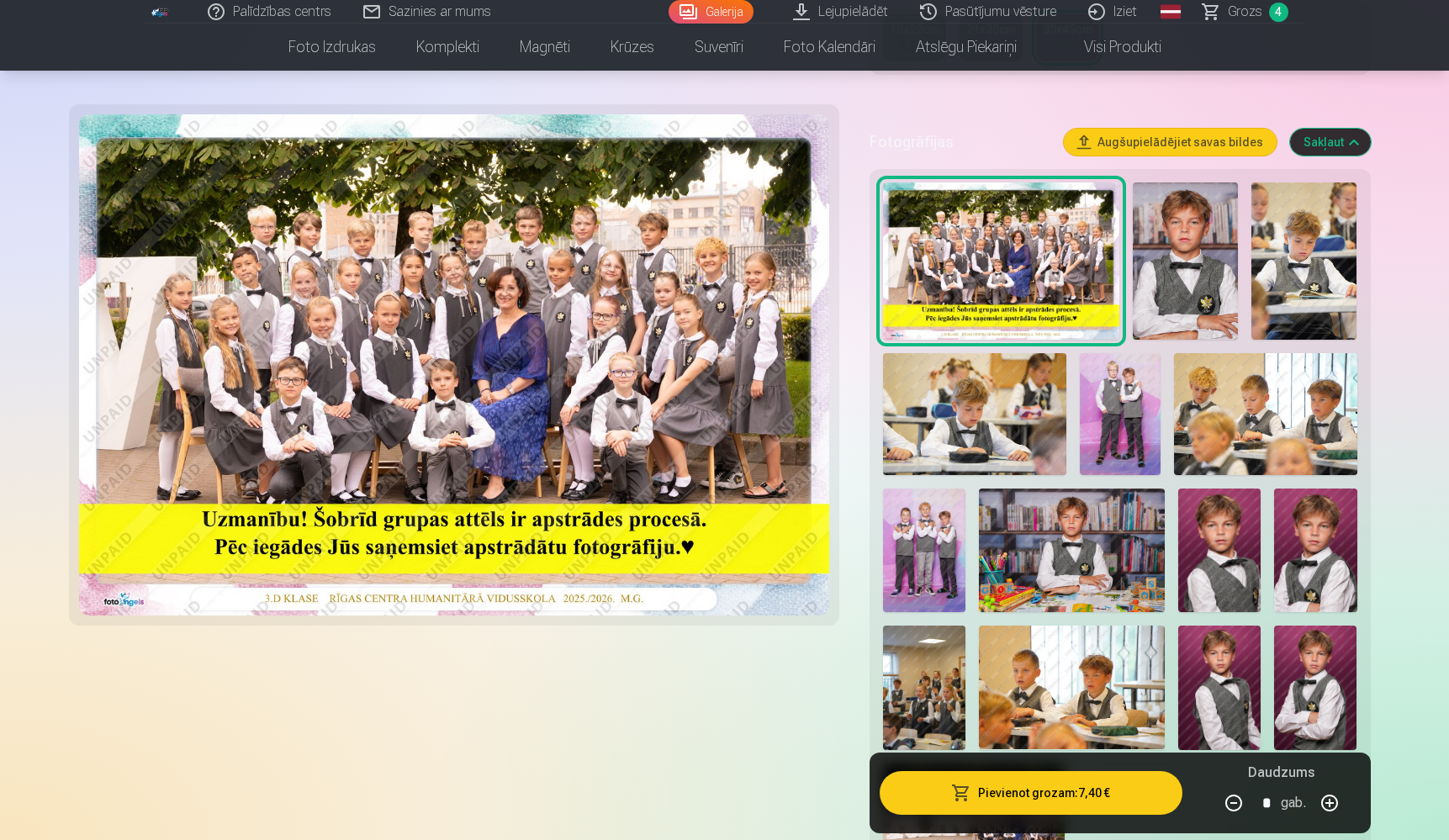
scroll to position [460, 0]
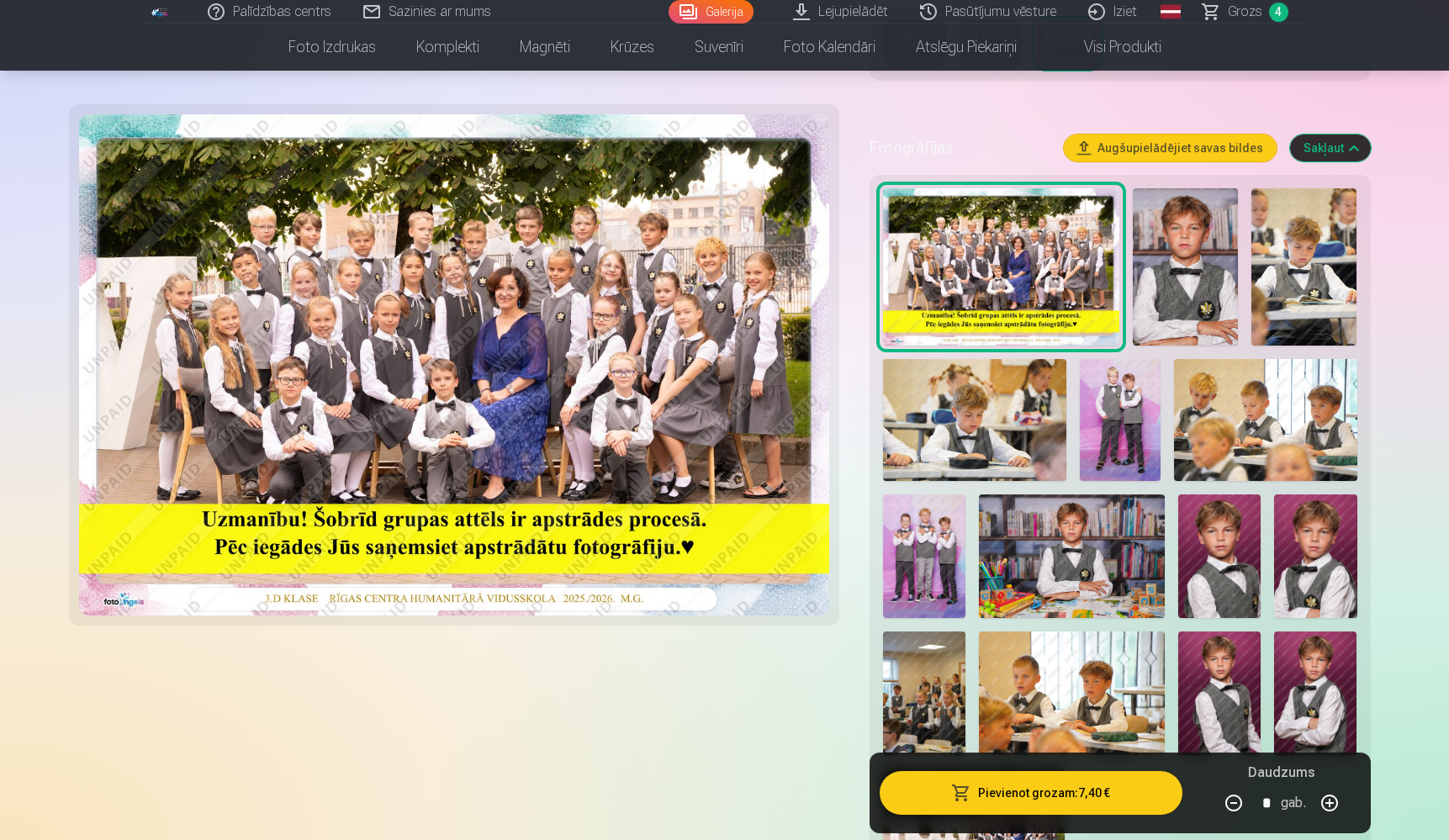
click at [1178, 289] on img at bounding box center [1185, 268] width 105 height 158
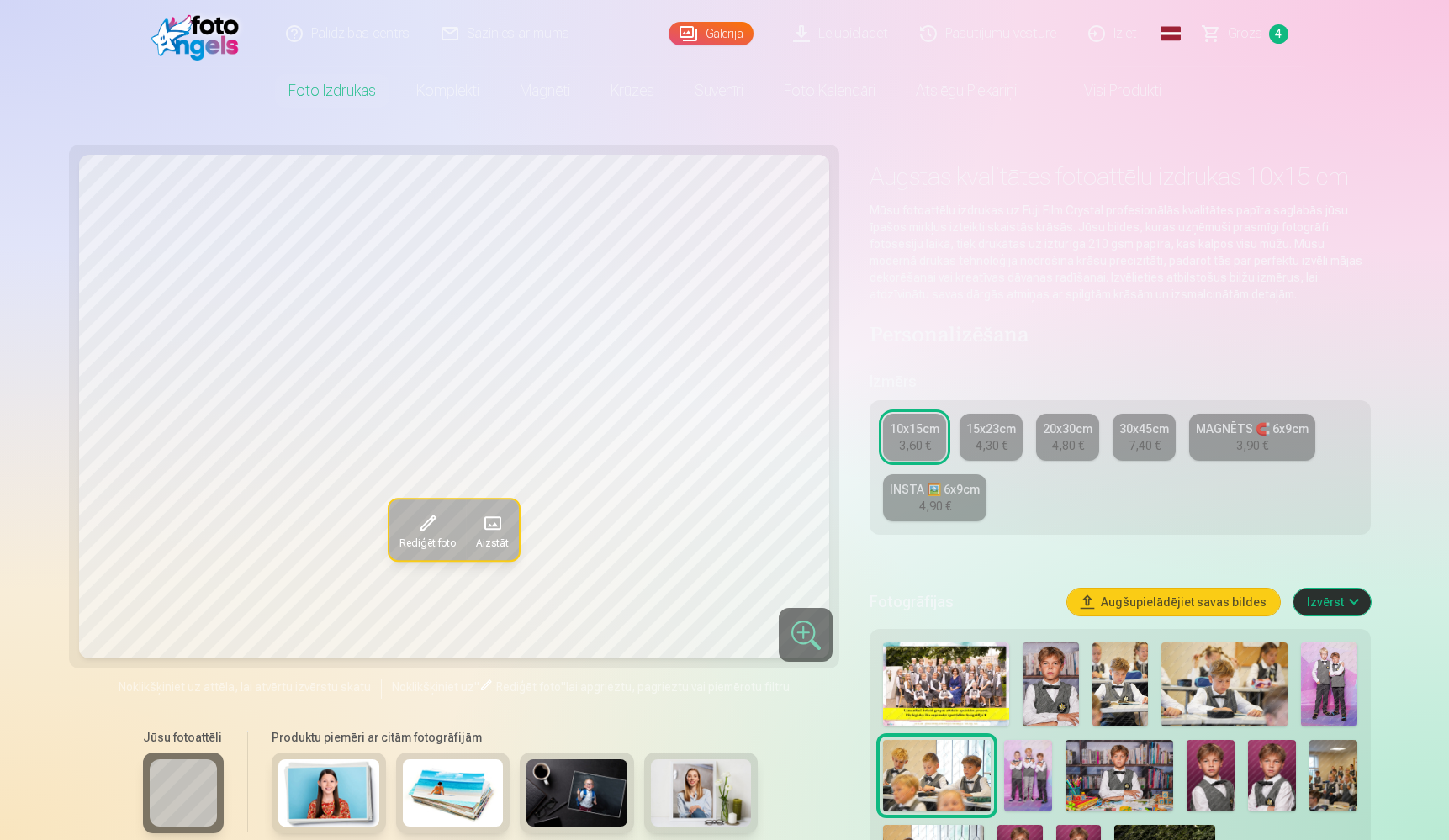
click at [1041, 667] on img at bounding box center [1051, 684] width 56 height 84
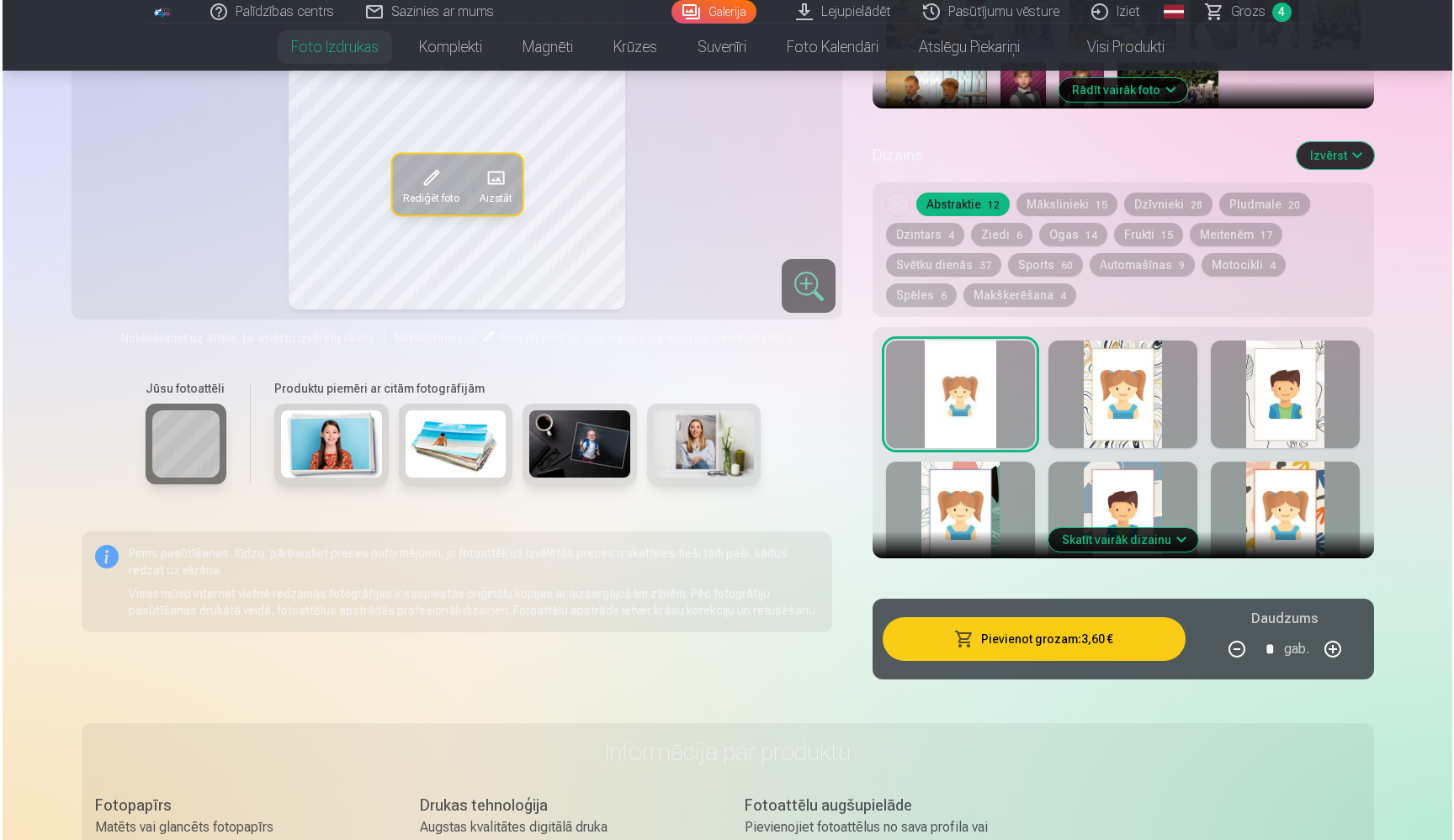
scroll to position [764, 0]
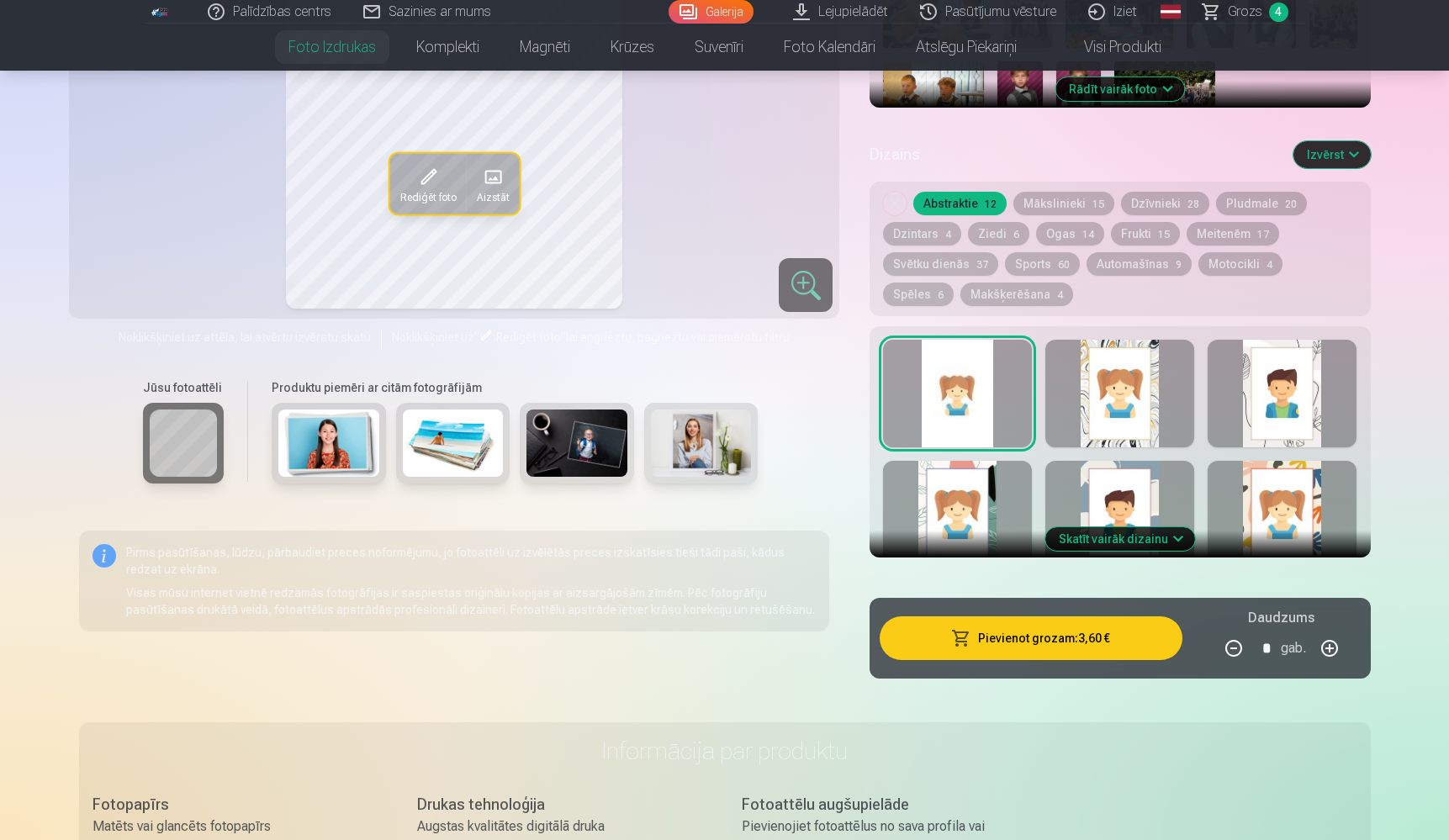
click at [1036, 637] on button "Pievienot grozam : 3,60 €" at bounding box center [1031, 638] width 302 height 43
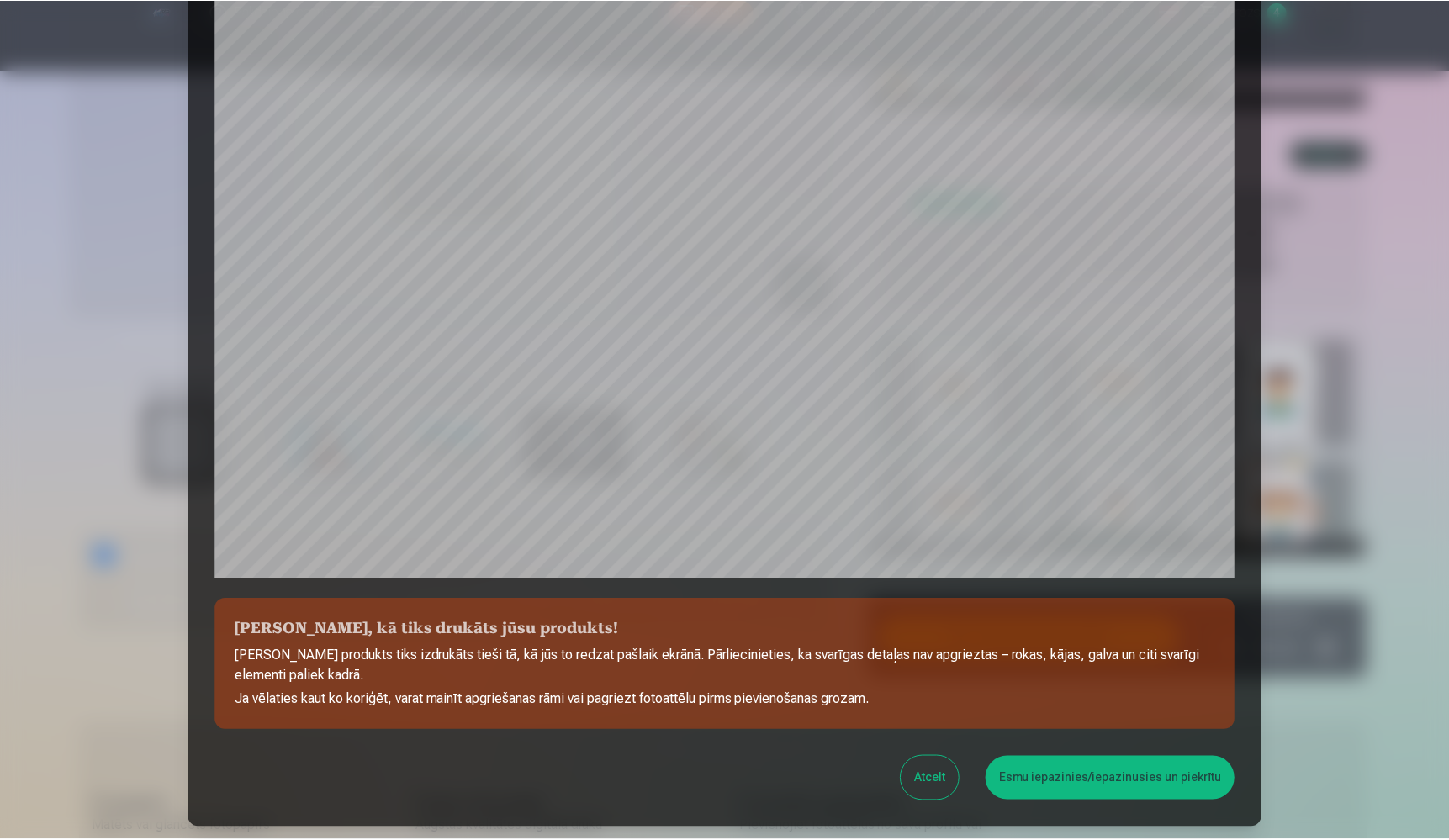
scroll to position [251, 0]
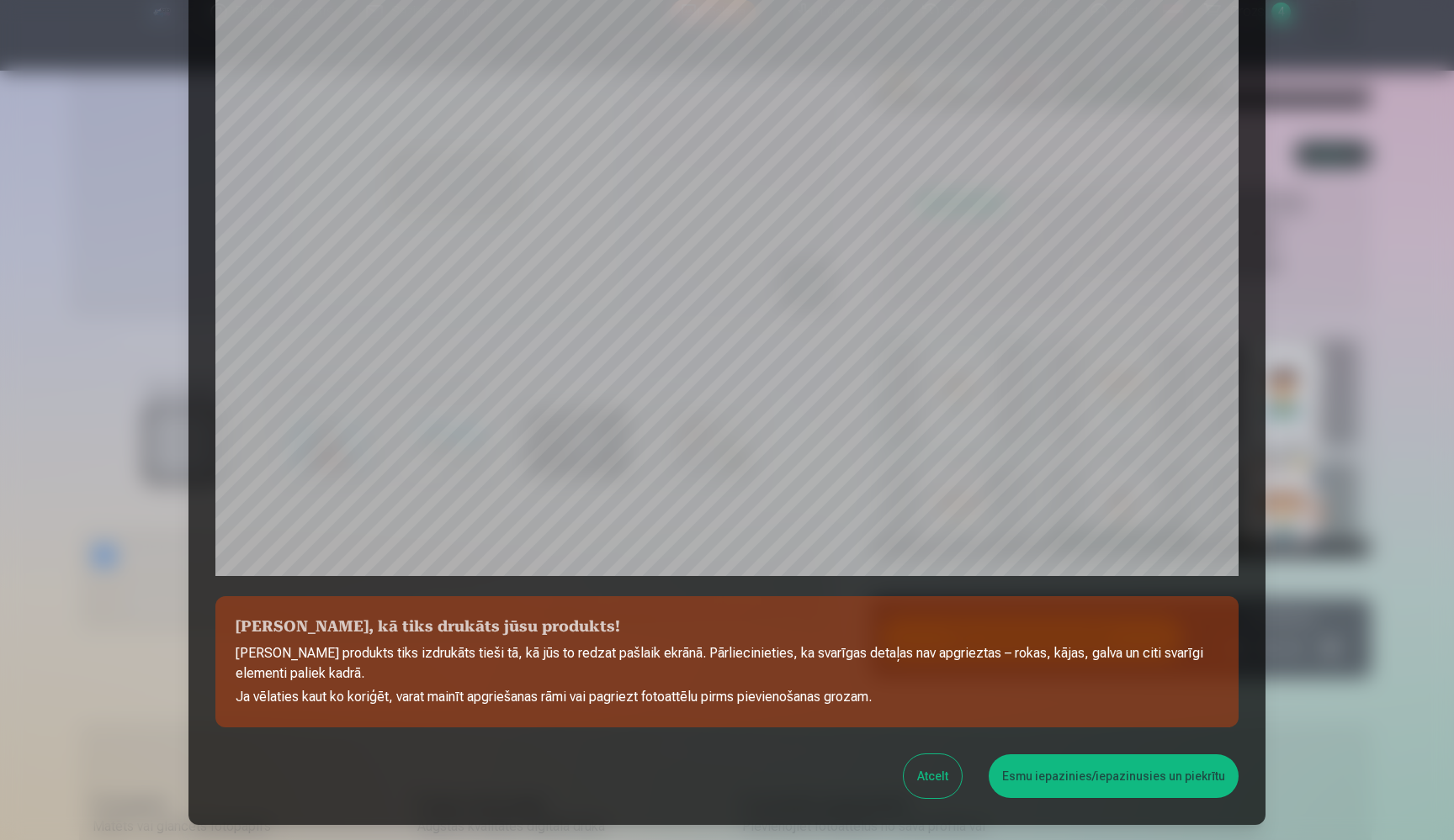
click at [939, 768] on button "Atcelt" at bounding box center [932, 776] width 58 height 43
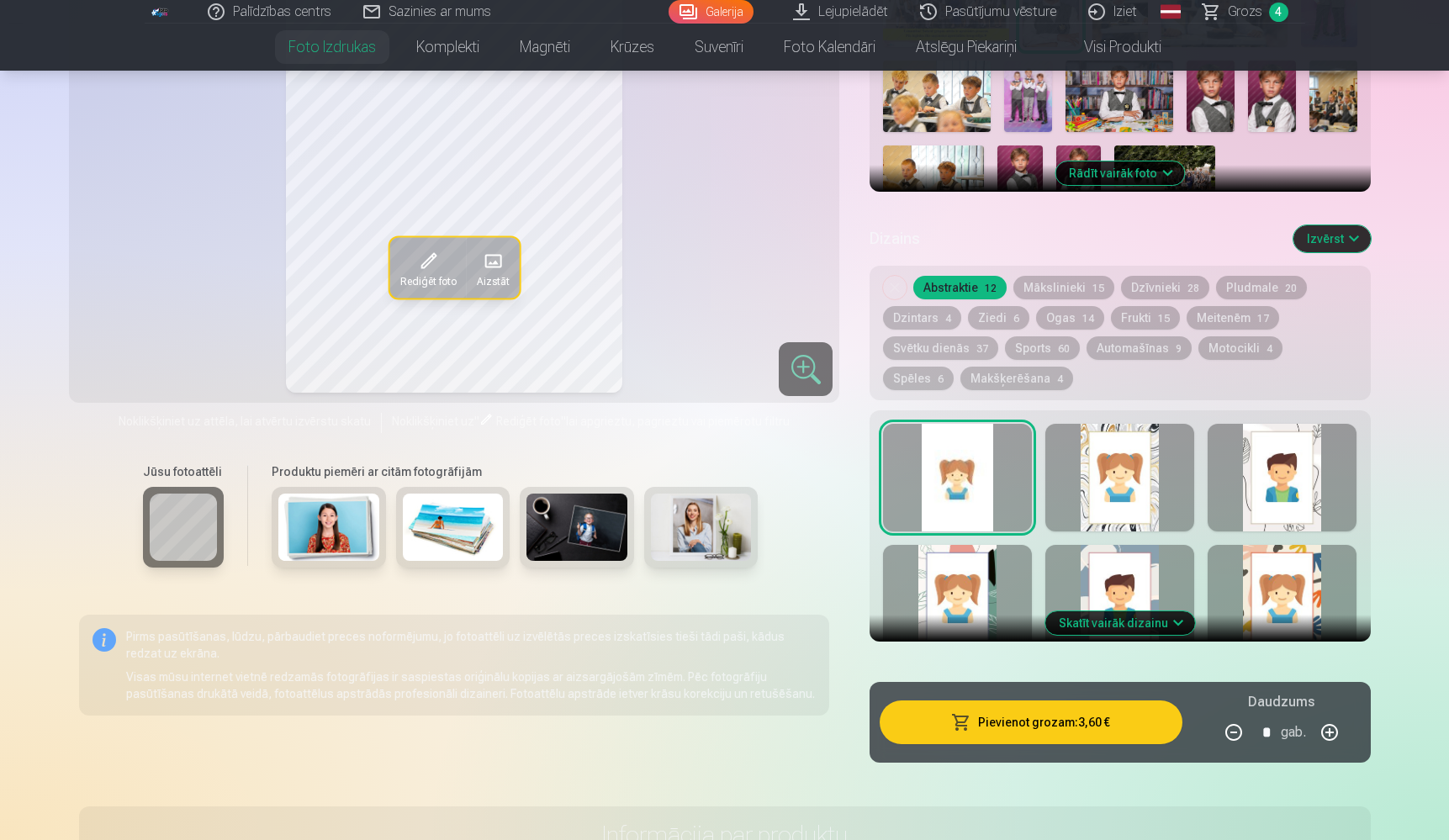
scroll to position [678, 0]
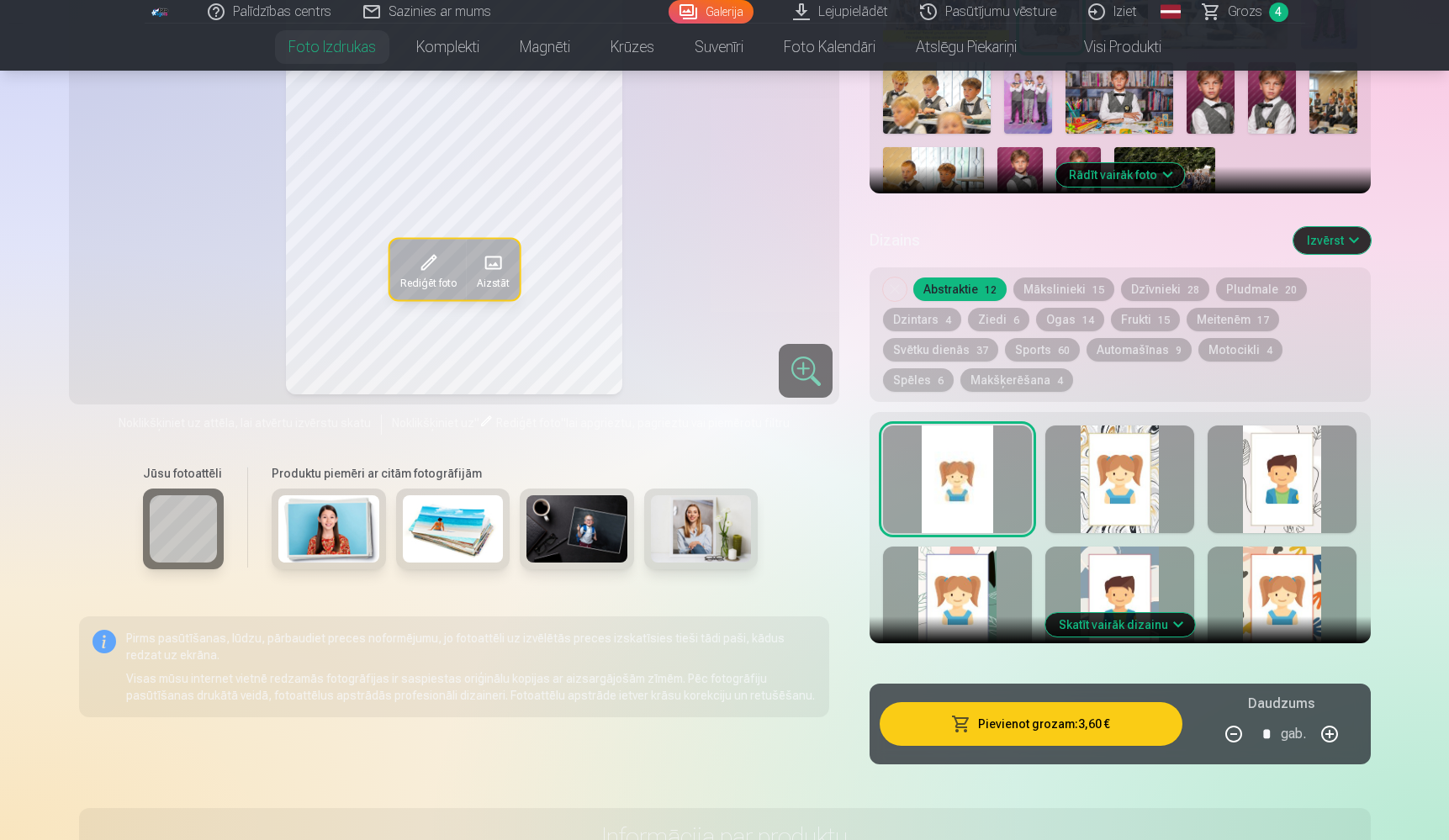
click at [1141, 620] on button "Skatīt vairāk dizainu" at bounding box center [1120, 625] width 149 height 24
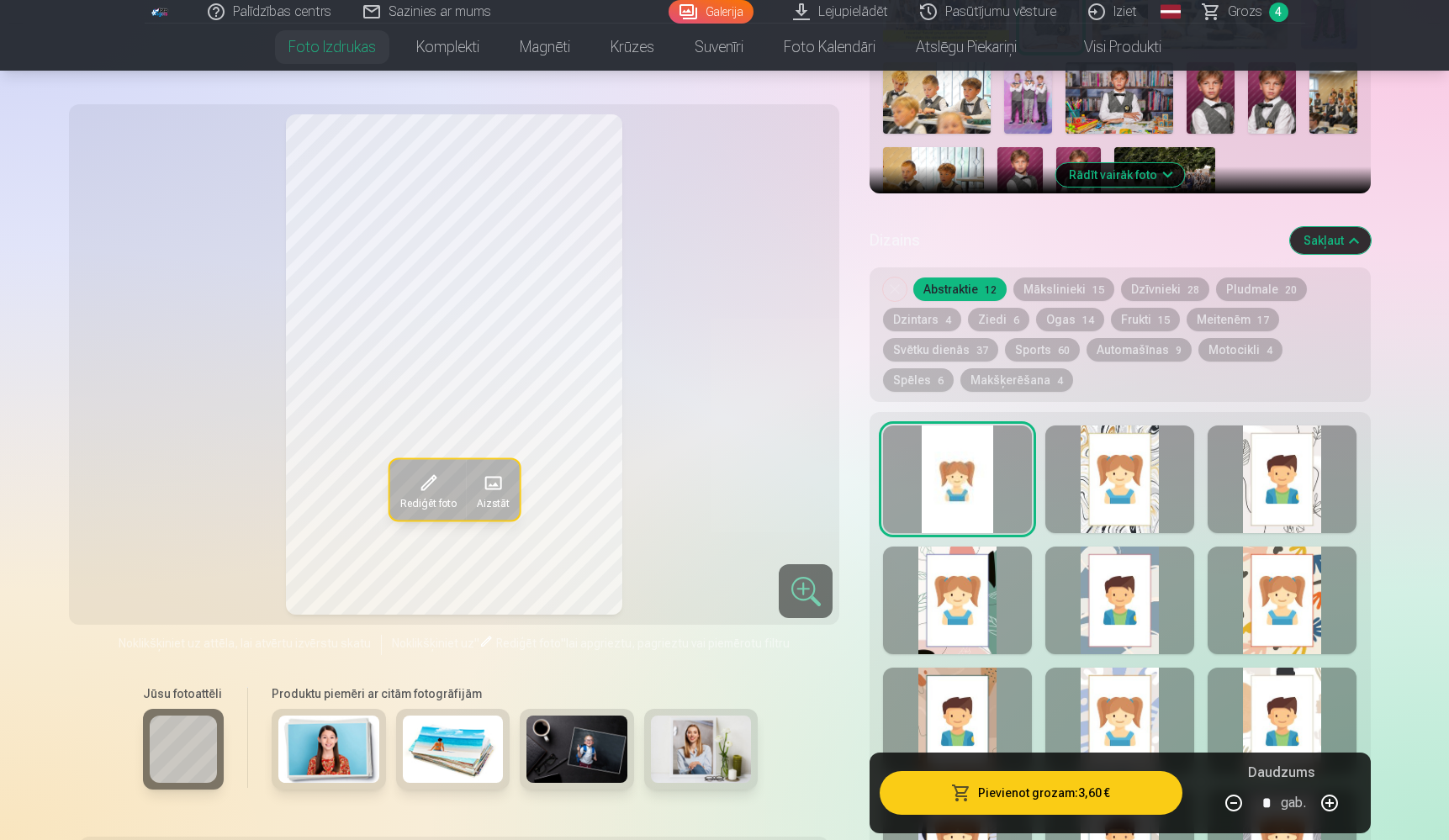
click at [1128, 471] on div at bounding box center [1120, 479] width 149 height 108
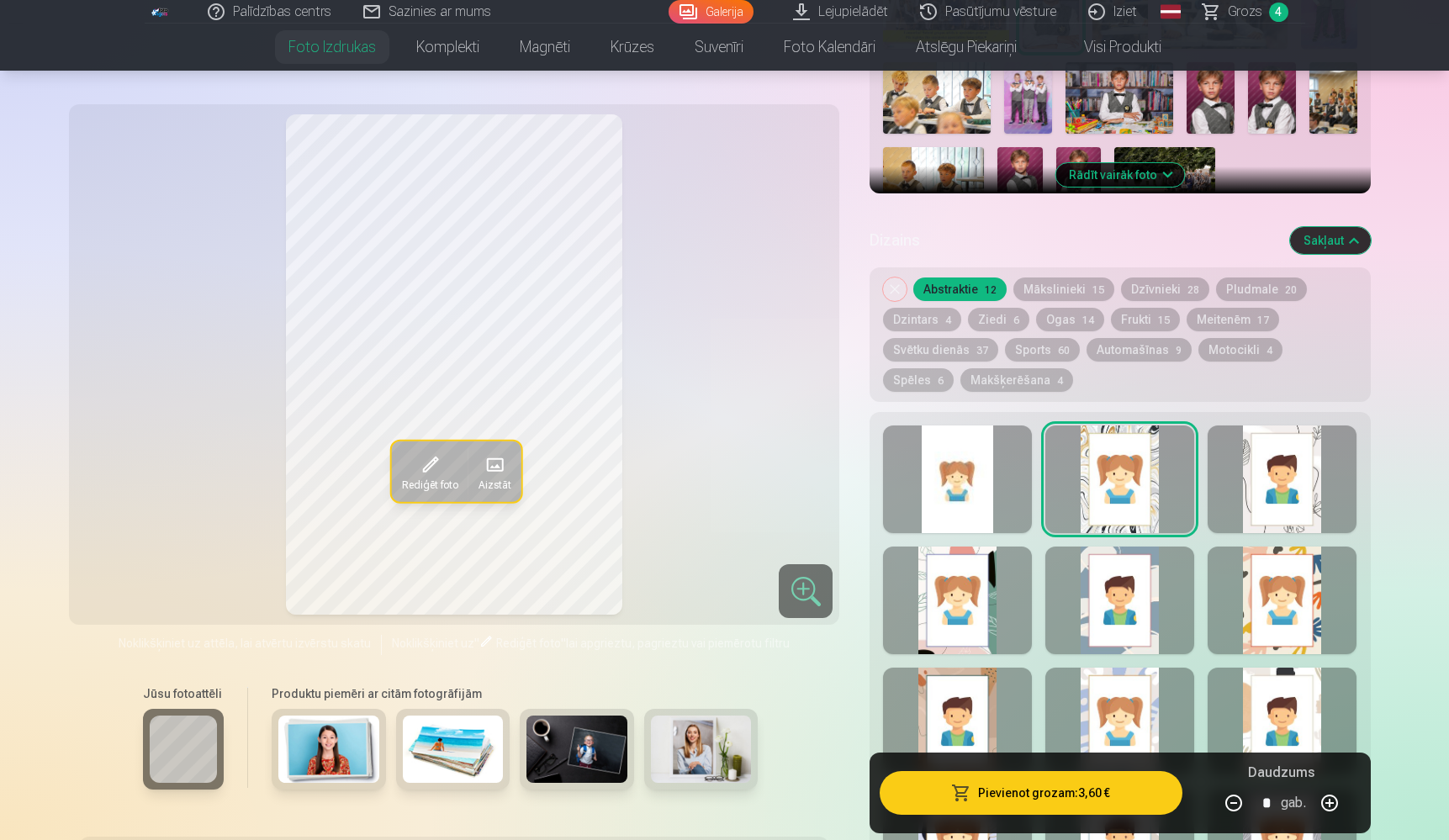
click at [800, 585] on div at bounding box center [806, 591] width 53 height 53
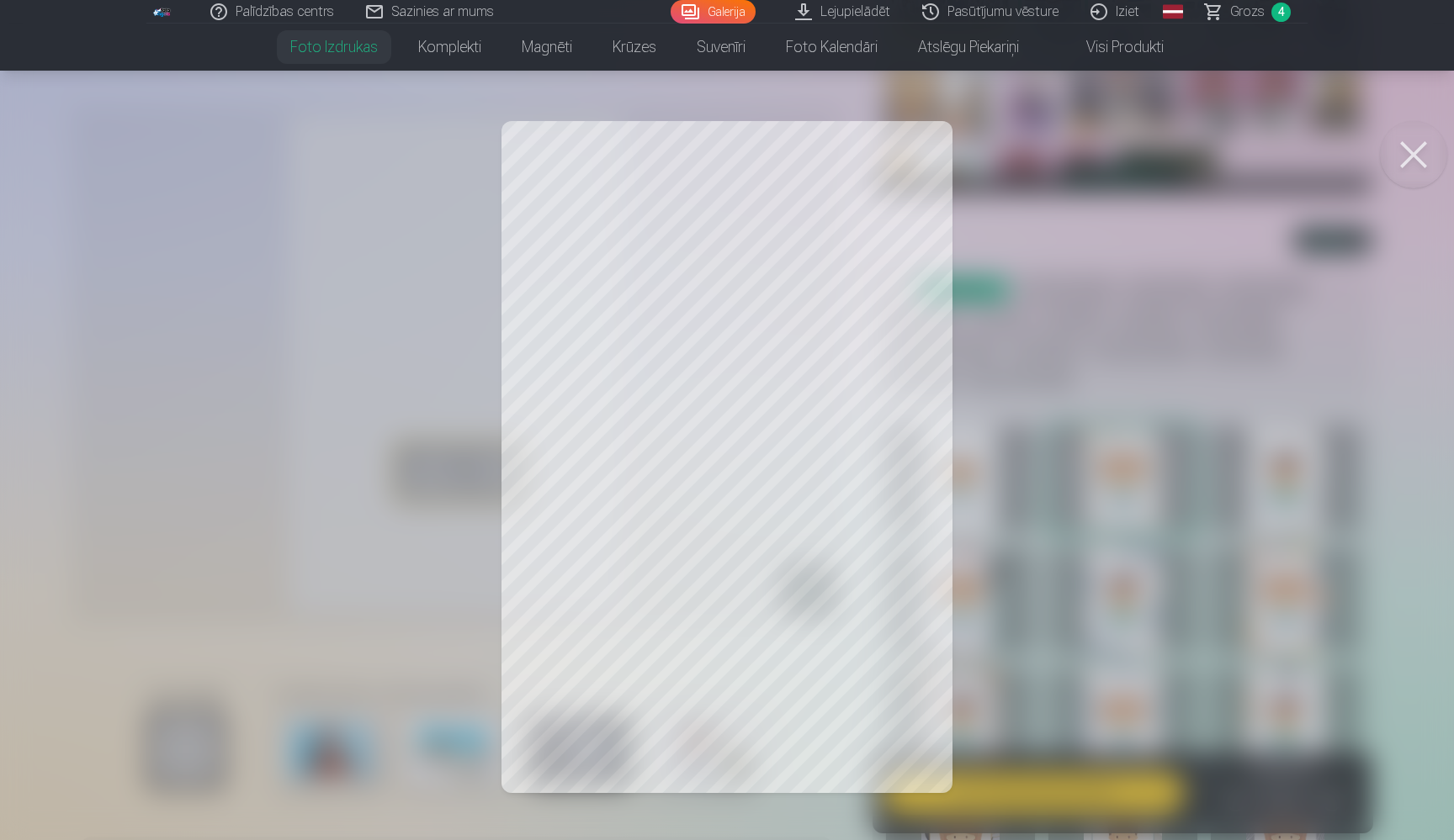
click at [1410, 157] on button at bounding box center [1413, 155] width 67 height 67
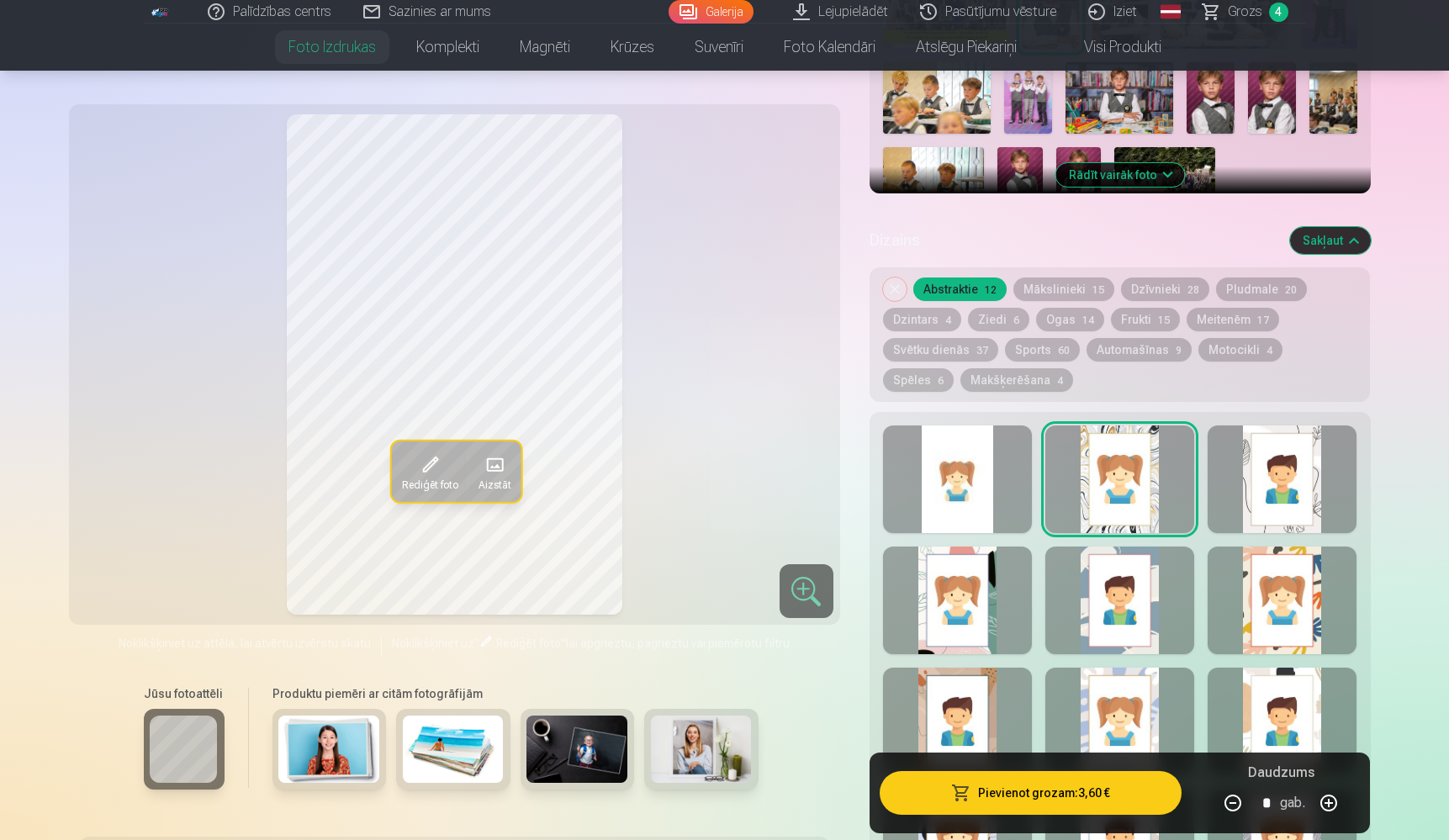
click at [975, 466] on div at bounding box center [958, 479] width 149 height 108
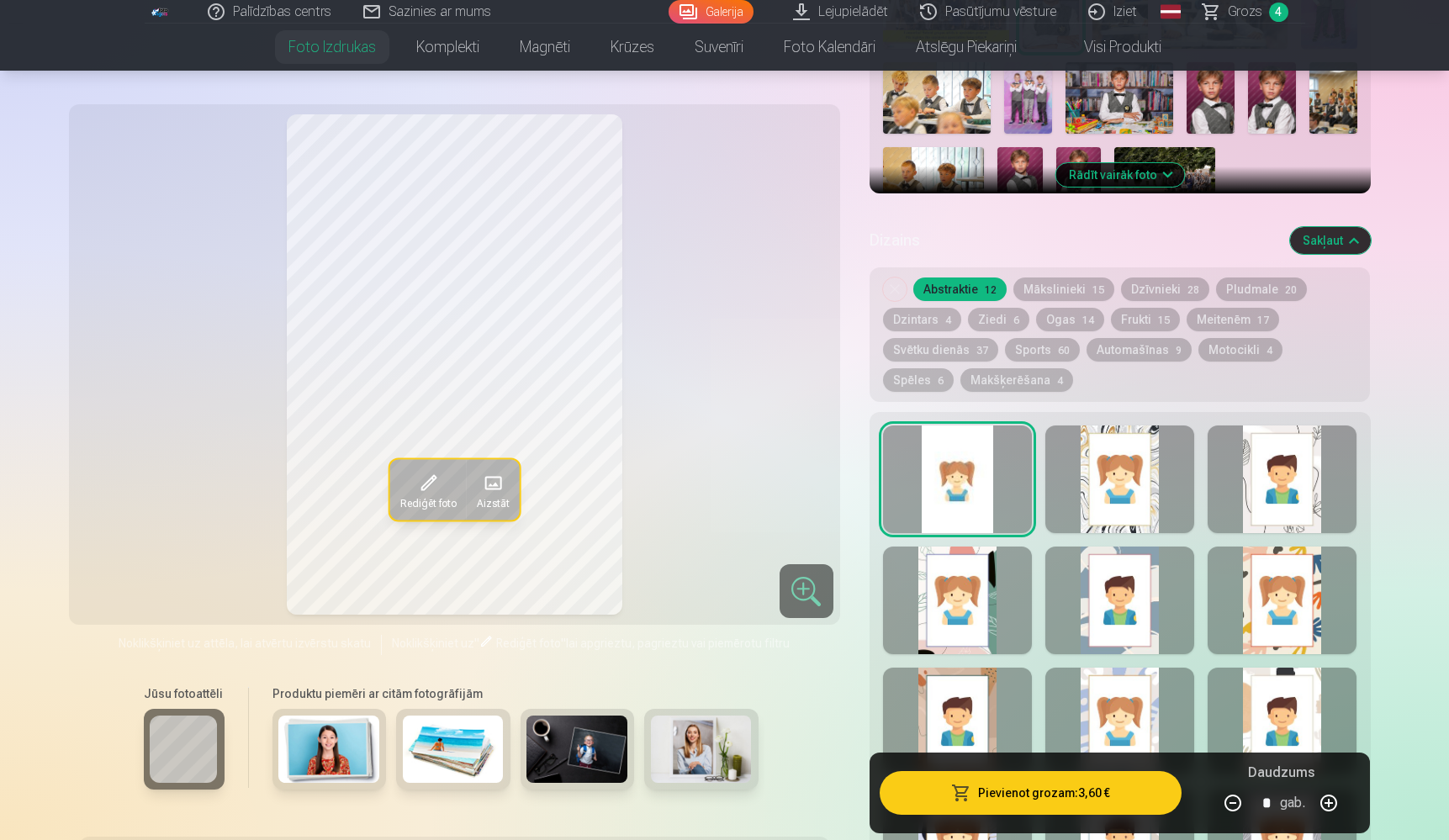
click at [801, 574] on div at bounding box center [806, 591] width 53 height 53
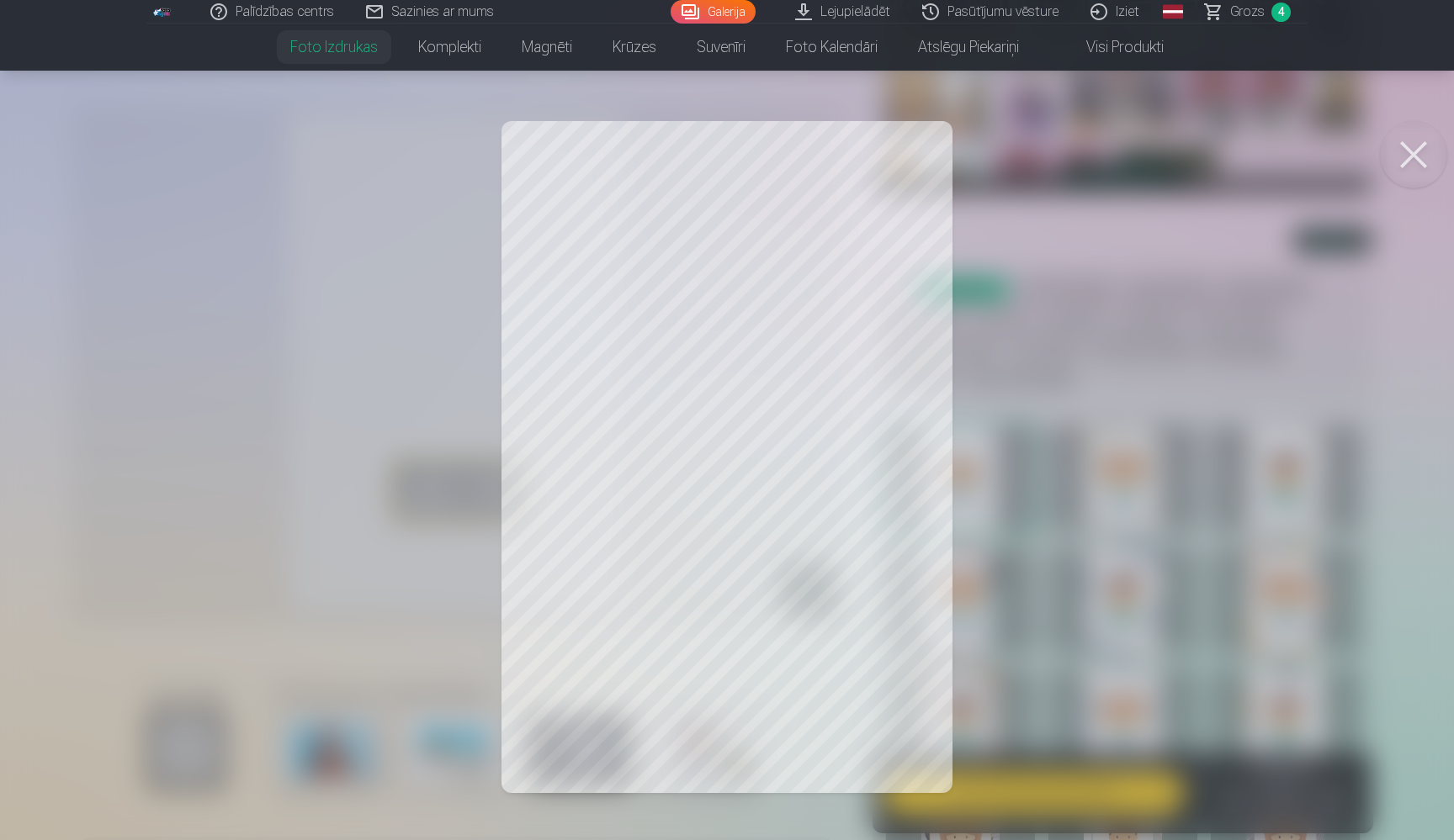
click at [1403, 155] on button at bounding box center [1413, 155] width 67 height 67
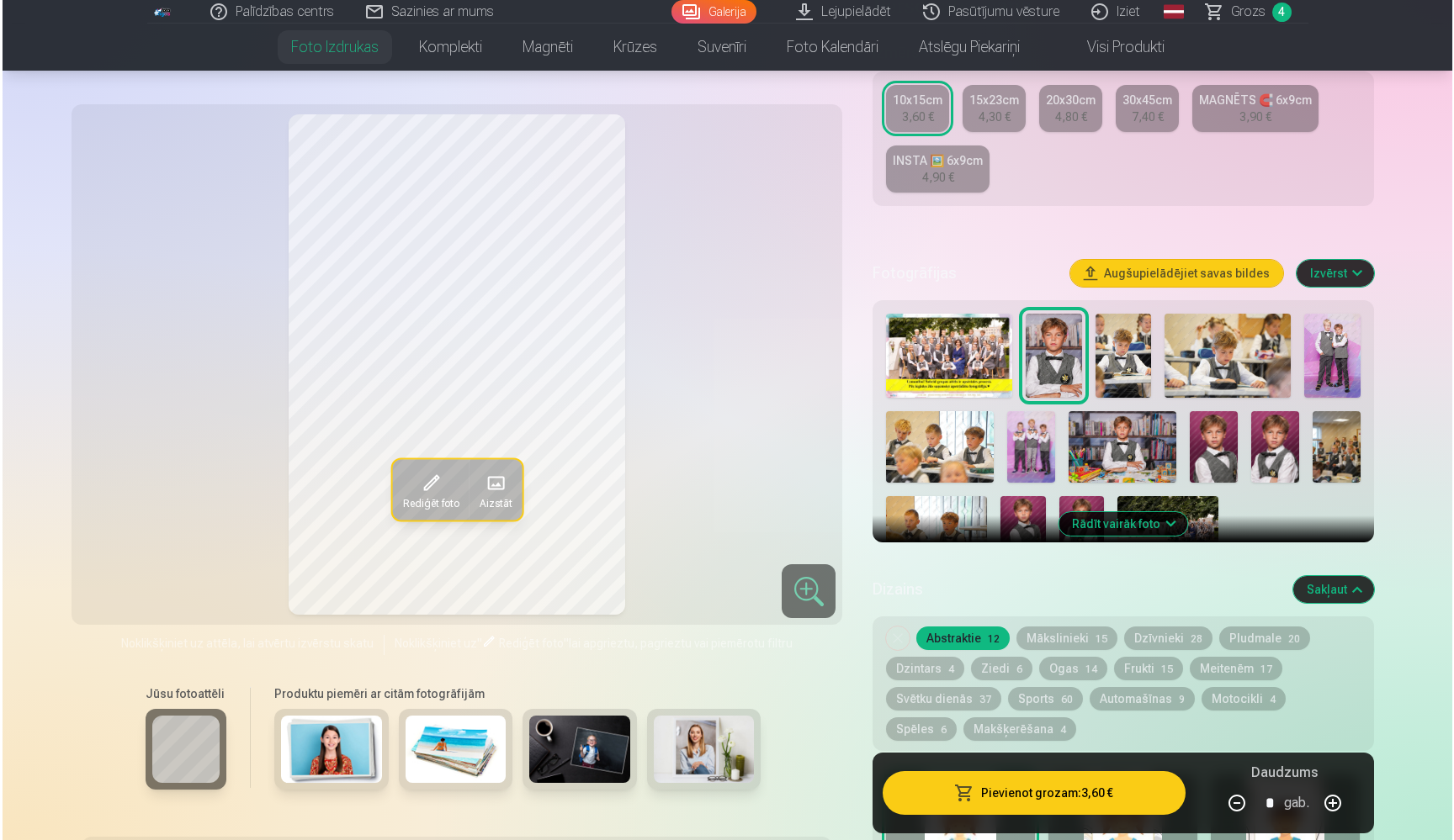
scroll to position [329, 0]
click at [1015, 799] on button "Pievienot grozam : 3,60 €" at bounding box center [1031, 793] width 302 height 43
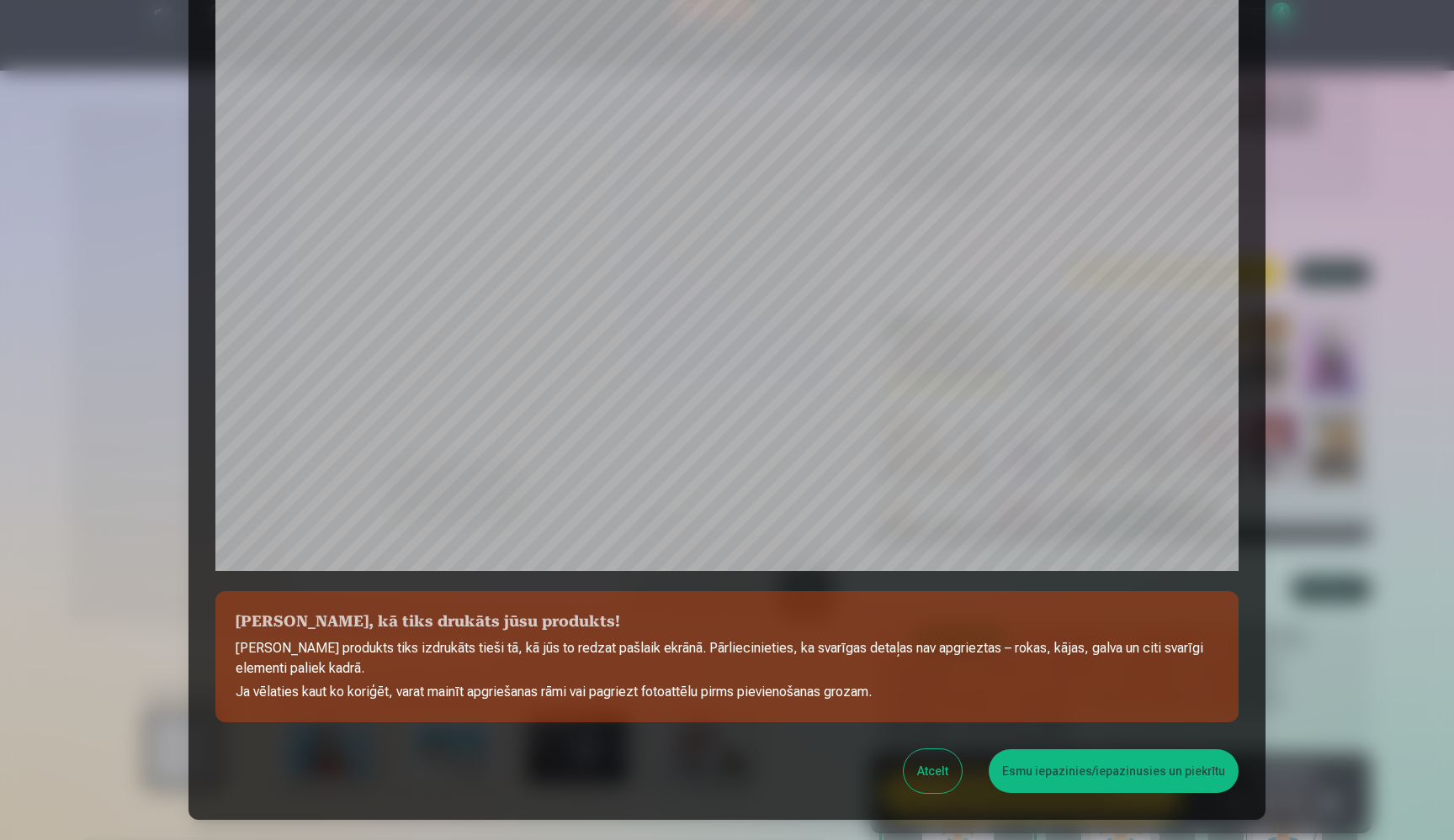
scroll to position [371, 0]
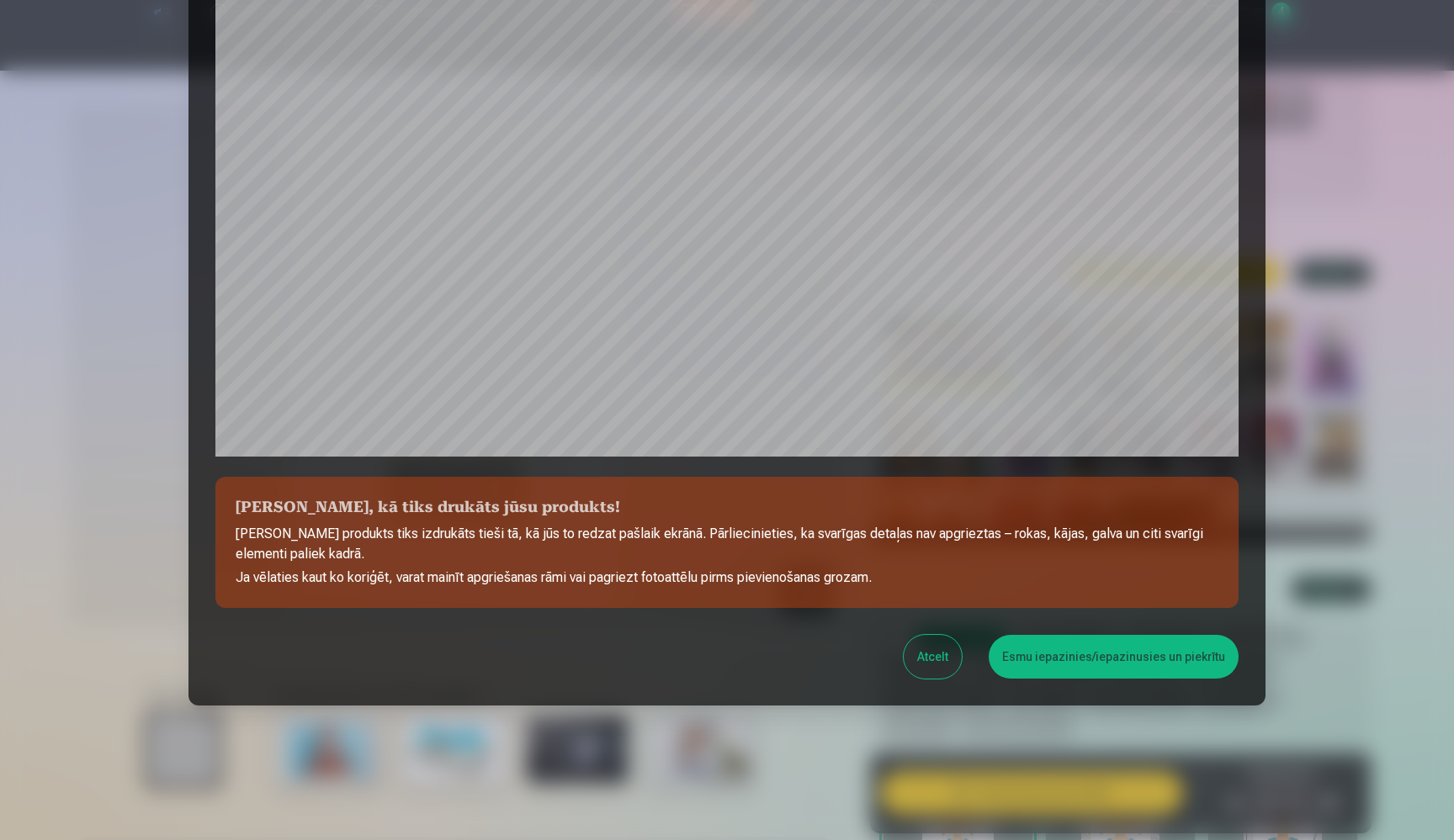
click at [1044, 662] on button "Esmu iepazinies/iepazinusies un piekrītu" at bounding box center [1113, 657] width 250 height 43
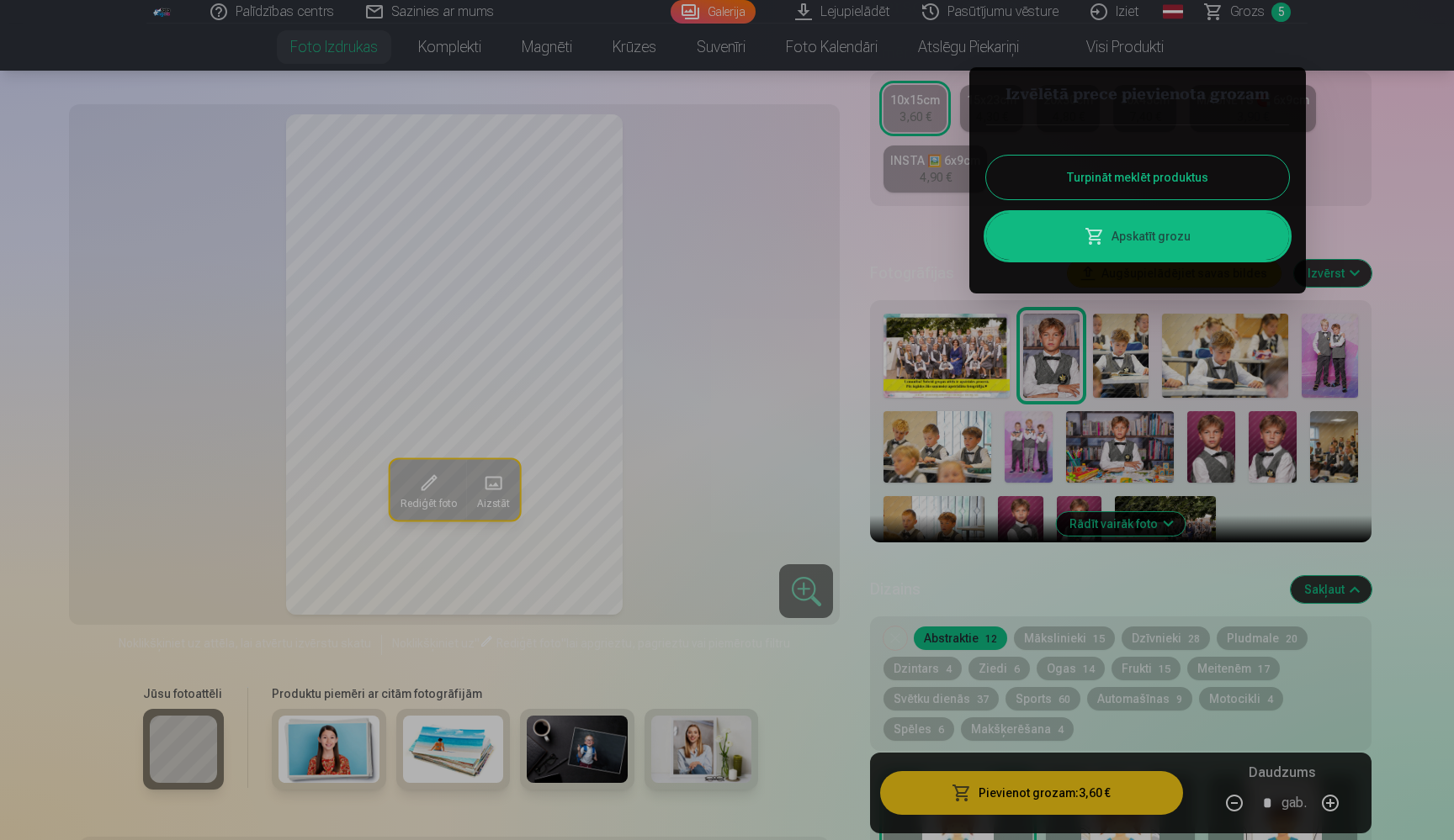
click at [1153, 235] on link "Apskatīt grozu" at bounding box center [1137, 236] width 302 height 47
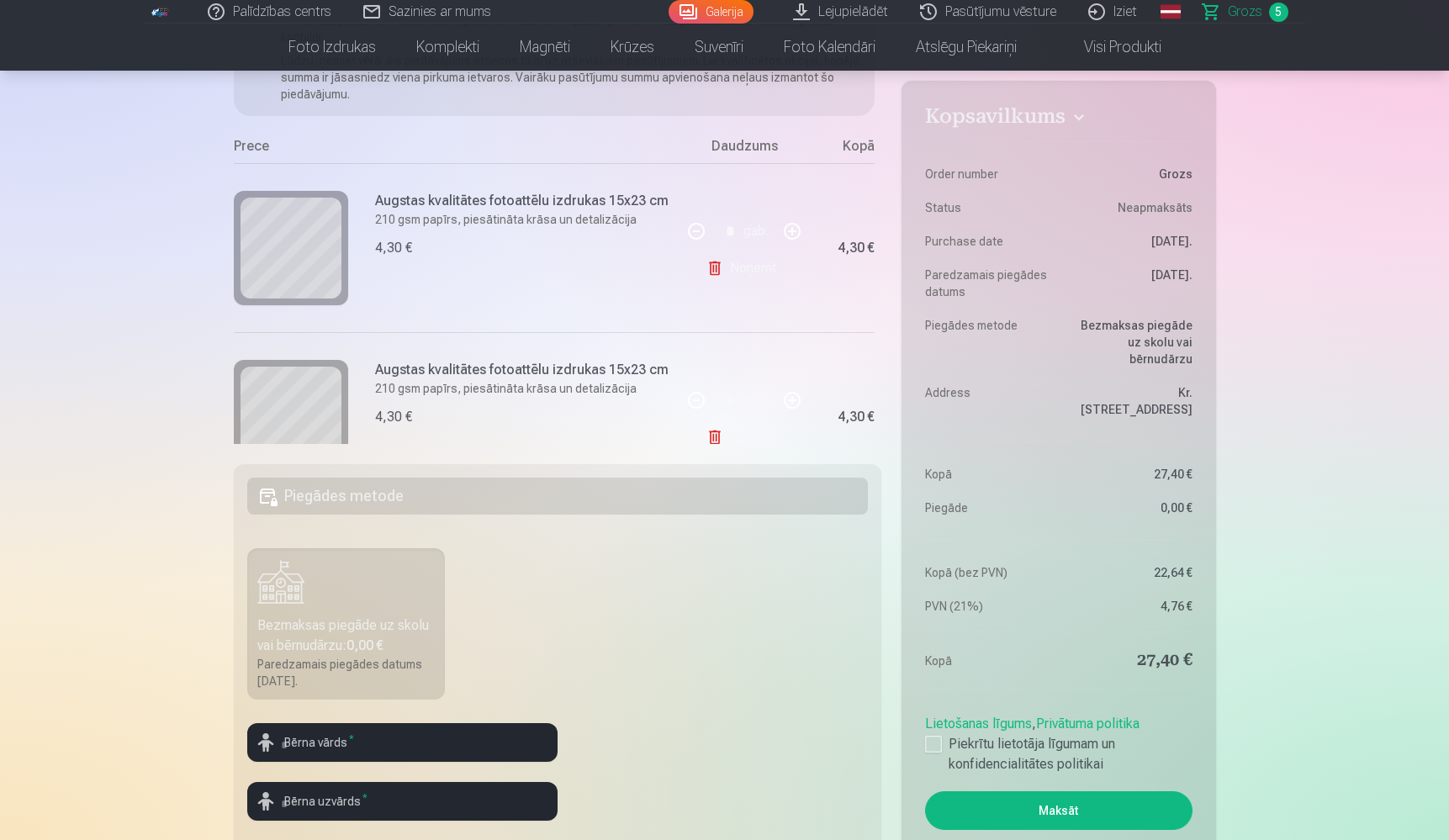
scroll to position [45, 0]
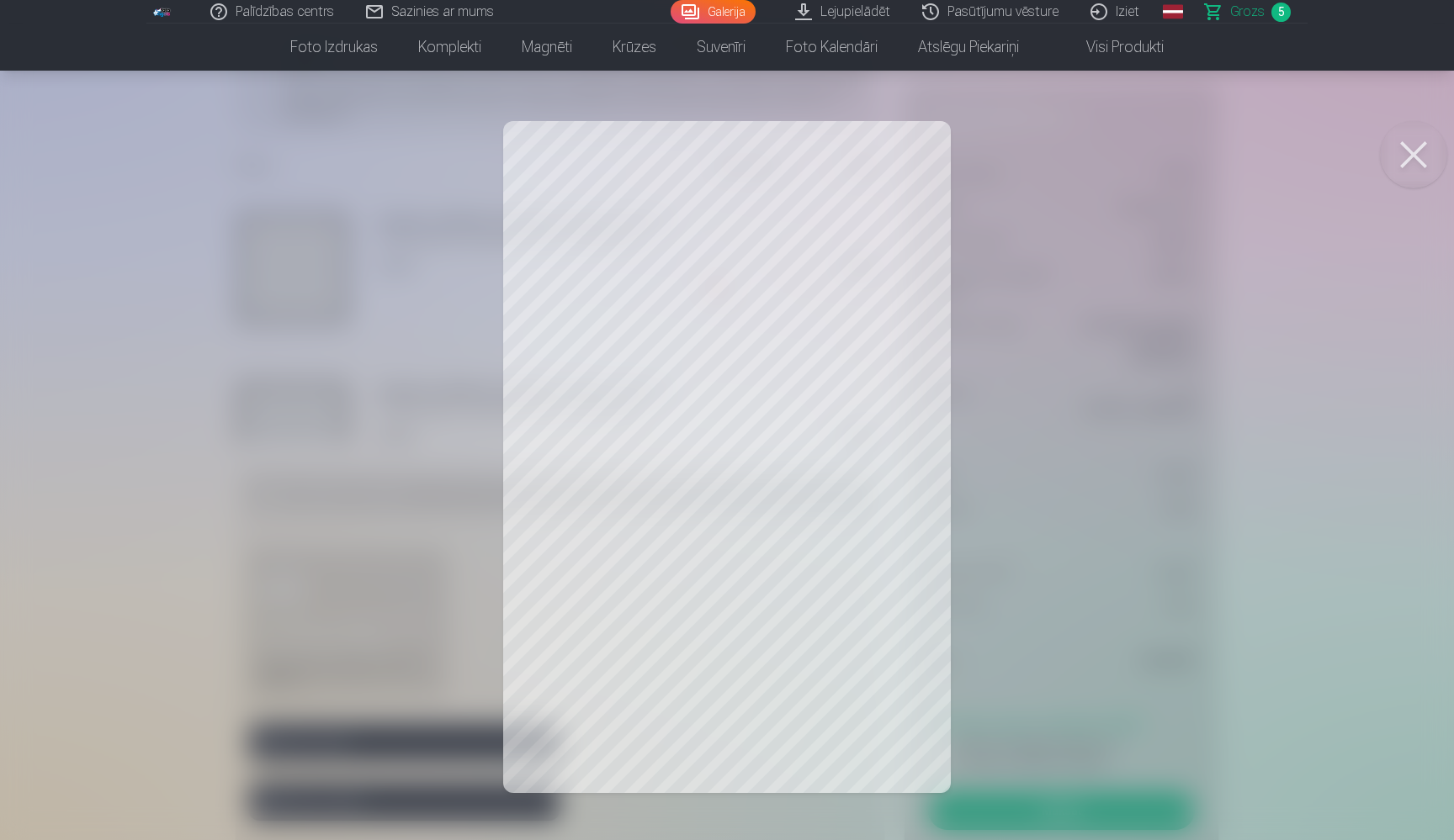
click at [1414, 156] on button at bounding box center [1413, 155] width 67 height 67
click at [1414, 155] on button at bounding box center [1413, 155] width 67 height 67
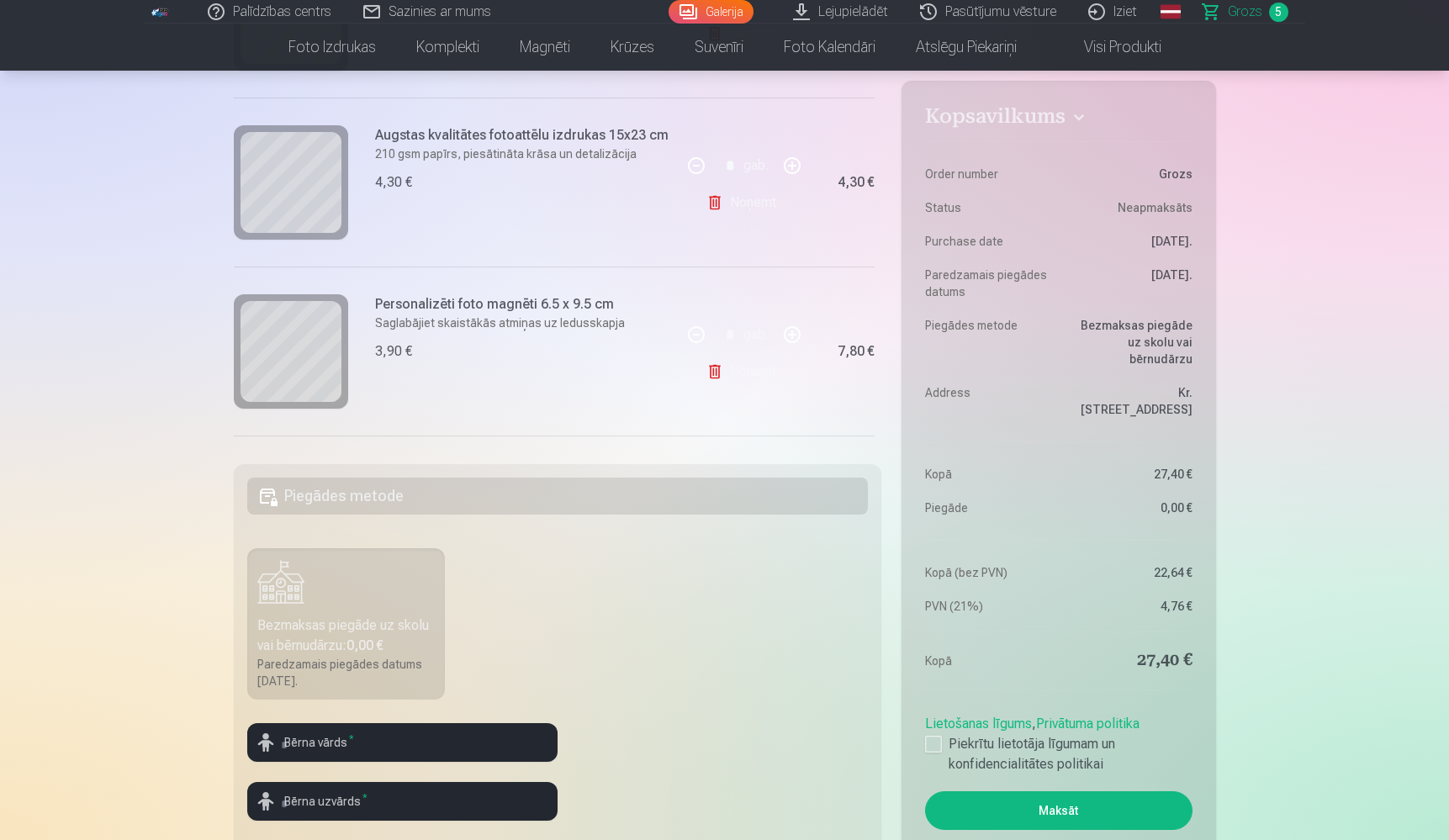
scroll to position [307, 0]
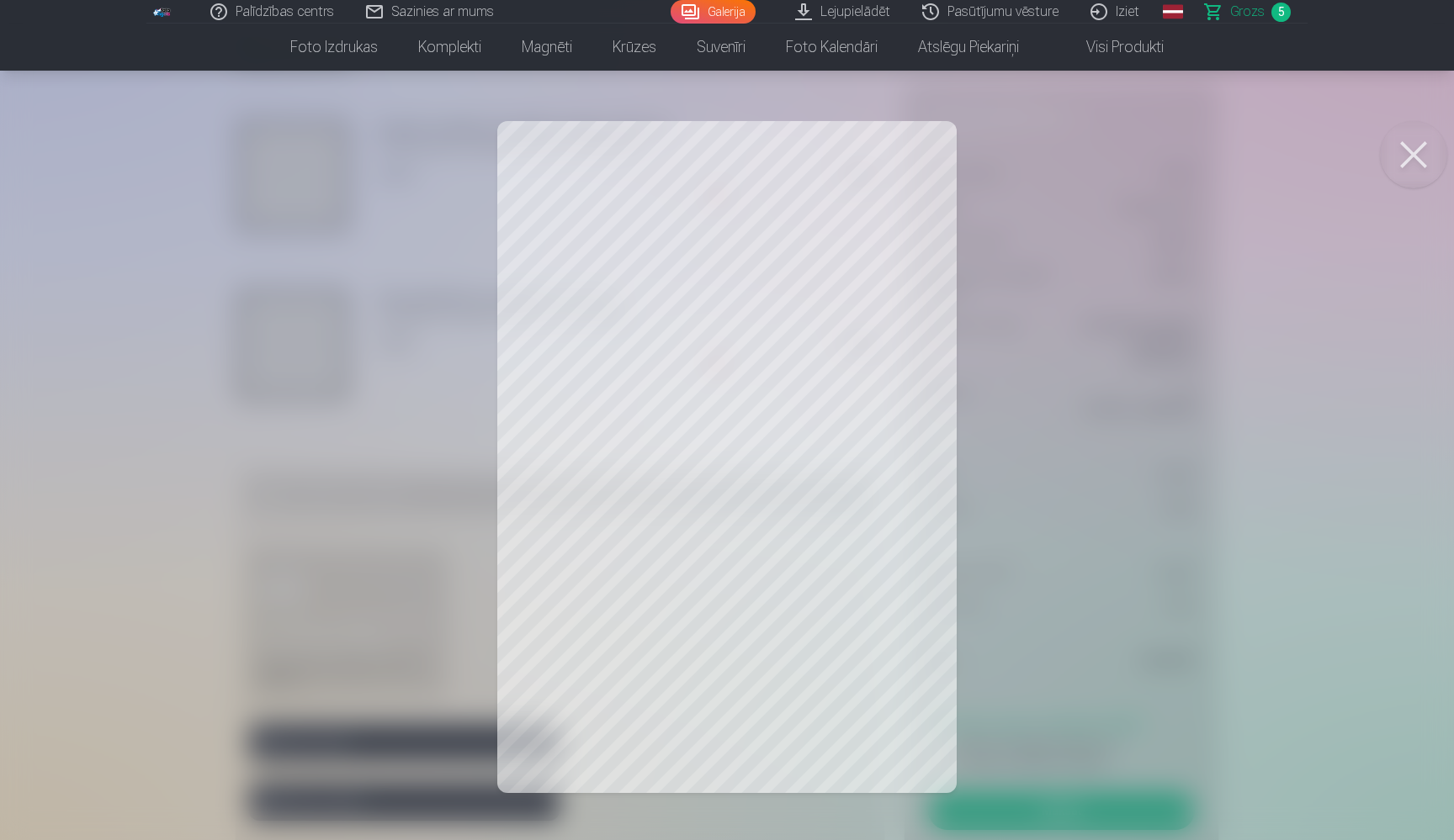
click at [1408, 153] on button at bounding box center [1413, 155] width 67 height 67
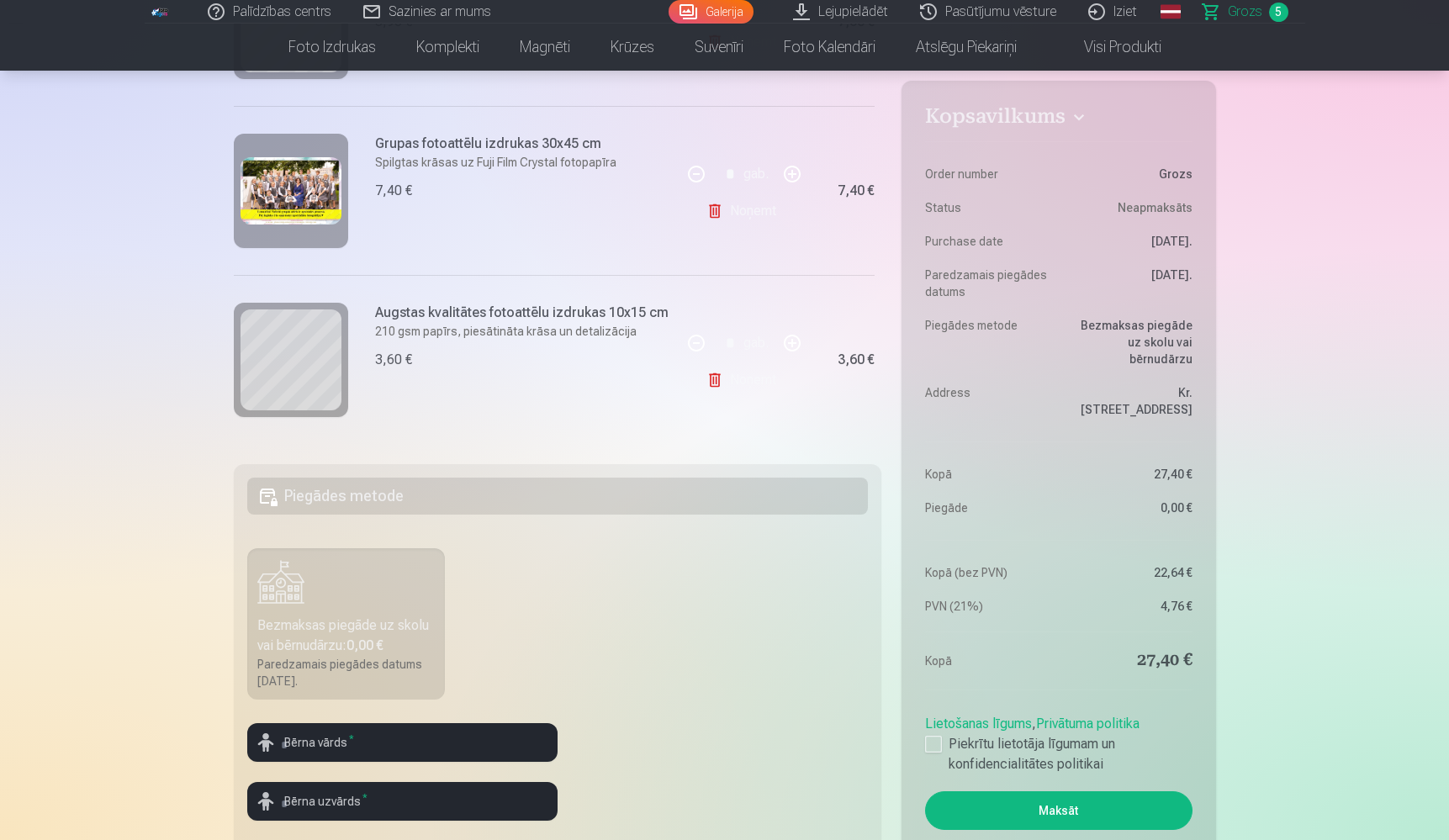
scroll to position [630, 0]
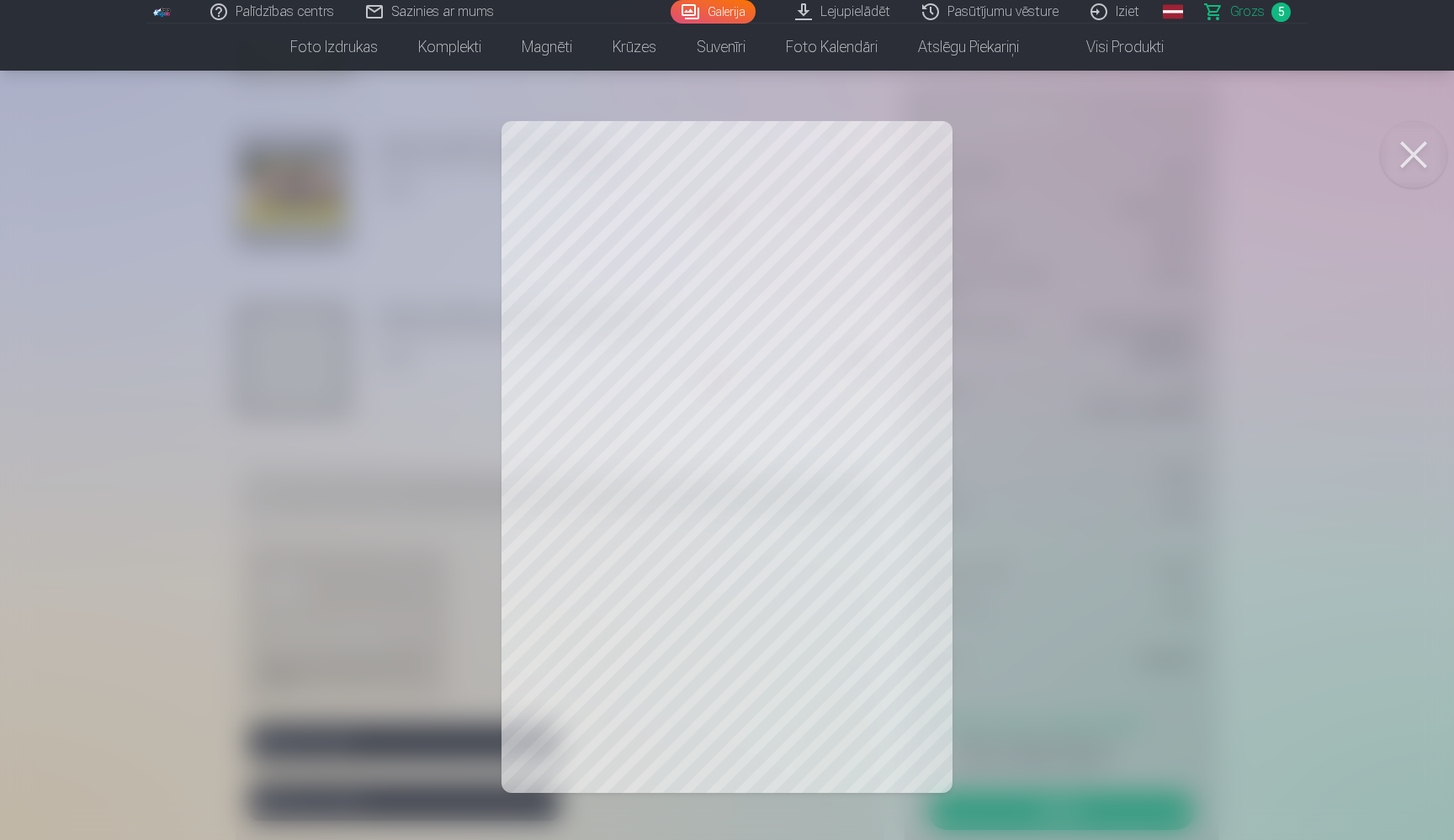
click at [1407, 158] on button at bounding box center [1413, 155] width 67 height 67
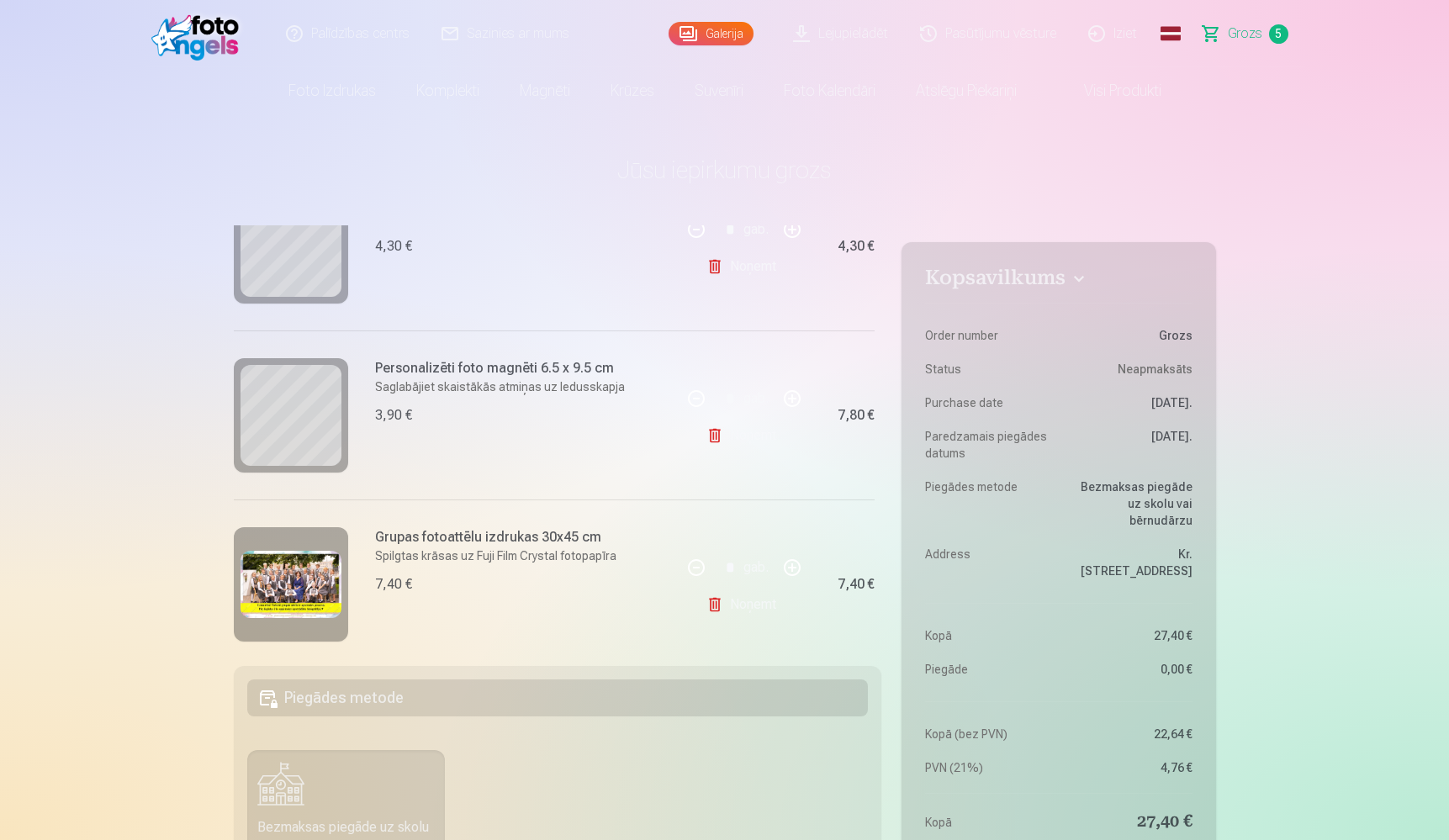
scroll to position [432, 0]
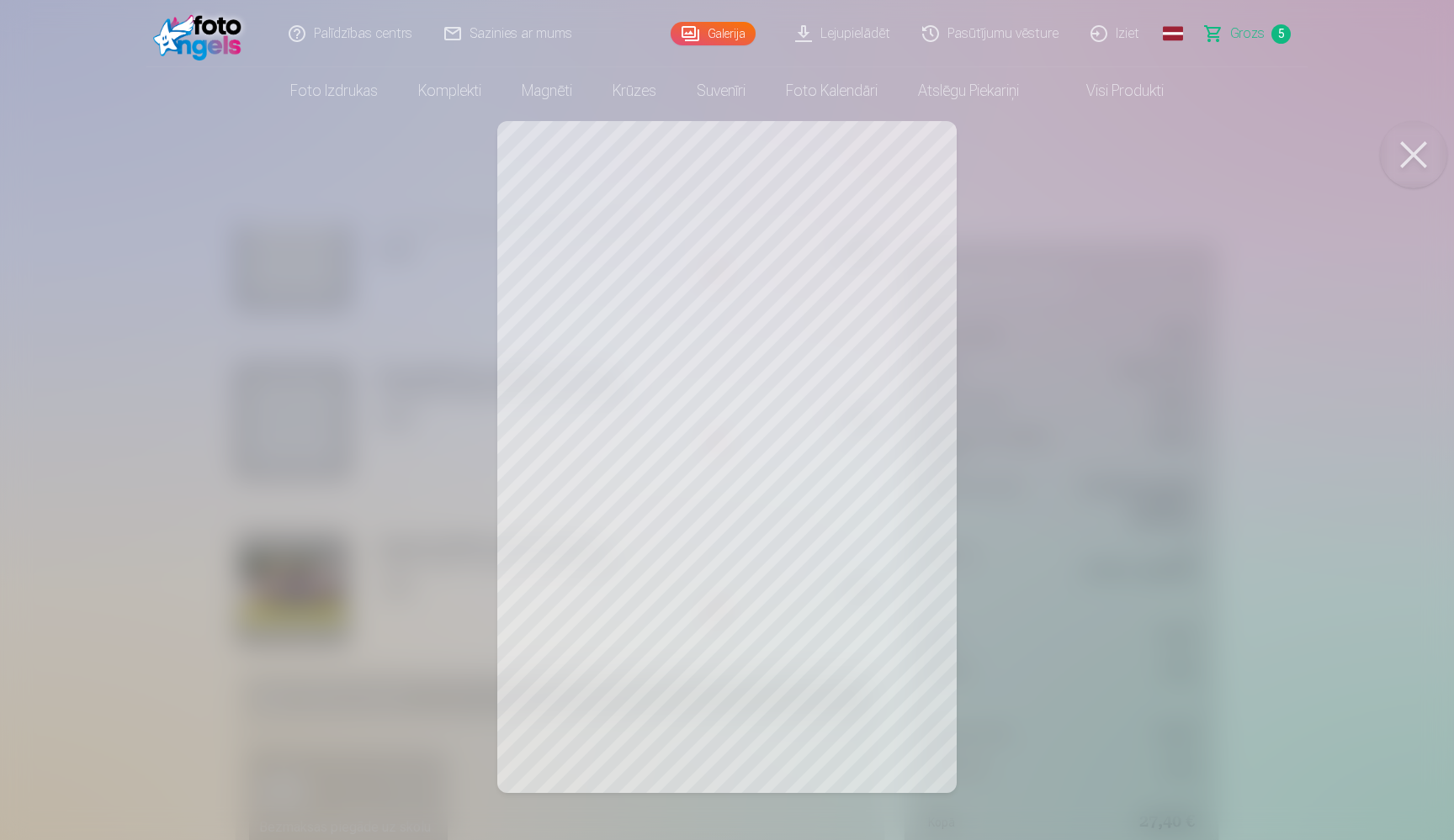
click at [1411, 154] on button at bounding box center [1413, 155] width 67 height 67
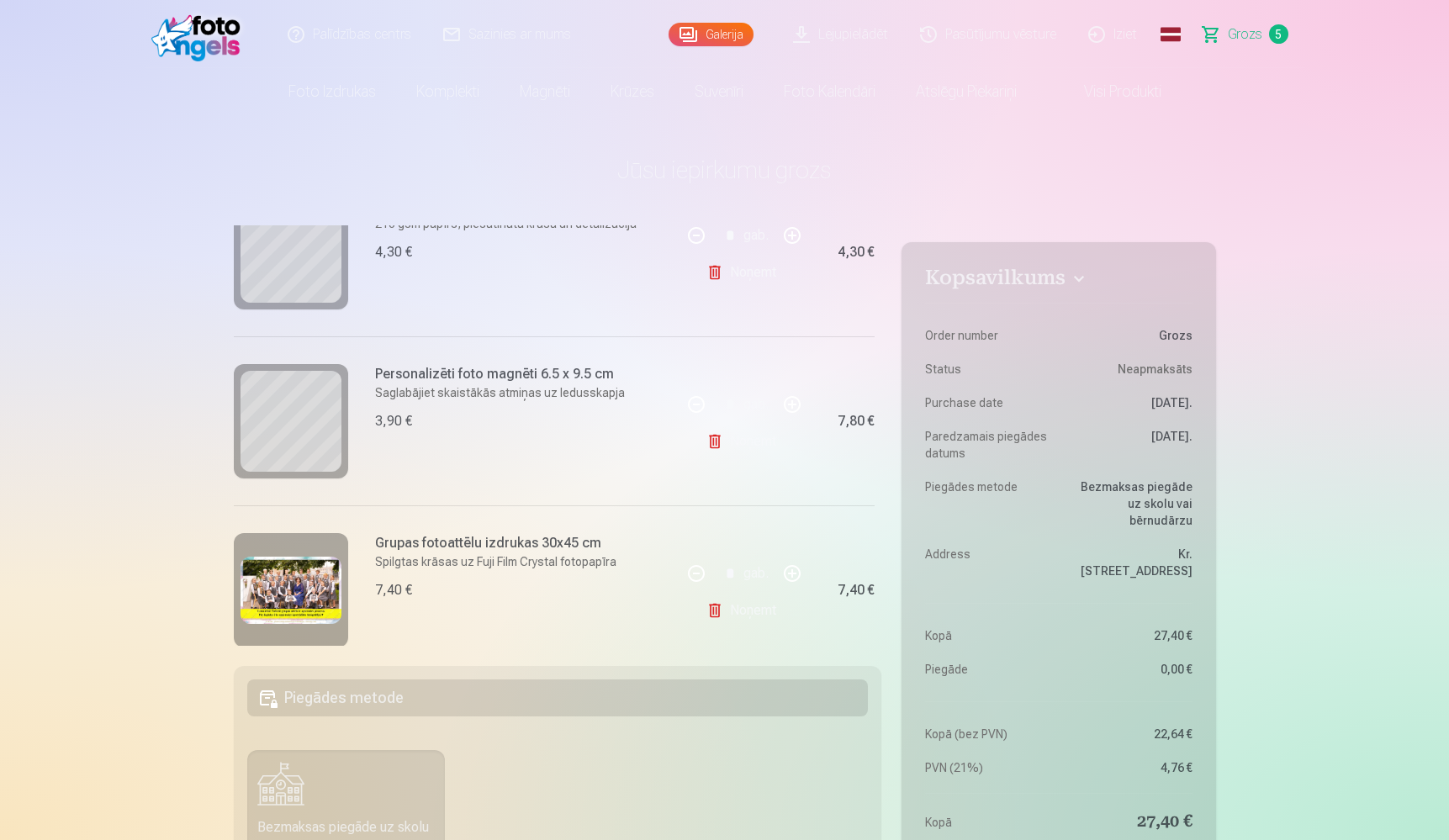
scroll to position [0, 0]
